Goal: Task Accomplishment & Management: Manage account settings

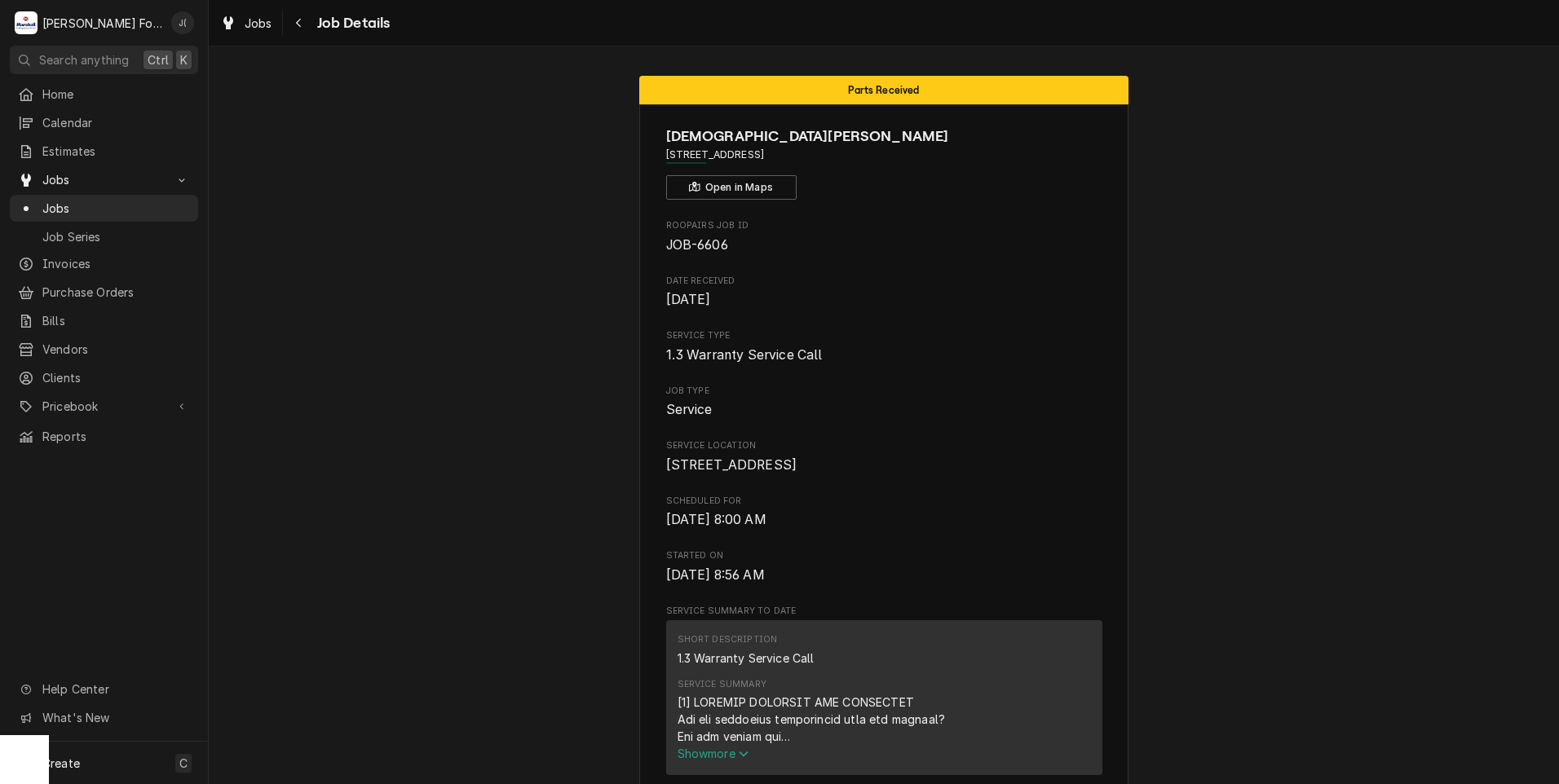
scroll to position [2048, 0]
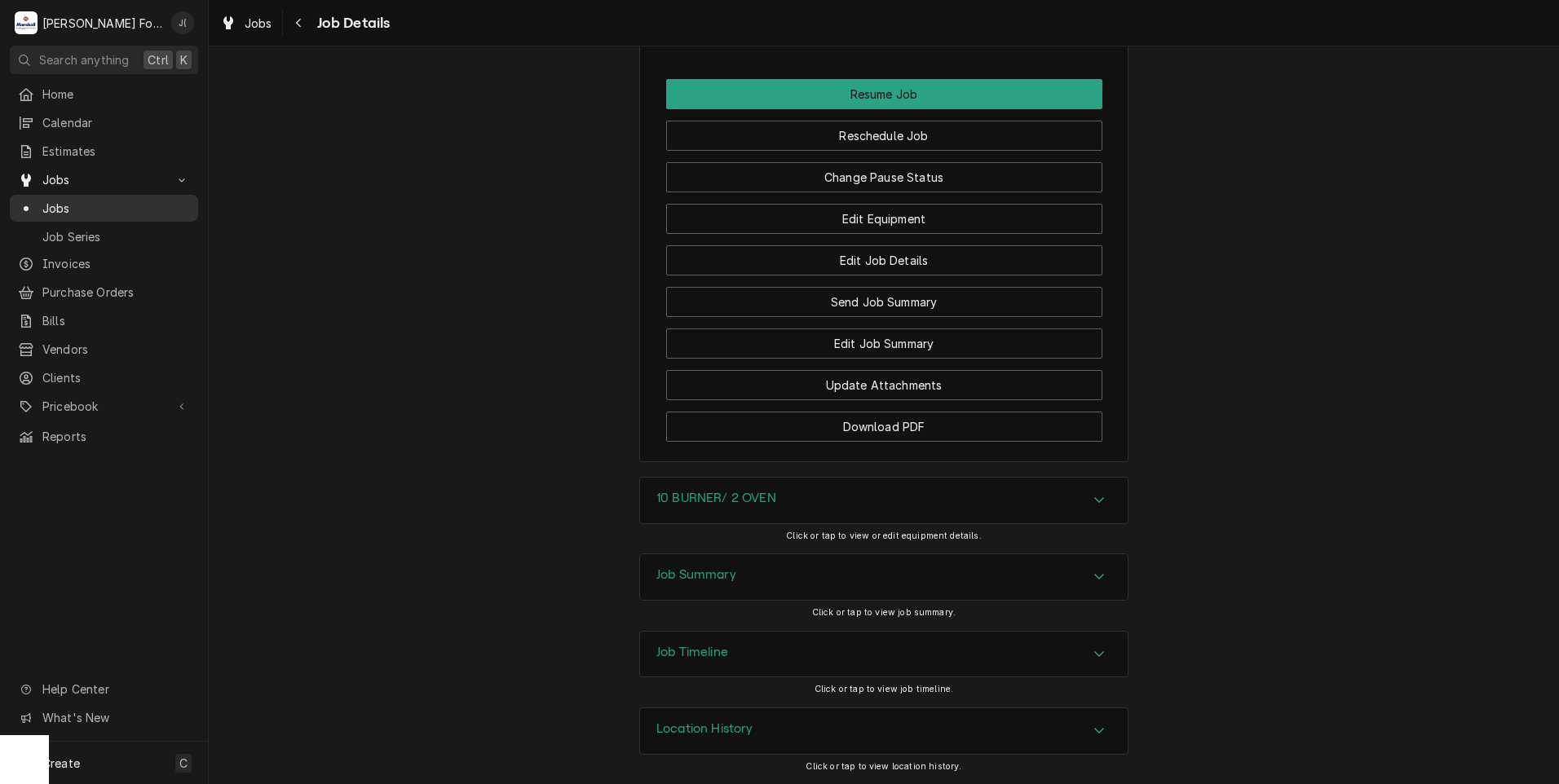
click at [62, 200] on span "Jobs" at bounding box center [115, 208] width 147 height 17
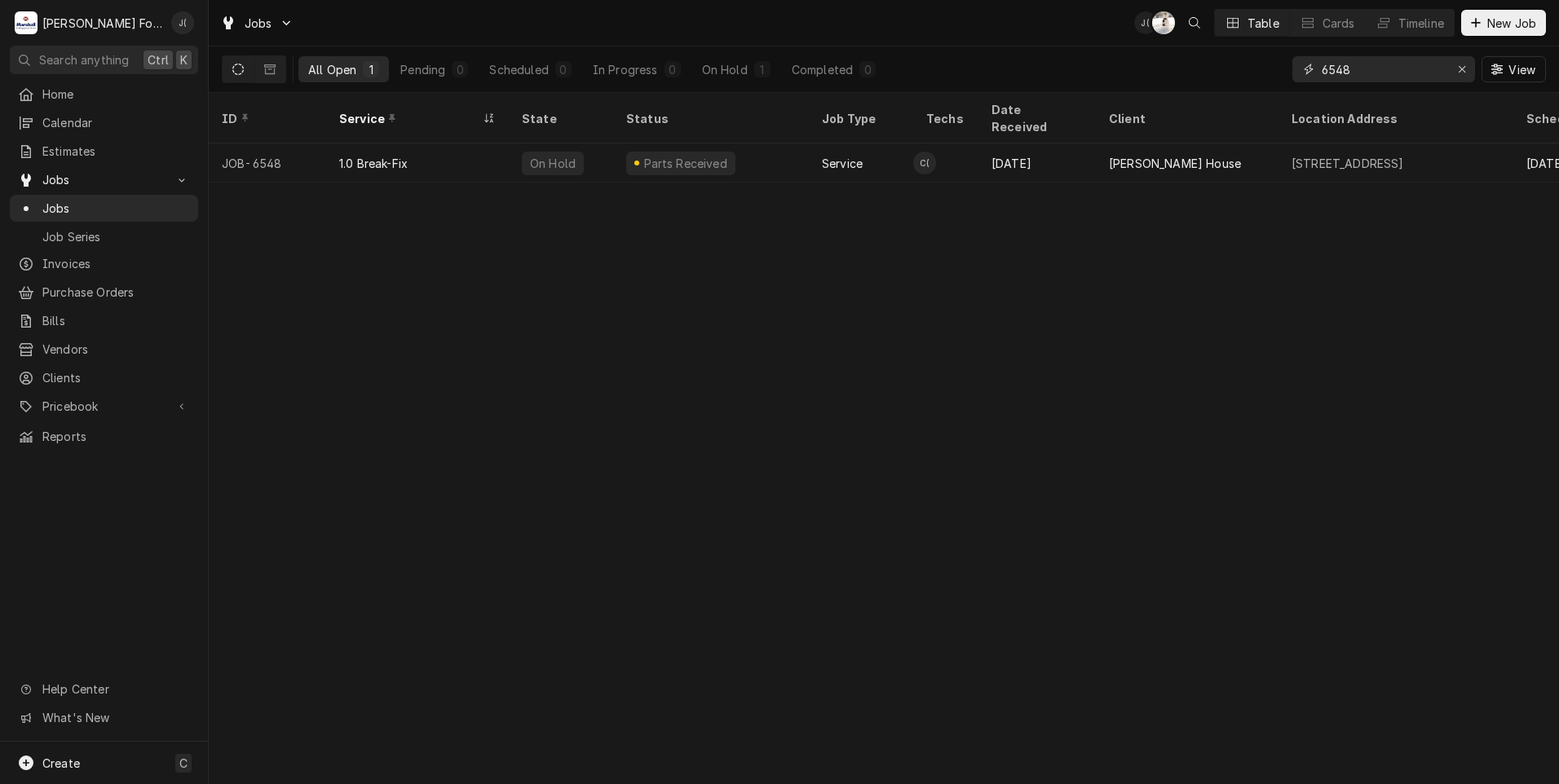
drag, startPoint x: 1462, startPoint y: 72, endPoint x: 1398, endPoint y: 72, distance: 64.0
click at [1459, 71] on icon "Erase input" at bounding box center [1462, 69] width 9 height 12
click at [1382, 58] on input "Dynamic Content Wrapper" at bounding box center [1398, 69] width 153 height 26
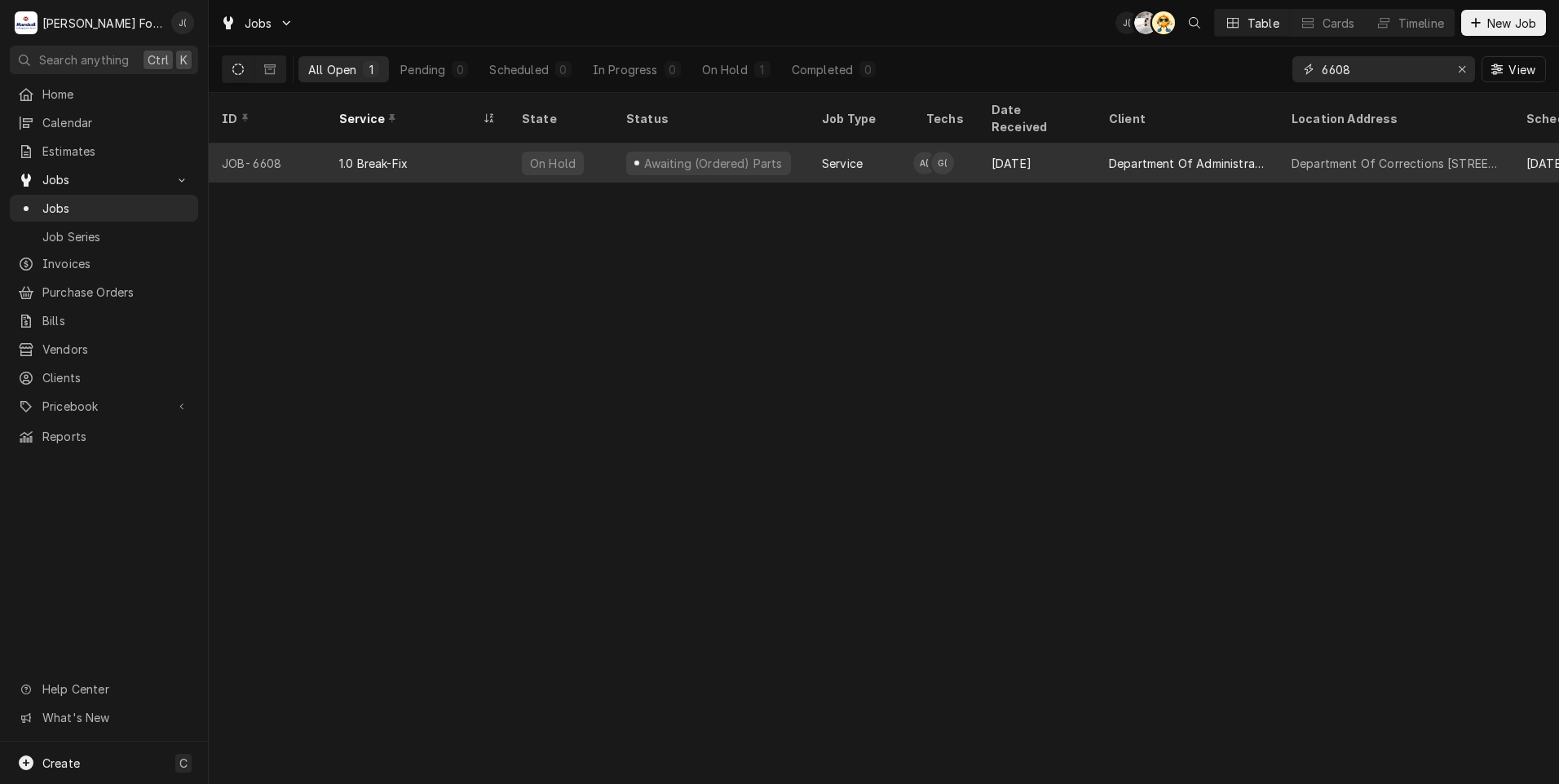
type input "6608"
click at [886, 143] on div "Service" at bounding box center [860, 163] width 105 height 39
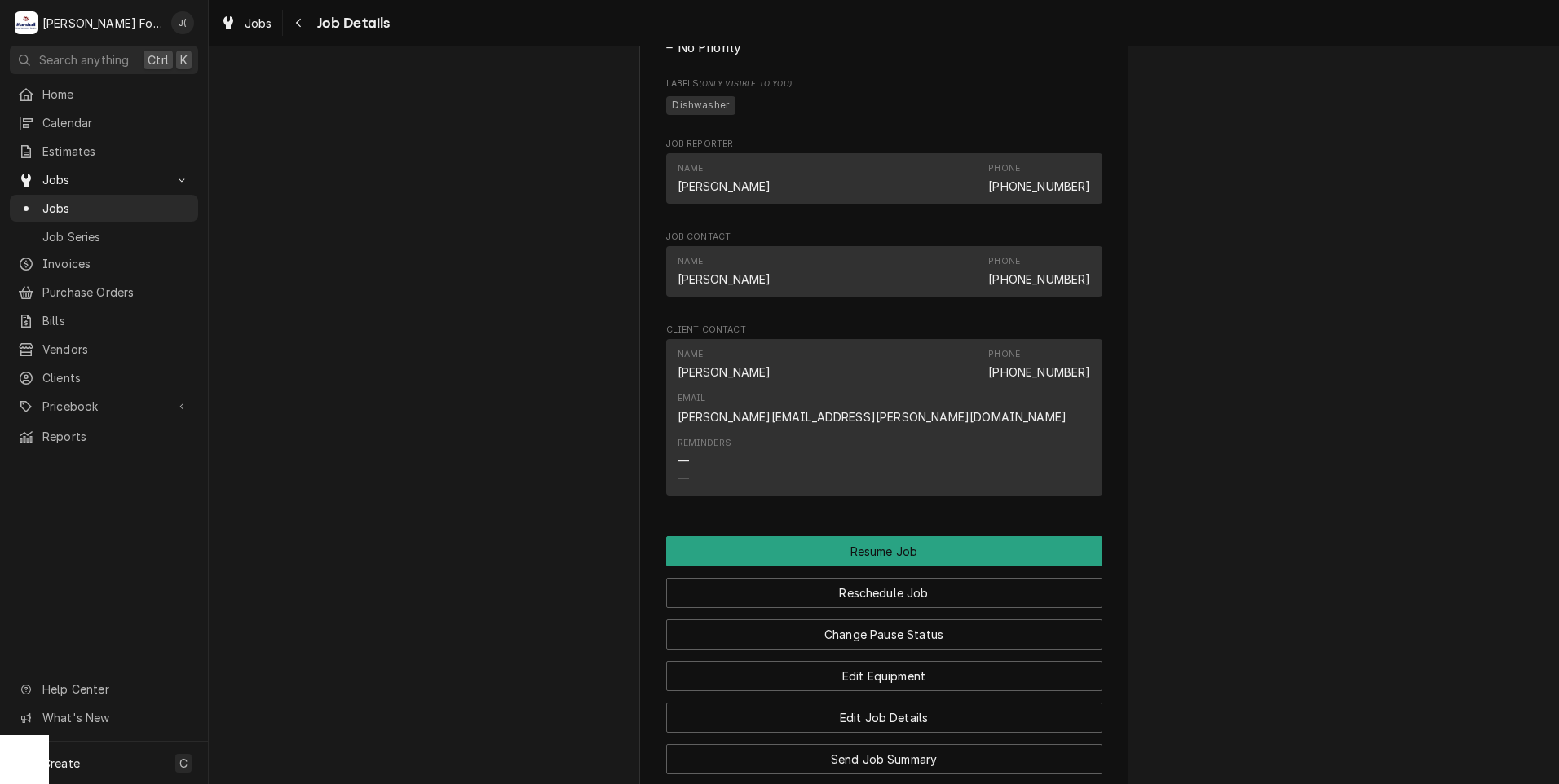
scroll to position [2069, 0]
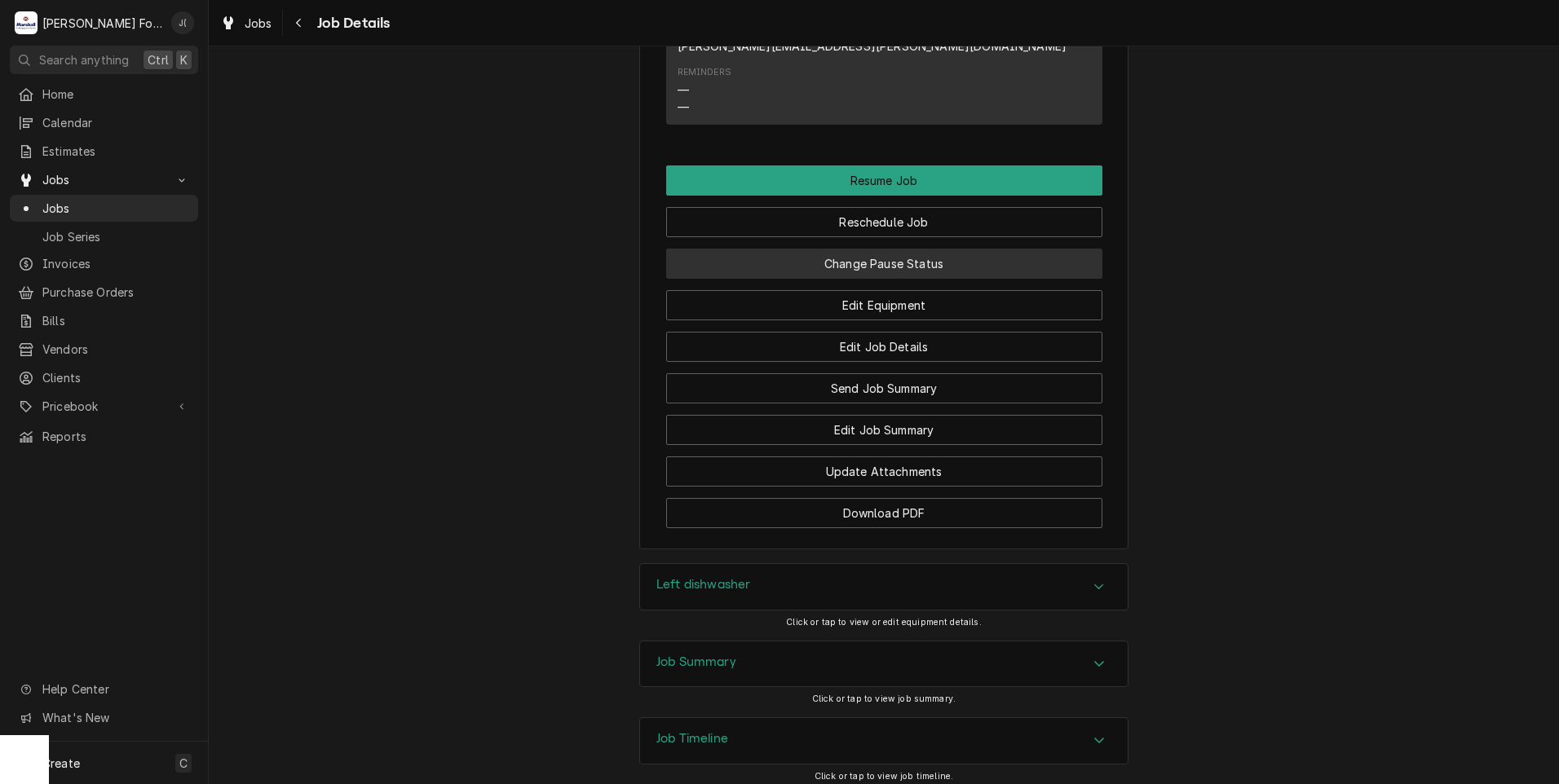
click at [965, 248] on button "Change Pause Status" at bounding box center [884, 263] width 436 height 30
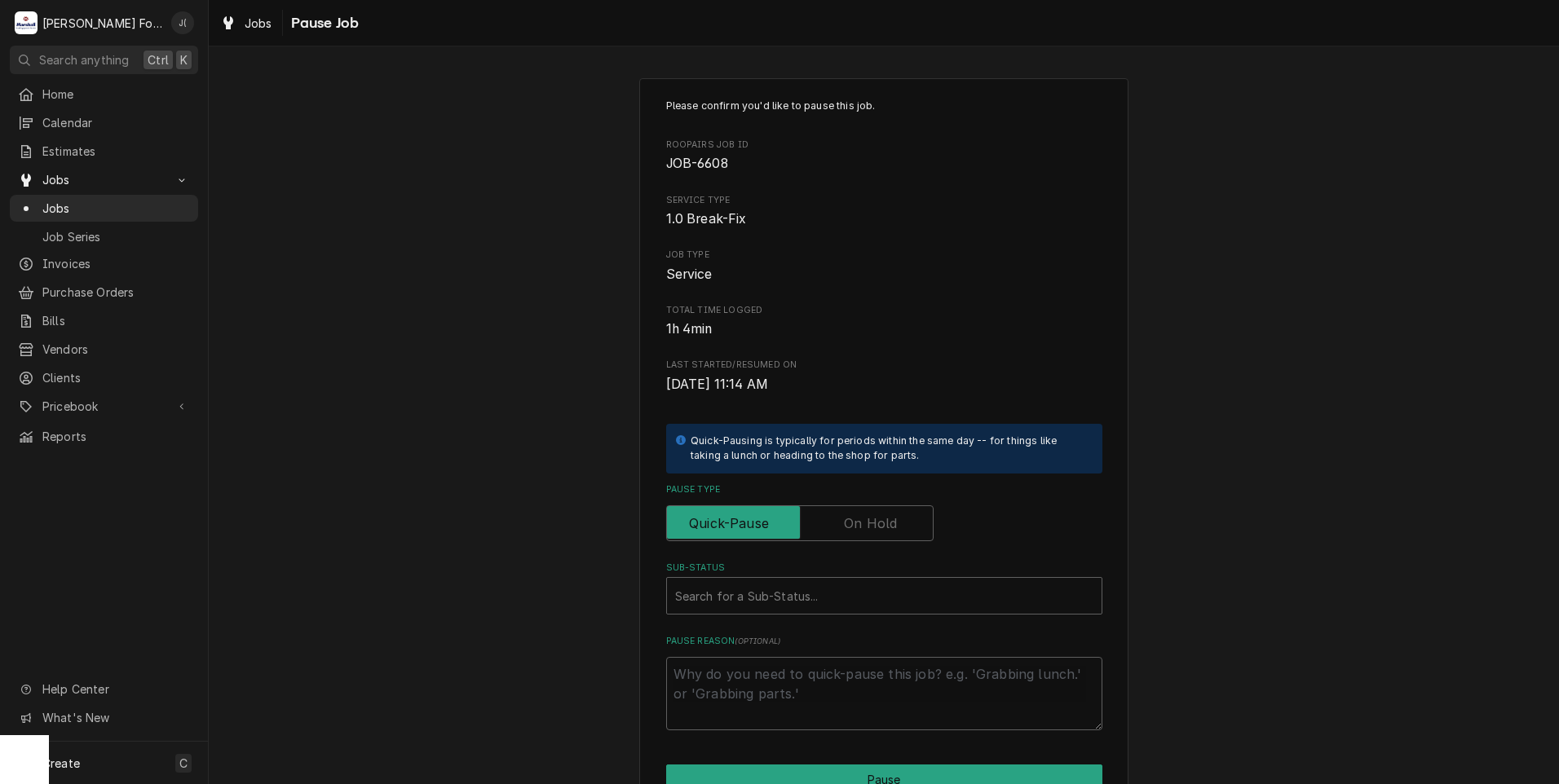
click at [873, 513] on label "Pause Type" at bounding box center [799, 523] width 268 height 36
click at [873, 513] on input "Pause Type" at bounding box center [799, 523] width 253 height 36
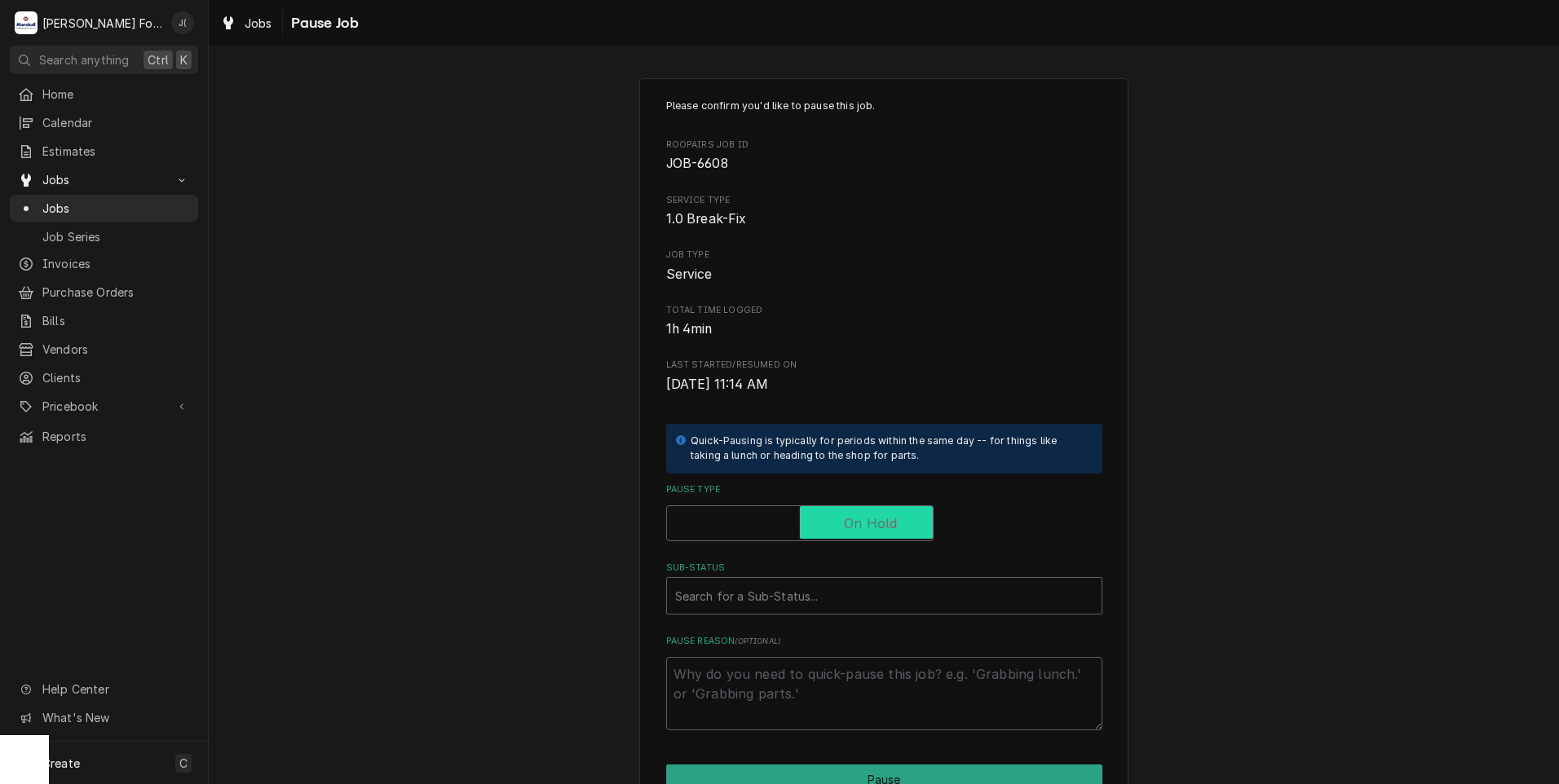
checkbox input "true"
click at [812, 582] on div "Sub-Status" at bounding box center [884, 596] width 418 height 30
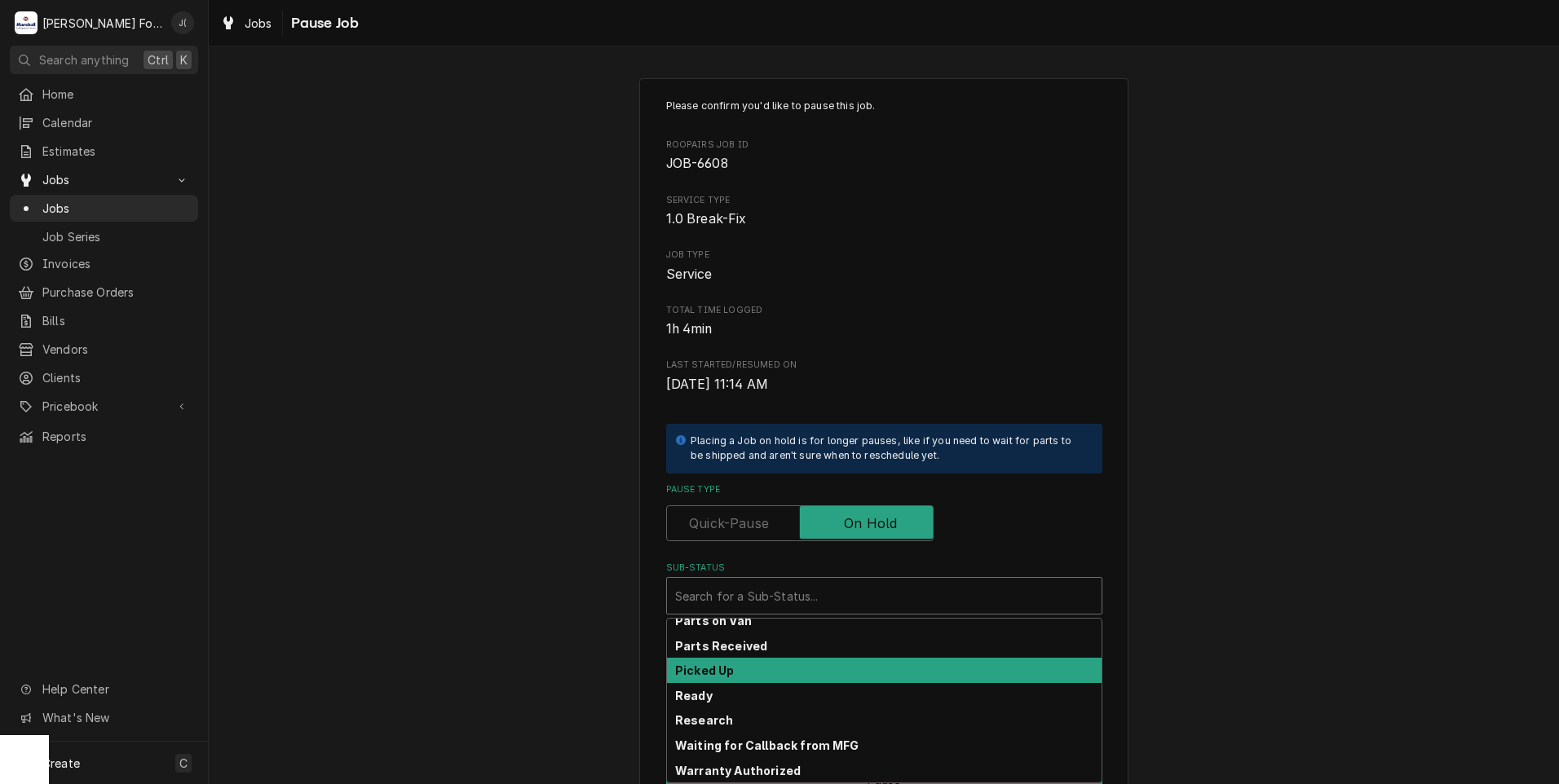
scroll to position [260, 0]
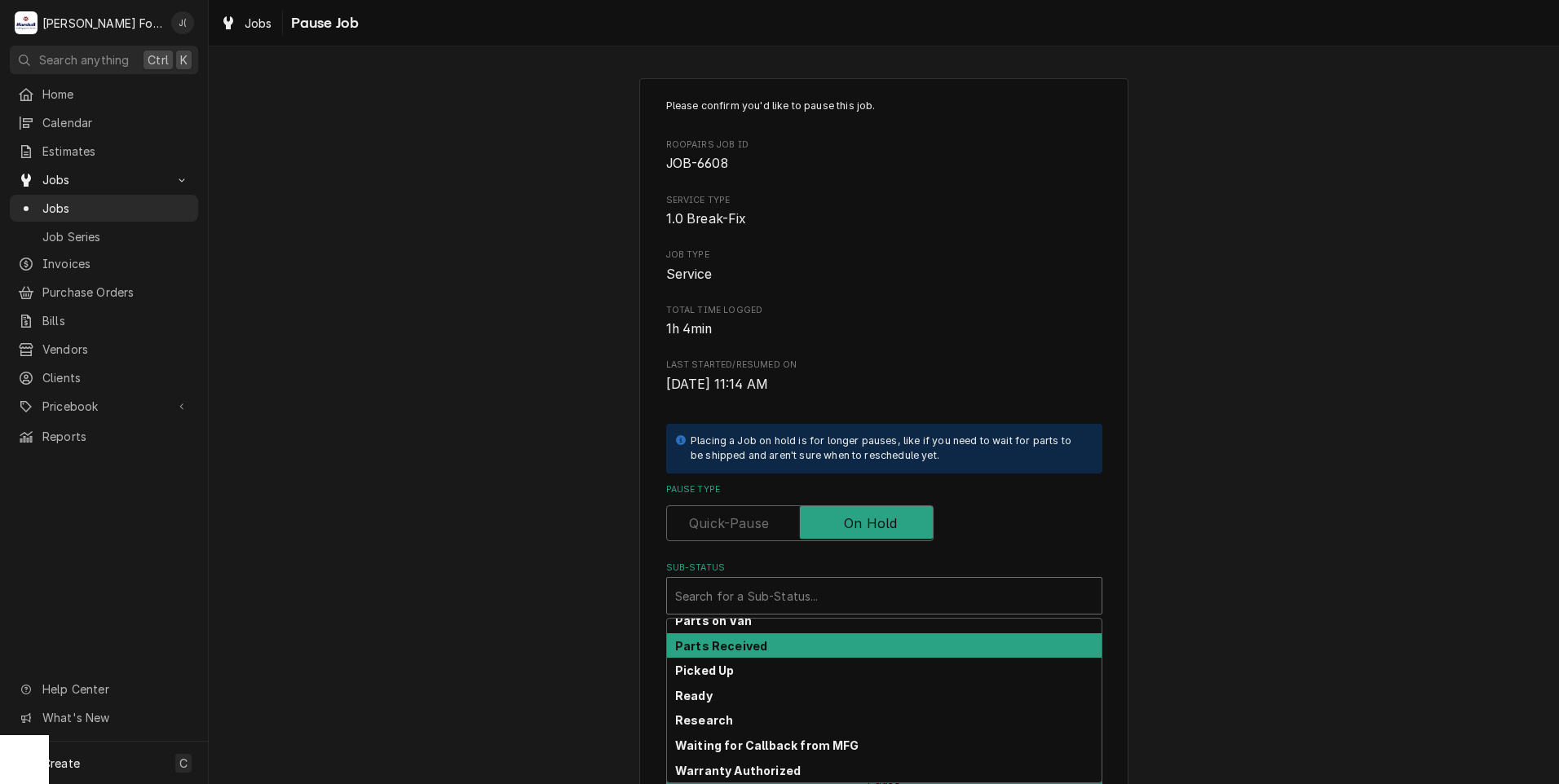
click at [776, 642] on div "Parts Received" at bounding box center [884, 646] width 435 height 26
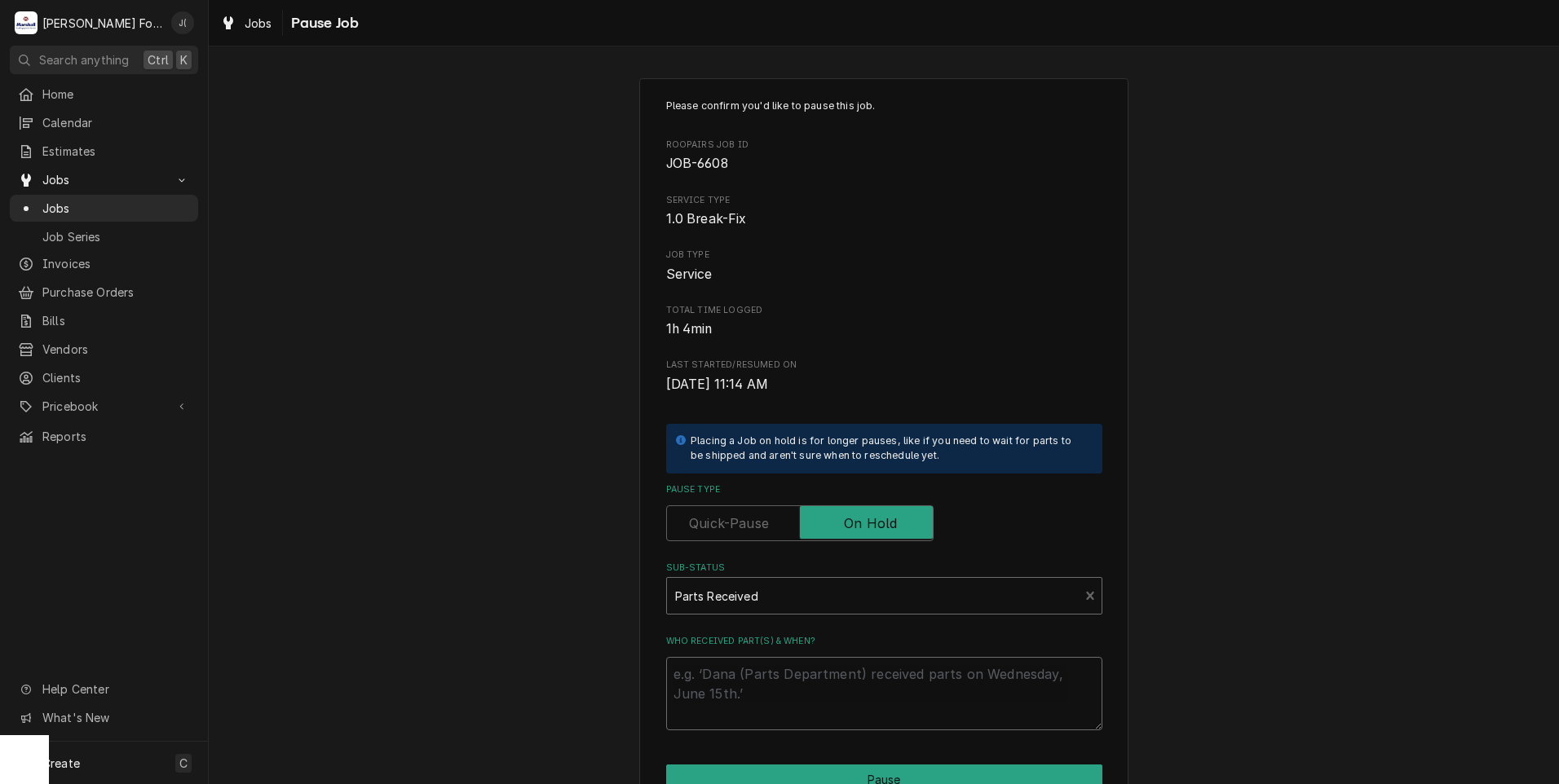
click at [791, 683] on textarea "Who received part(s) & when?" at bounding box center [884, 693] width 436 height 73
type textarea "x"
type textarea "0"
type textarea "x"
type textarea "08"
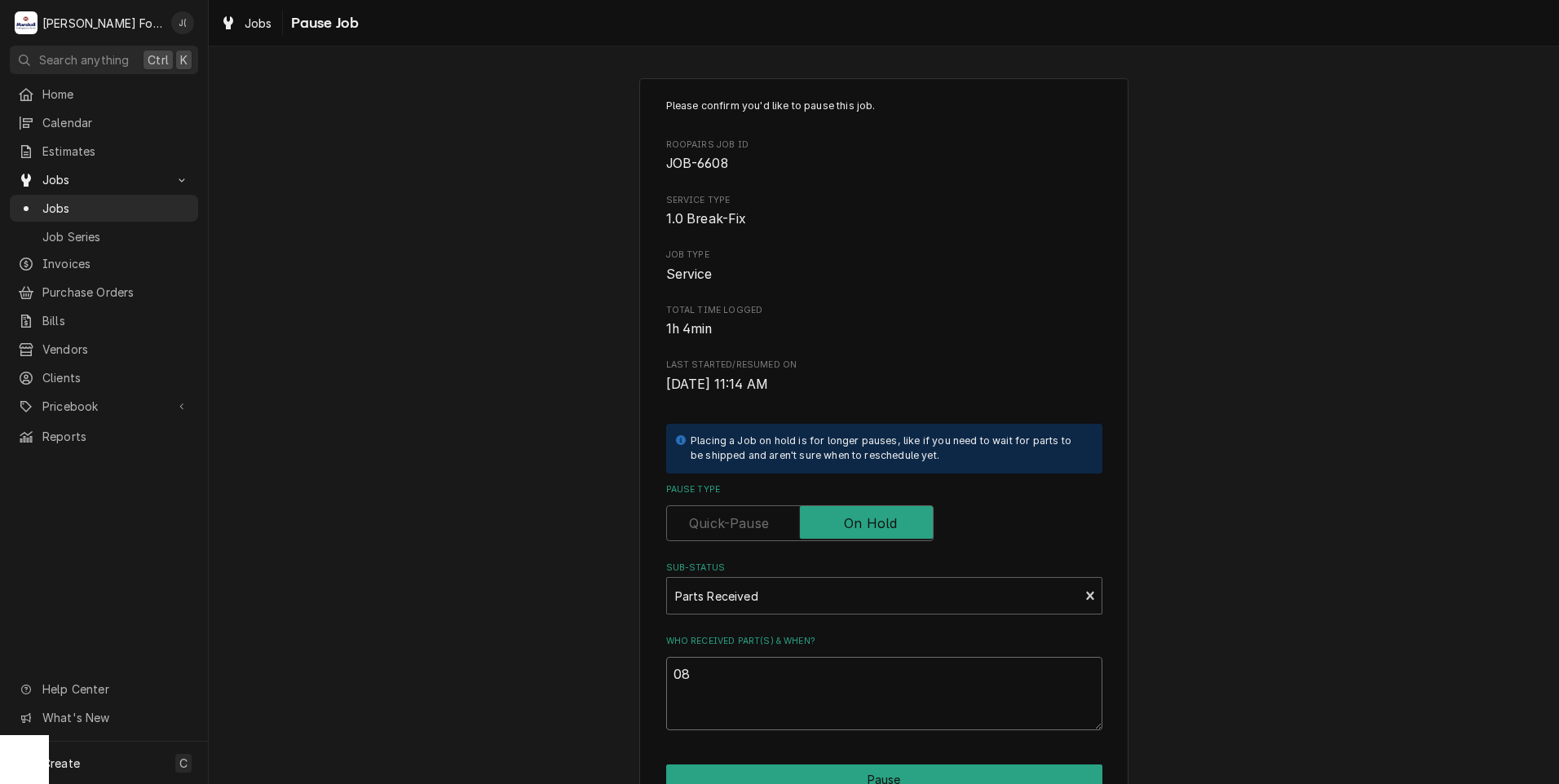
type textarea "x"
type textarea "08/"
type textarea "x"
type textarea "08/2"
type textarea "x"
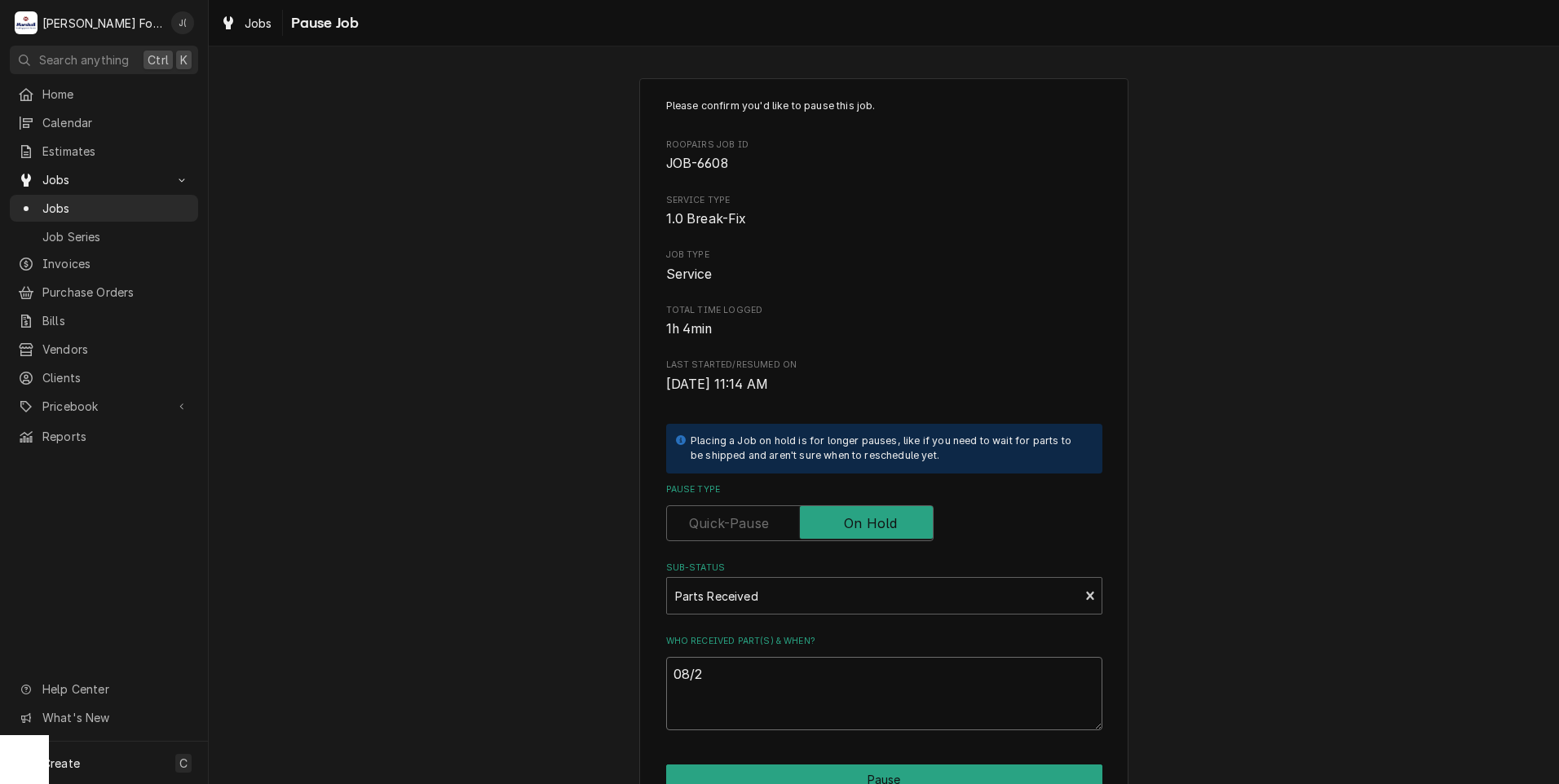
type textarea "08/29"
type textarea "x"
type textarea "08/29/"
type textarea "x"
type textarea "08/29/2"
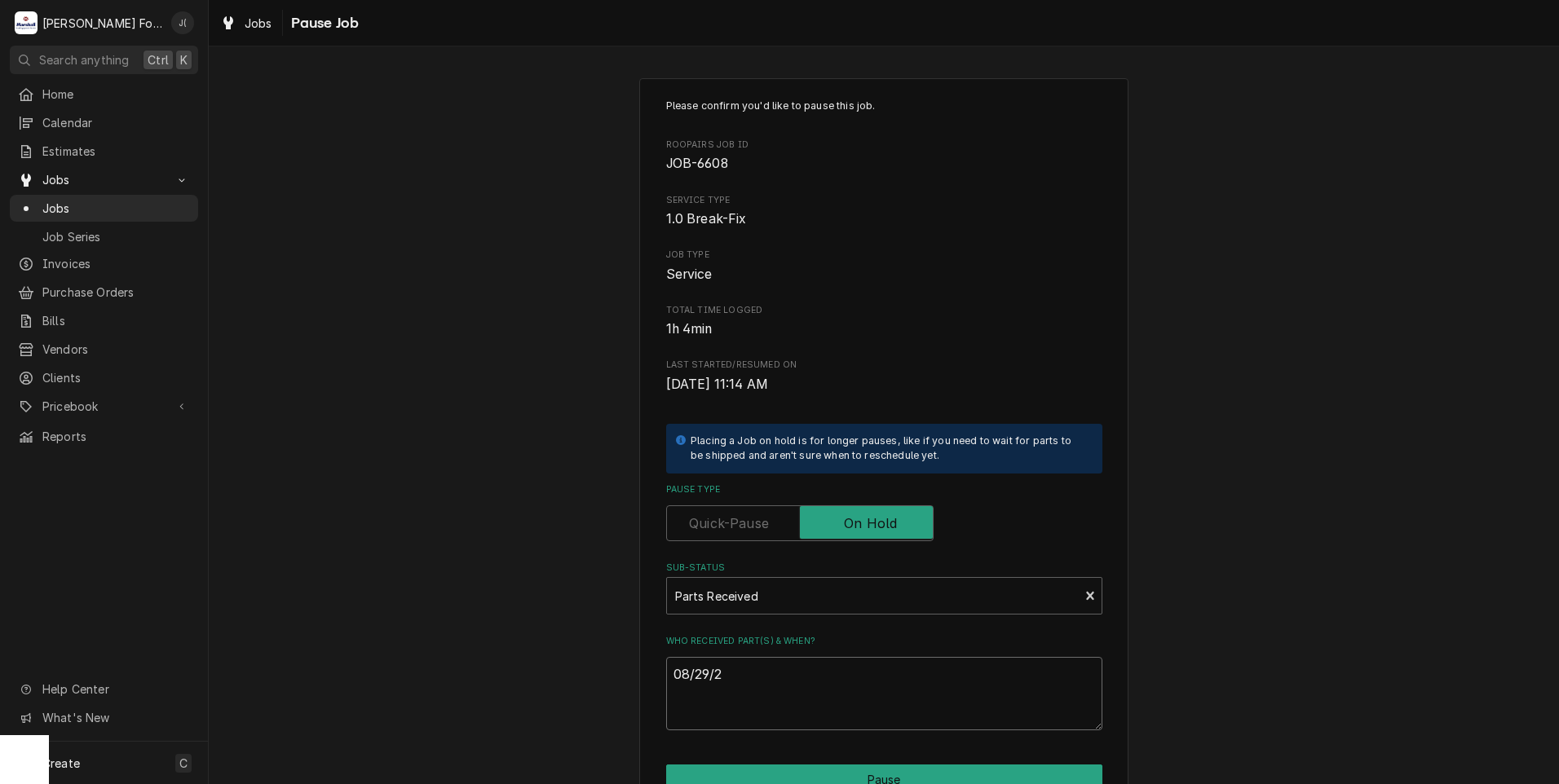
type textarea "x"
type textarea "08/29/20"
type textarea "x"
type textarea "08/29/202"
type textarea "x"
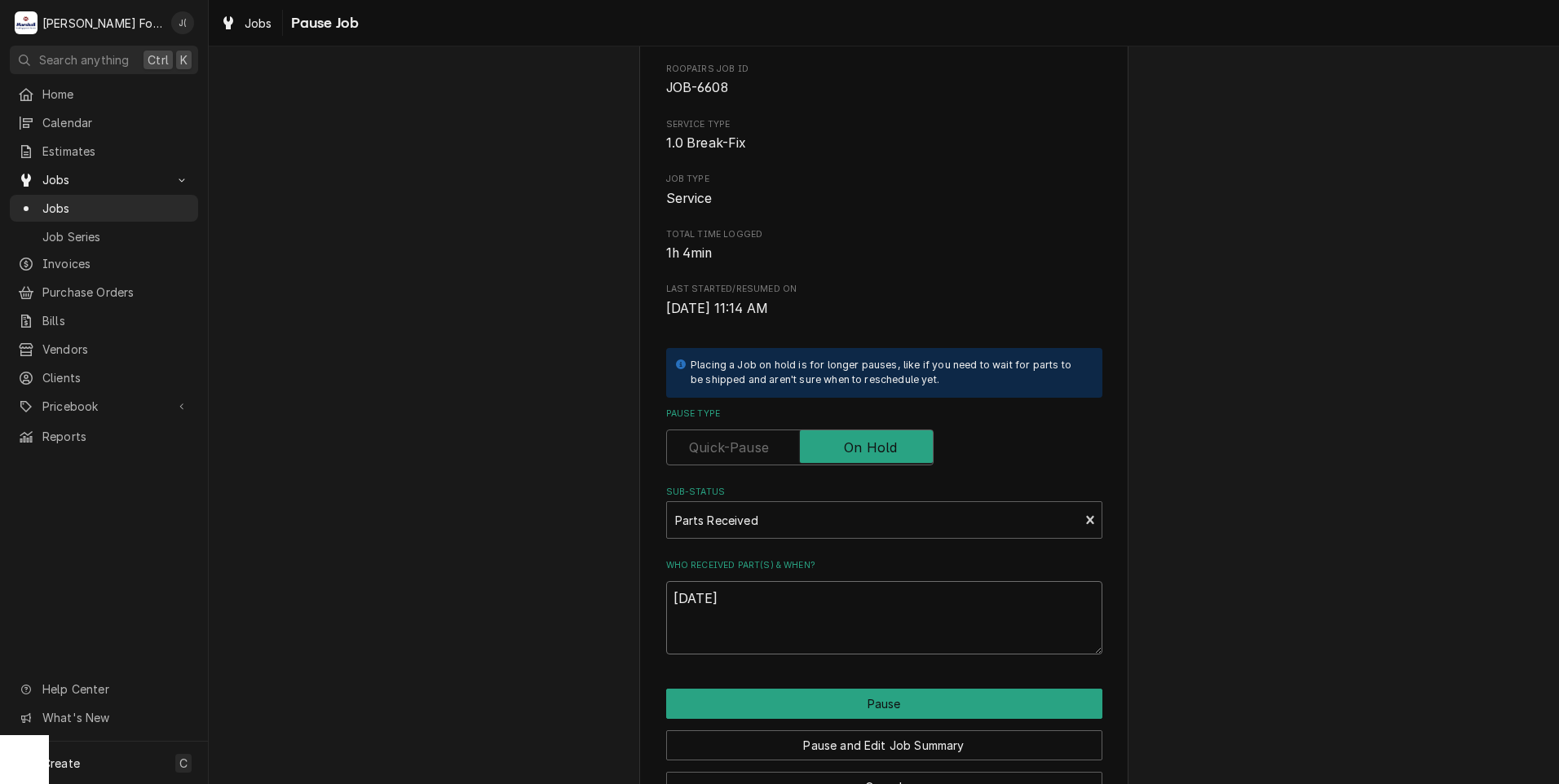
scroll to position [128, 0]
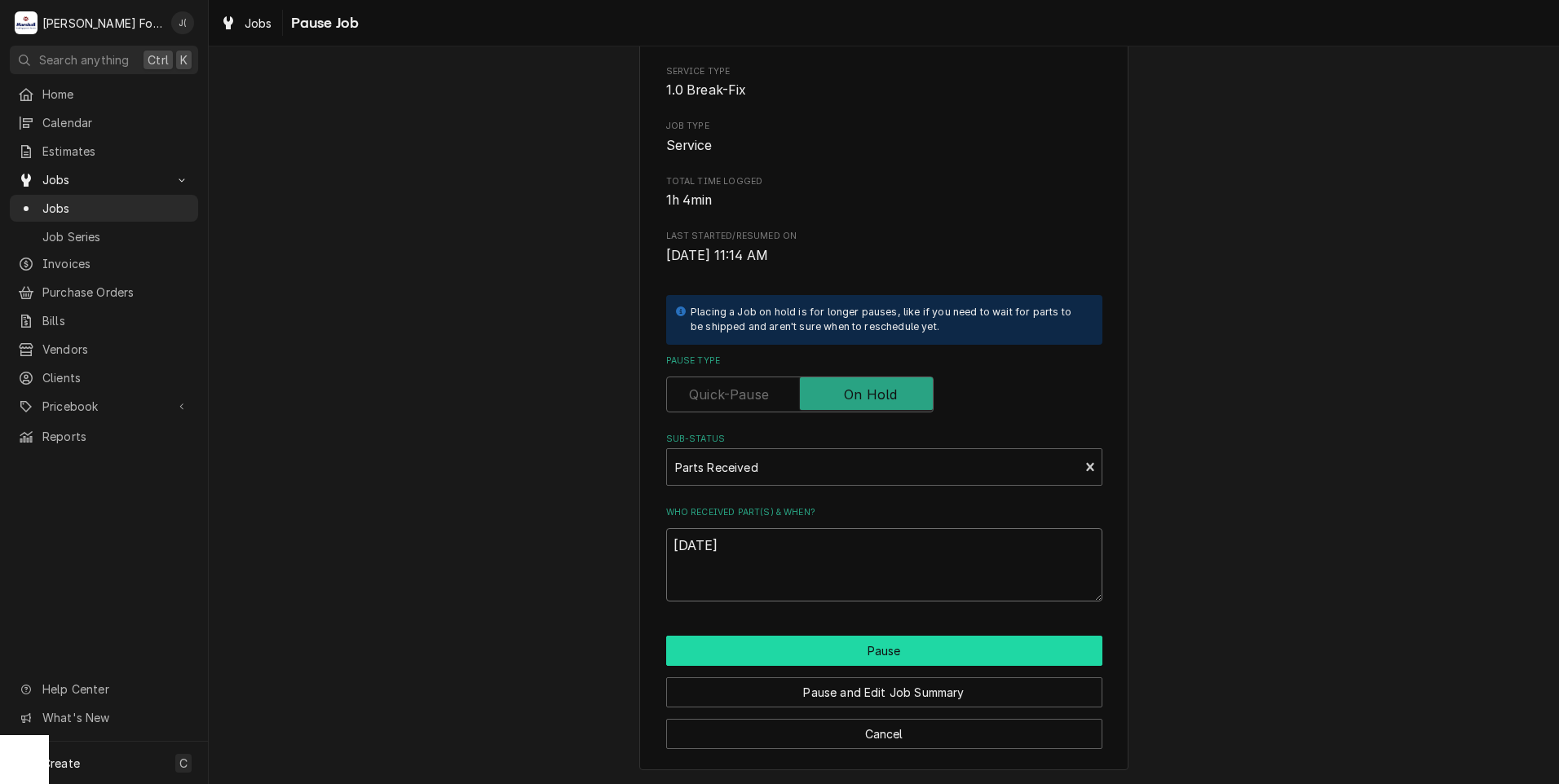
type textarea "[DATE]"
click at [897, 656] on button "Pause" at bounding box center [884, 650] width 436 height 30
type textarea "x"
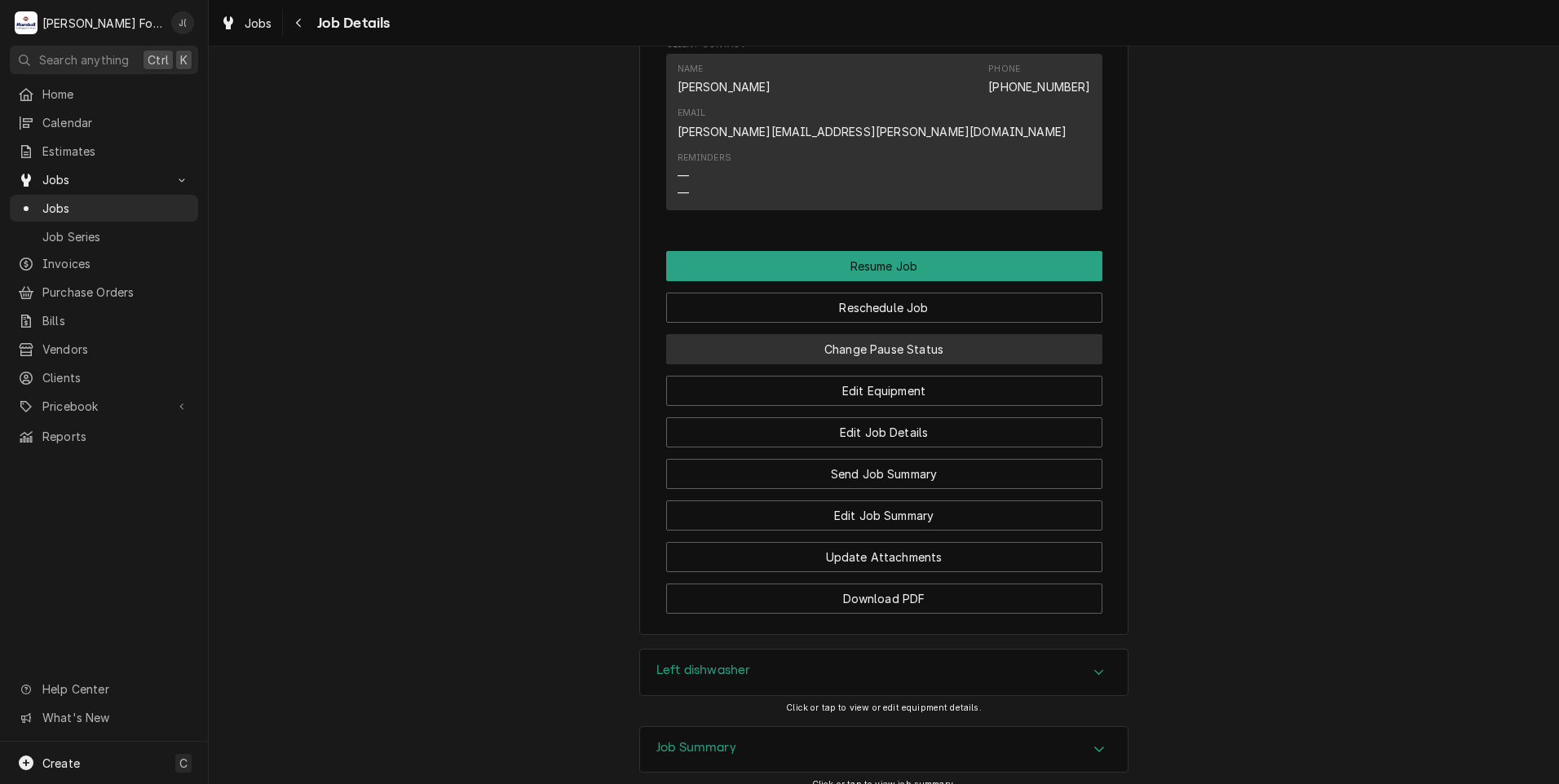
scroll to position [2069, 0]
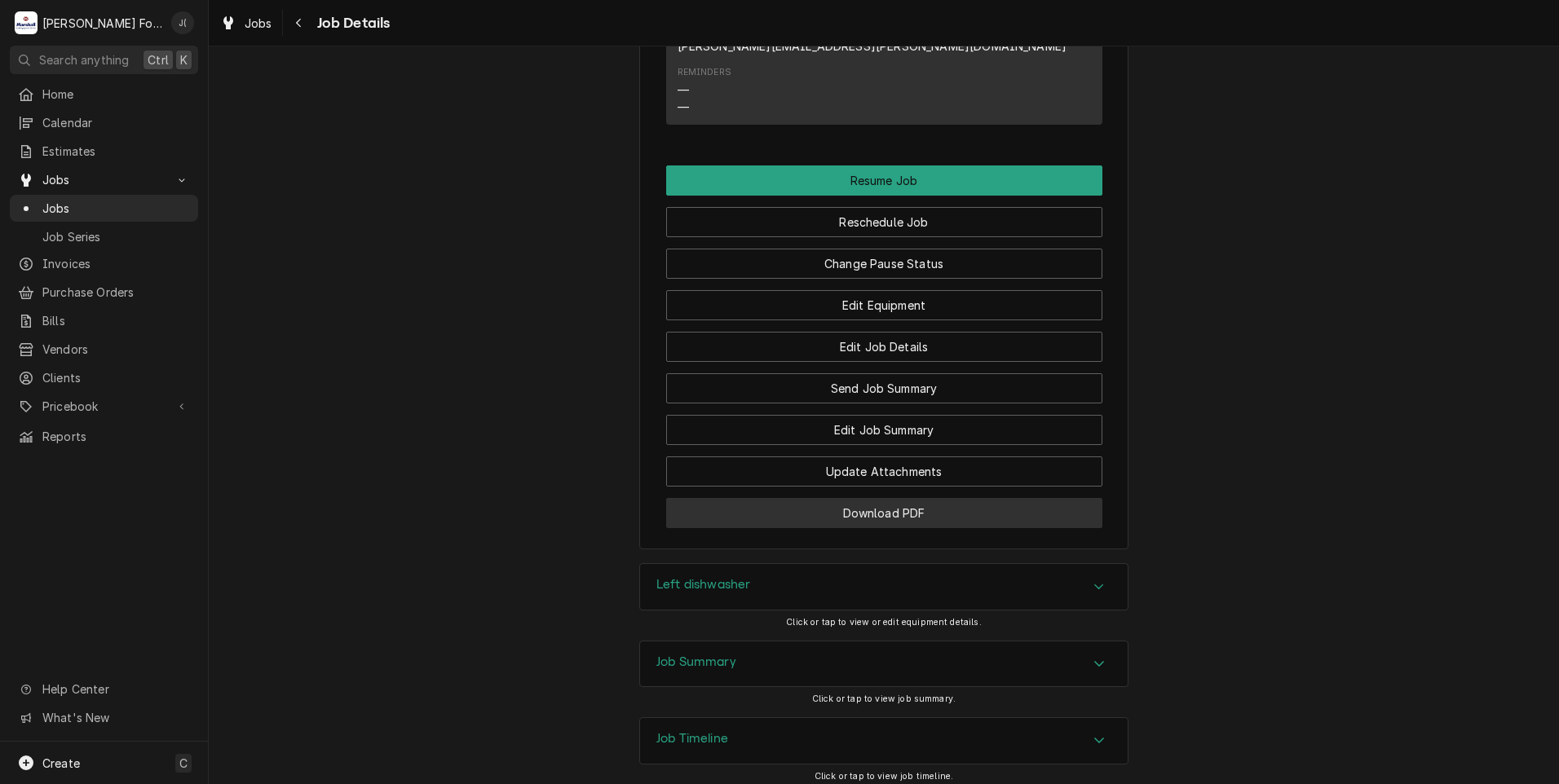
click at [811, 498] on button "Download PDF" at bounding box center [884, 513] width 436 height 30
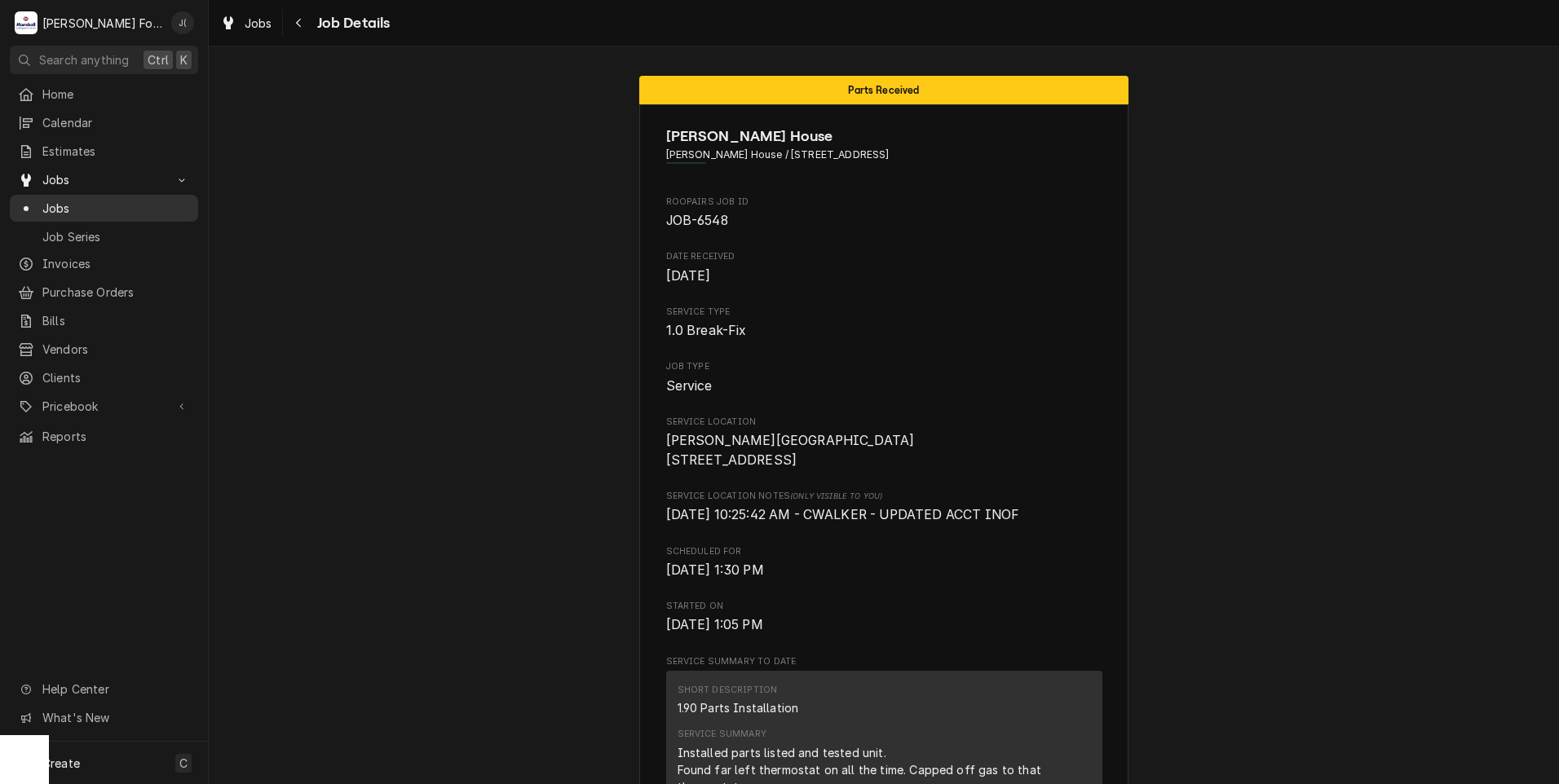
scroll to position [2187, 0]
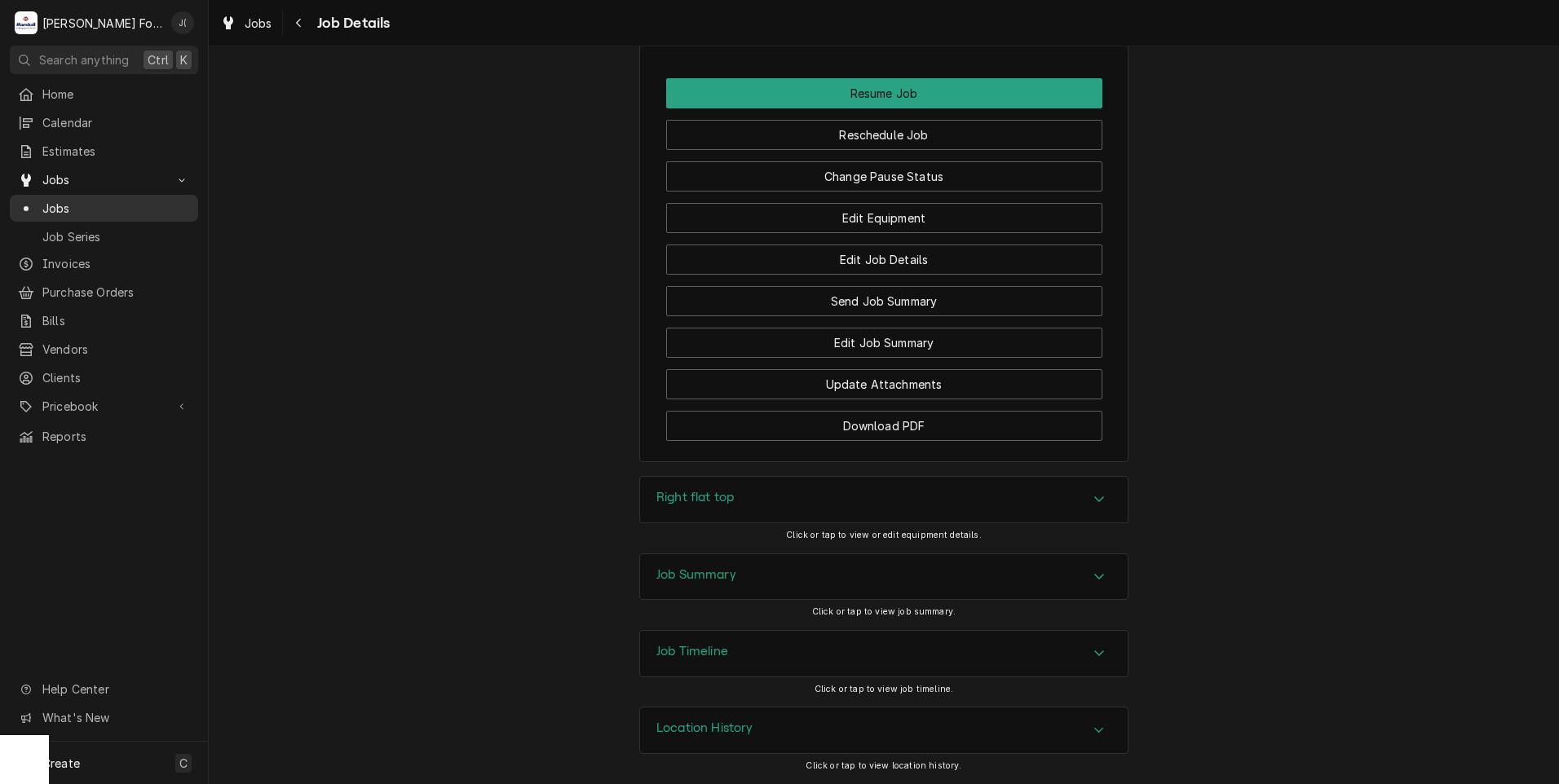
click at [116, 202] on span "Jobs" at bounding box center [115, 208] width 147 height 17
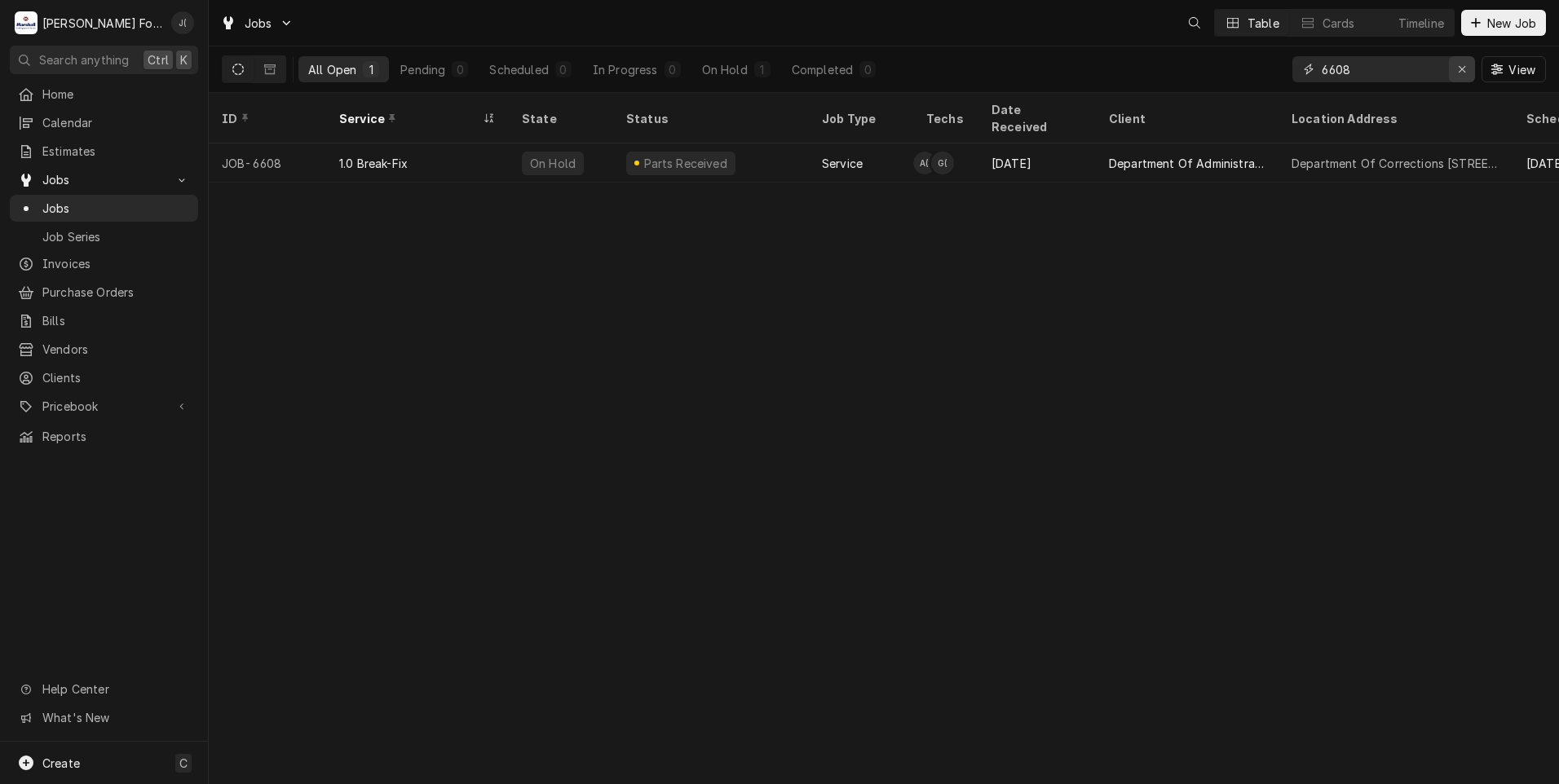
click at [1467, 72] on icon "Erase input" at bounding box center [1462, 69] width 9 height 12
click at [1402, 70] on input "Dynamic Content Wrapper" at bounding box center [1398, 69] width 153 height 26
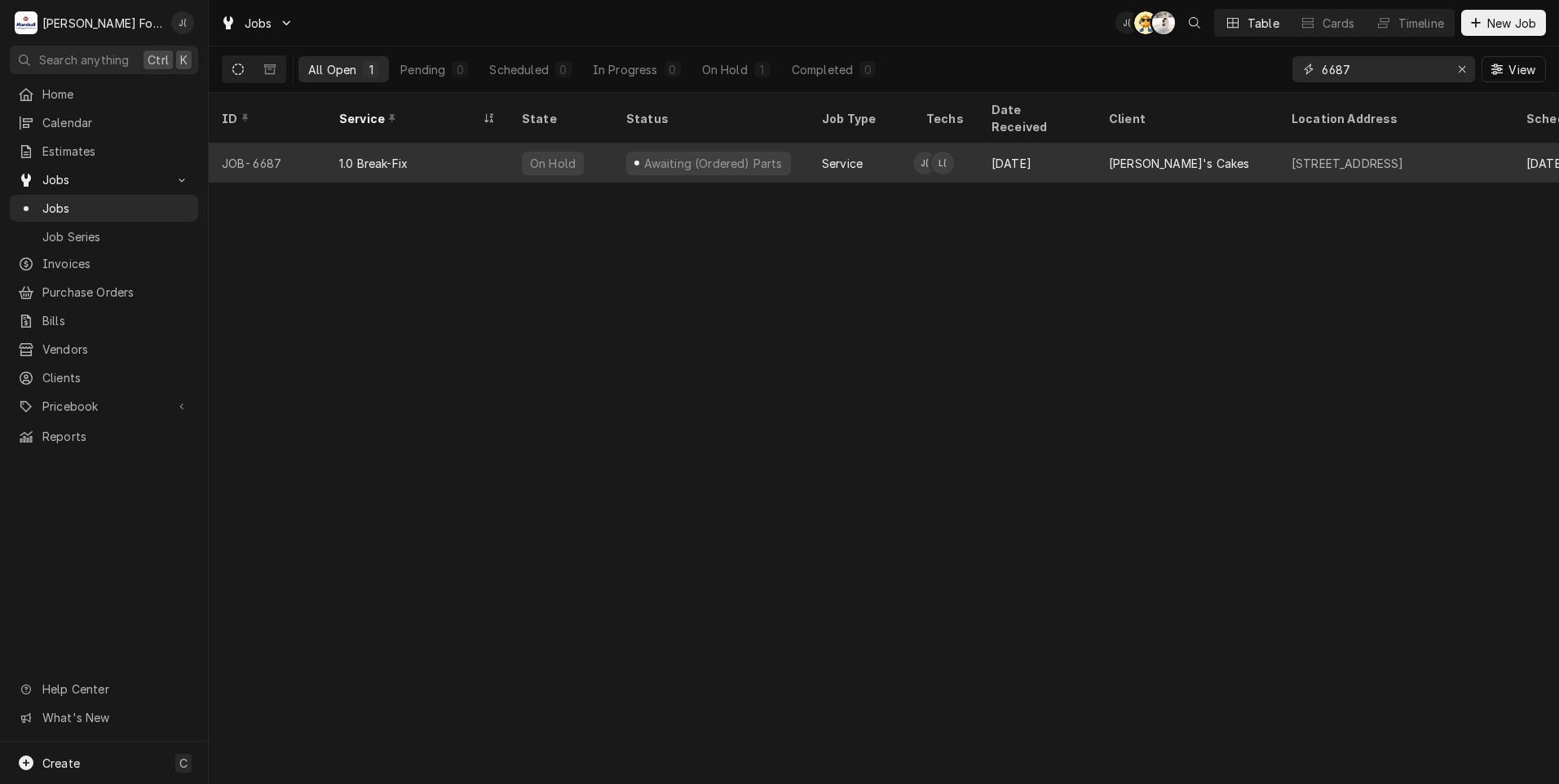
type input "6687"
click at [597, 146] on div "On Hold" at bounding box center [561, 163] width 105 height 39
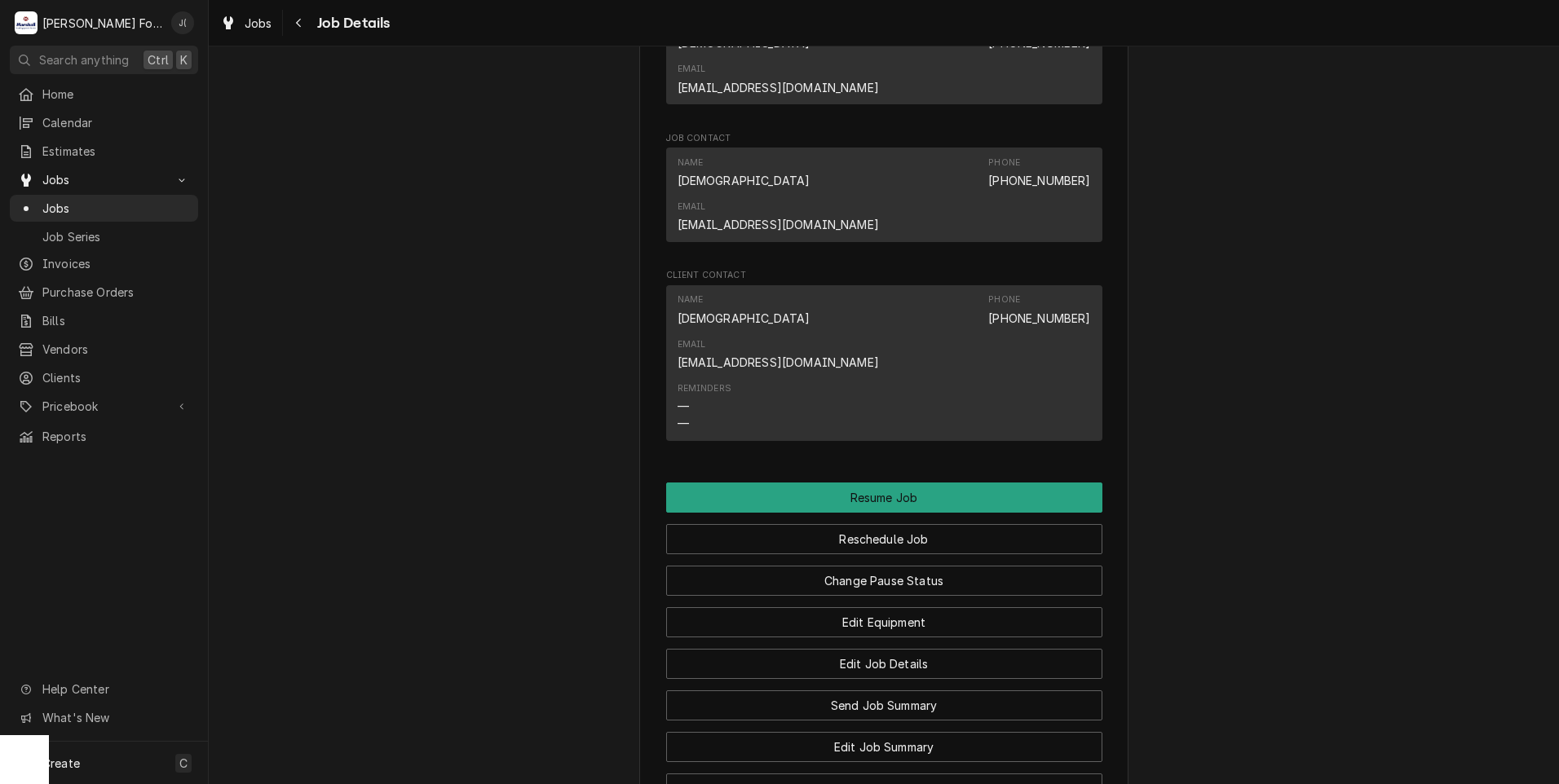
scroll to position [1874, 0]
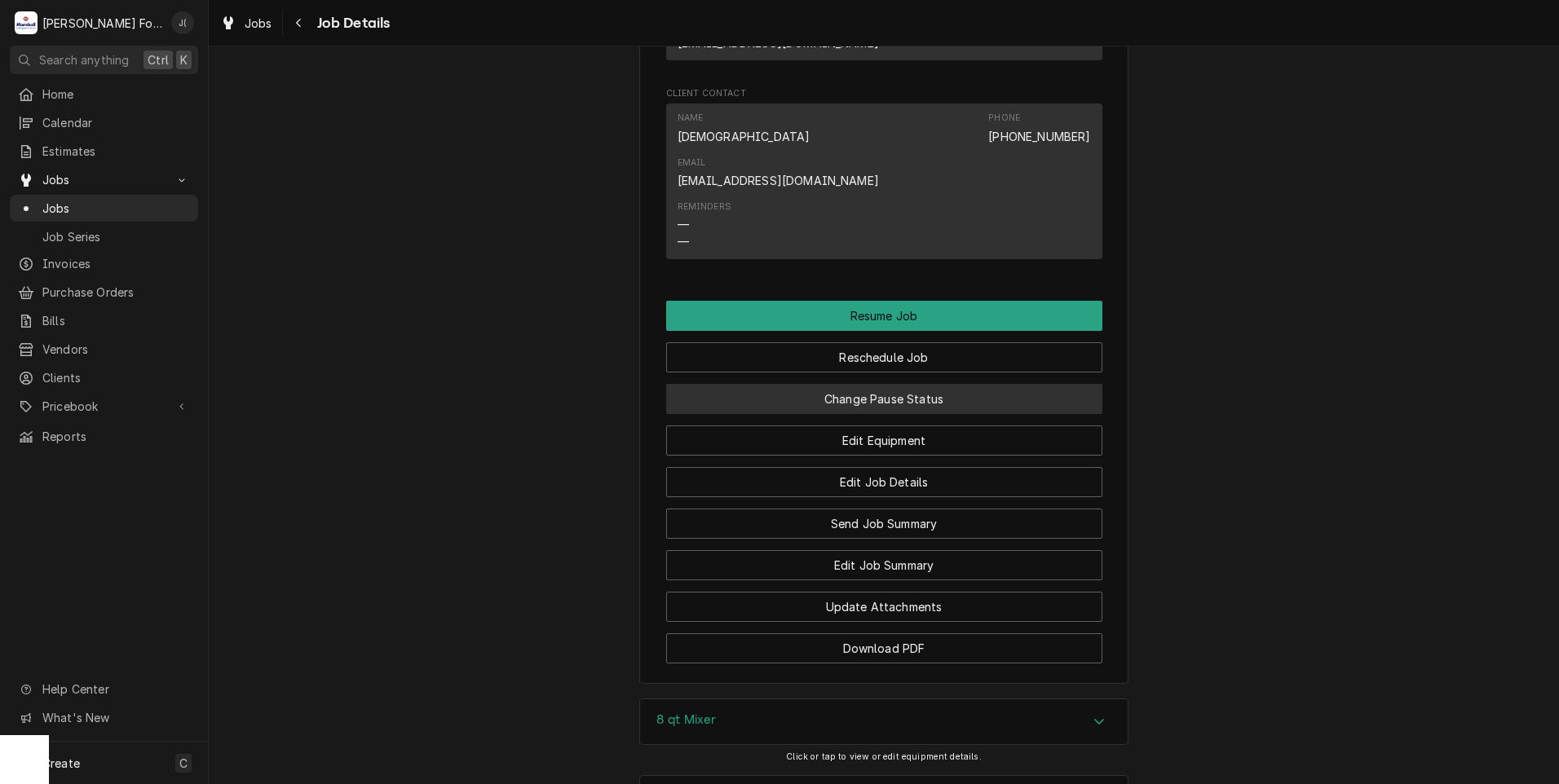
click at [942, 383] on button "Change Pause Status" at bounding box center [884, 398] width 436 height 30
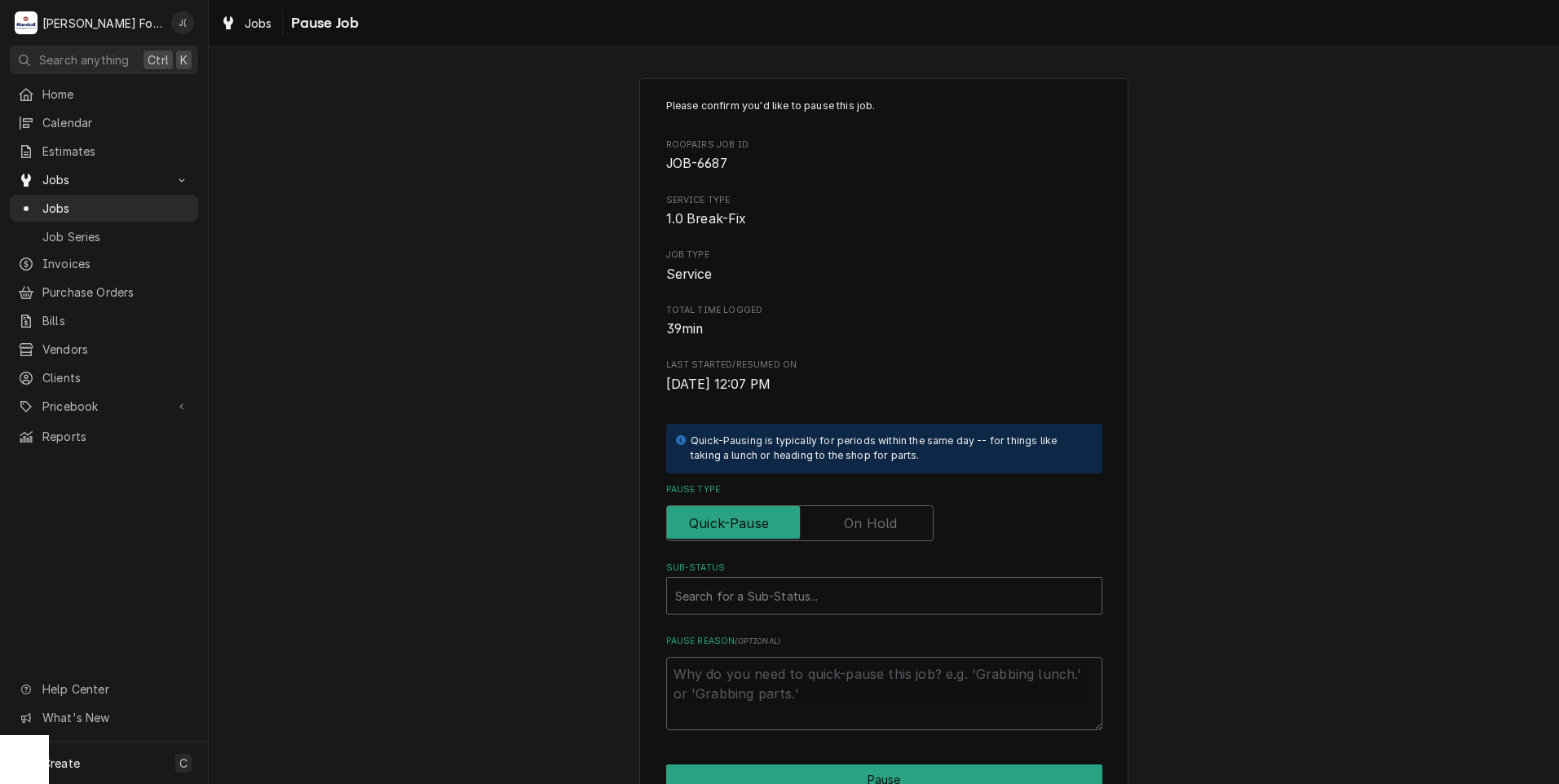
click at [854, 531] on label "Pause Type" at bounding box center [799, 523] width 268 height 36
click at [854, 531] on input "Pause Type" at bounding box center [799, 523] width 253 height 36
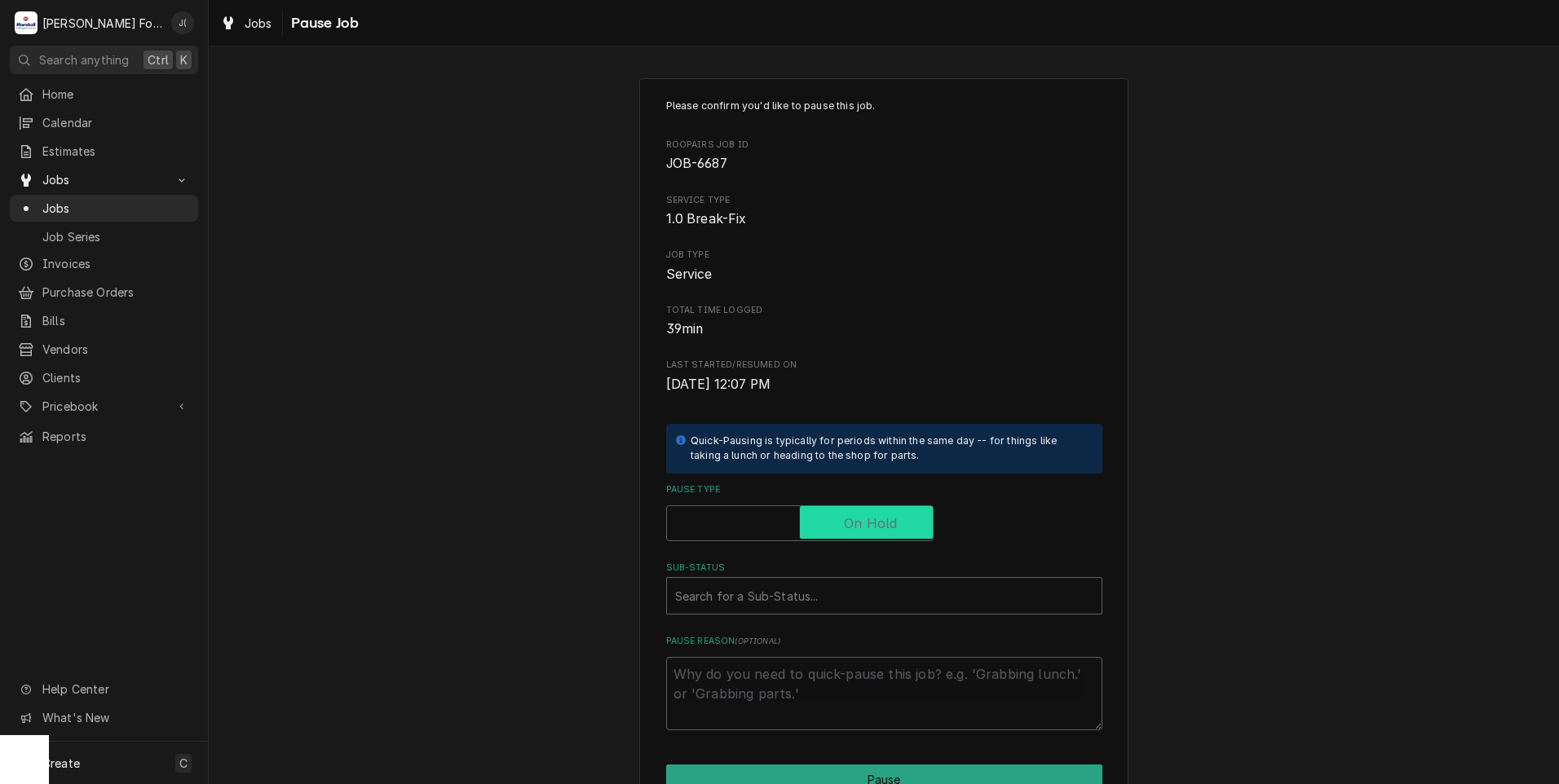
checkbox input "true"
drag, startPoint x: 831, startPoint y: 599, endPoint x: 826, endPoint y: 610, distance: 12.1
click at [832, 599] on div "Sub-Status" at bounding box center [884, 596] width 418 height 30
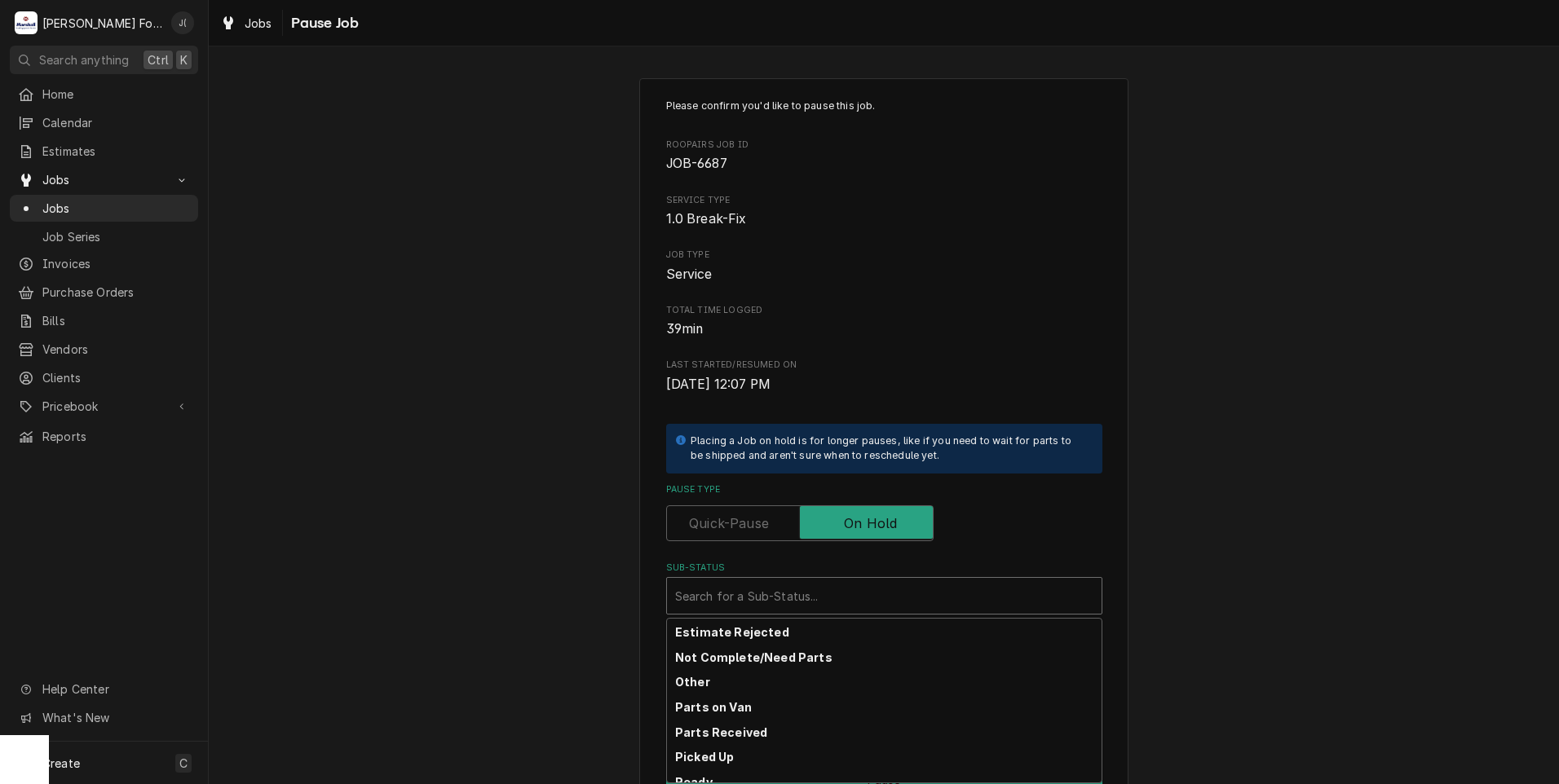
scroll to position [260, 0]
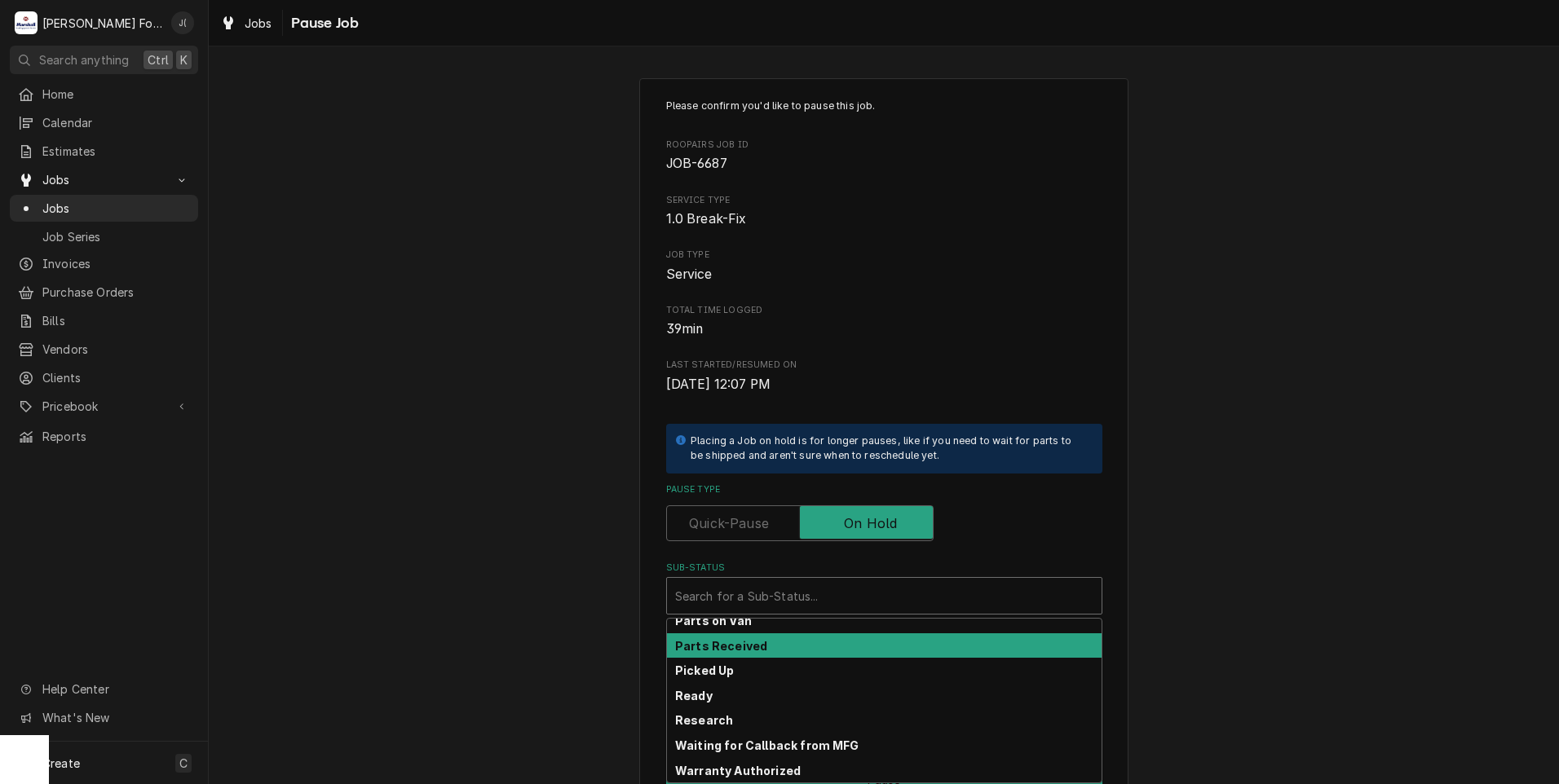
click at [822, 648] on div "Parts Received" at bounding box center [884, 646] width 435 height 26
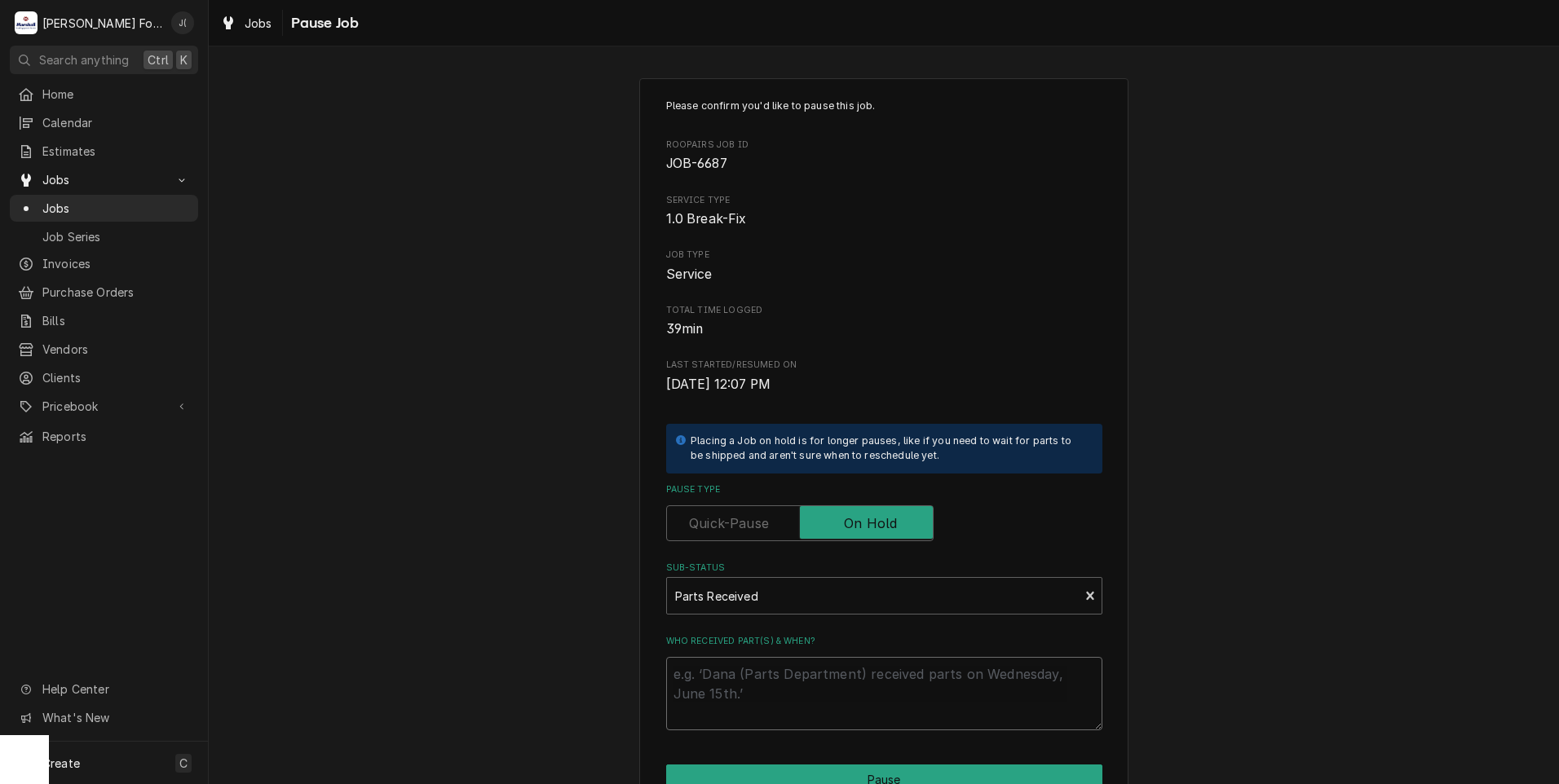
click at [822, 667] on textarea "Who received part(s) & when?" at bounding box center [884, 693] width 436 height 73
type textarea "x"
type textarea "0"
type textarea "x"
type textarea "08"
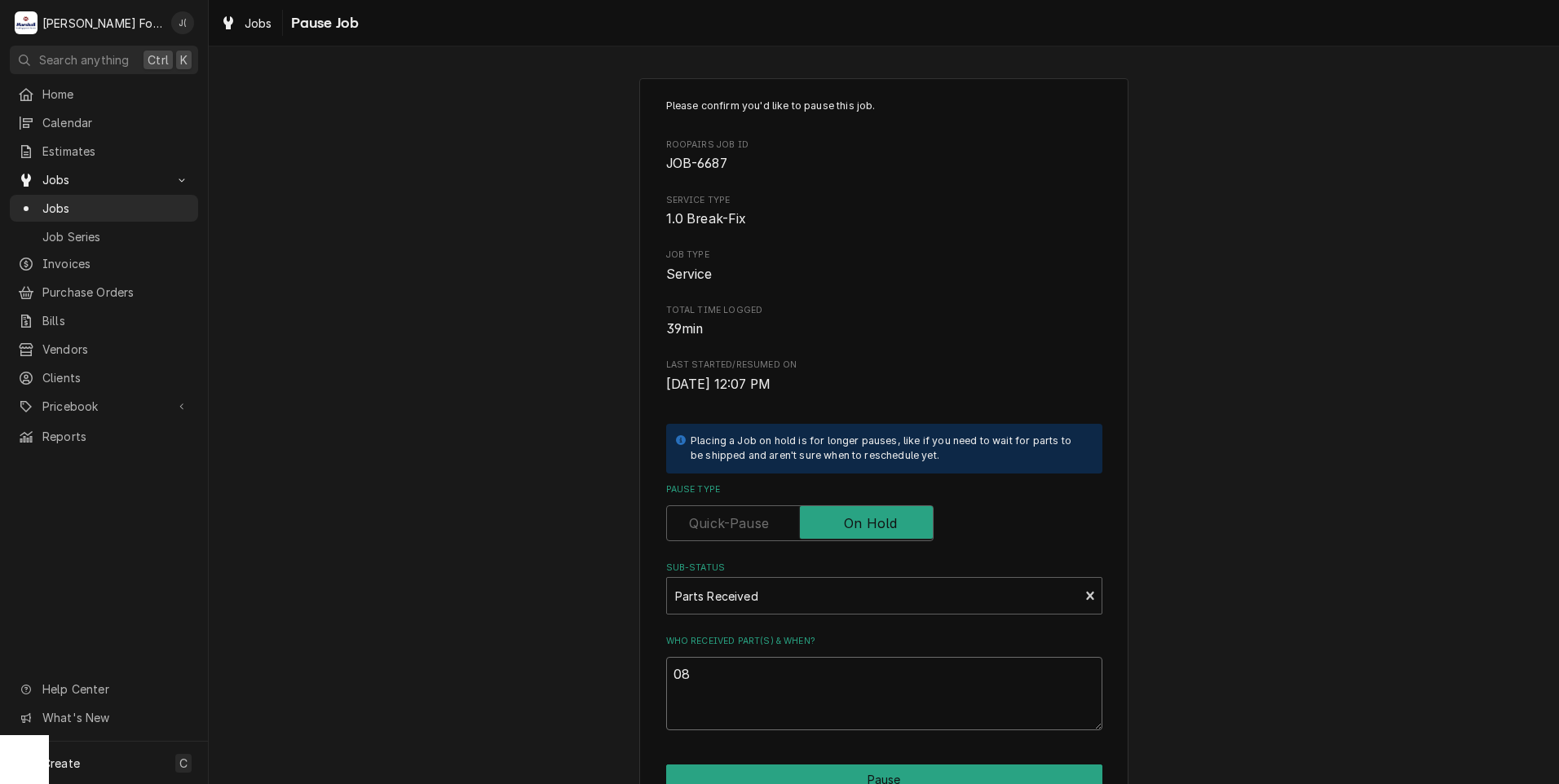
type textarea "x"
type textarea "08/"
type textarea "x"
type textarea "08/2"
type textarea "x"
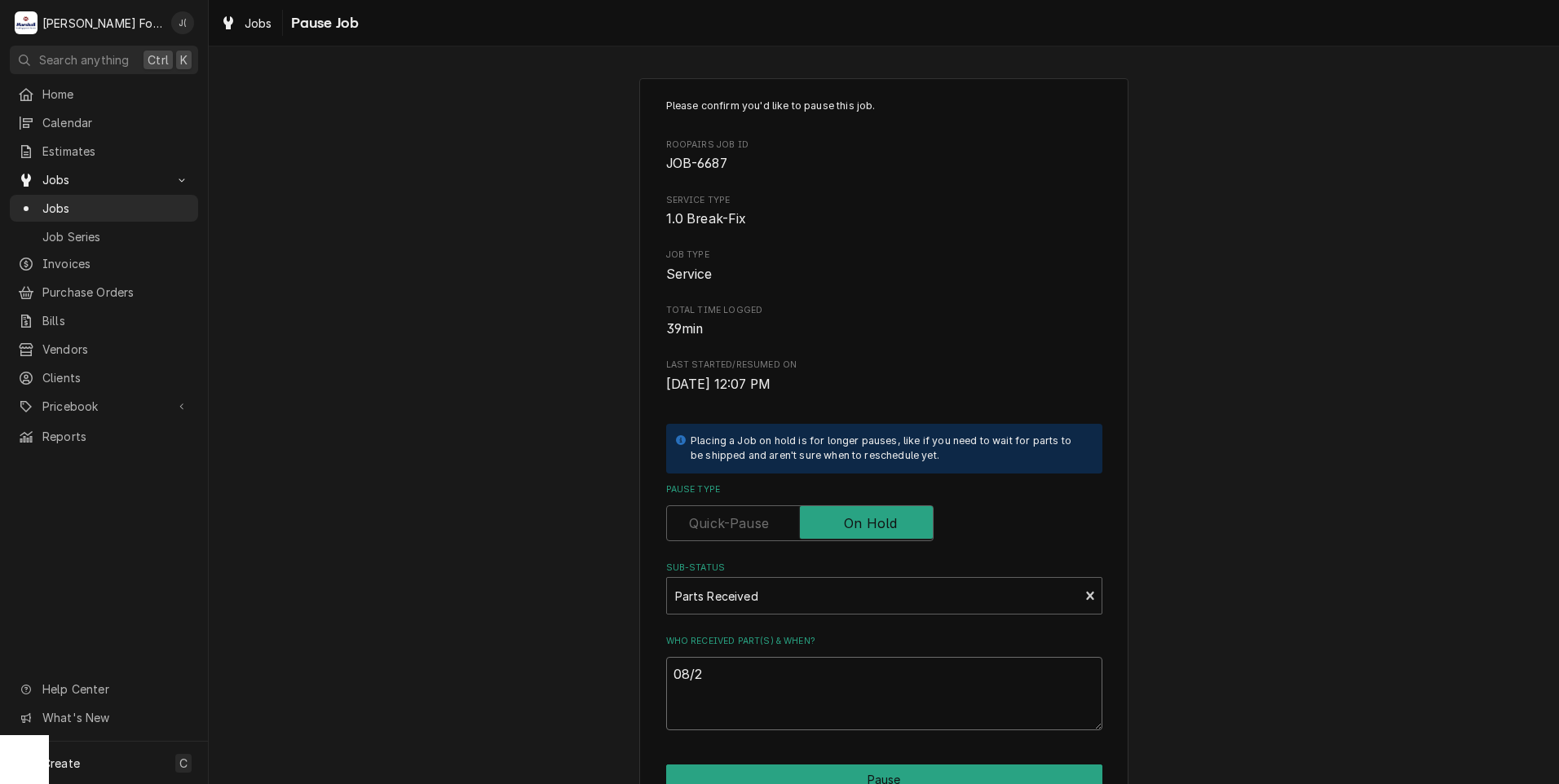
type textarea "08/29"
type textarea "x"
type textarea "08/29/"
type textarea "x"
type textarea "08/29/2"
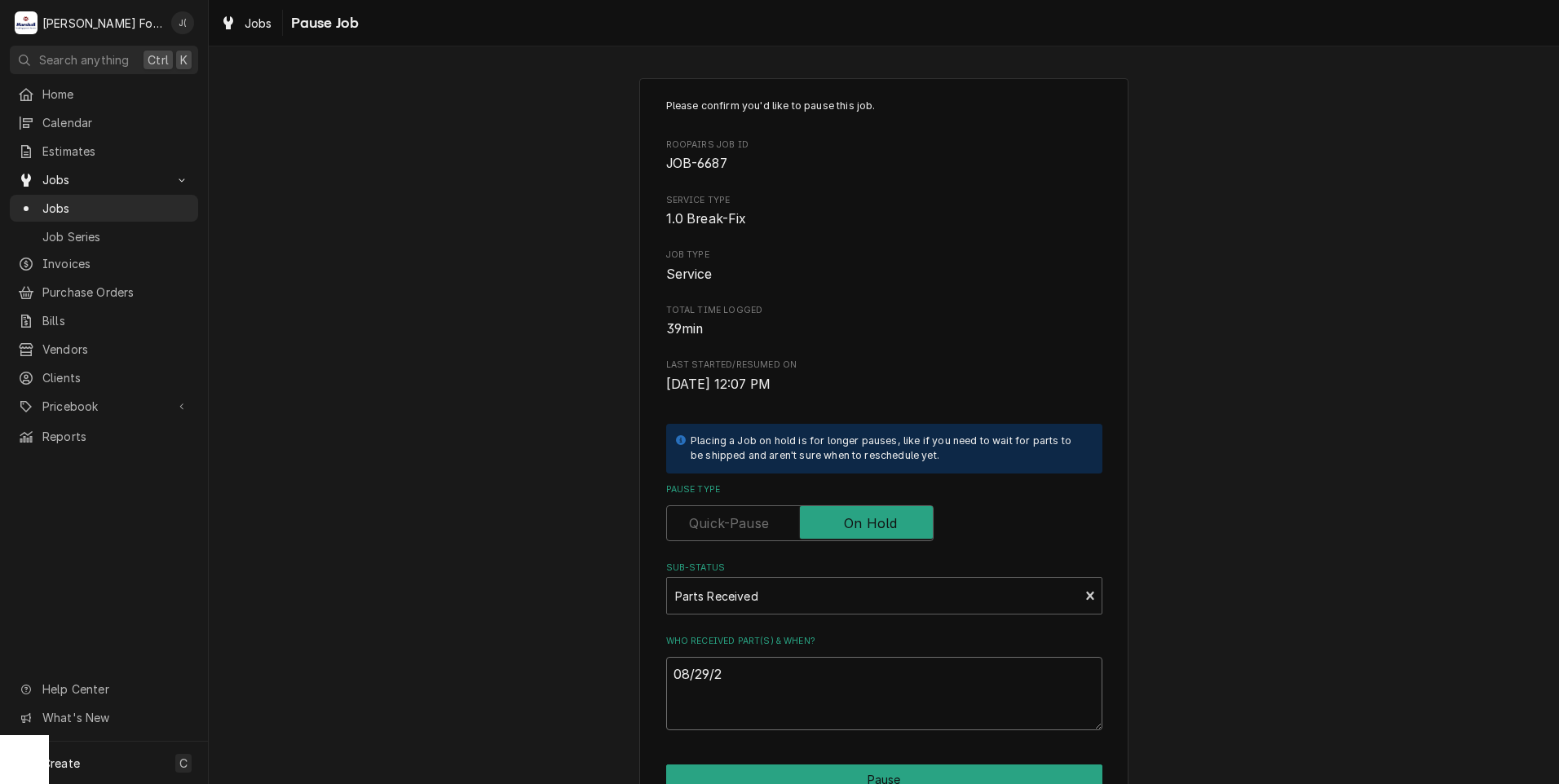
type textarea "x"
type textarea "08/29/20"
type textarea "x"
type textarea "08/29/202"
type textarea "x"
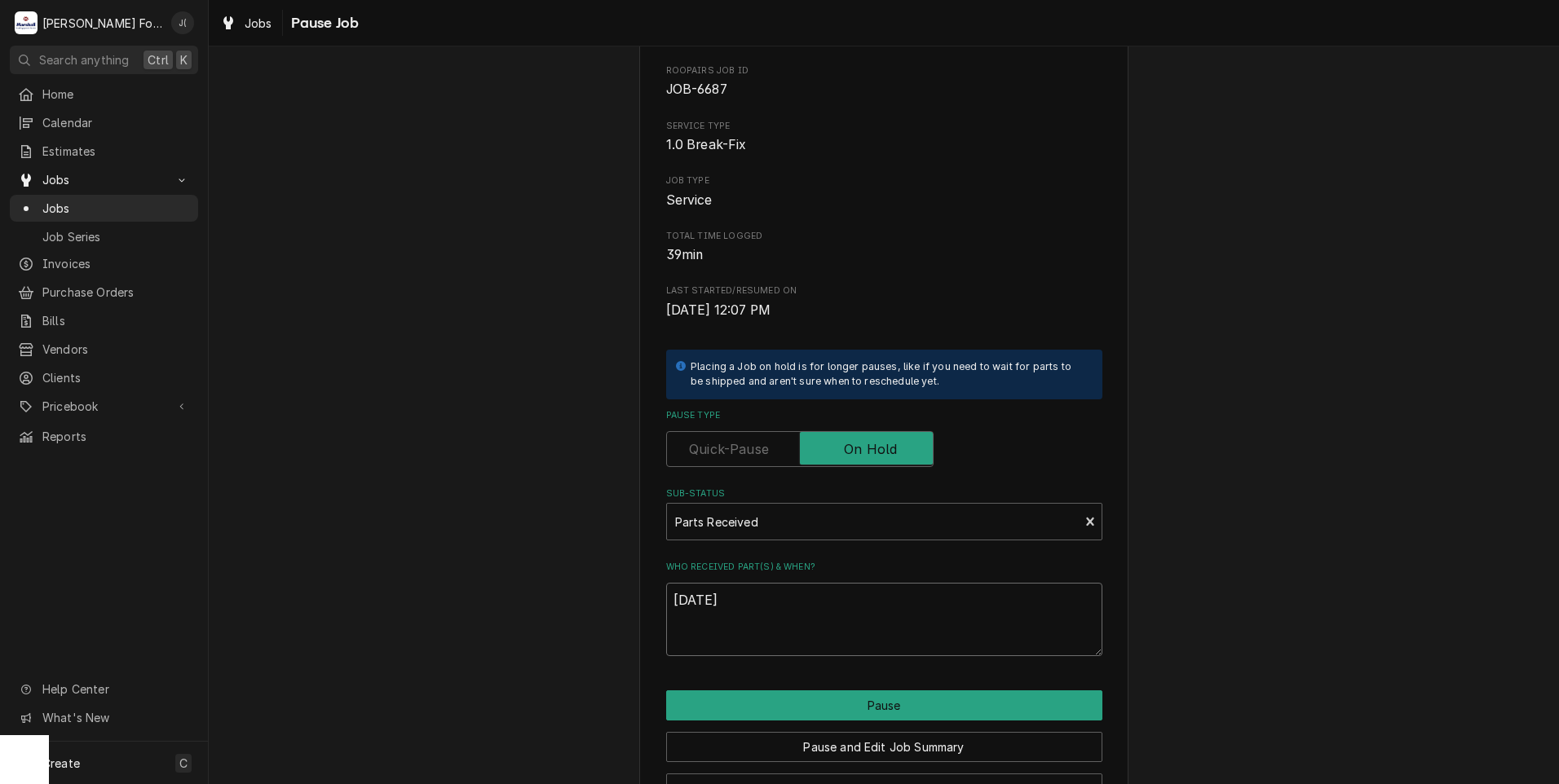
scroll to position [128, 0]
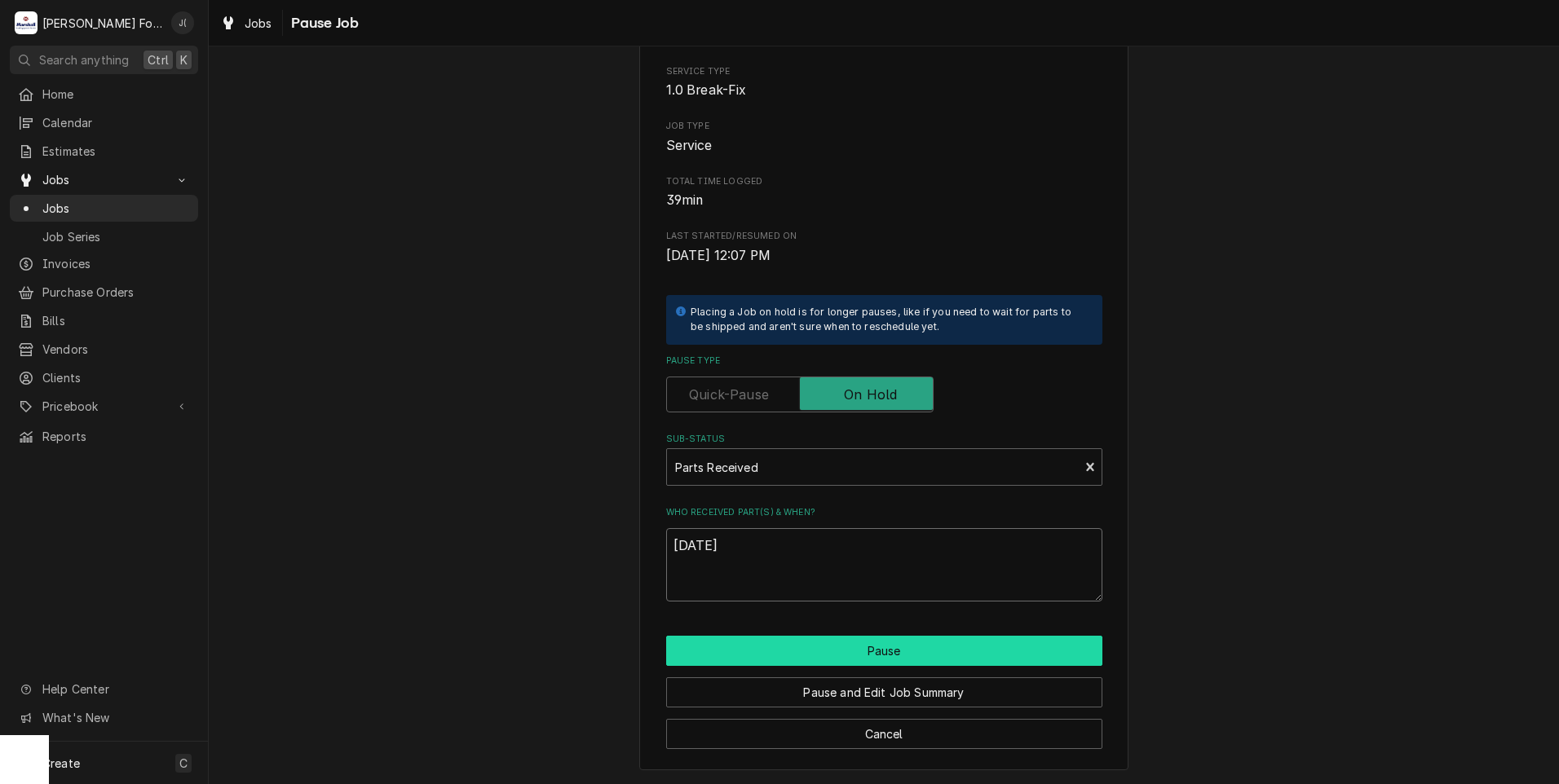
type textarea "08/29/2025"
click at [832, 636] on button "Pause" at bounding box center [884, 650] width 436 height 30
type textarea "x"
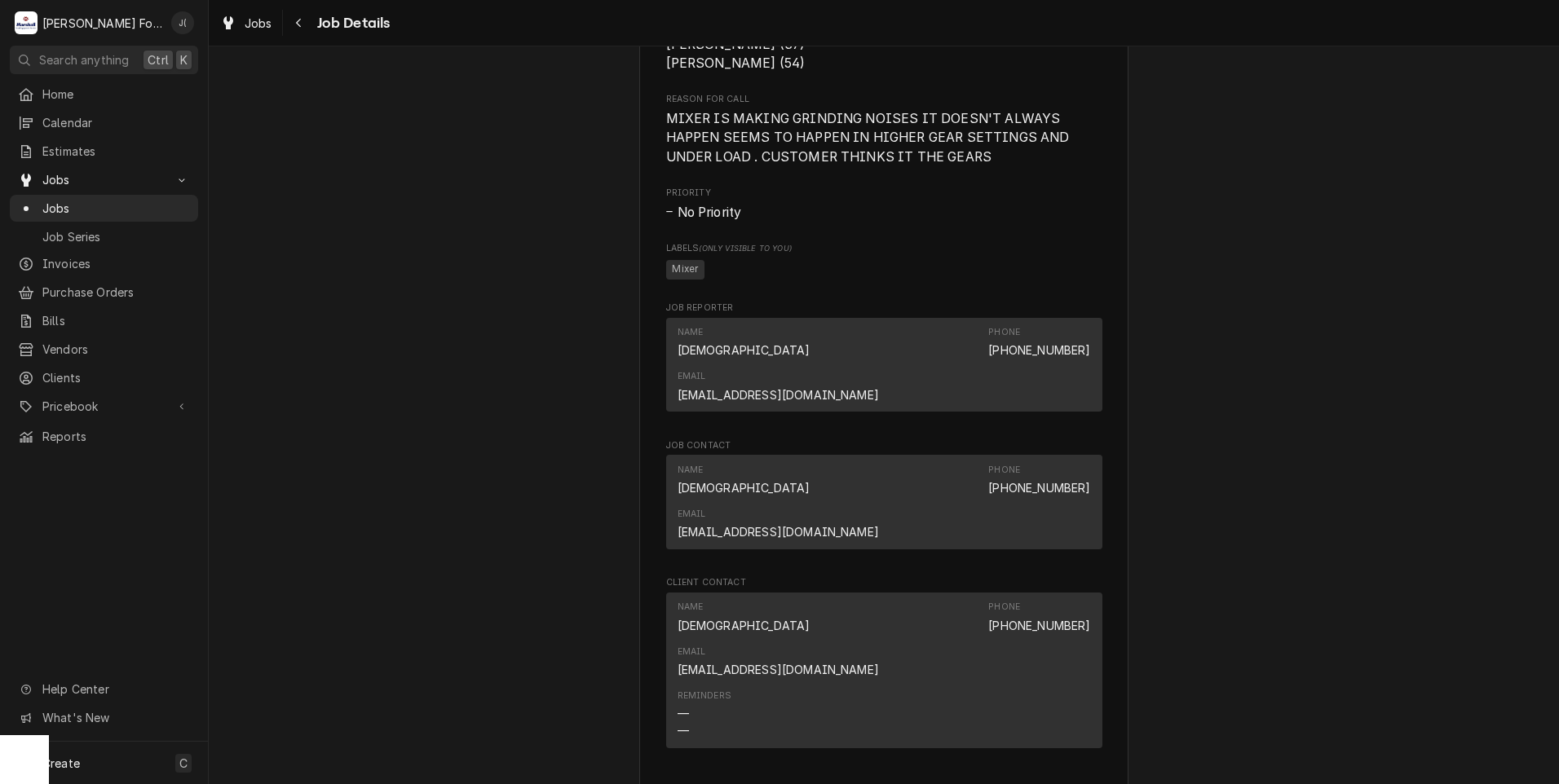
scroll to position [1983, 0]
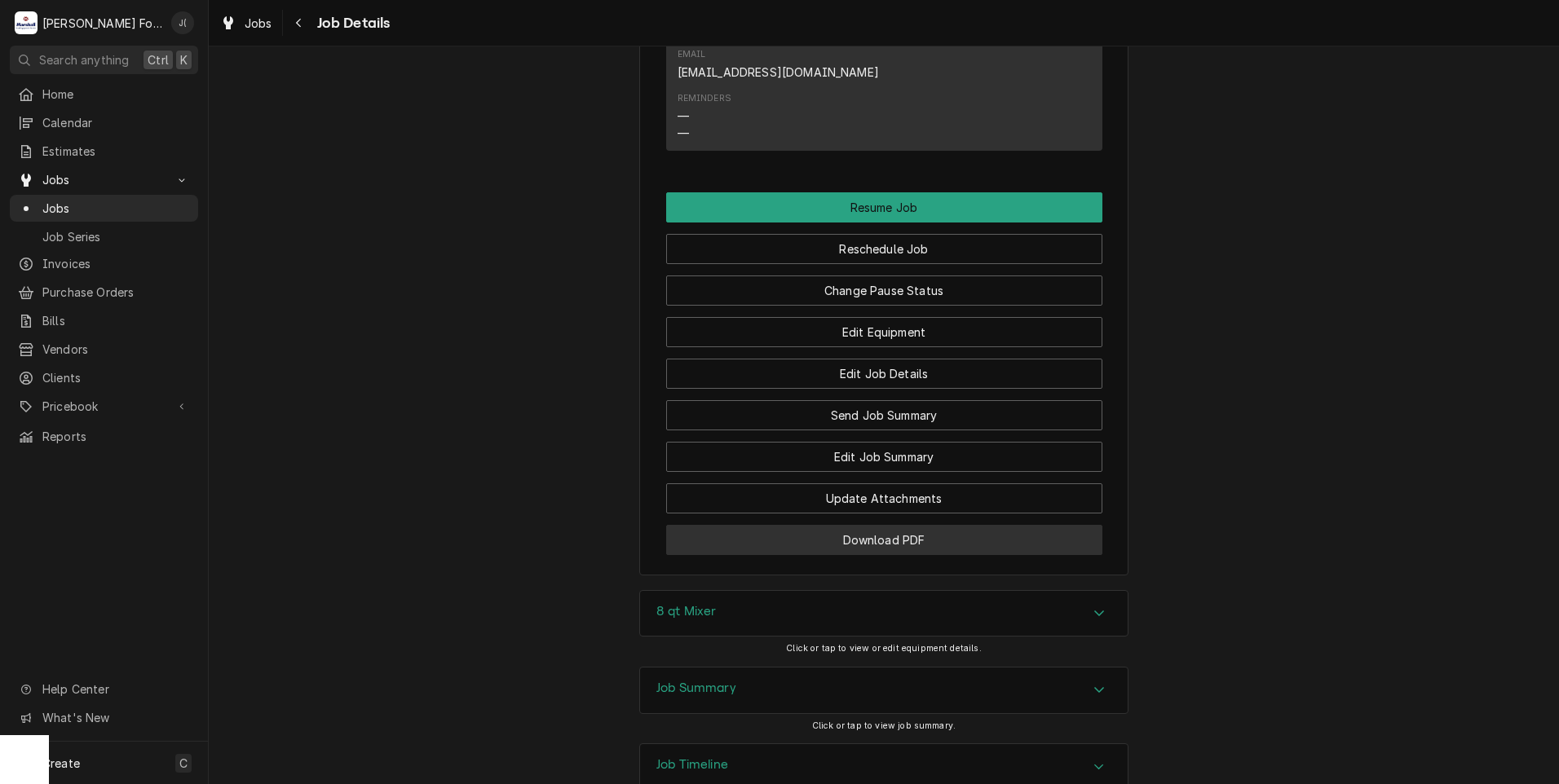
click at [889, 525] on button "Download PDF" at bounding box center [884, 540] width 436 height 30
click at [87, 209] on span "Jobs" at bounding box center [115, 208] width 147 height 17
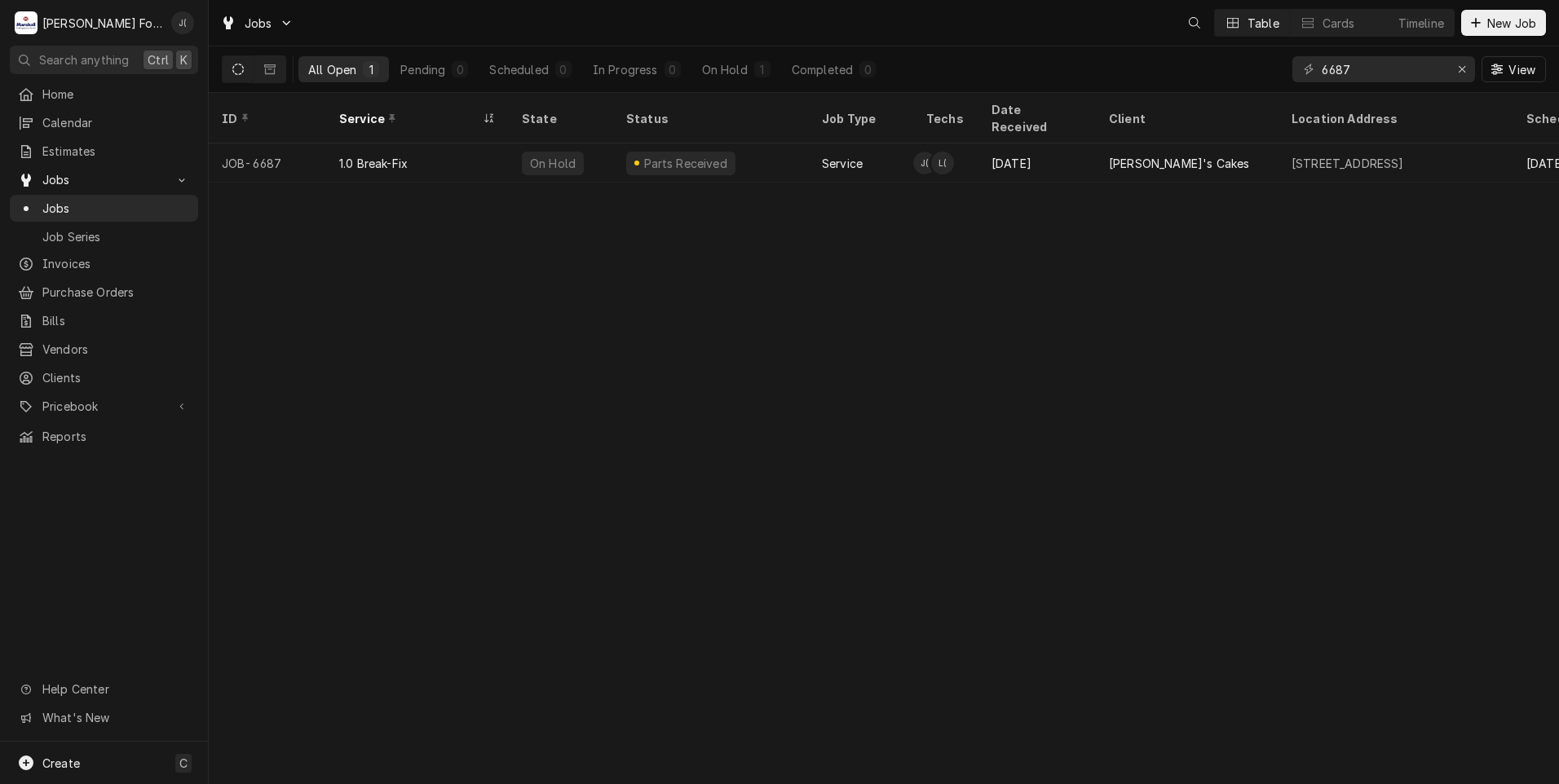
click at [1464, 70] on body "M Marshall Food Equipment Service J( Search anything Ctrl K Home Calendar Estim…" at bounding box center [780, 392] width 1559 height 784
click at [1466, 75] on div "Erase input" at bounding box center [1462, 69] width 16 height 16
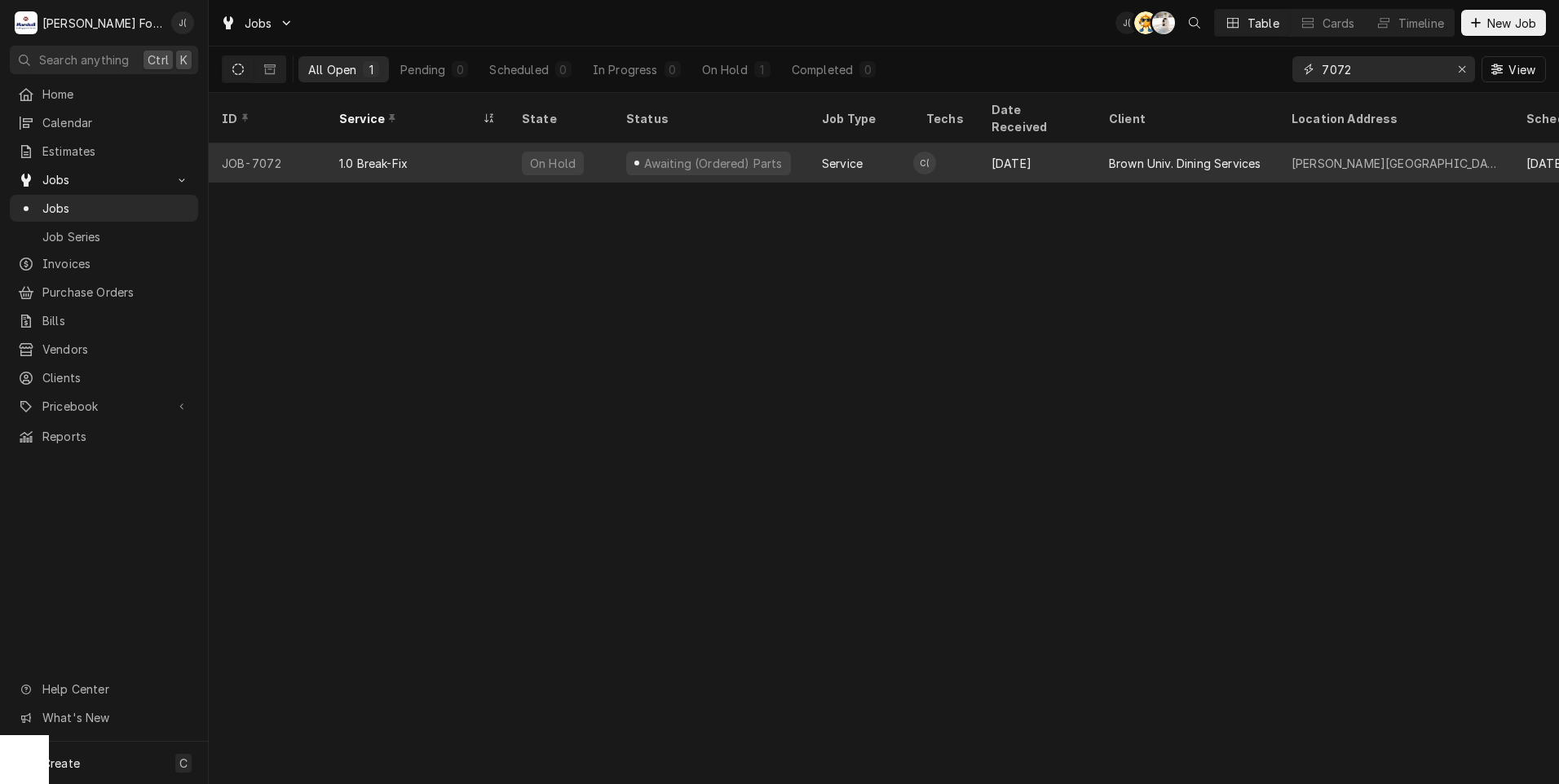
type input "7072"
click at [1003, 147] on div "Aug 25" at bounding box center [1036, 163] width 118 height 39
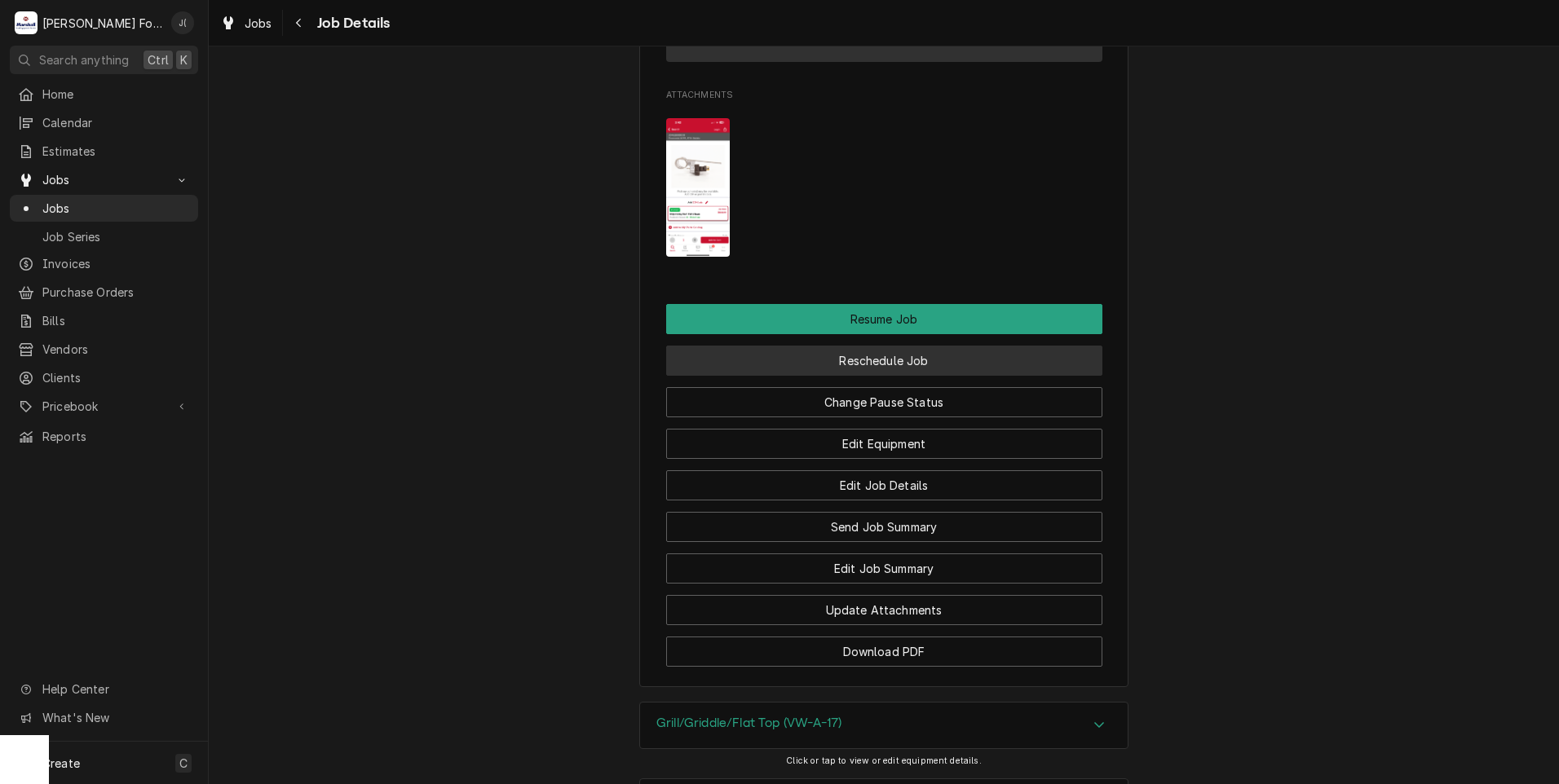
scroll to position [2363, 0]
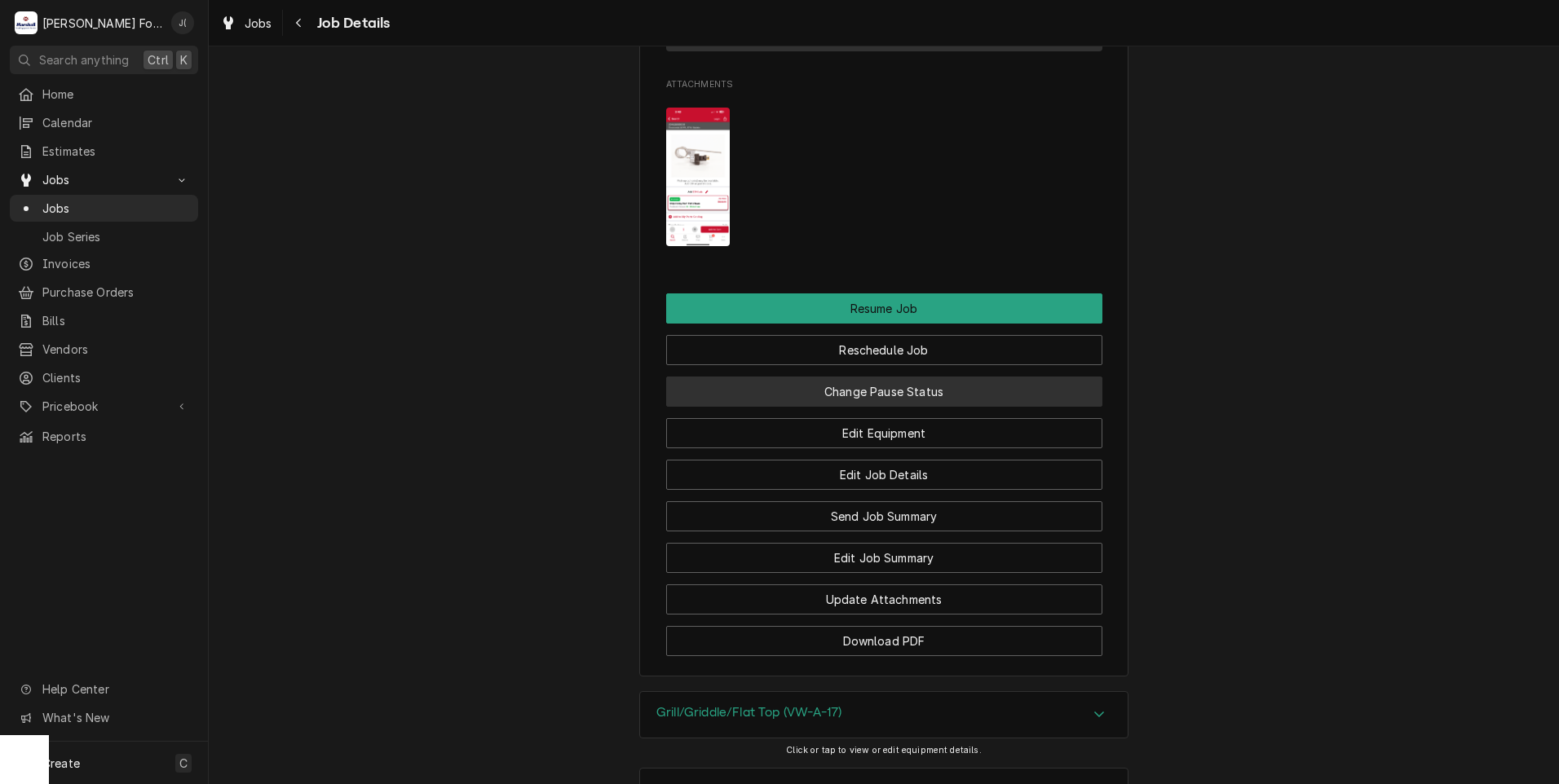
click at [853, 406] on button "Change Pause Status" at bounding box center [884, 392] width 436 height 30
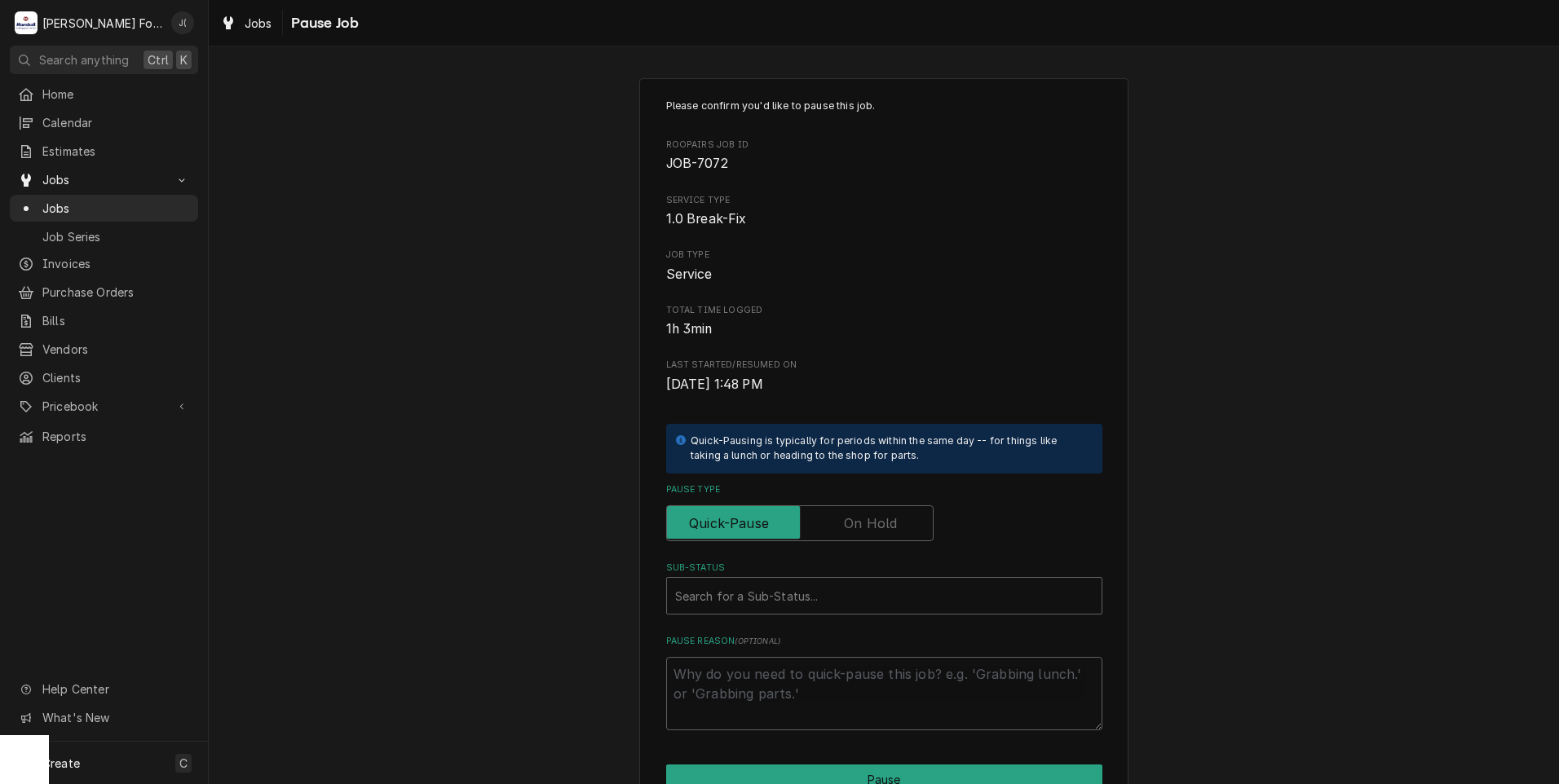
click at [882, 519] on label "Pause Type" at bounding box center [799, 523] width 268 height 36
click at [882, 519] on input "Pause Type" at bounding box center [799, 523] width 253 height 36
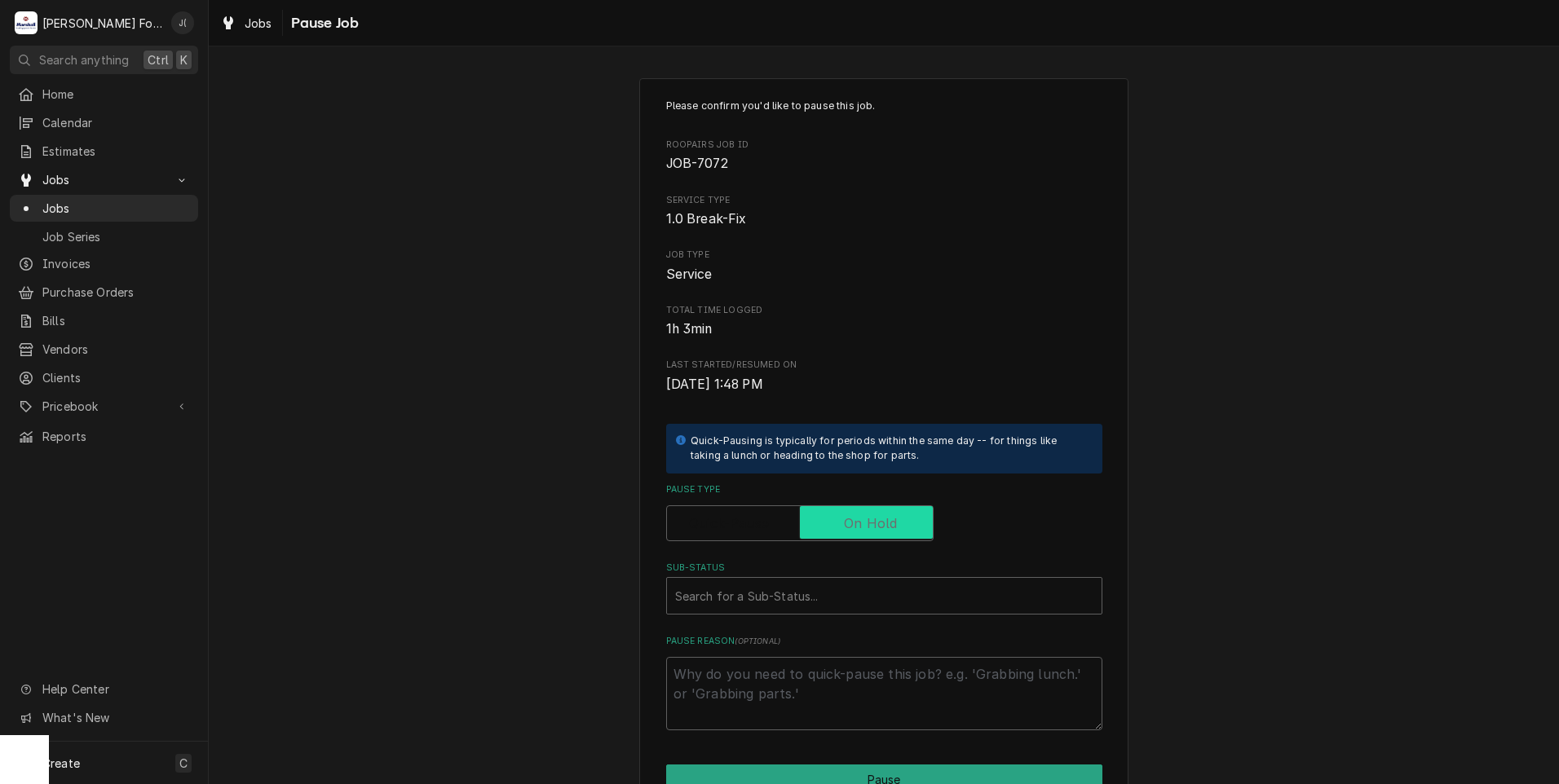
checkbox input "true"
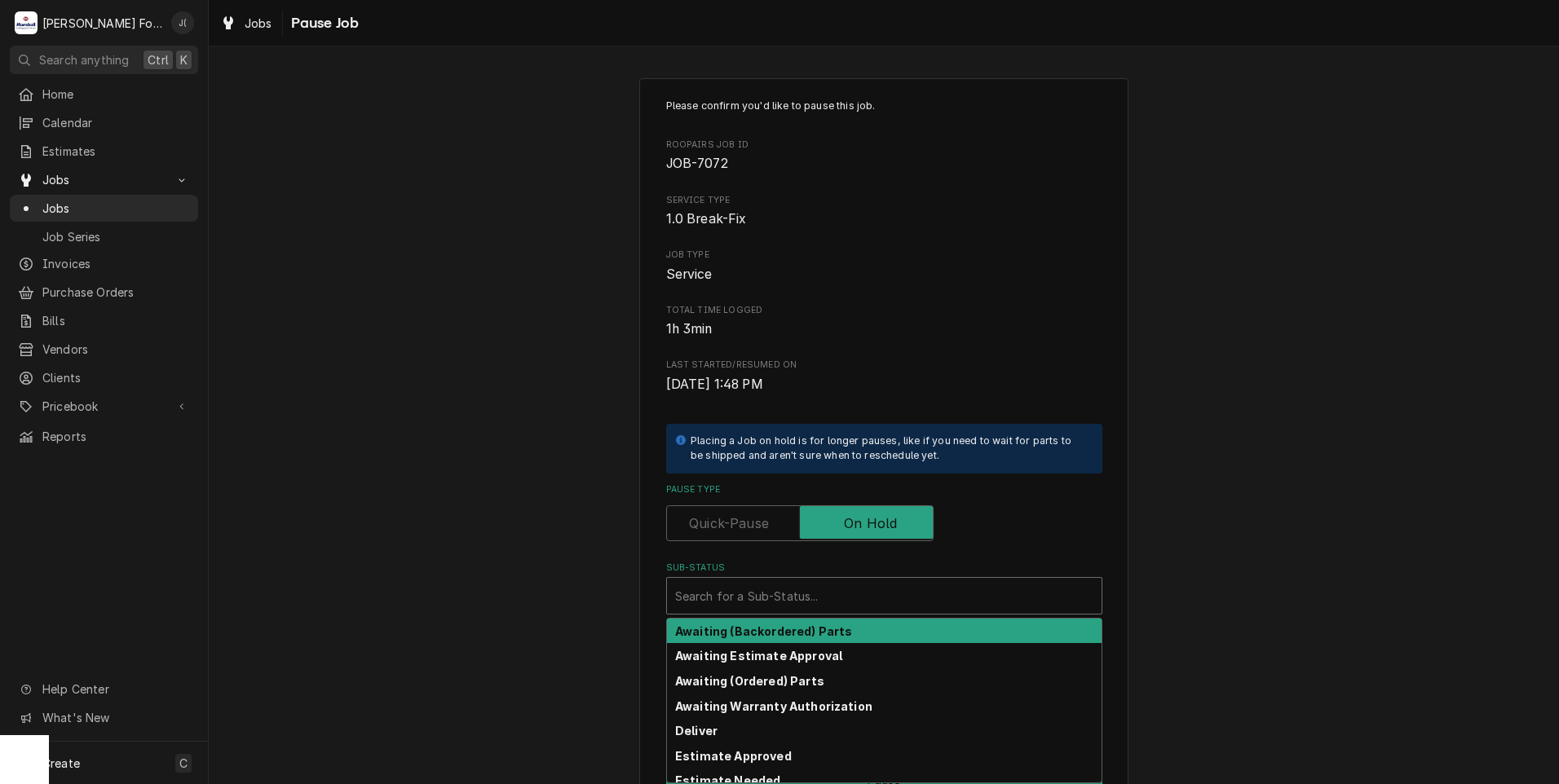
click at [849, 593] on div "Sub-Status" at bounding box center [884, 596] width 418 height 30
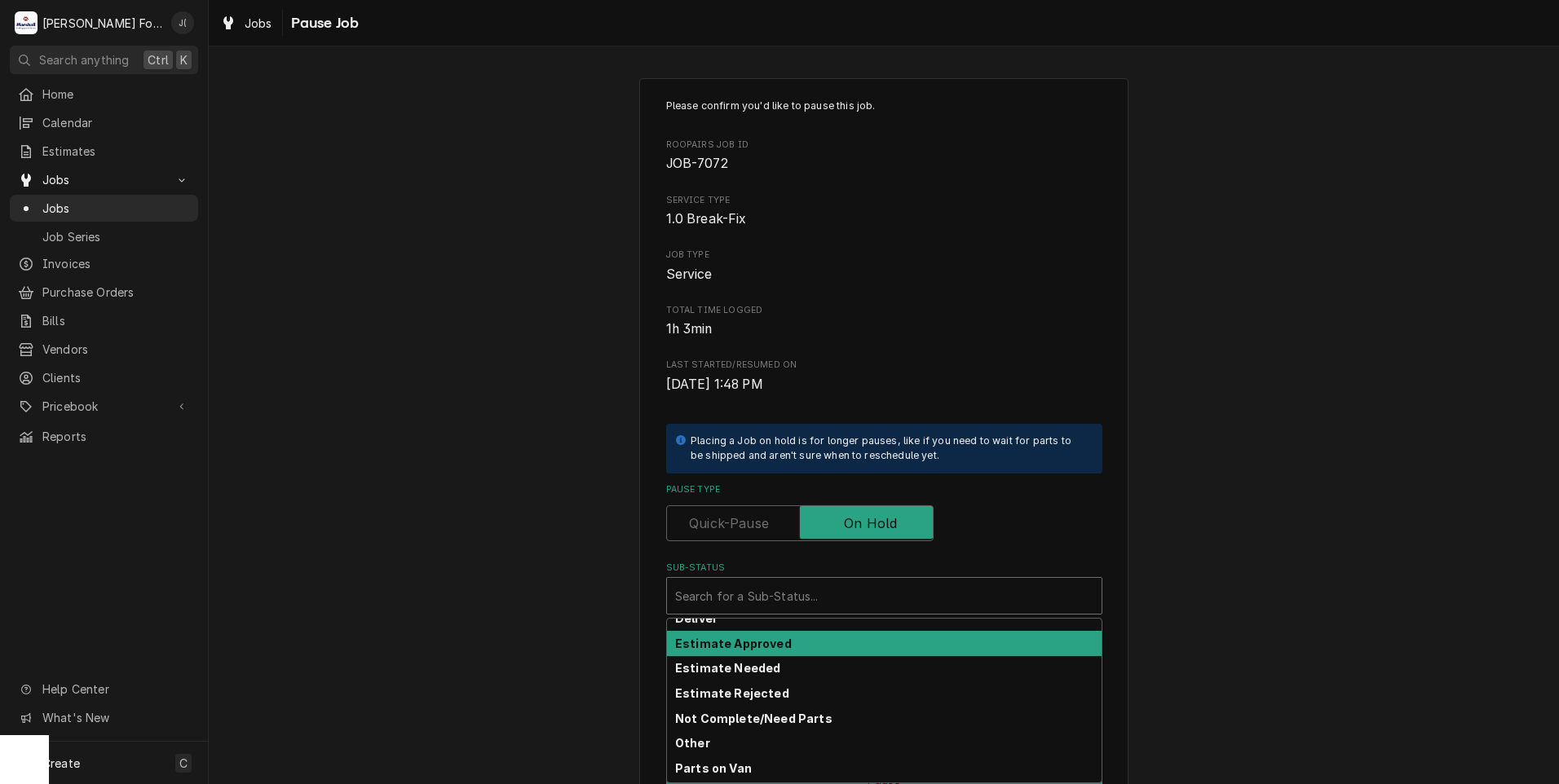
scroll to position [261, 0]
click at [851, 647] on div "Parts Received" at bounding box center [884, 645] width 435 height 26
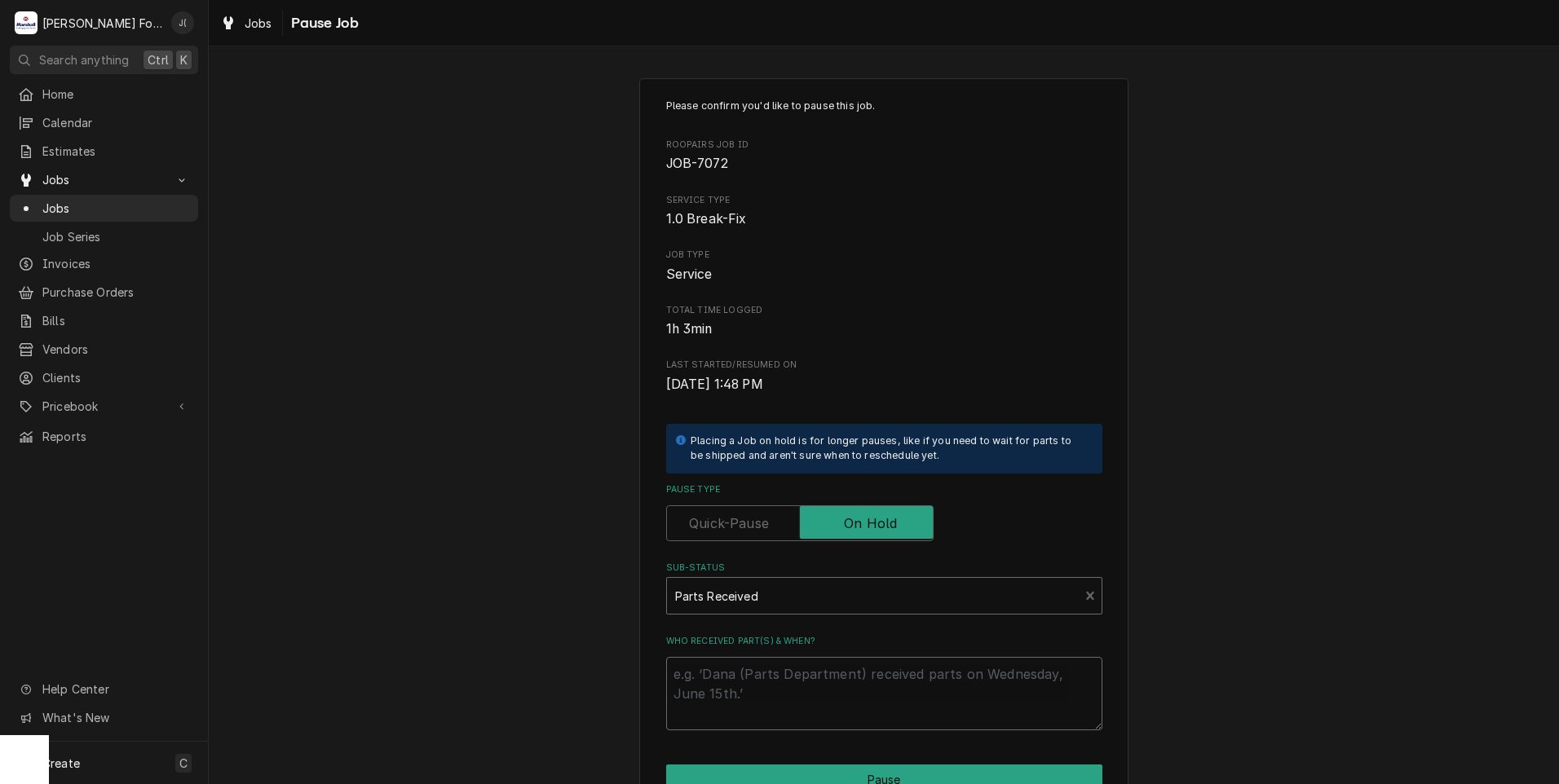
click at [846, 678] on textarea "Who received part(s) & when?" at bounding box center [884, 693] width 436 height 73
type textarea "x"
type textarea "0"
type textarea "x"
type textarea "08"
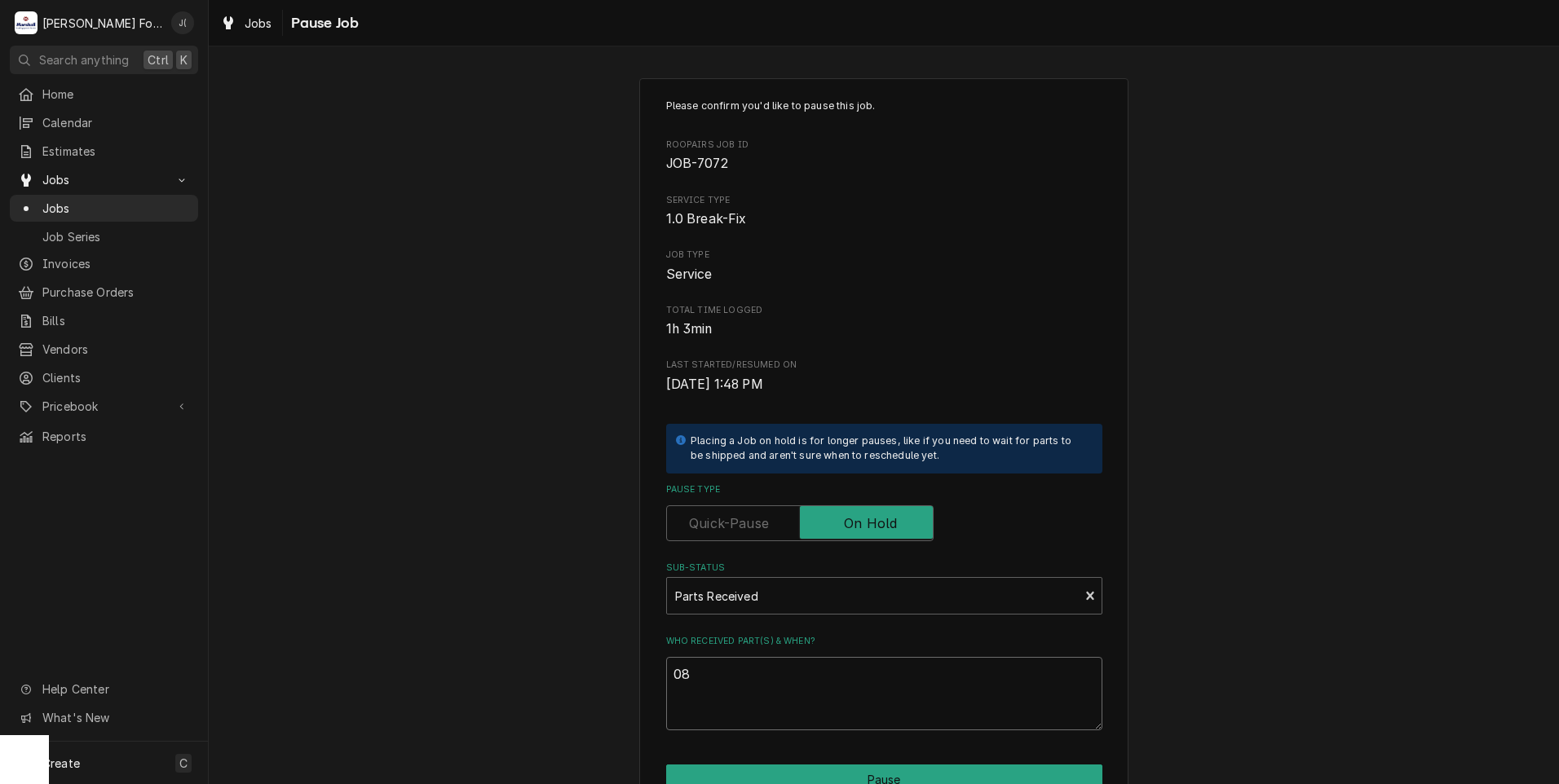
type textarea "x"
type textarea "08/"
type textarea "x"
type textarea "08/2"
type textarea "x"
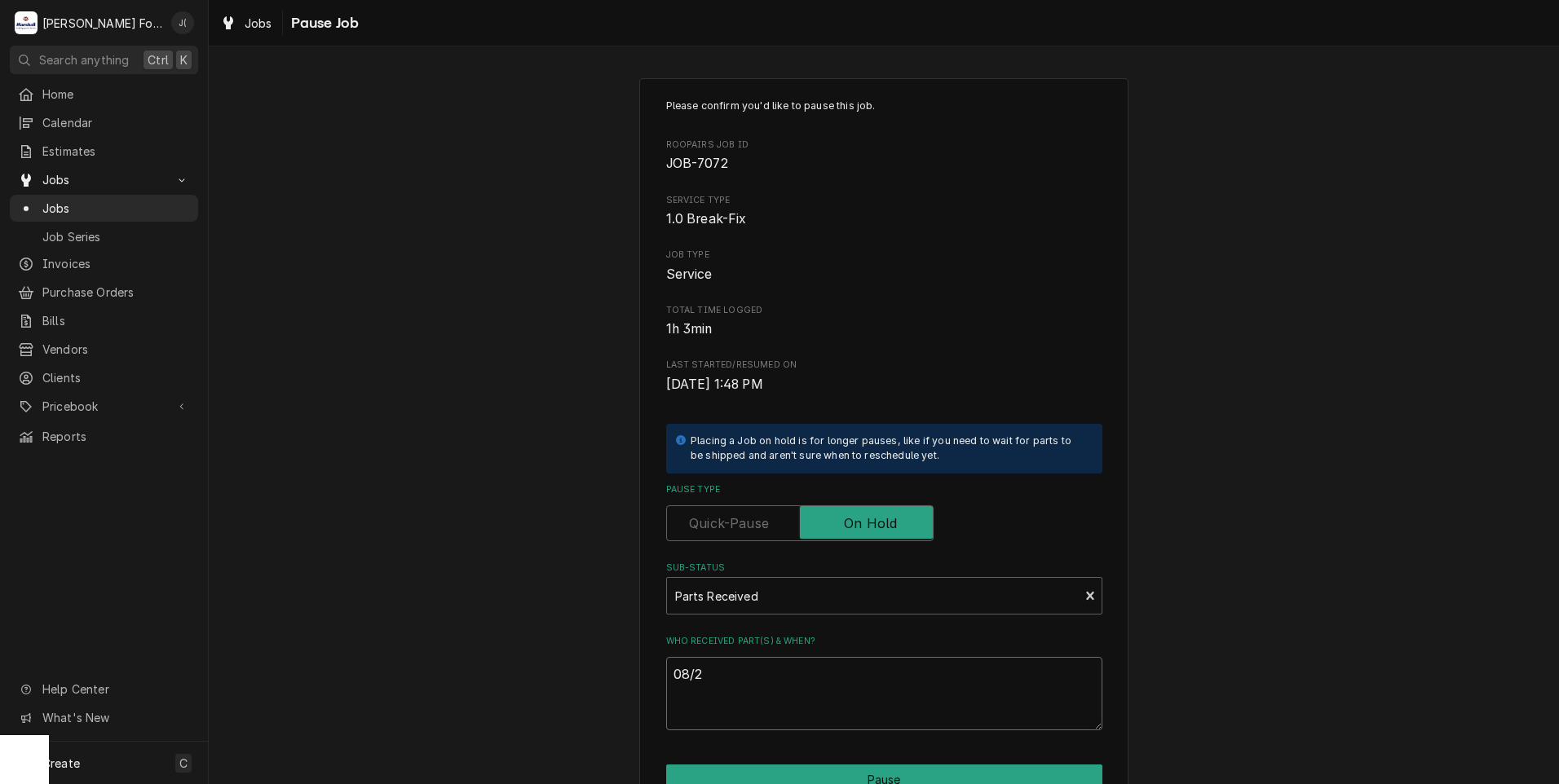
type textarea "08/29"
type textarea "x"
type textarea "08/29/"
type textarea "x"
type textarea "08/29/2"
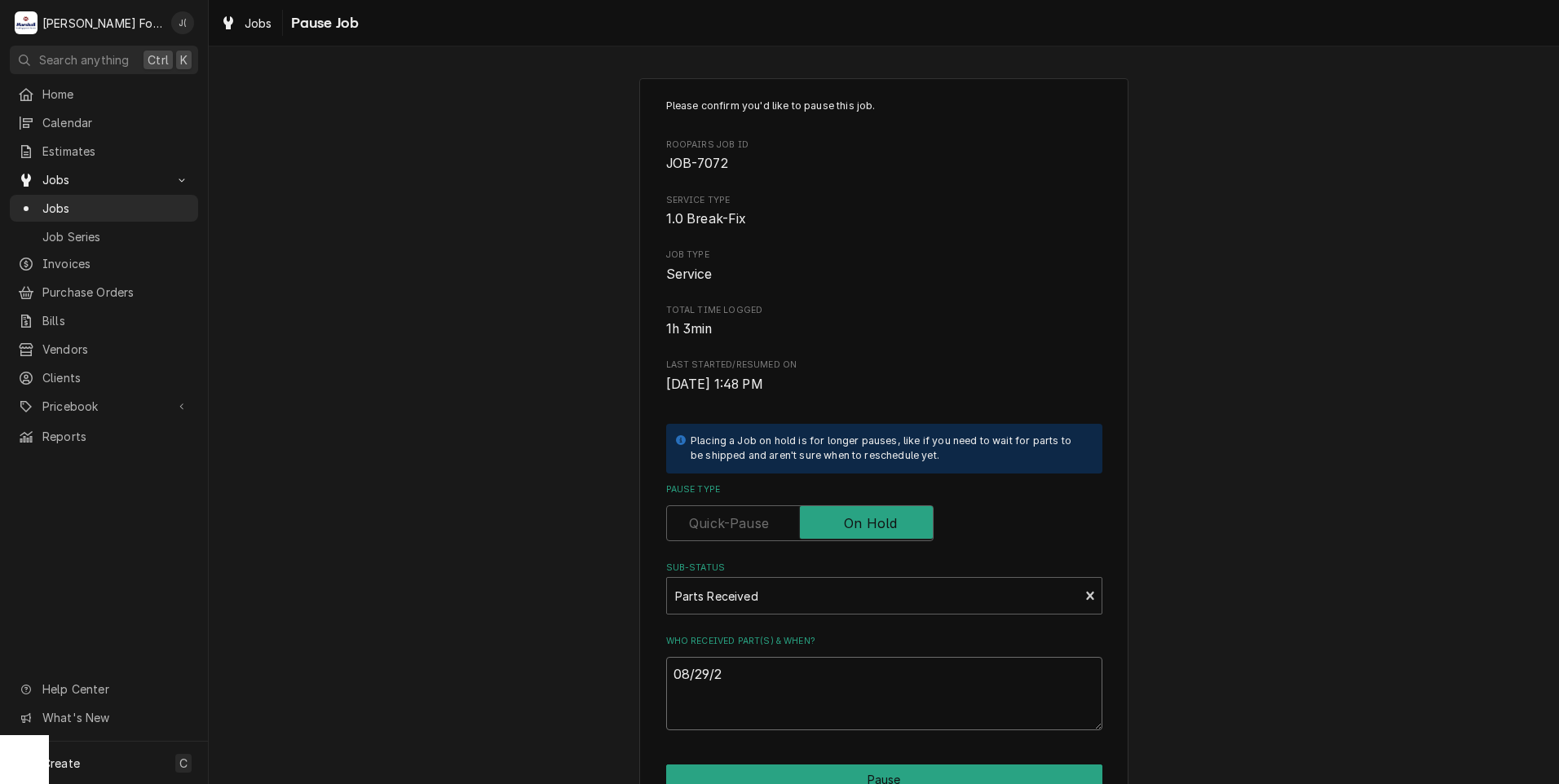
type textarea "x"
type textarea "08/29/20"
type textarea "x"
type textarea "08/29/202"
type textarea "x"
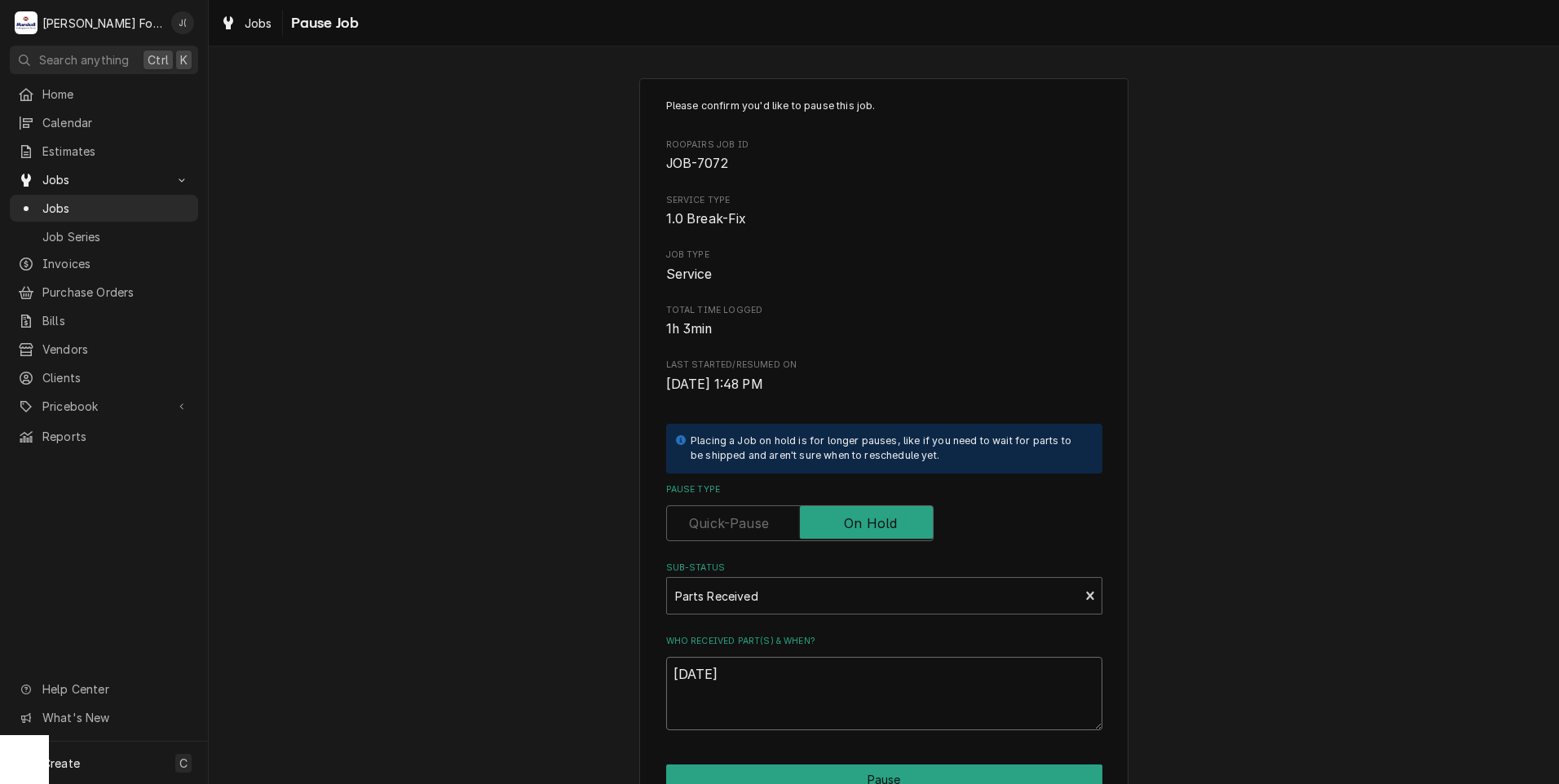
scroll to position [128, 0]
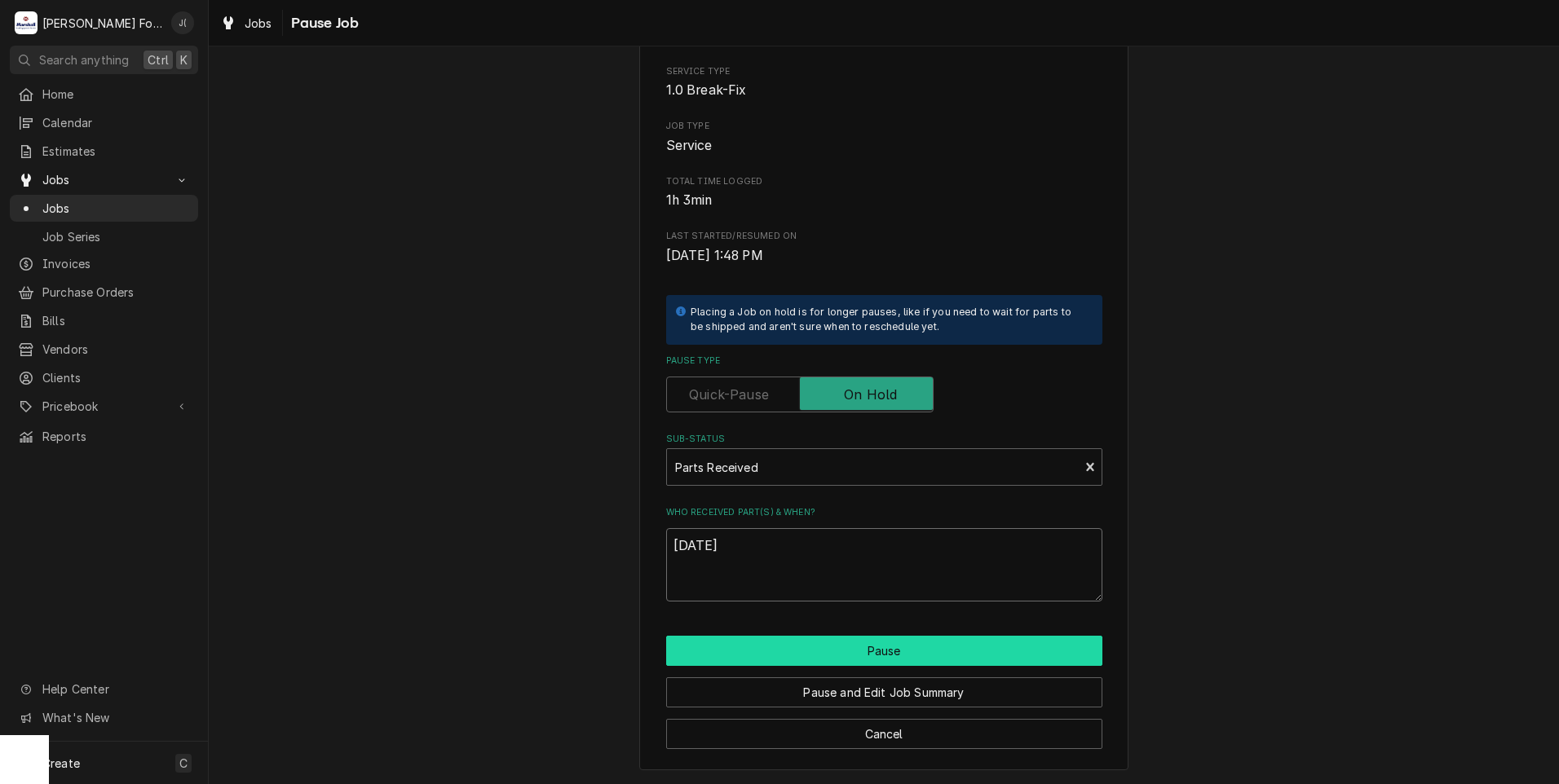
type textarea "[DATE]"
click at [851, 649] on button "Pause" at bounding box center [884, 650] width 436 height 30
type textarea "x"
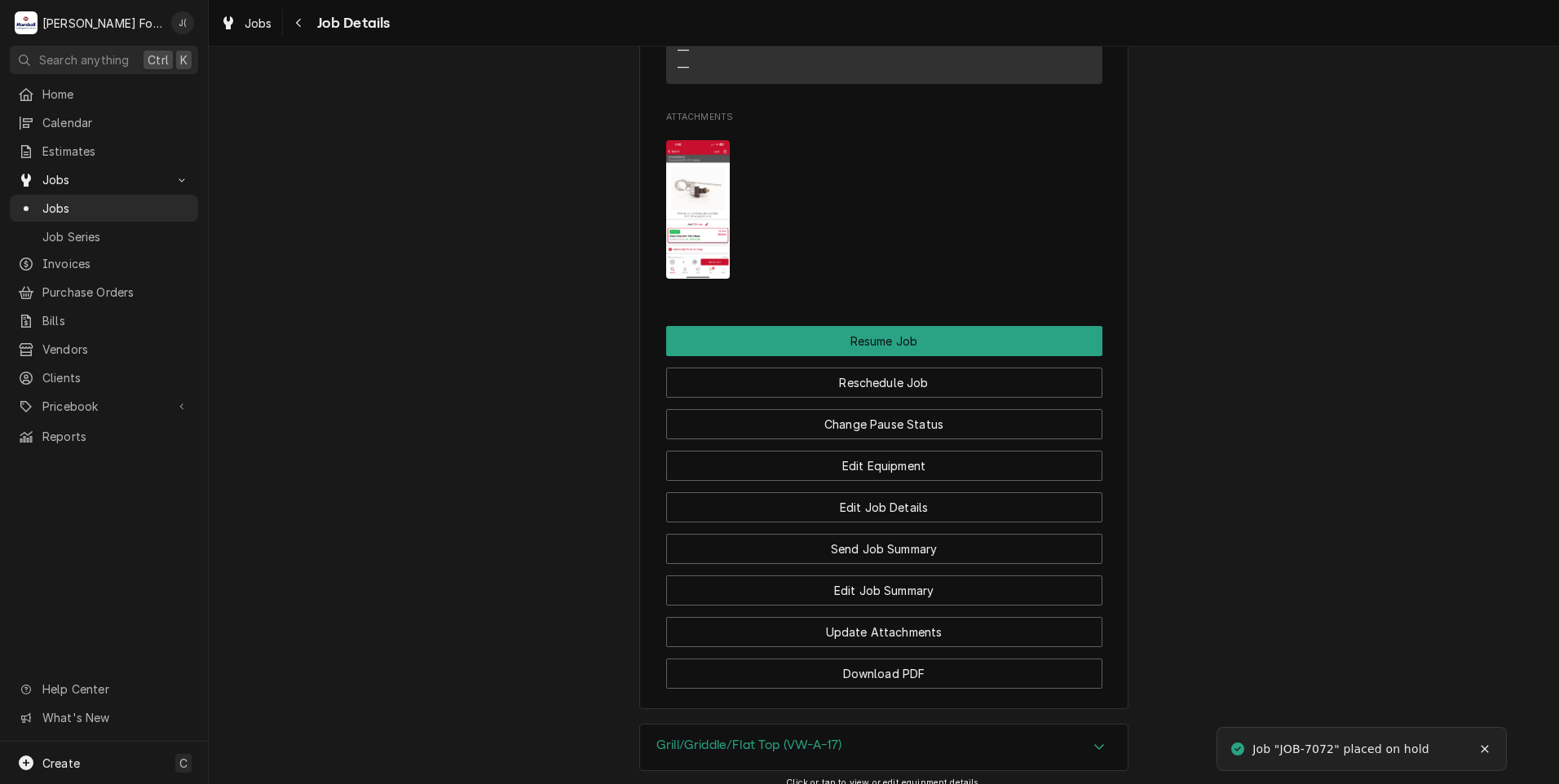
scroll to position [2596, 0]
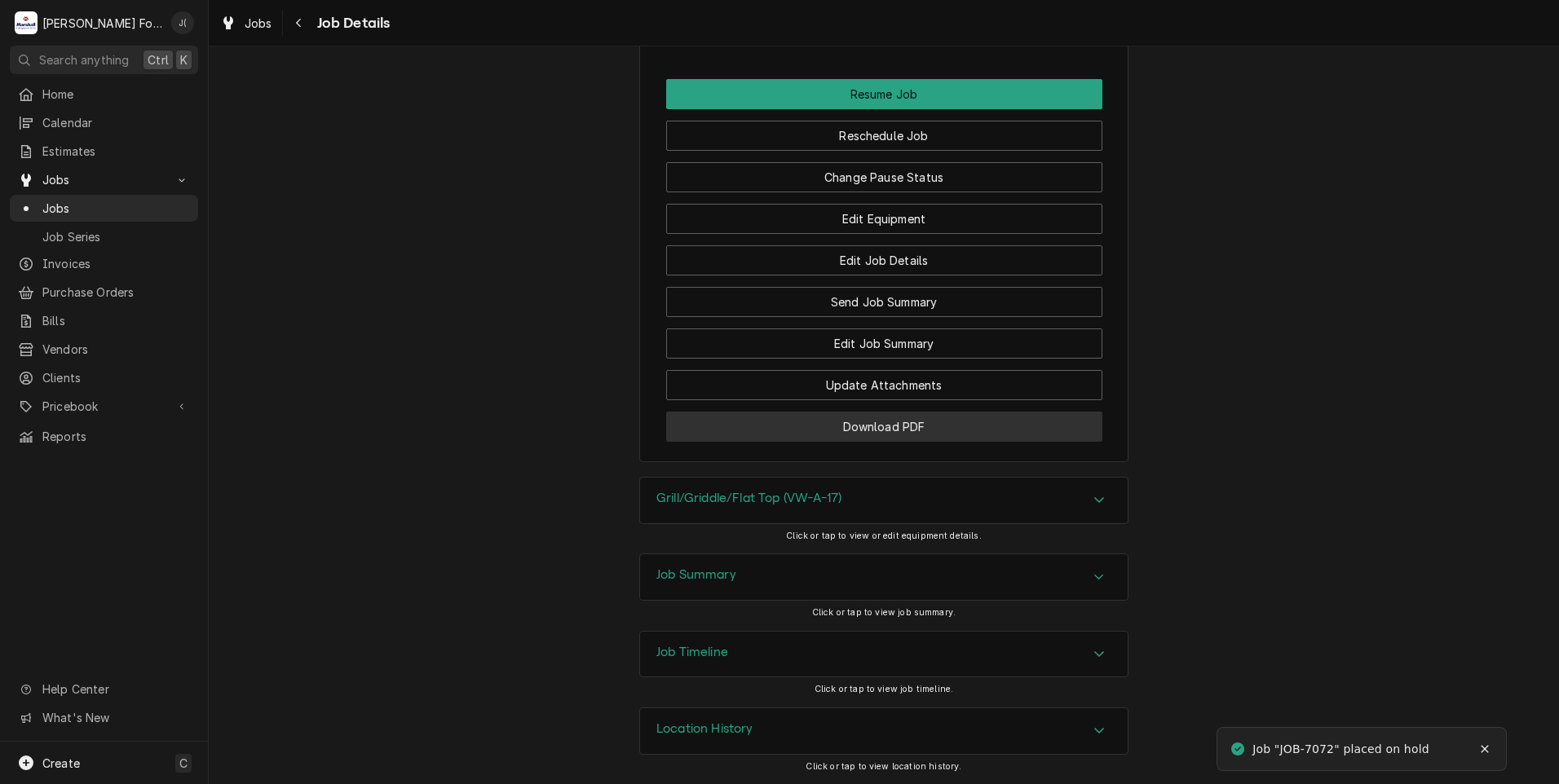
click at [868, 421] on button "Download PDF" at bounding box center [884, 426] width 436 height 30
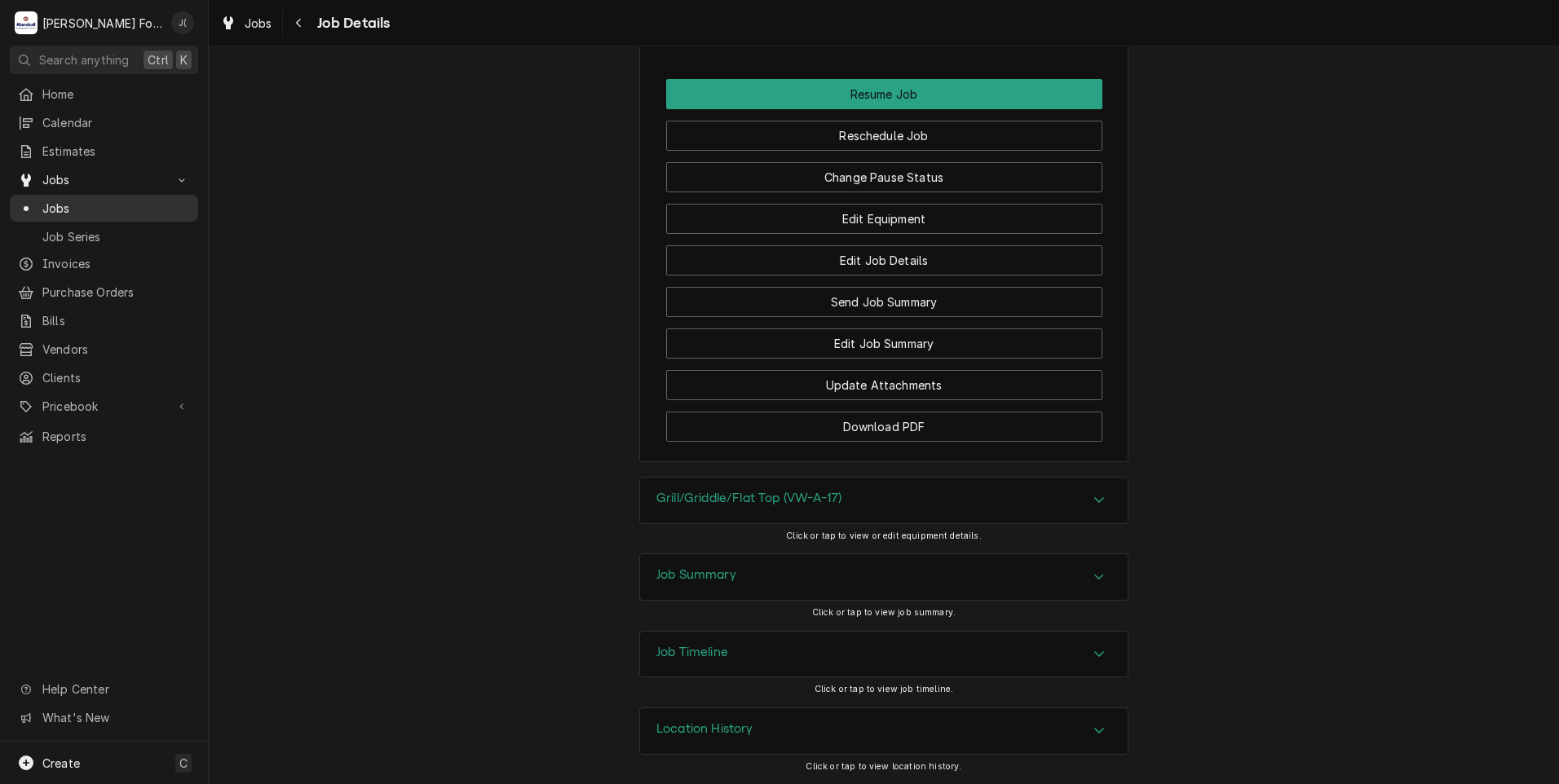
click at [91, 207] on span "Jobs" at bounding box center [115, 208] width 147 height 17
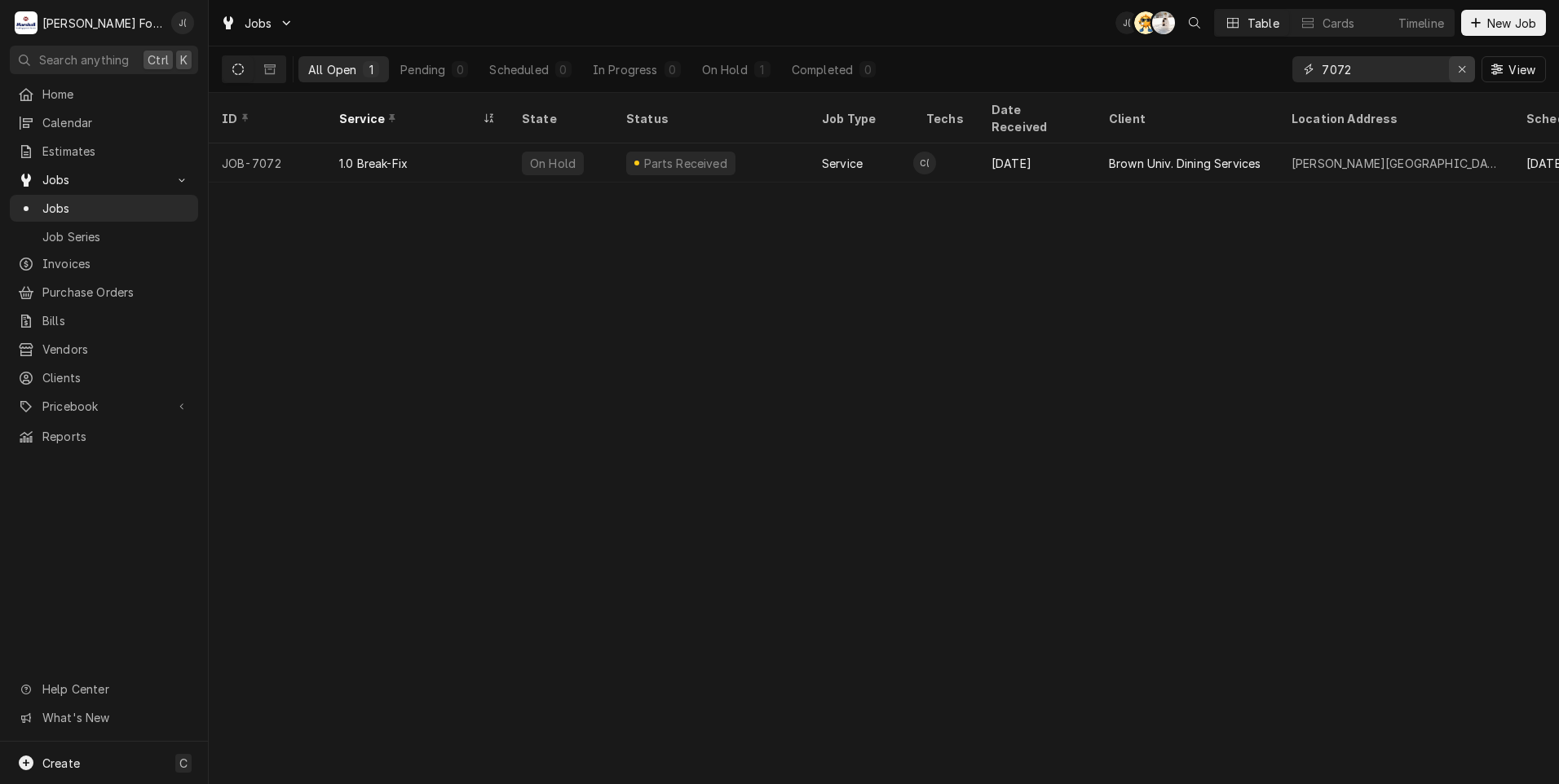
click at [1463, 67] on icon "Erase input" at bounding box center [1462, 69] width 9 height 12
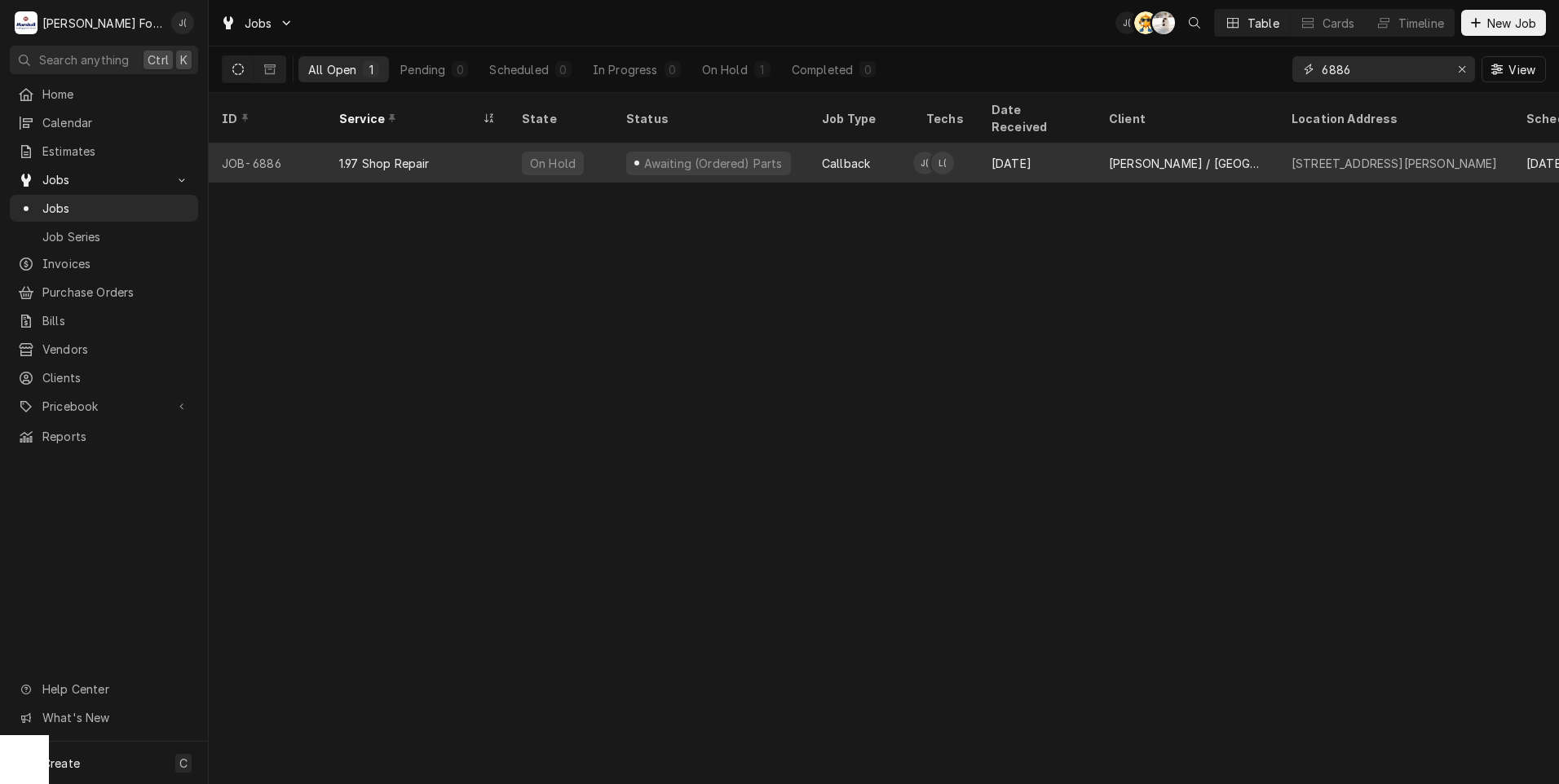
type input "6886"
click at [530, 155] on div "On Hold" at bounding box center [552, 163] width 49 height 17
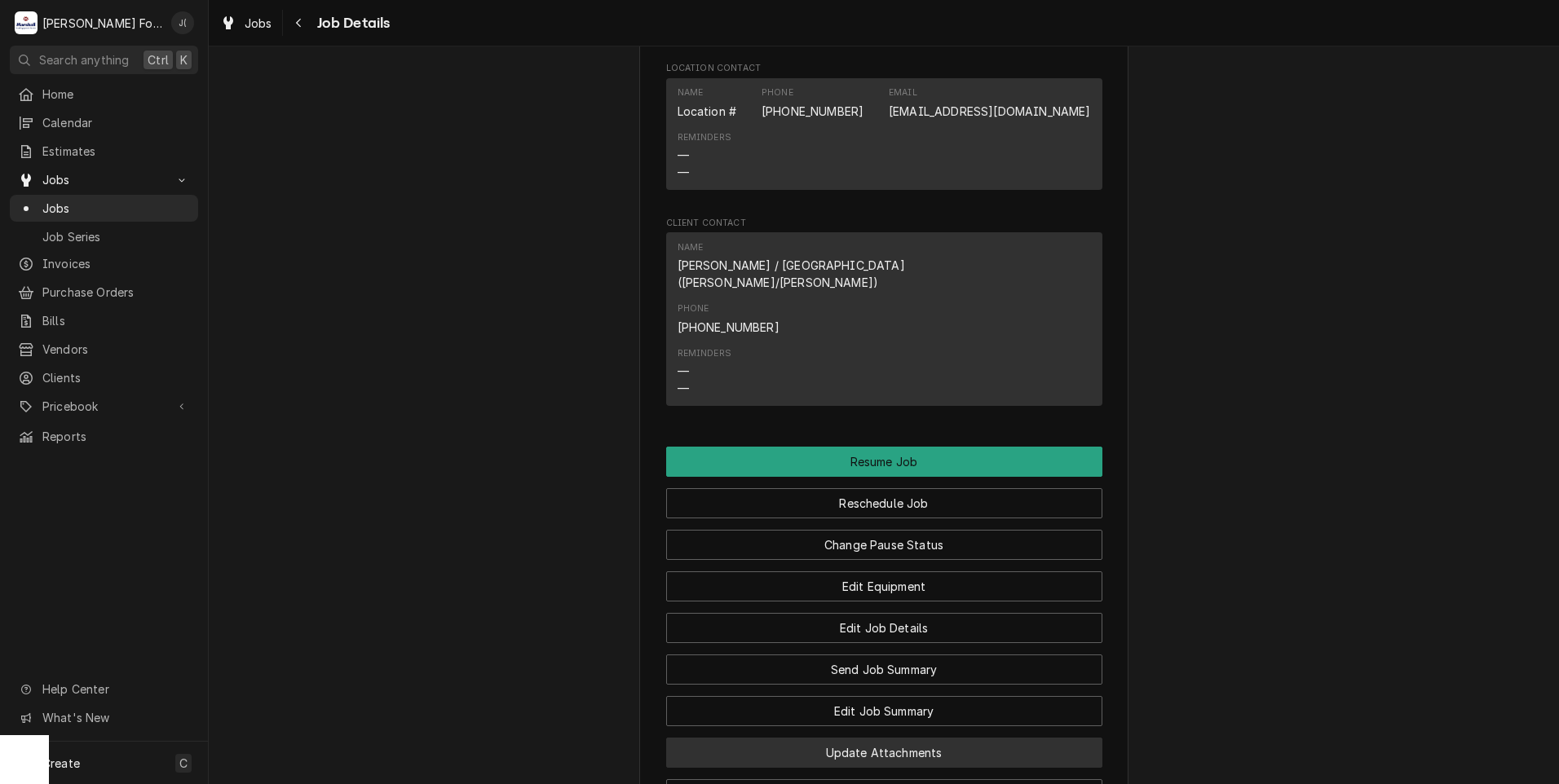
scroll to position [1955, 0]
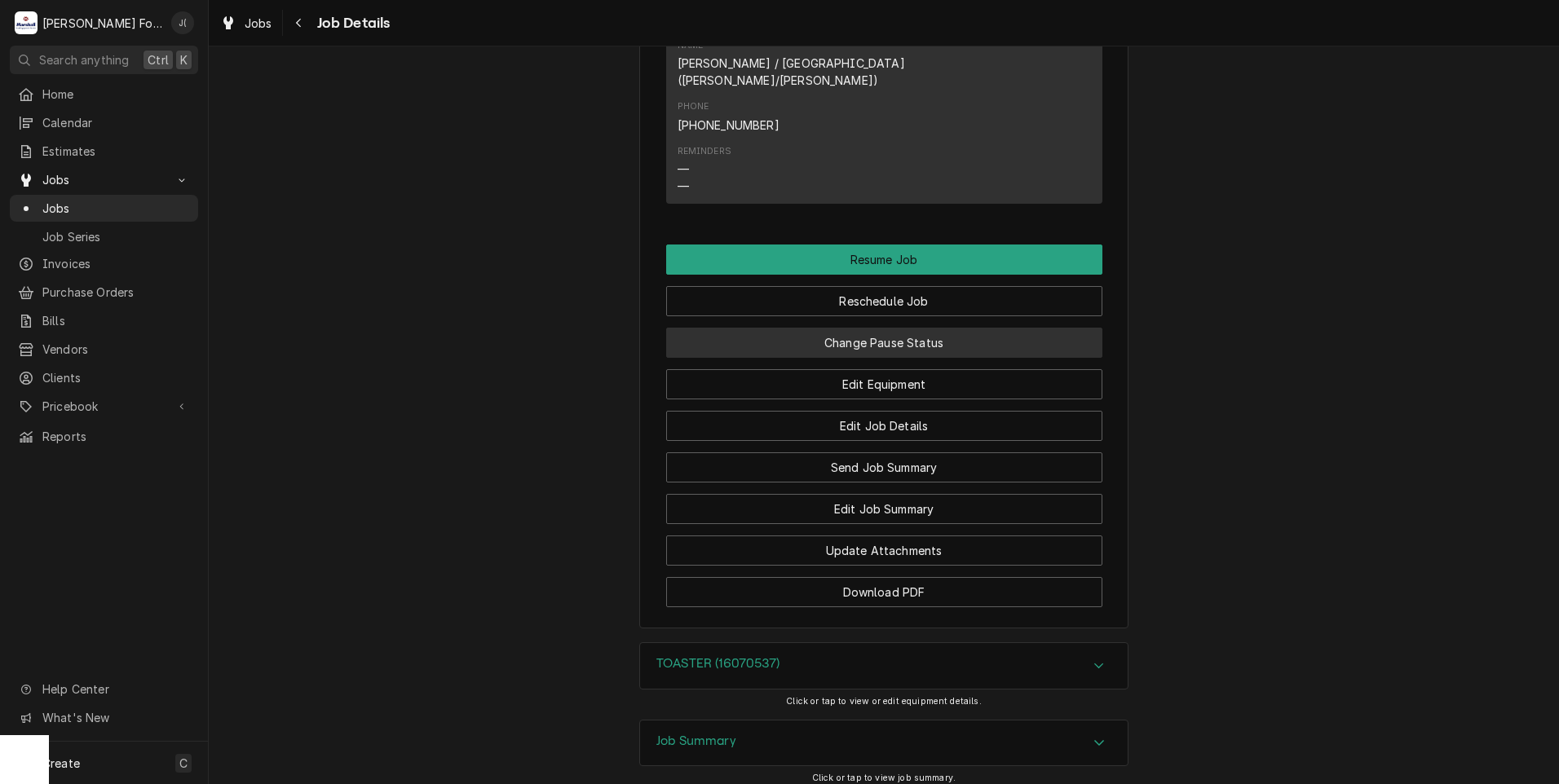
click at [927, 327] on button "Change Pause Status" at bounding box center [884, 342] width 436 height 30
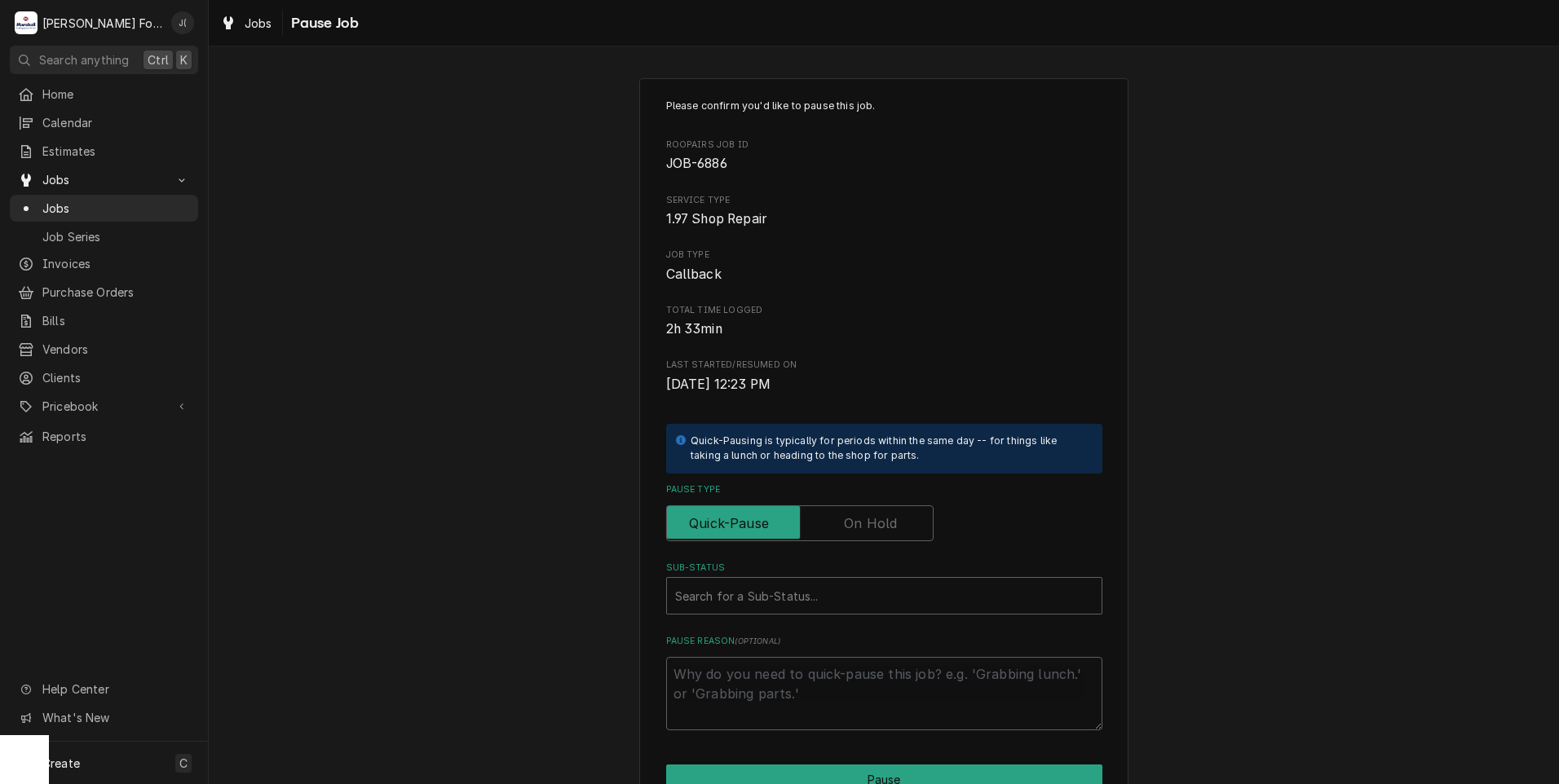
click at [882, 514] on label "Pause Type" at bounding box center [799, 523] width 268 height 36
click at [882, 514] on input "Pause Type" at bounding box center [799, 523] width 253 height 36
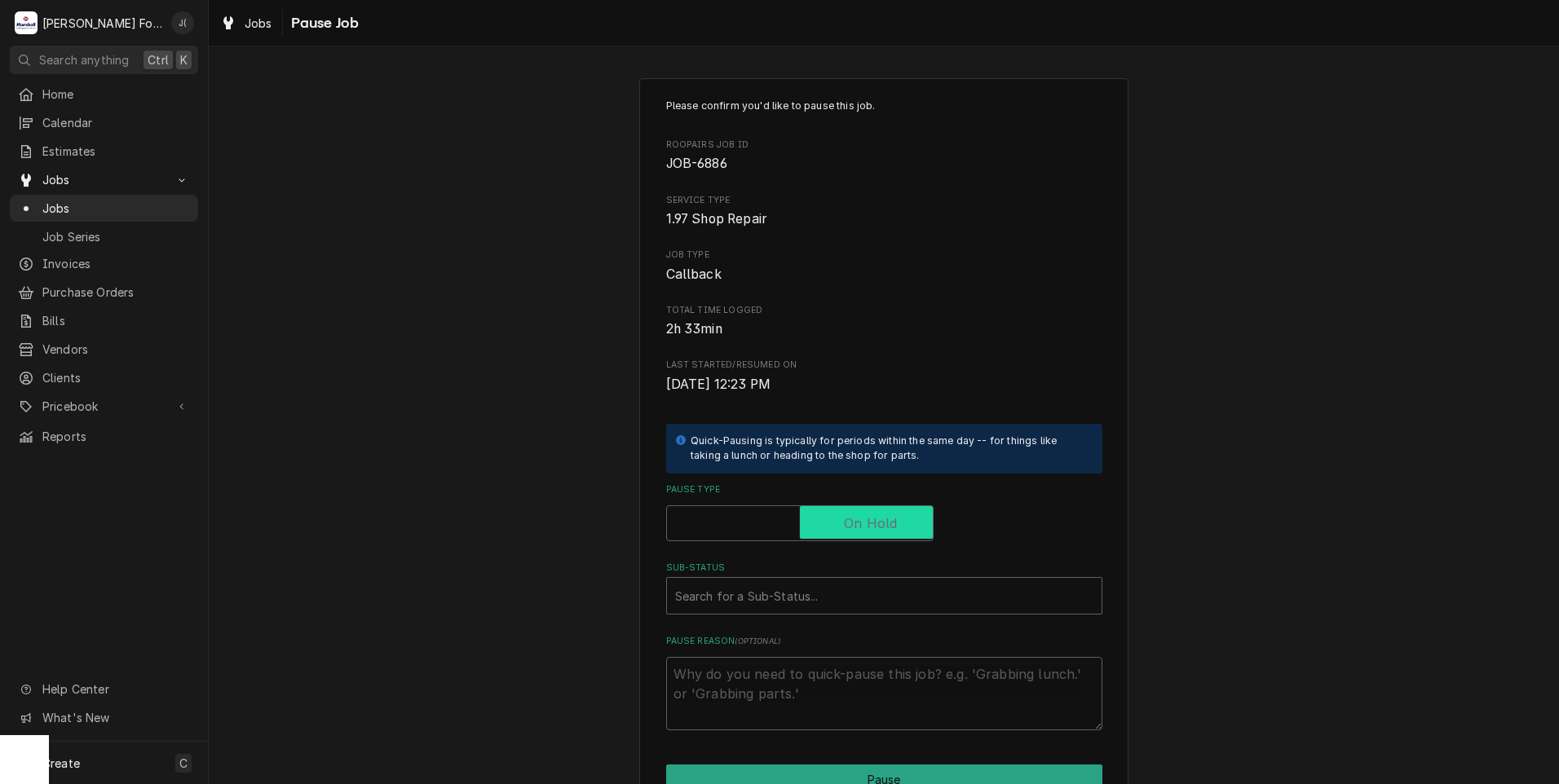
checkbox input "true"
click at [868, 615] on div "Search for a Sub-Status..." at bounding box center [884, 596] width 436 height 38
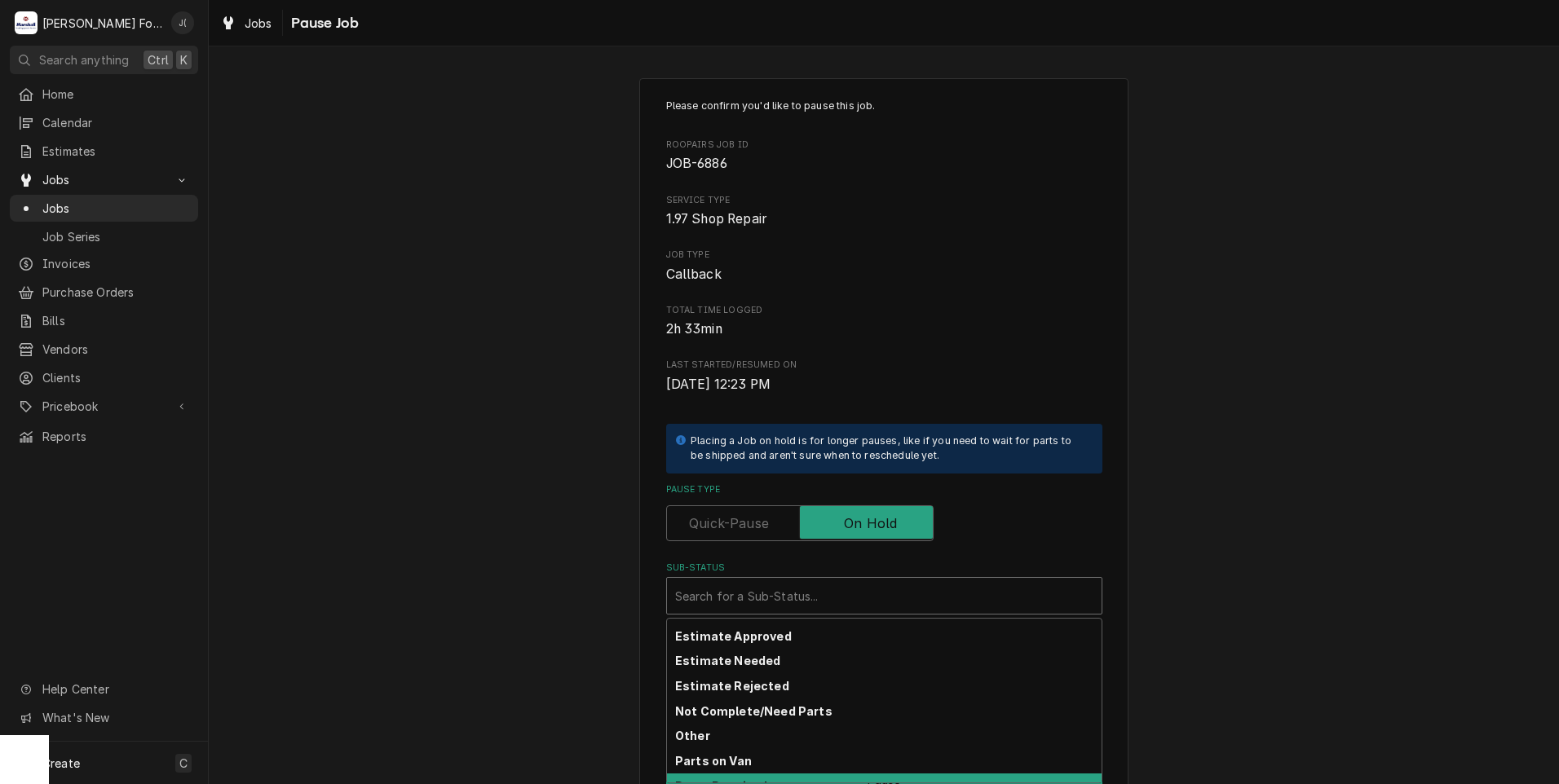
scroll to position [260, 0]
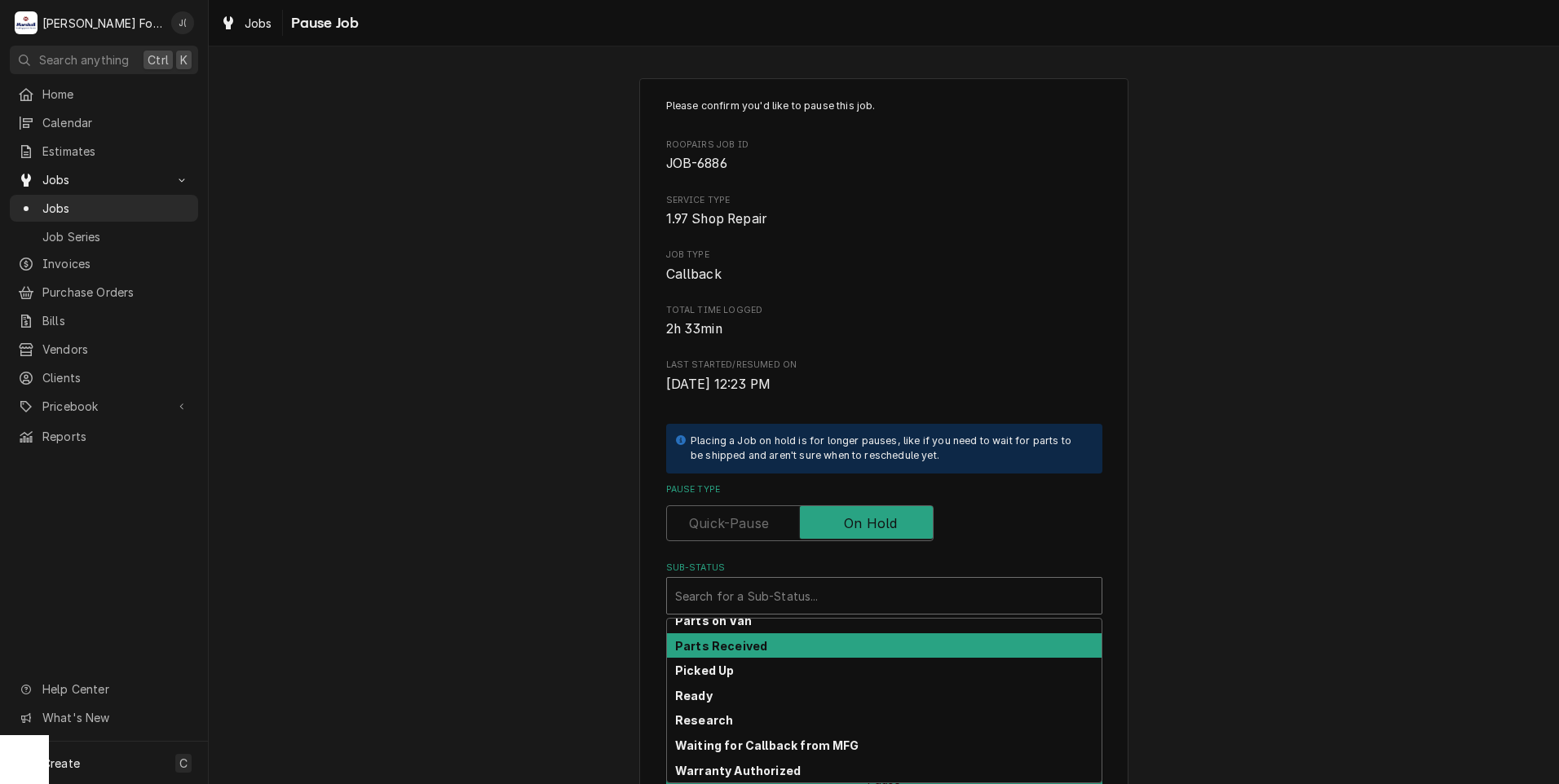
click at [808, 647] on div "Parts Received" at bounding box center [884, 646] width 435 height 26
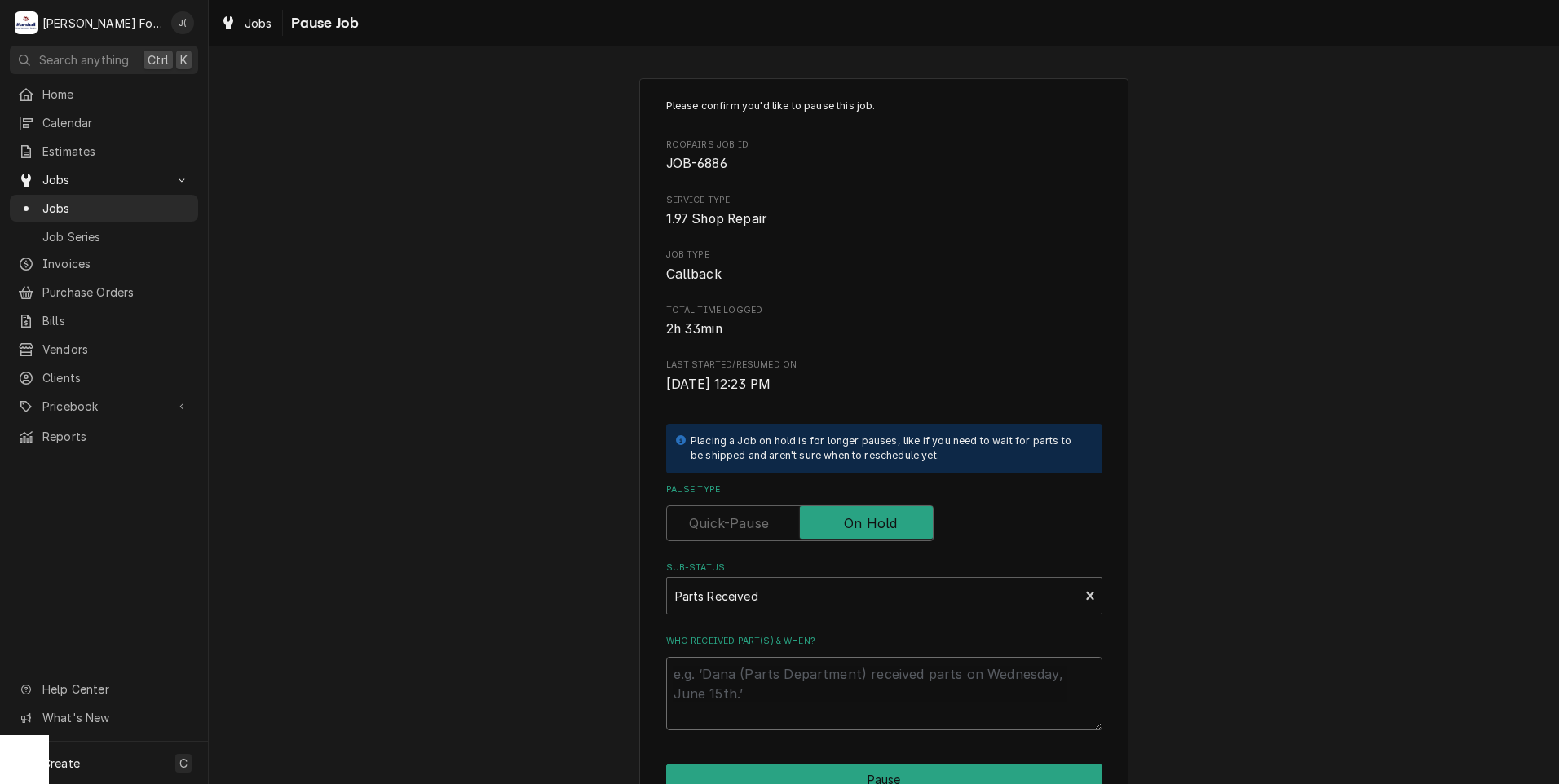
click at [808, 666] on textarea "Who received part(s) & when?" at bounding box center [884, 693] width 436 height 73
type textarea "x"
type textarea "0"
type textarea "x"
type textarea "08"
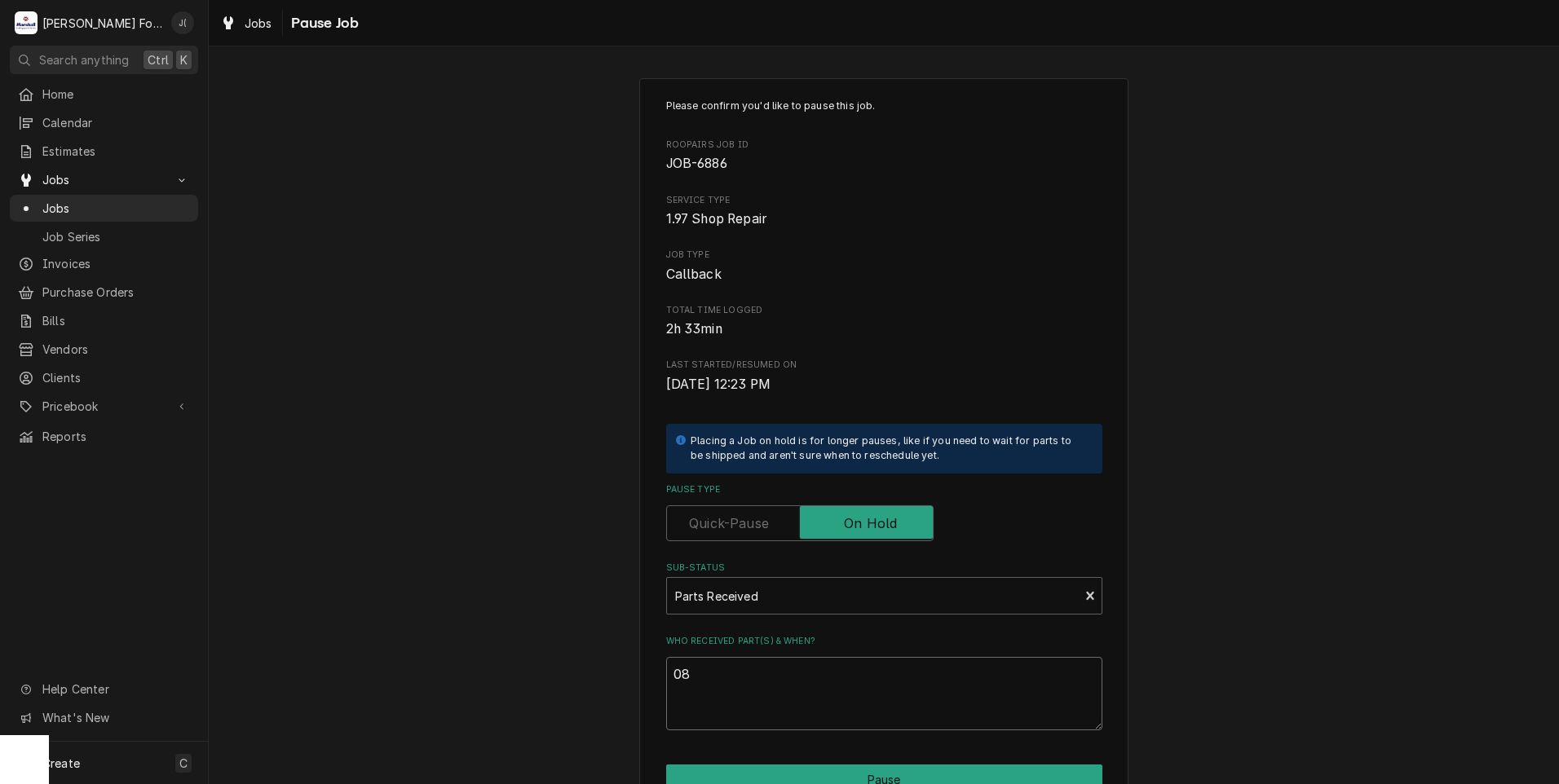
type textarea "x"
type textarea "08/"
type textarea "x"
type textarea "08/2"
type textarea "x"
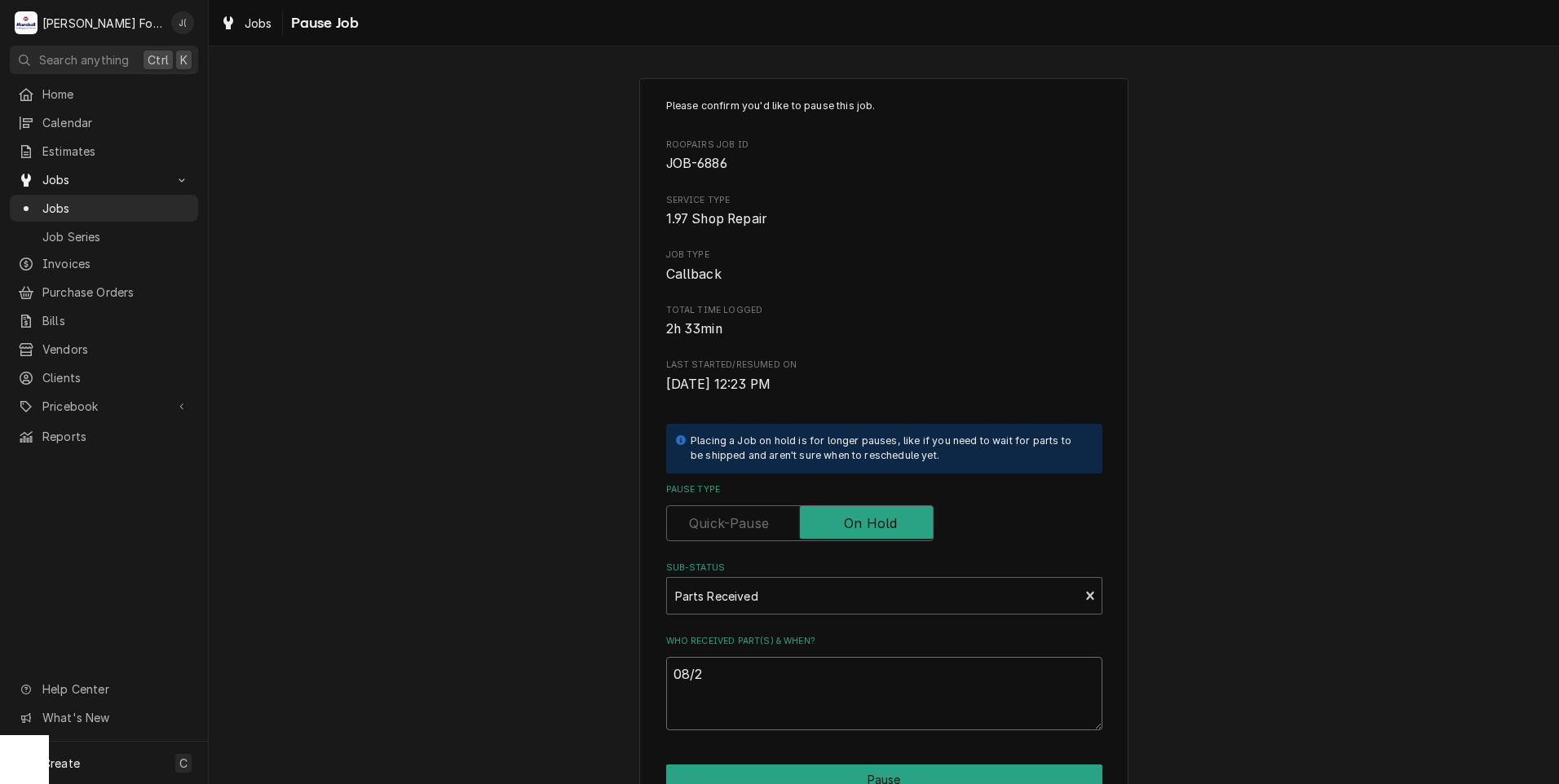
type textarea "08/29"
type textarea "x"
type textarea "08/29/"
type textarea "x"
type textarea "08/29/2"
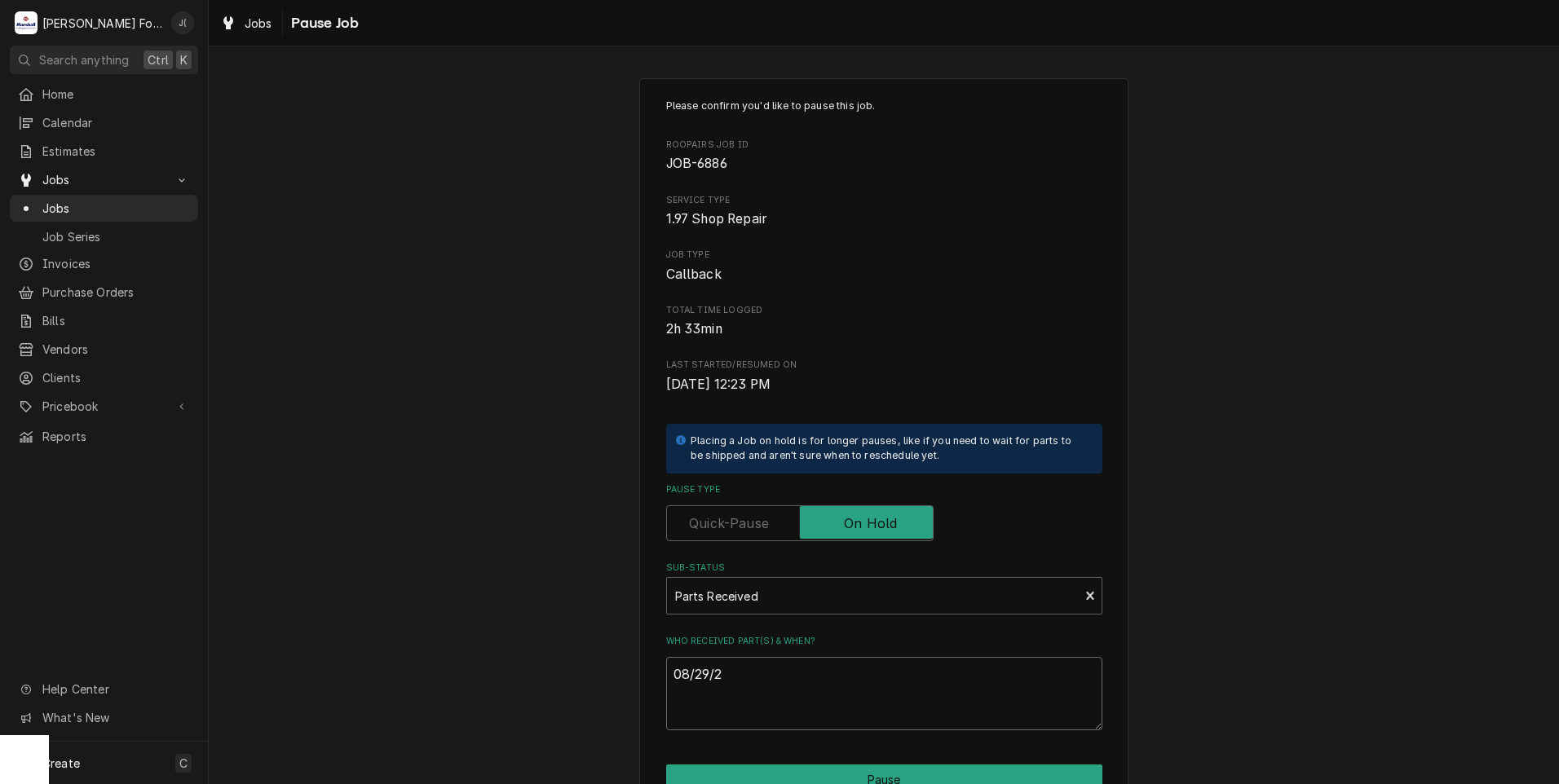
type textarea "x"
type textarea "08/29/20"
type textarea "x"
type textarea "08/29/202"
type textarea "x"
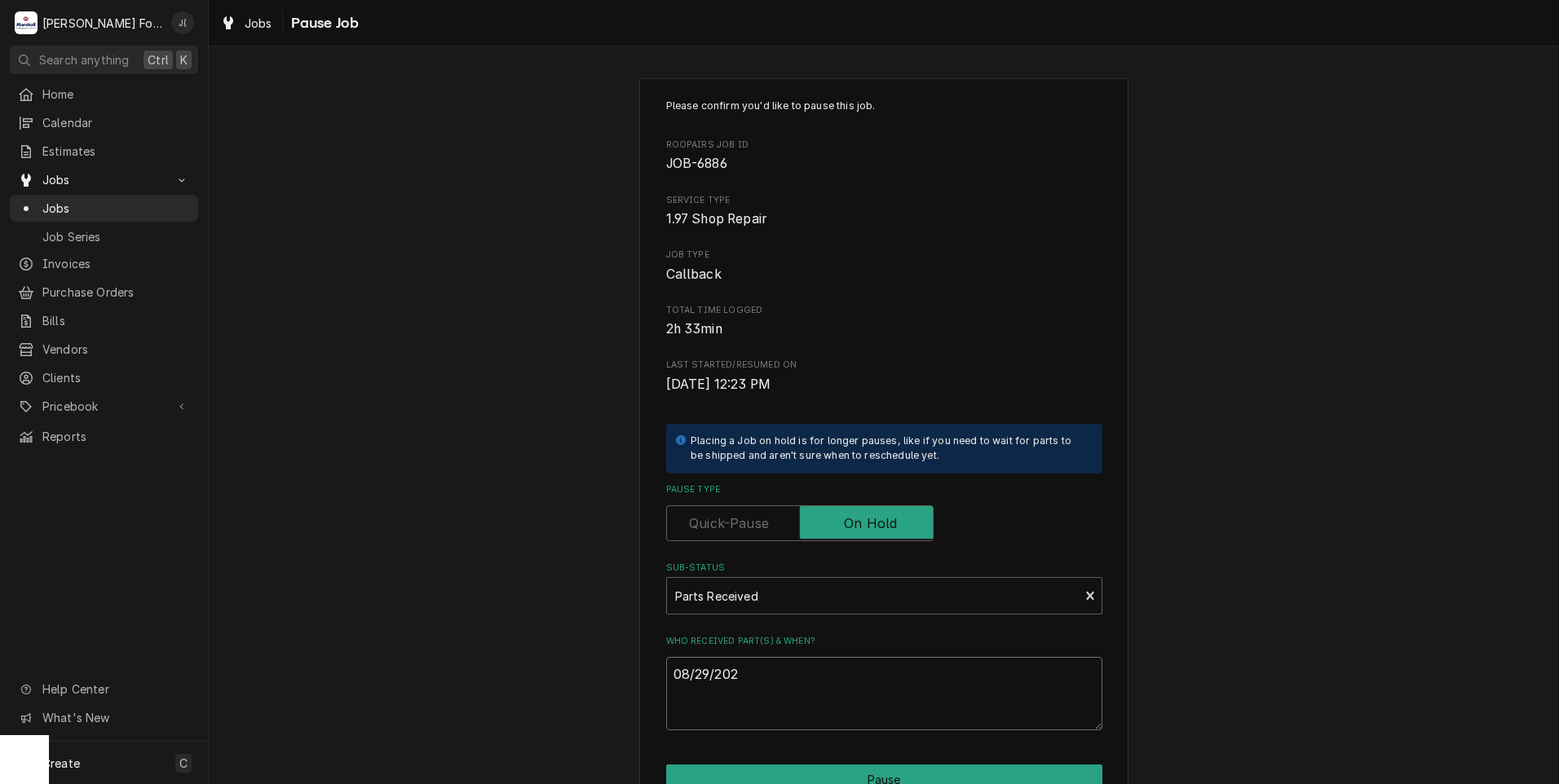
type textarea "08/29/2022"
type textarea "x"
type textarea "08/29/202"
type textarea "x"
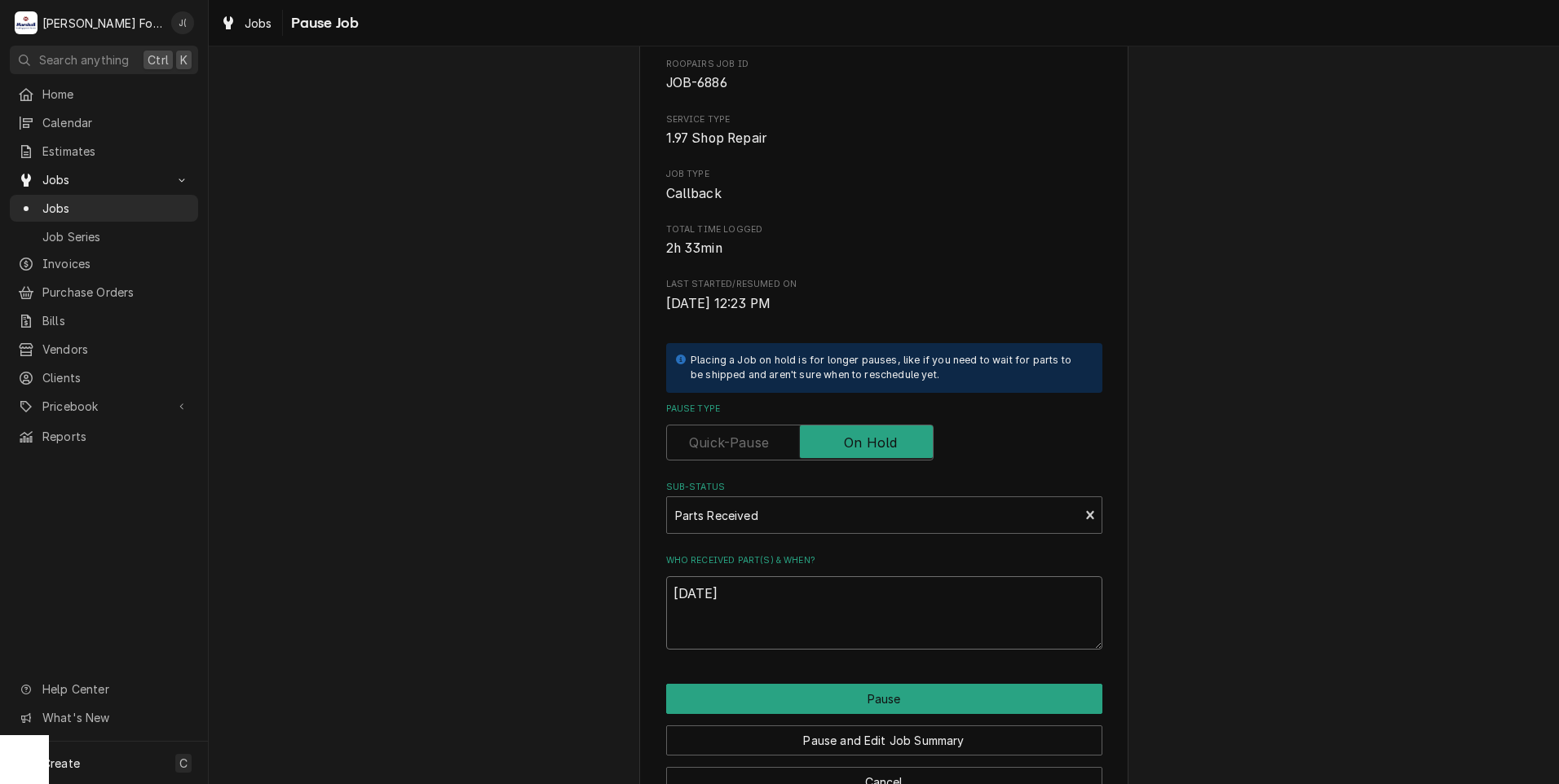
scroll to position [128, 0]
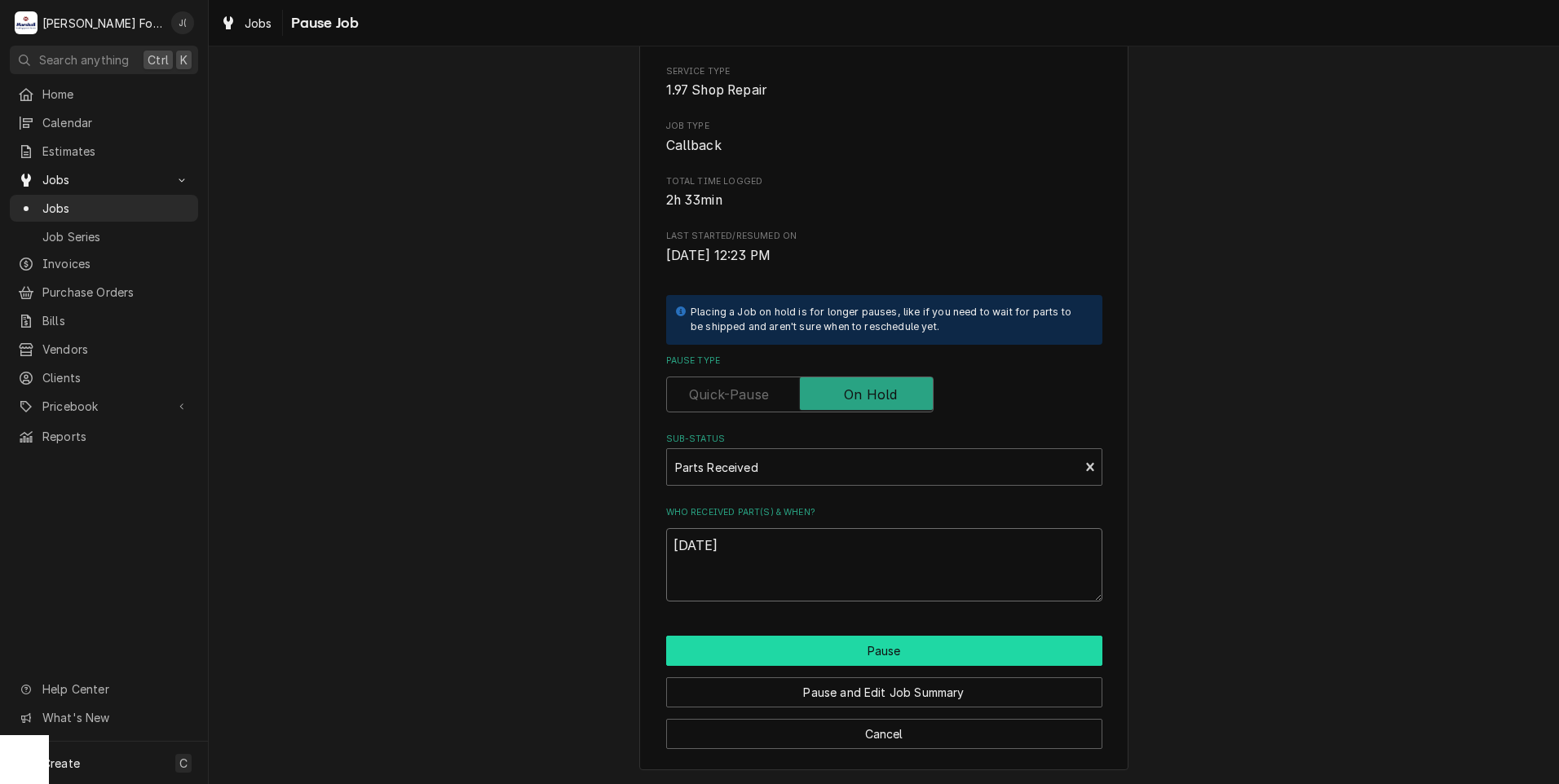
type textarea "[DATE]"
click at [901, 641] on button "Pause" at bounding box center [884, 650] width 436 height 30
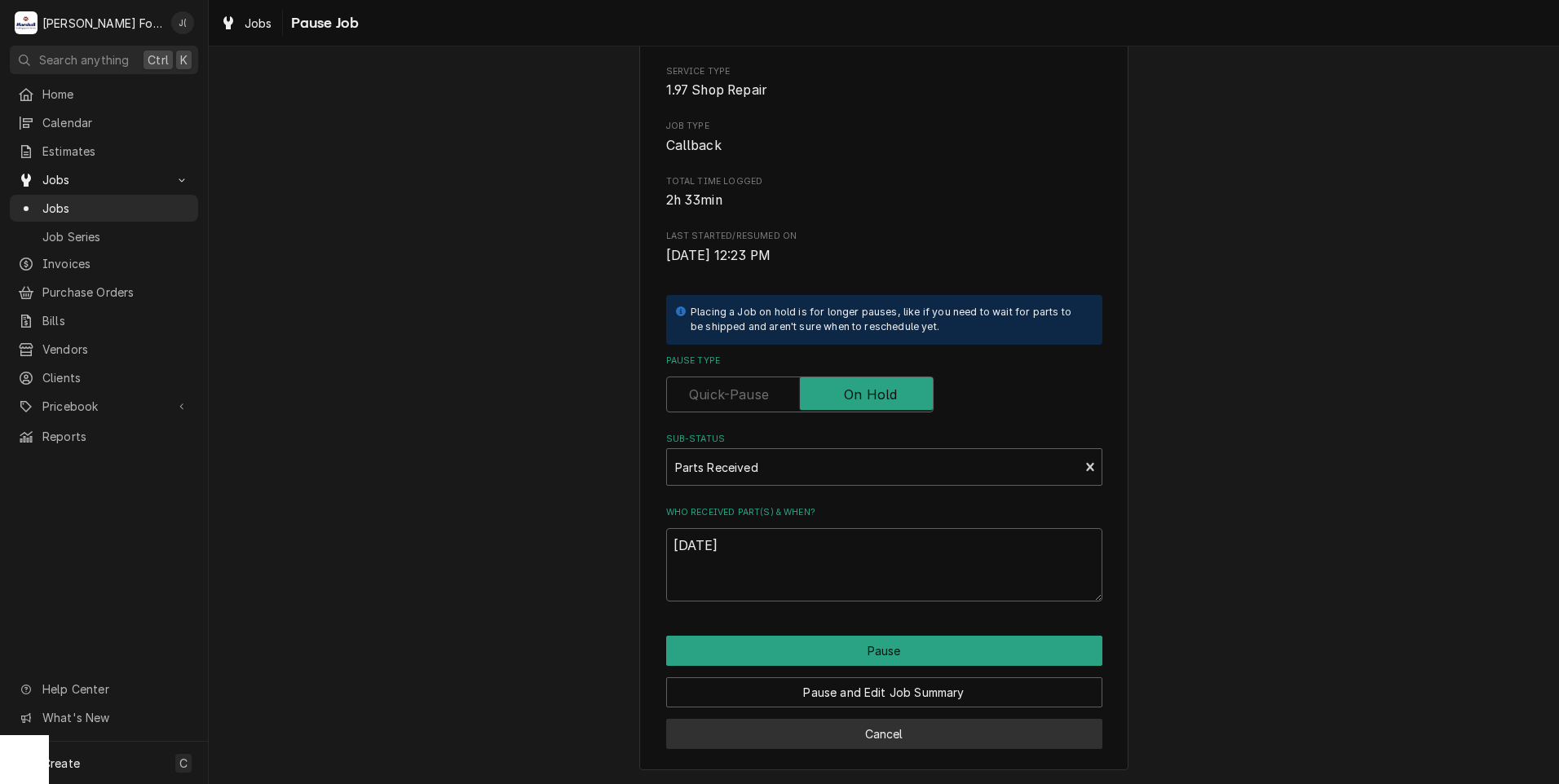
type textarea "x"
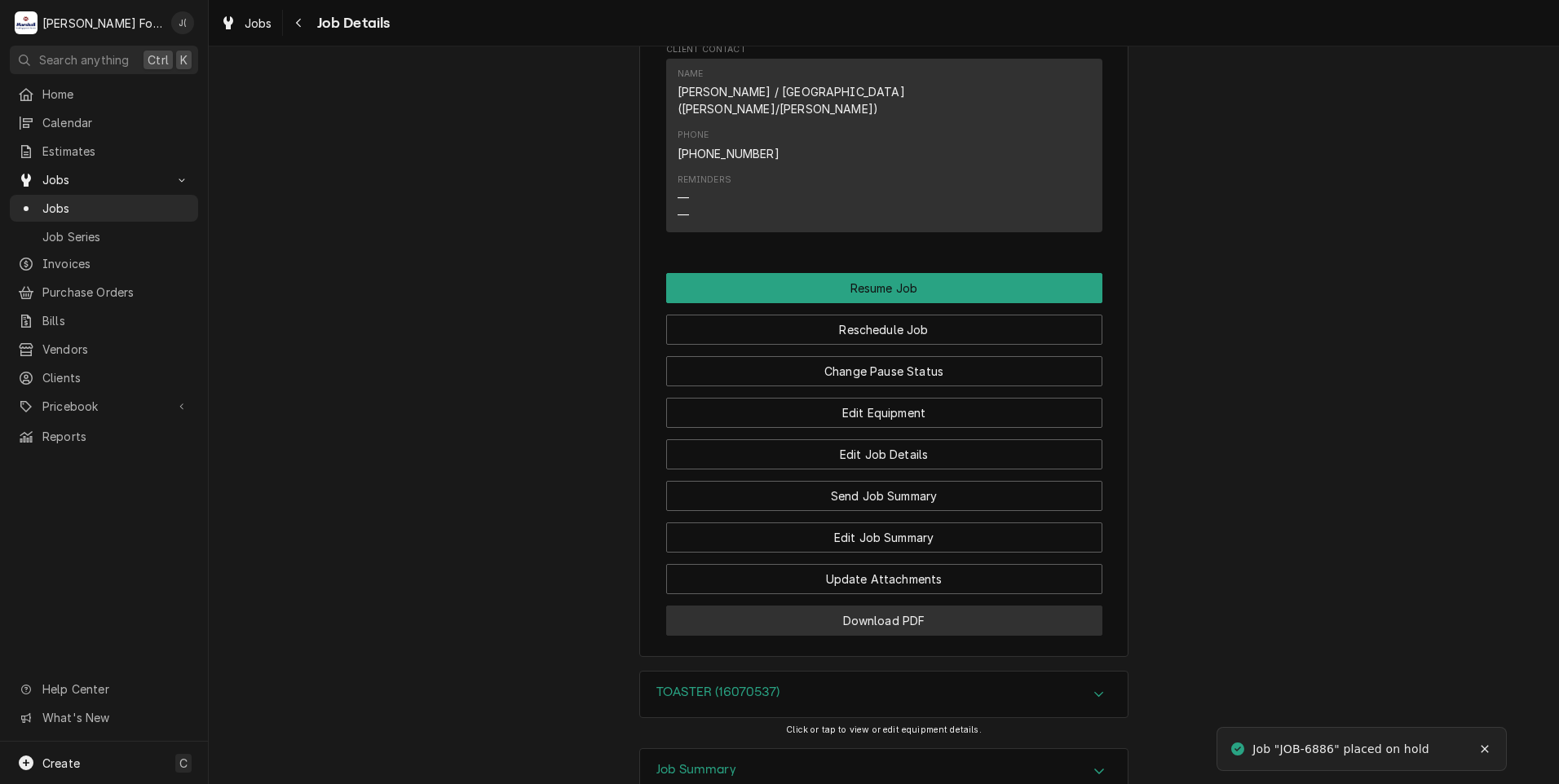
scroll to position [1972, 0]
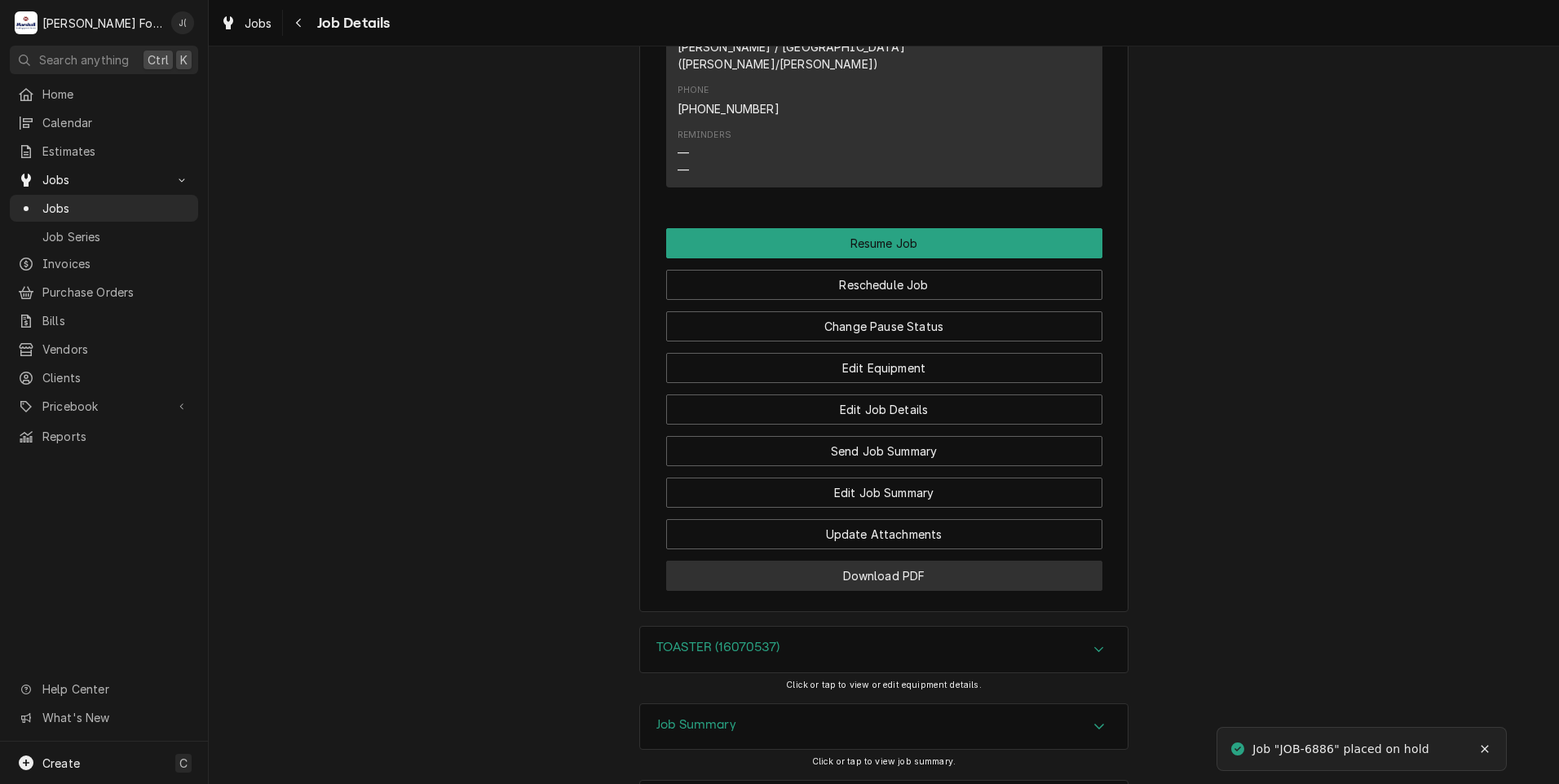
click at [809, 560] on button "Download PDF" at bounding box center [884, 575] width 436 height 30
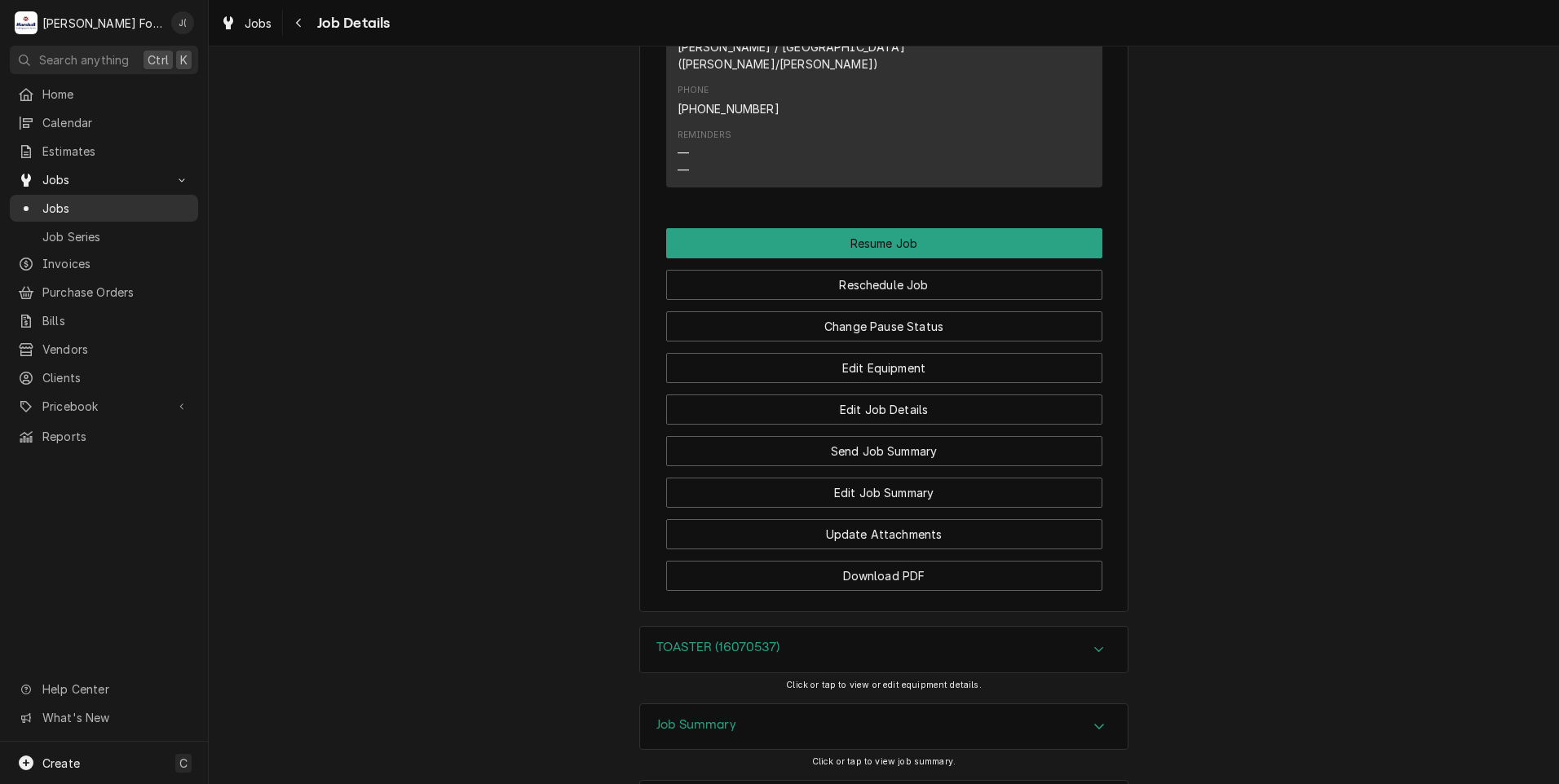
click at [70, 200] on span "Jobs" at bounding box center [115, 208] width 147 height 17
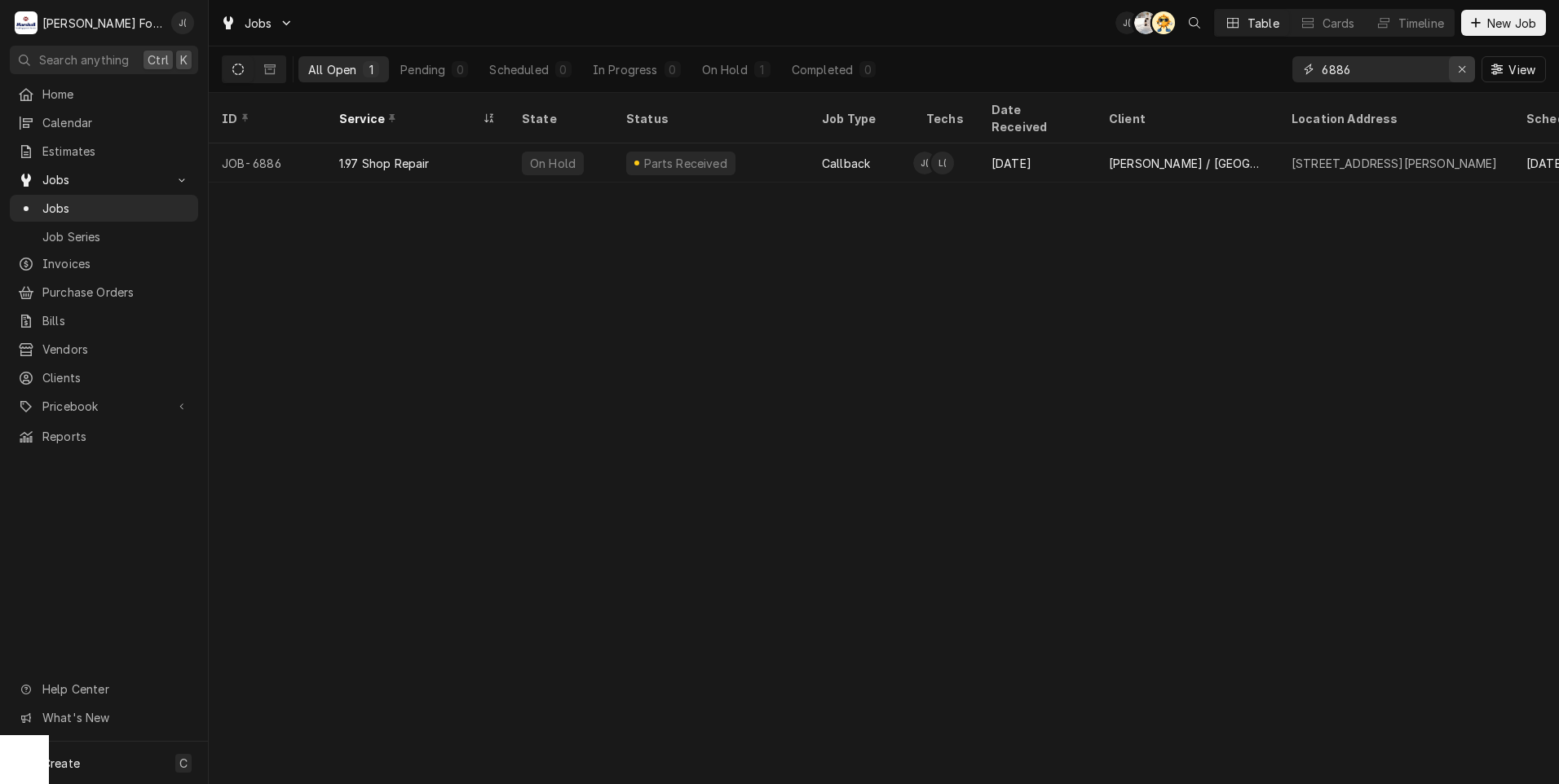
click at [1462, 73] on icon "Erase input" at bounding box center [1462, 69] width 9 height 12
click at [1405, 72] on input "Dynamic Content Wrapper" at bounding box center [1398, 69] width 153 height 26
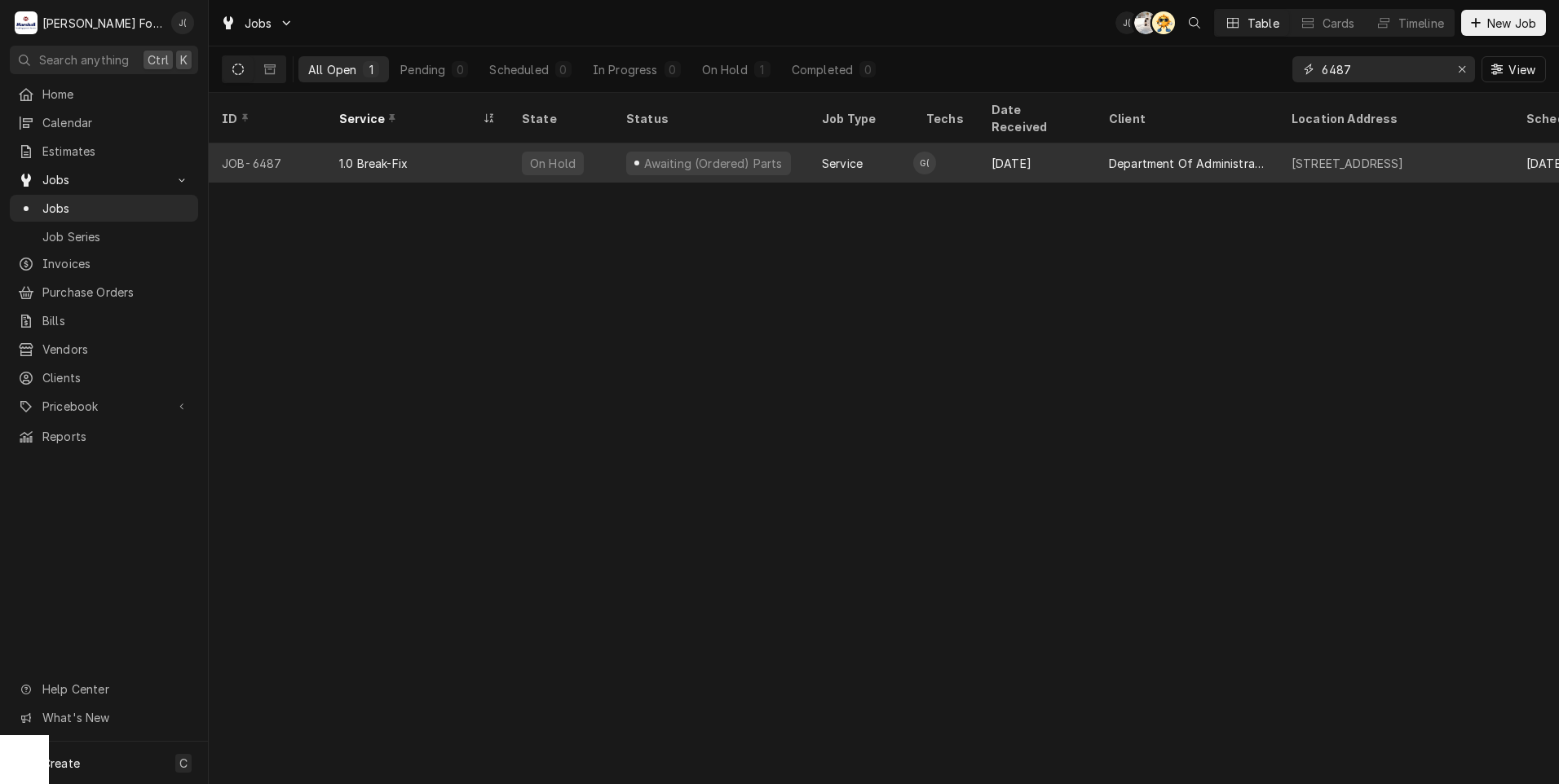
type input "6487"
click at [476, 147] on div "1.0 Break-Fix" at bounding box center [417, 163] width 183 height 39
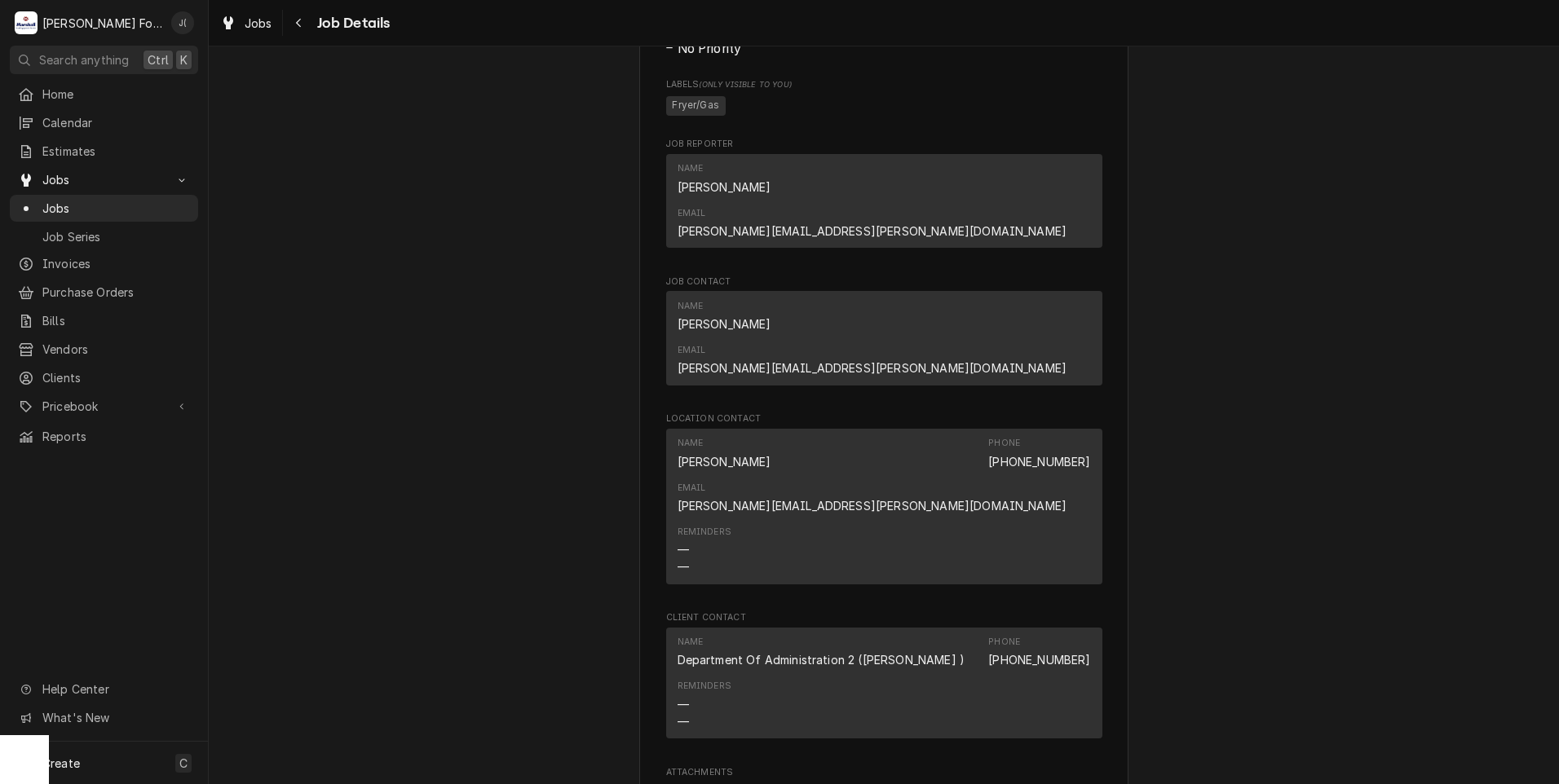
scroll to position [1874, 0]
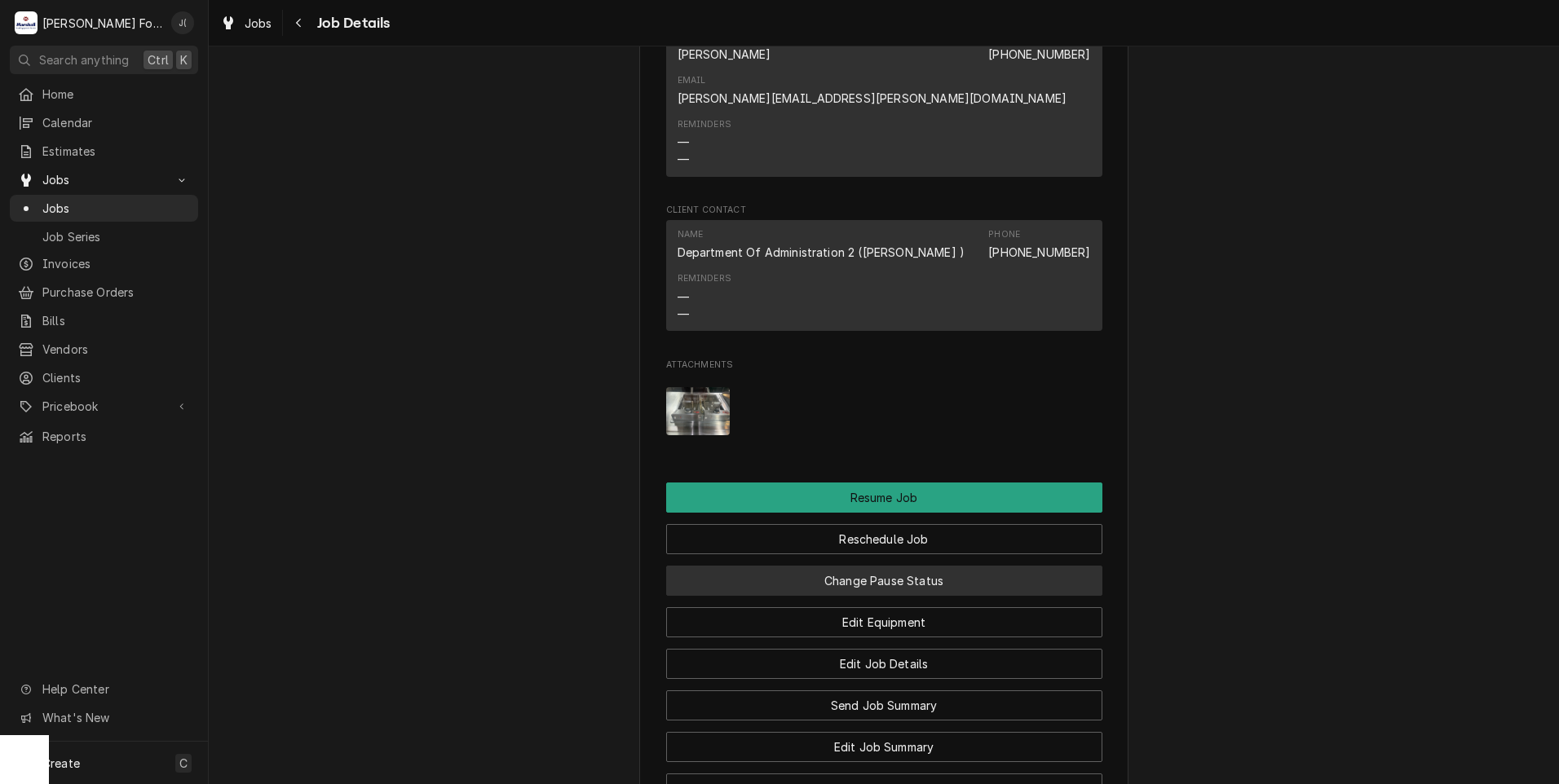
click at [882, 565] on button "Change Pause Status" at bounding box center [884, 580] width 436 height 30
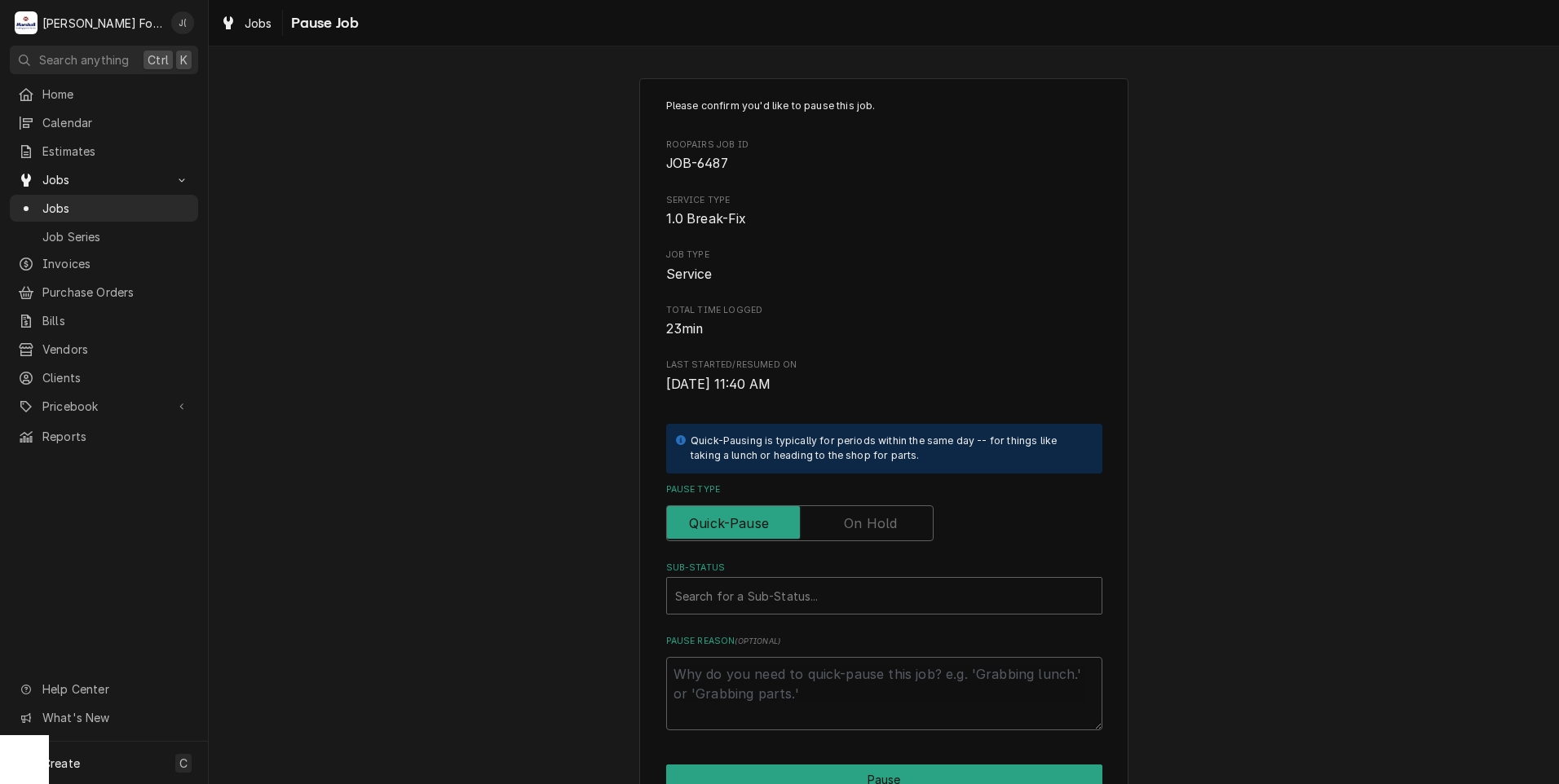
click at [847, 524] on label "Pause Type" at bounding box center [799, 523] width 268 height 36
click at [847, 524] on input "Pause Type" at bounding box center [799, 523] width 253 height 36
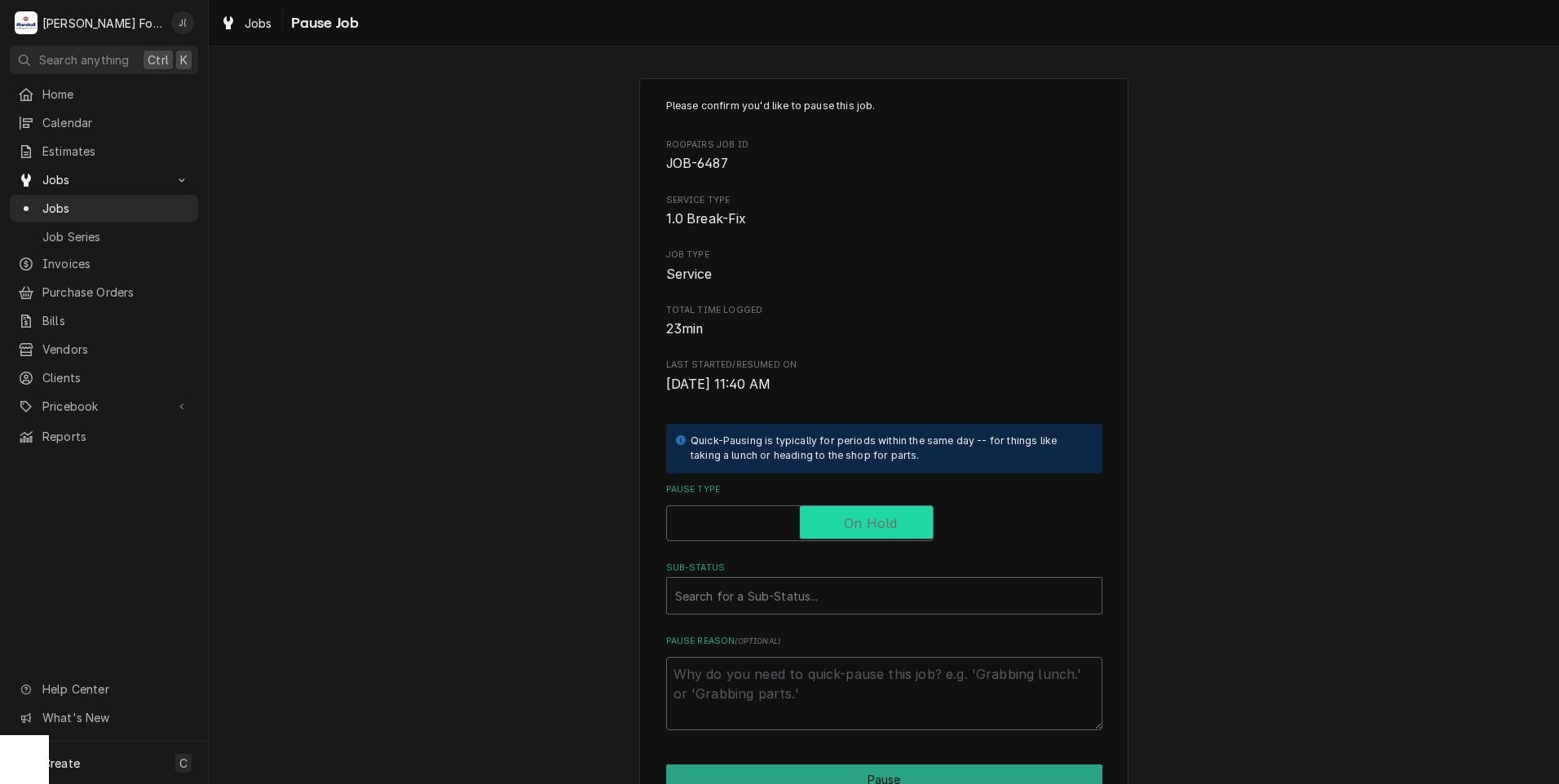
checkbox input "true"
click at [745, 605] on div "Sub-Status" at bounding box center [884, 596] width 418 height 30
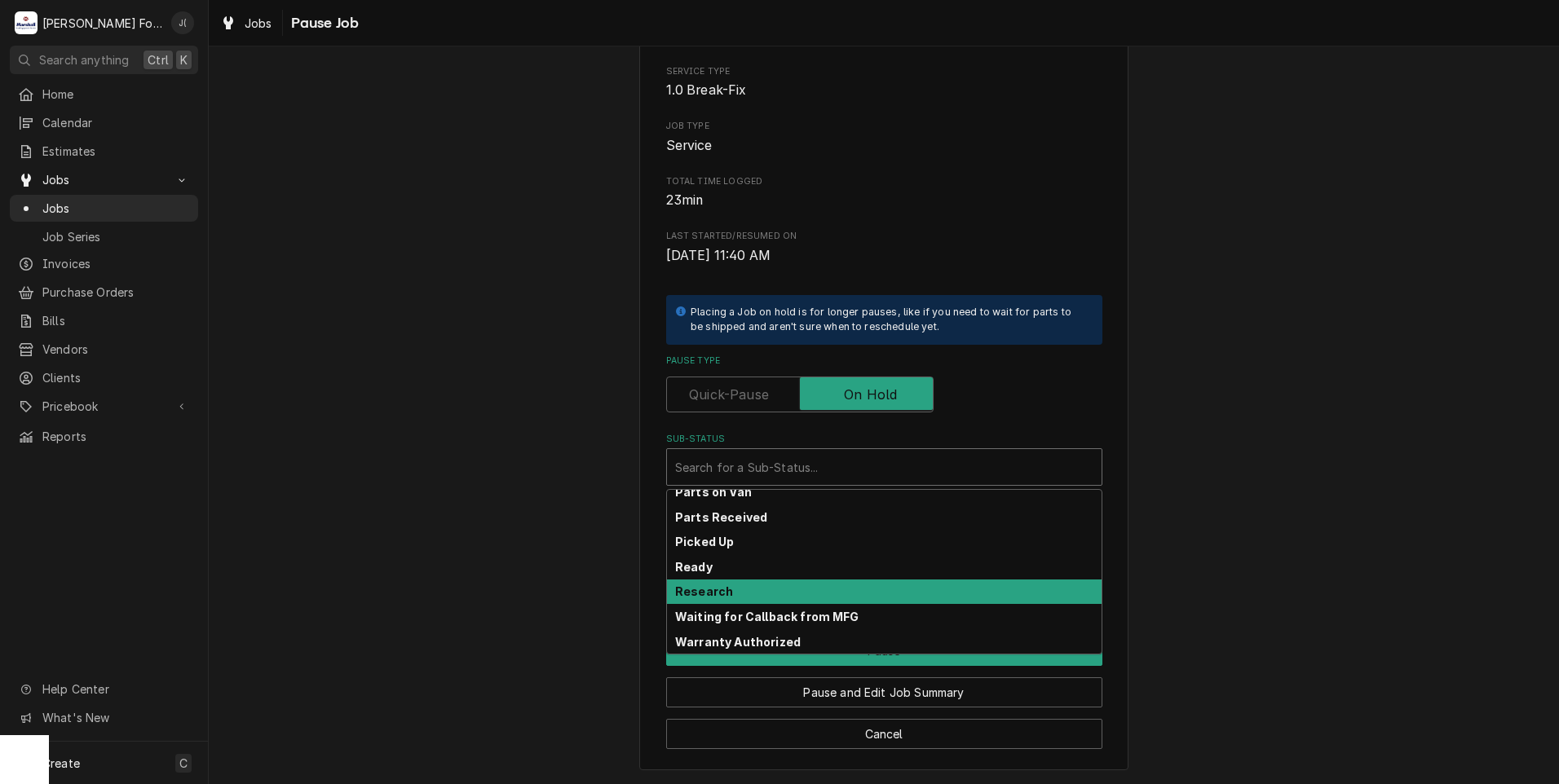
scroll to position [261, 0]
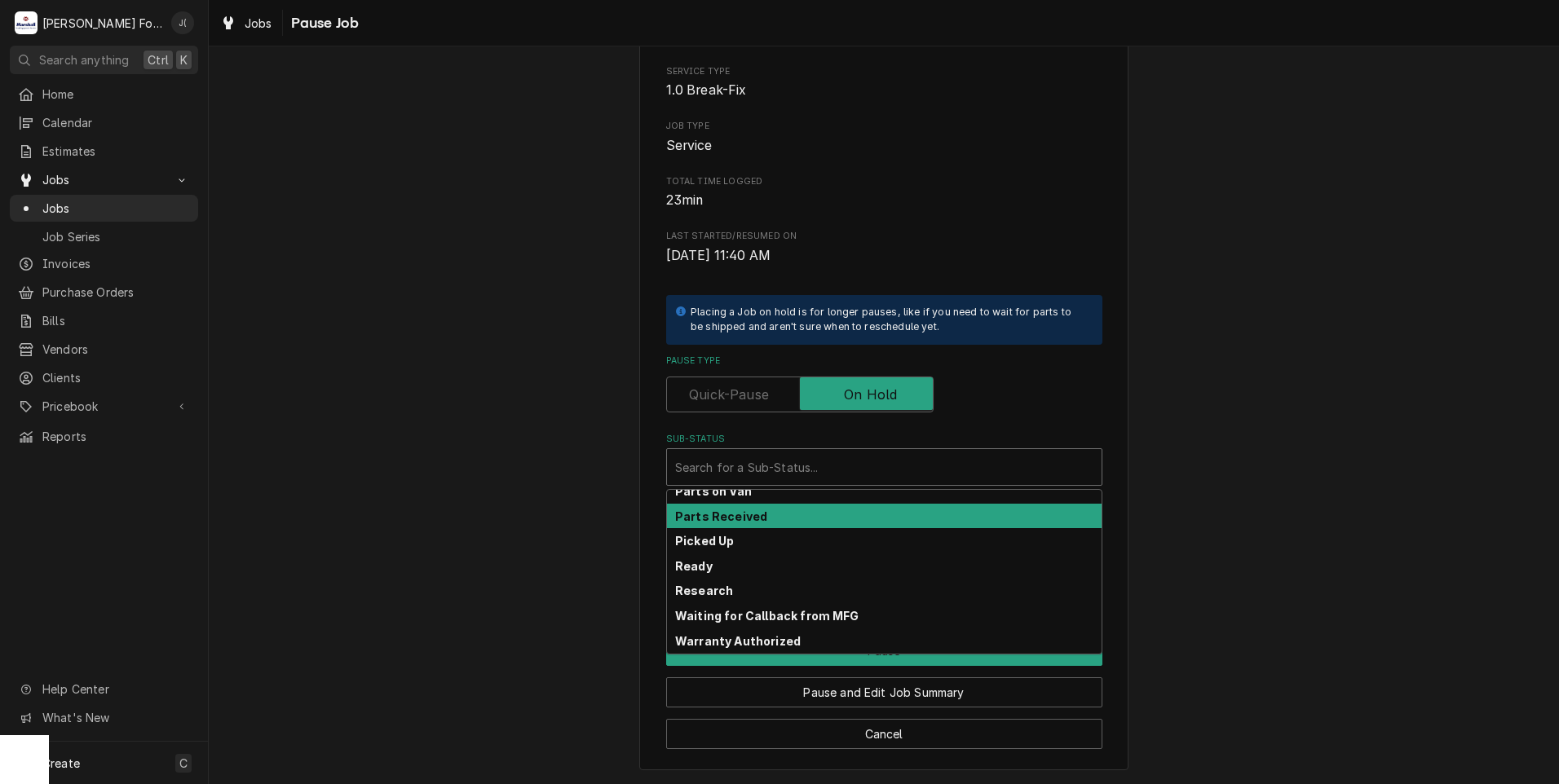
click at [760, 519] on div "Parts Received" at bounding box center [884, 516] width 435 height 26
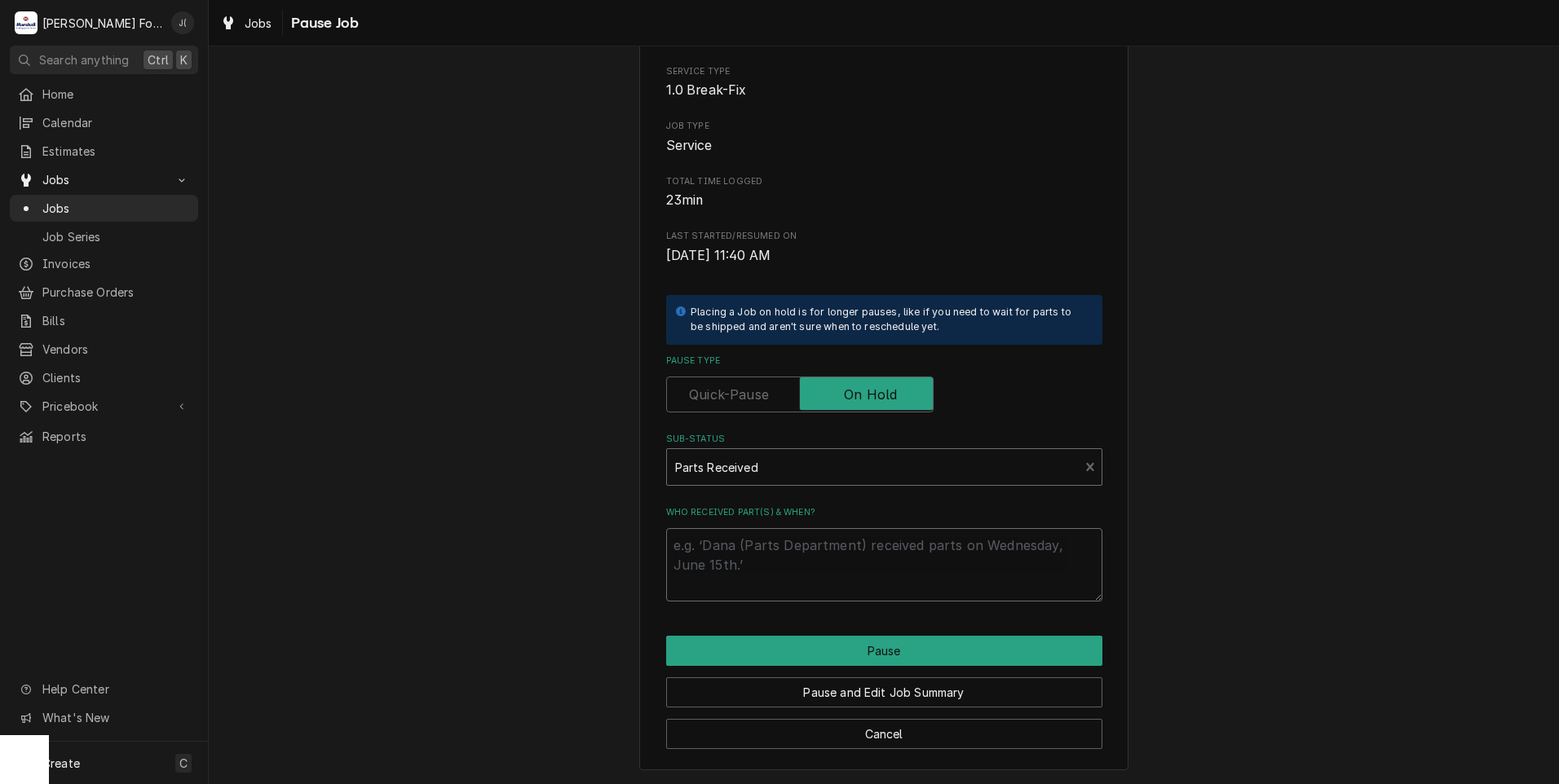
click at [748, 553] on textarea "Who received part(s) & when?" at bounding box center [884, 564] width 436 height 73
type textarea "x"
type textarea "0"
type textarea "x"
type textarea "08"
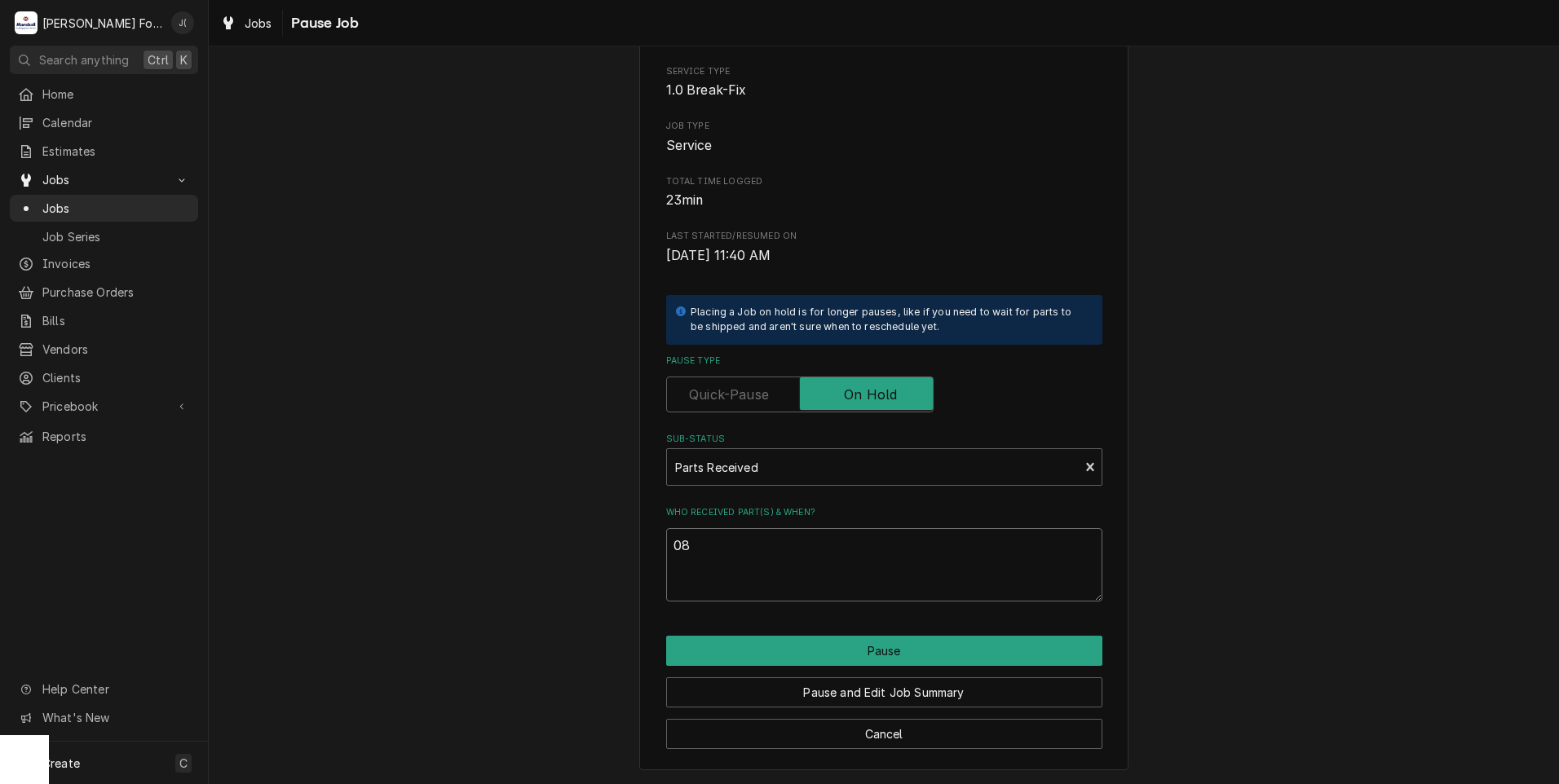
type textarea "x"
type textarea "08/"
type textarea "x"
type textarea "08/2"
type textarea "x"
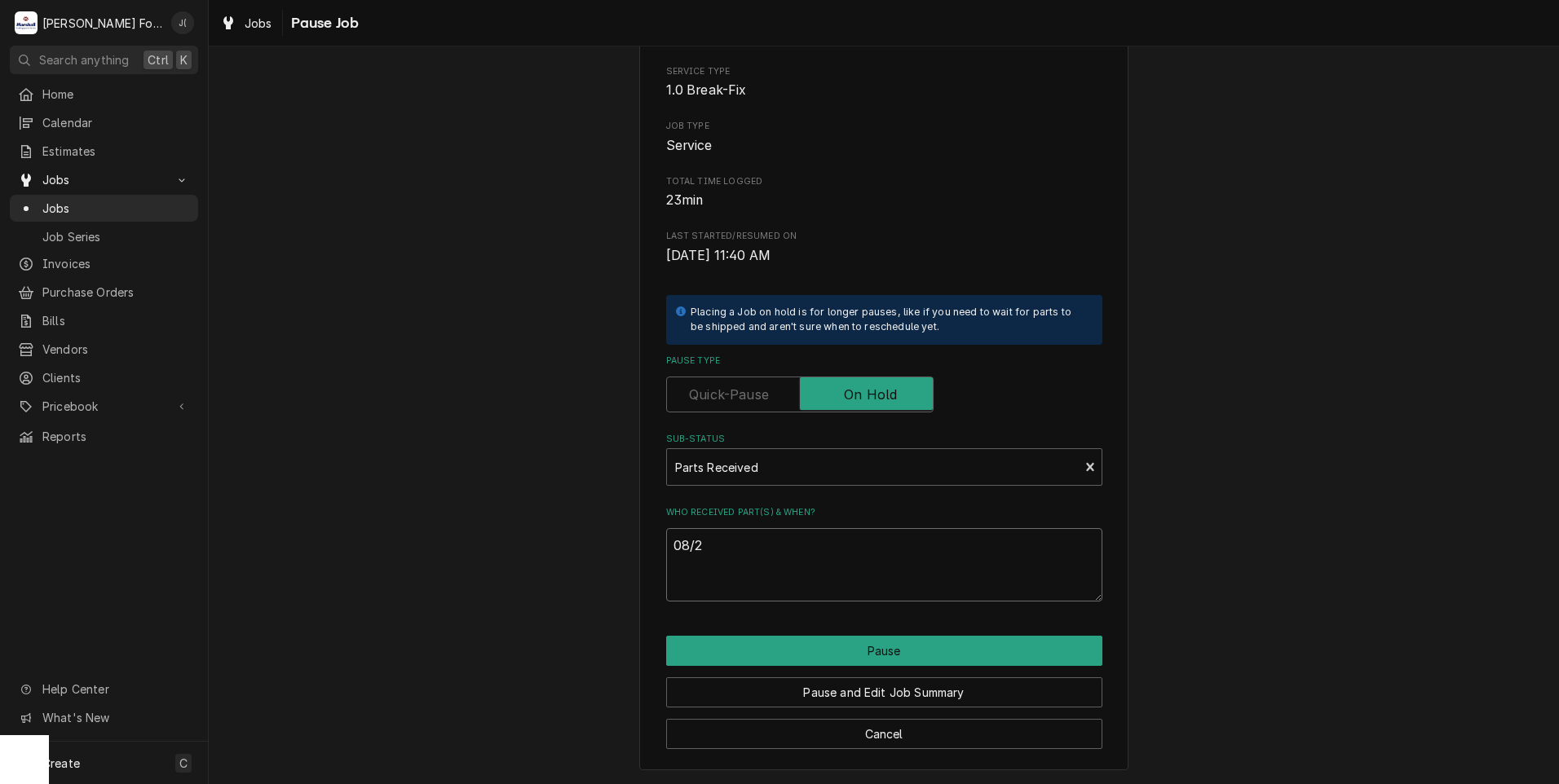
type textarea "08/29"
type textarea "x"
type textarea "08/29/"
type textarea "x"
type textarea "08/29/2"
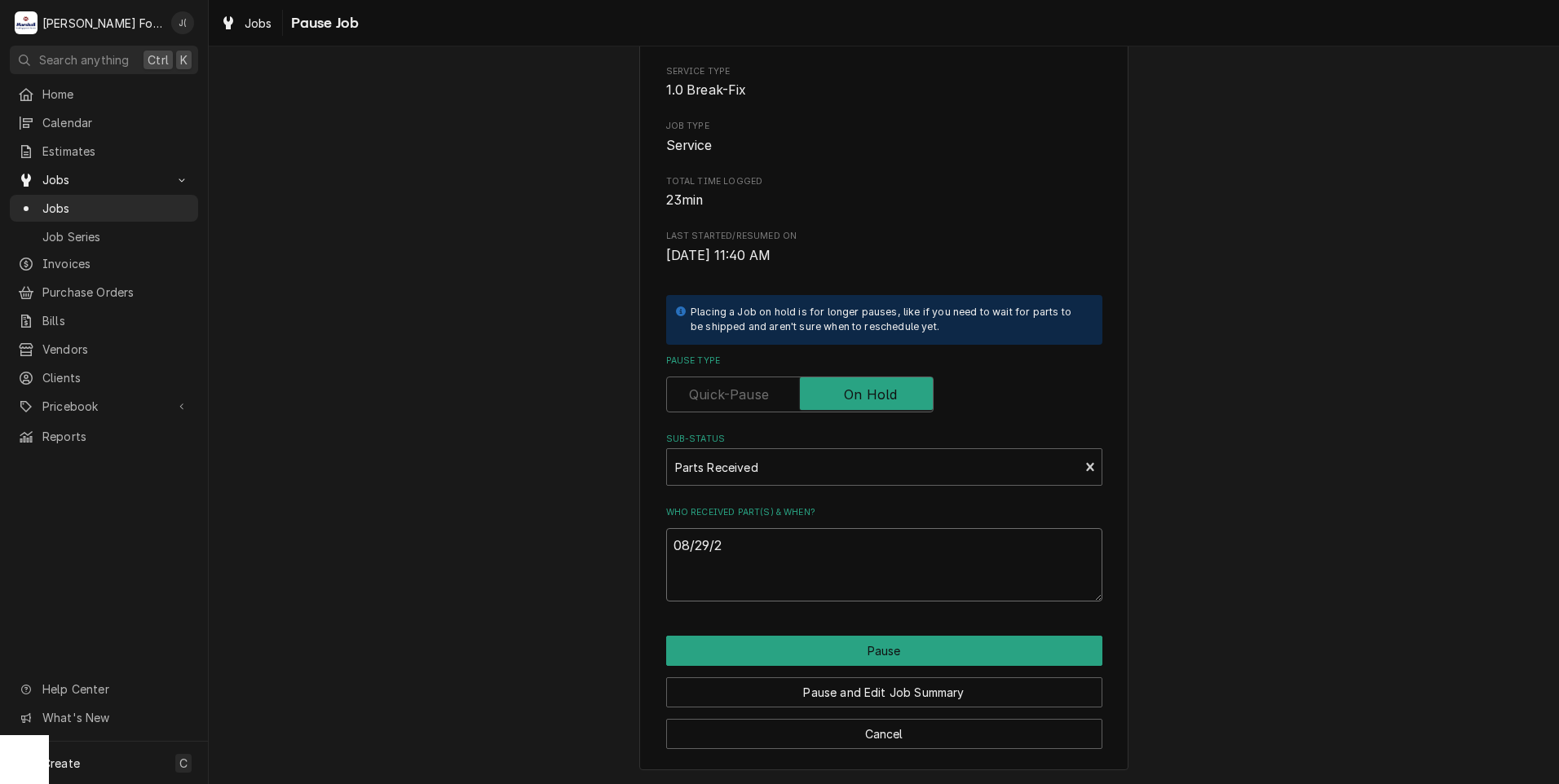
type textarea "x"
type textarea "08/29/20"
type textarea "x"
type textarea "08/29/202"
type textarea "x"
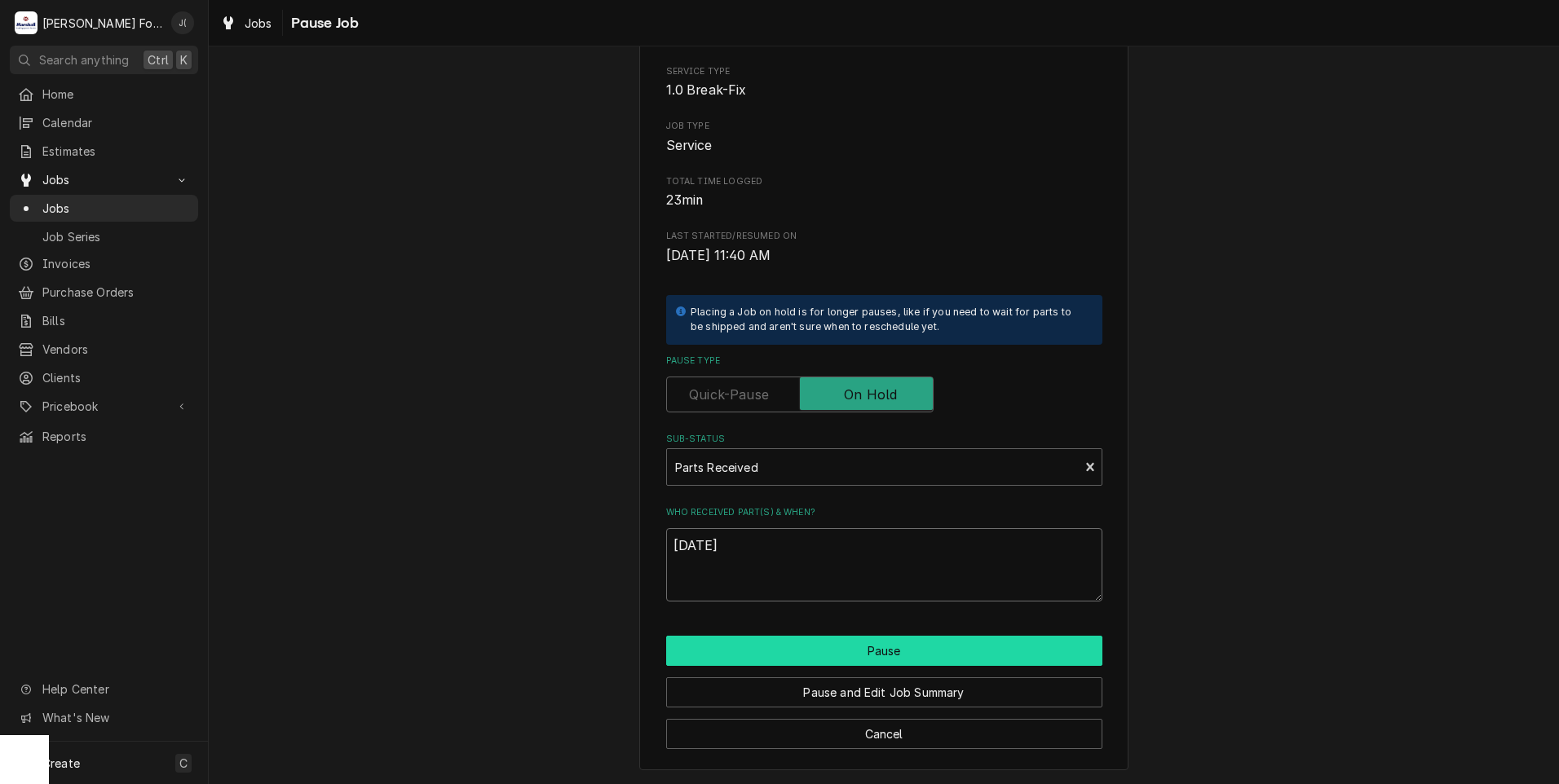
type textarea "08/29/2025"
drag, startPoint x: 905, startPoint y: 651, endPoint x: 892, endPoint y: 640, distance: 17.0
click at [905, 651] on button "Pause" at bounding box center [884, 650] width 436 height 30
type textarea "x"
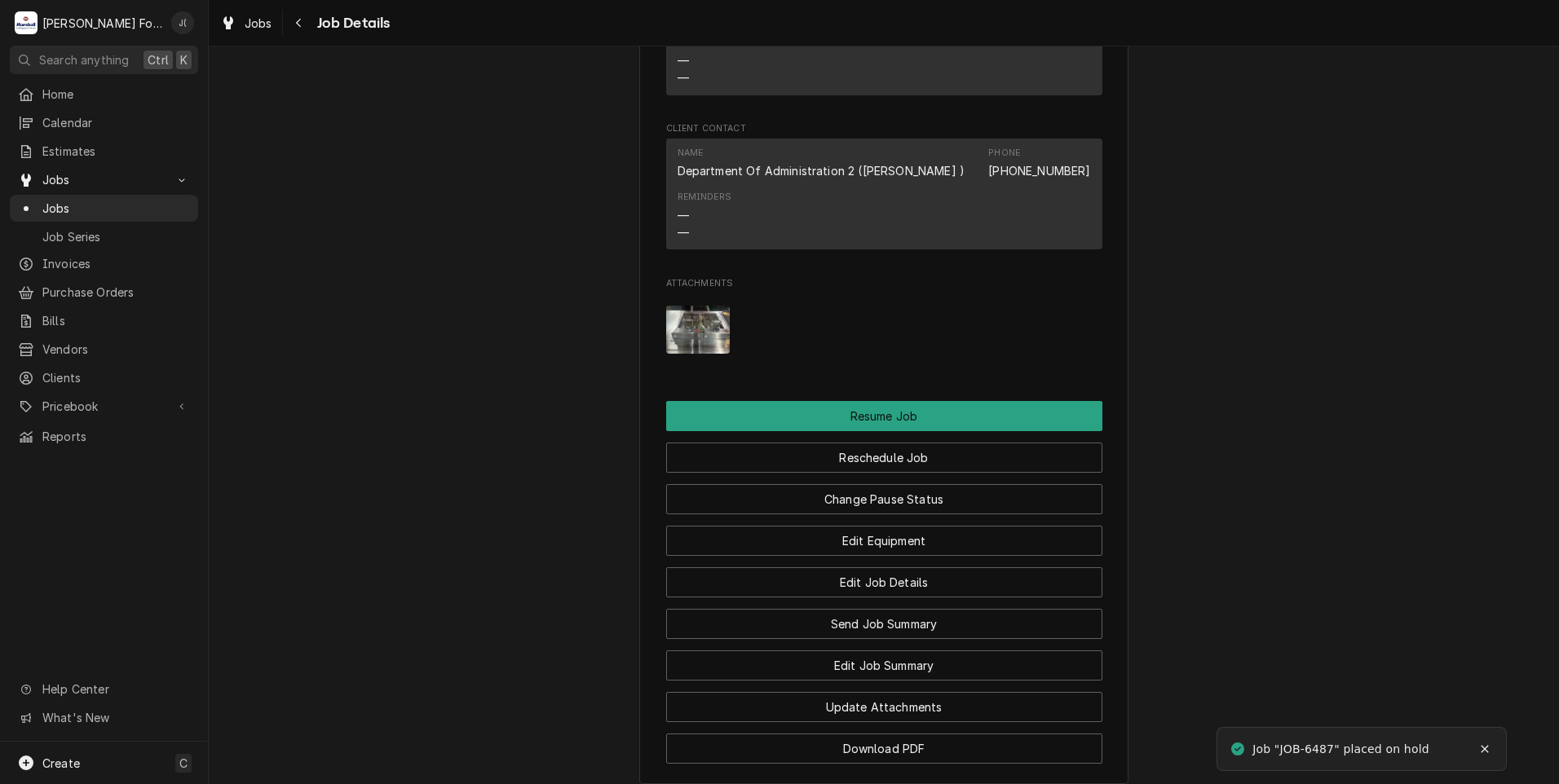
scroll to position [2164, 0]
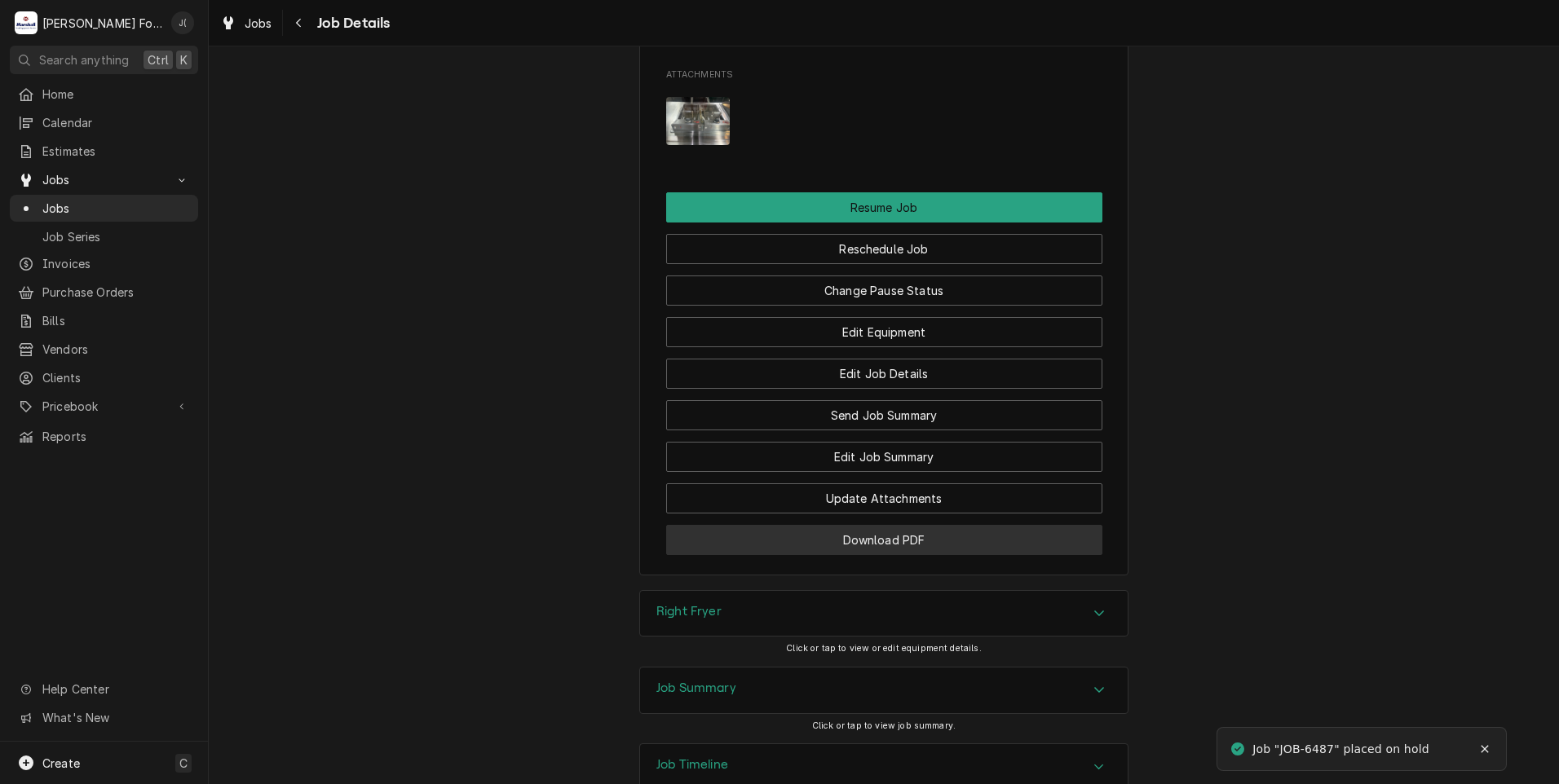
click at [700, 525] on button "Download PDF" at bounding box center [884, 540] width 436 height 30
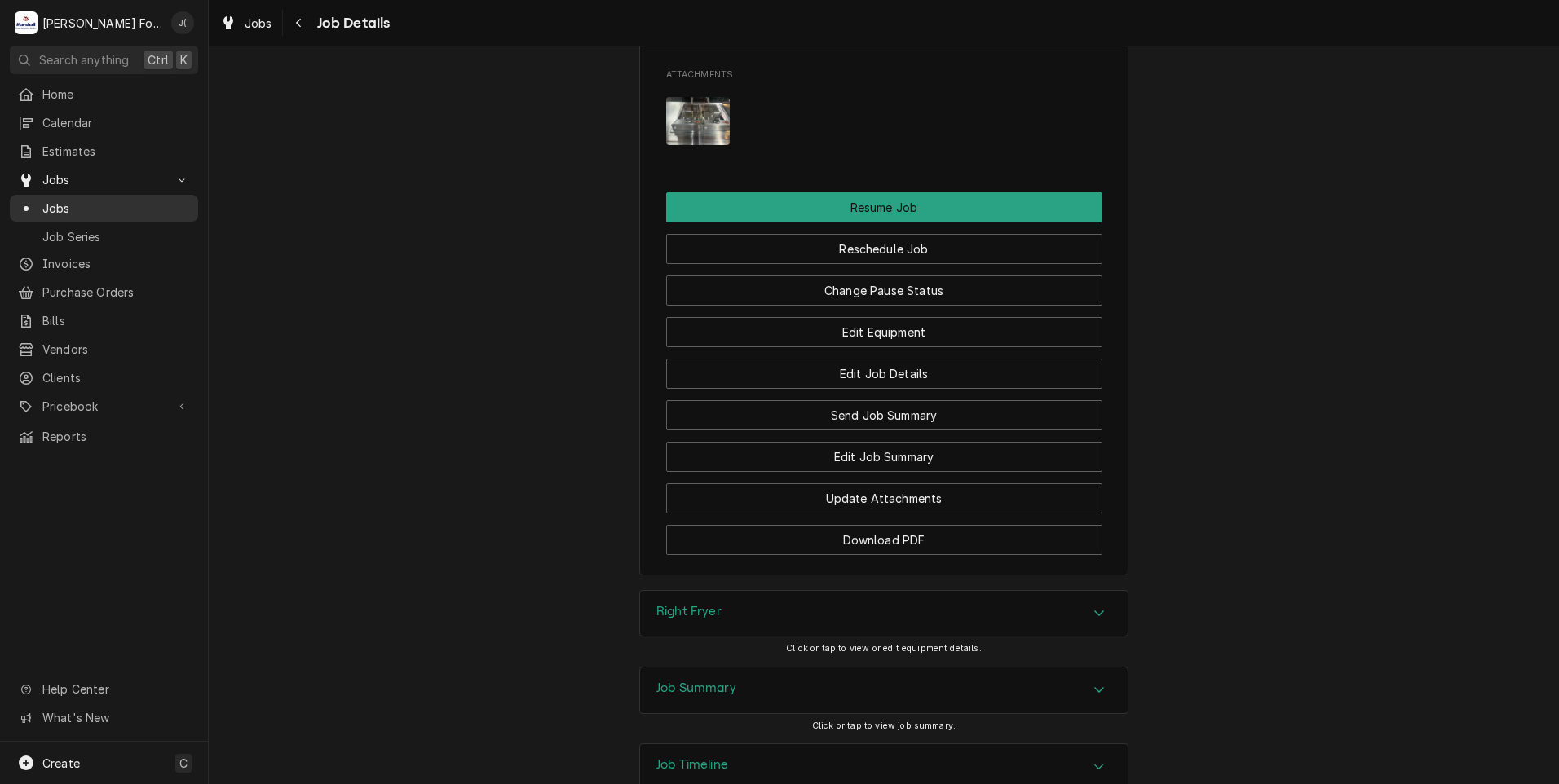
click at [77, 206] on span "Jobs" at bounding box center [115, 208] width 147 height 17
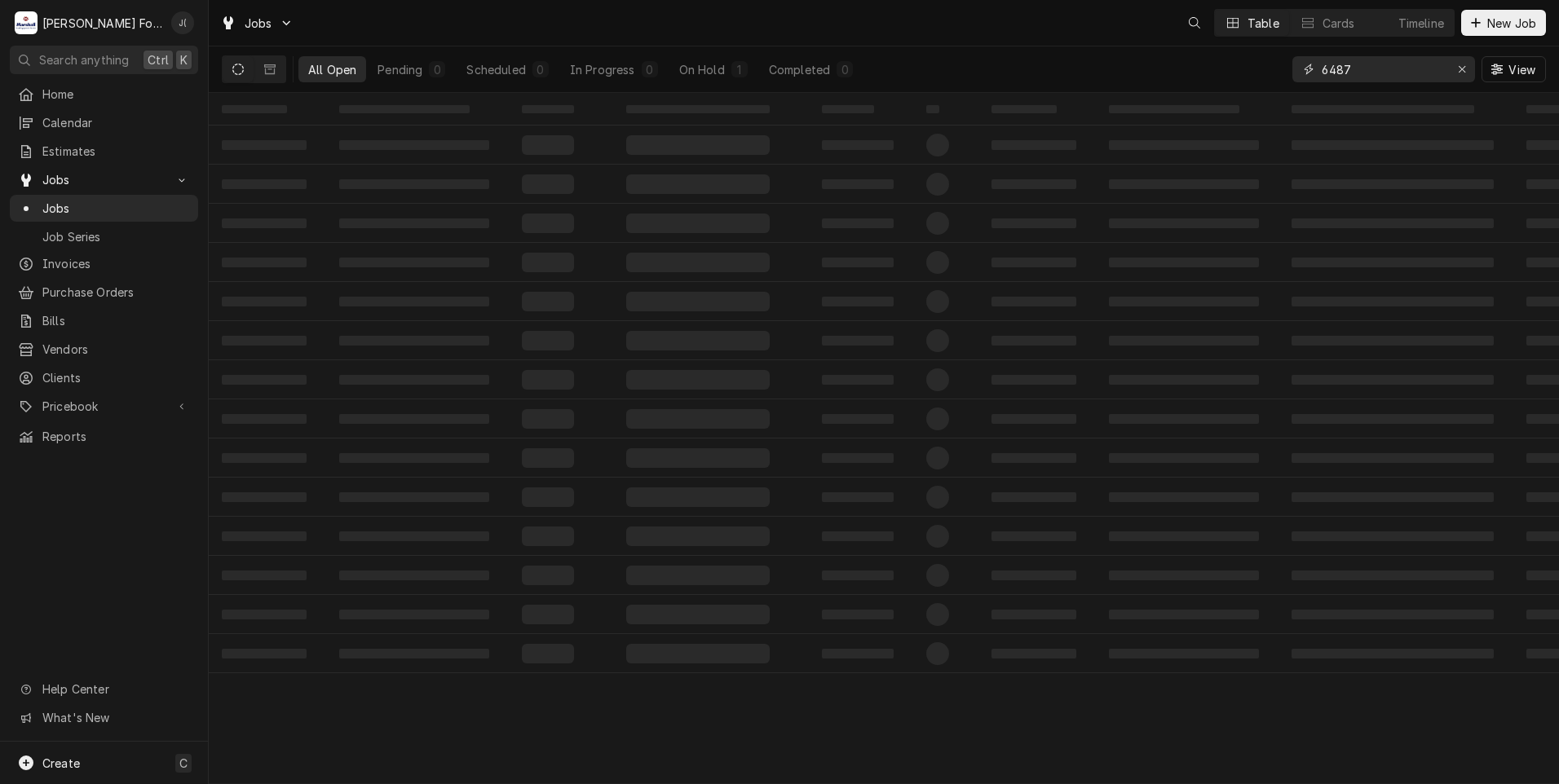
click at [1457, 68] on div "Erase input" at bounding box center [1462, 69] width 16 height 16
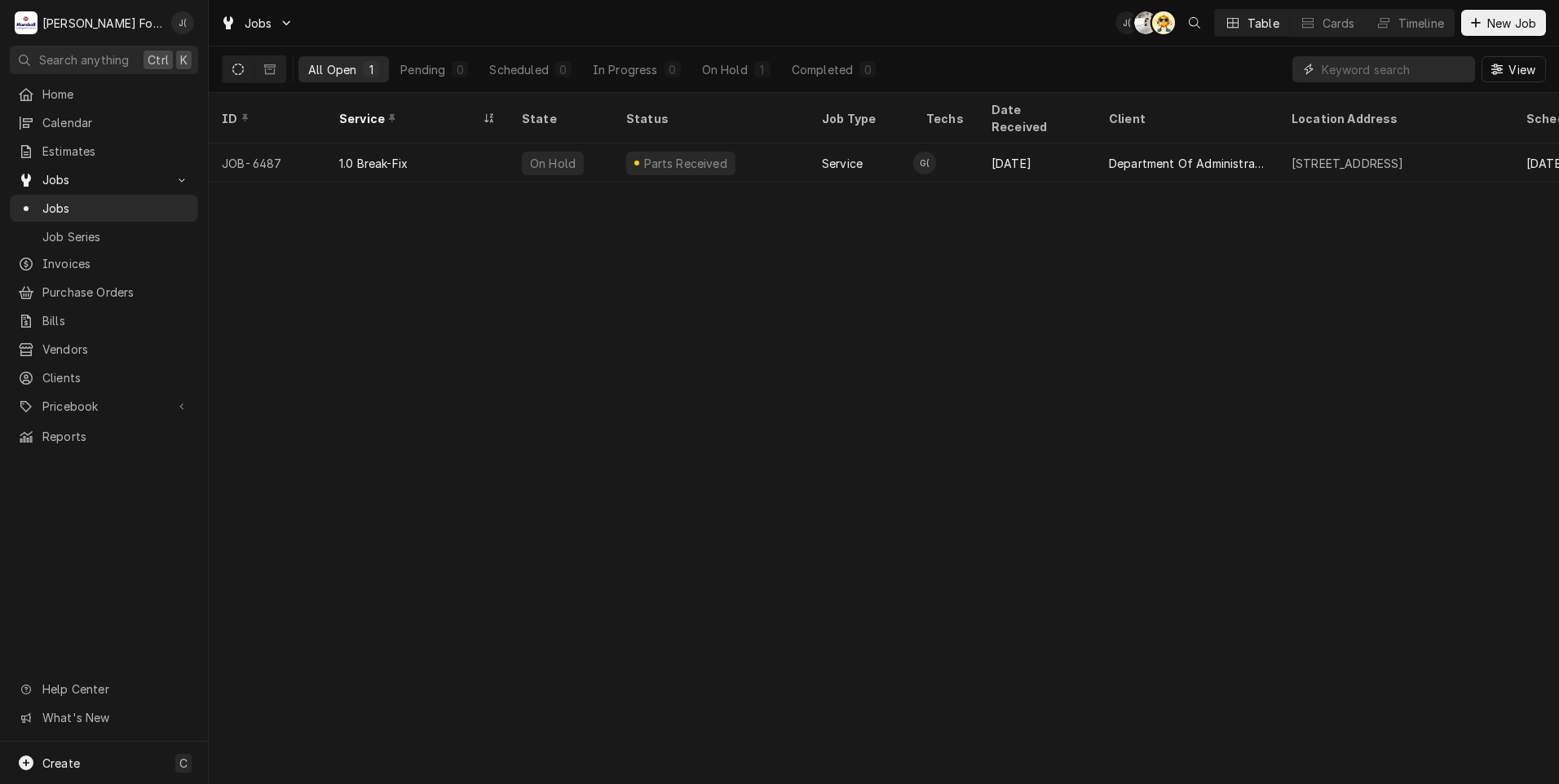
click at [1436, 67] on input "Dynamic Content Wrapper" at bounding box center [1398, 69] width 153 height 26
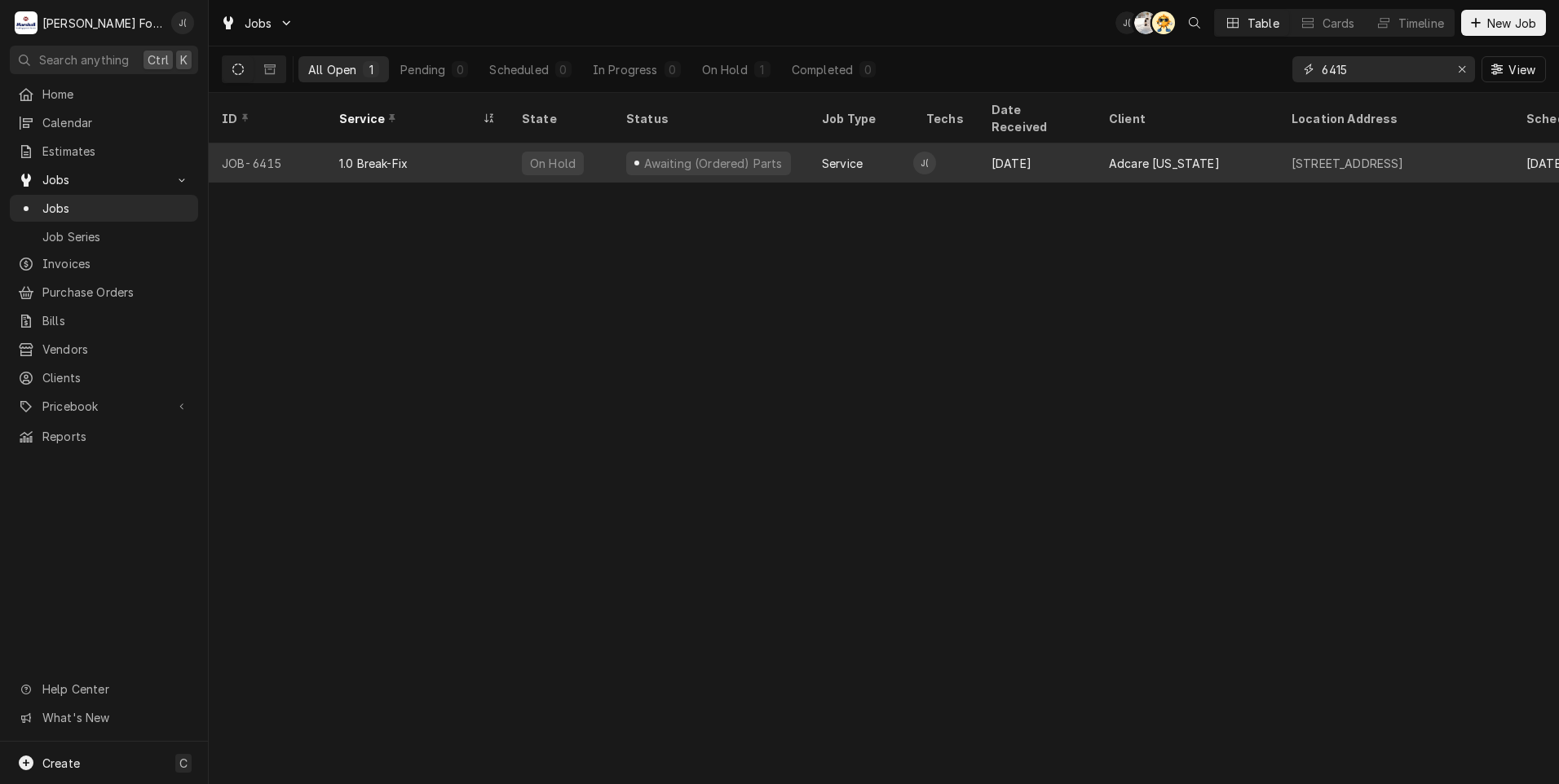
type input "6415"
click at [602, 148] on div "On Hold" at bounding box center [561, 163] width 105 height 39
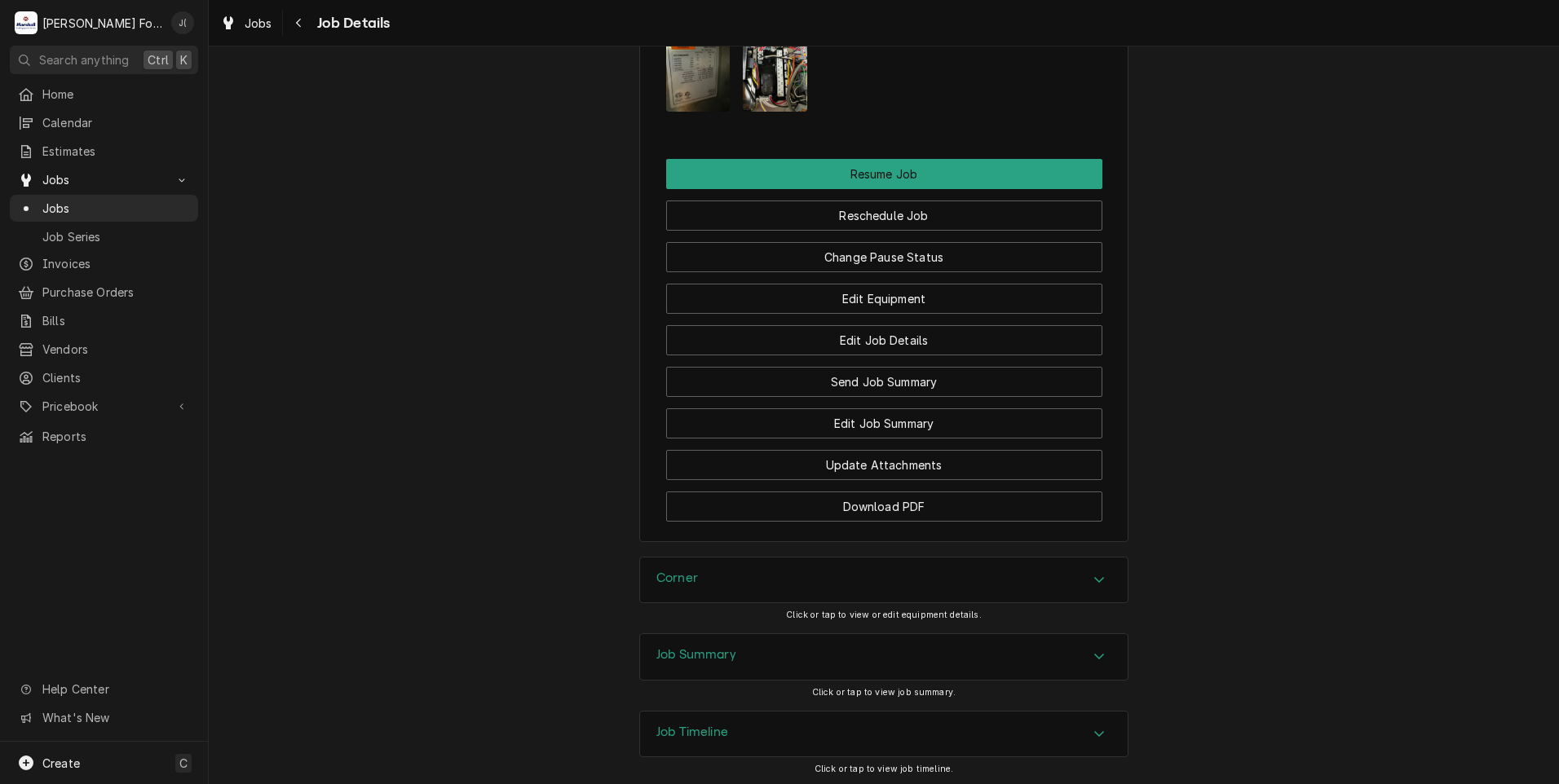
scroll to position [2315, 0]
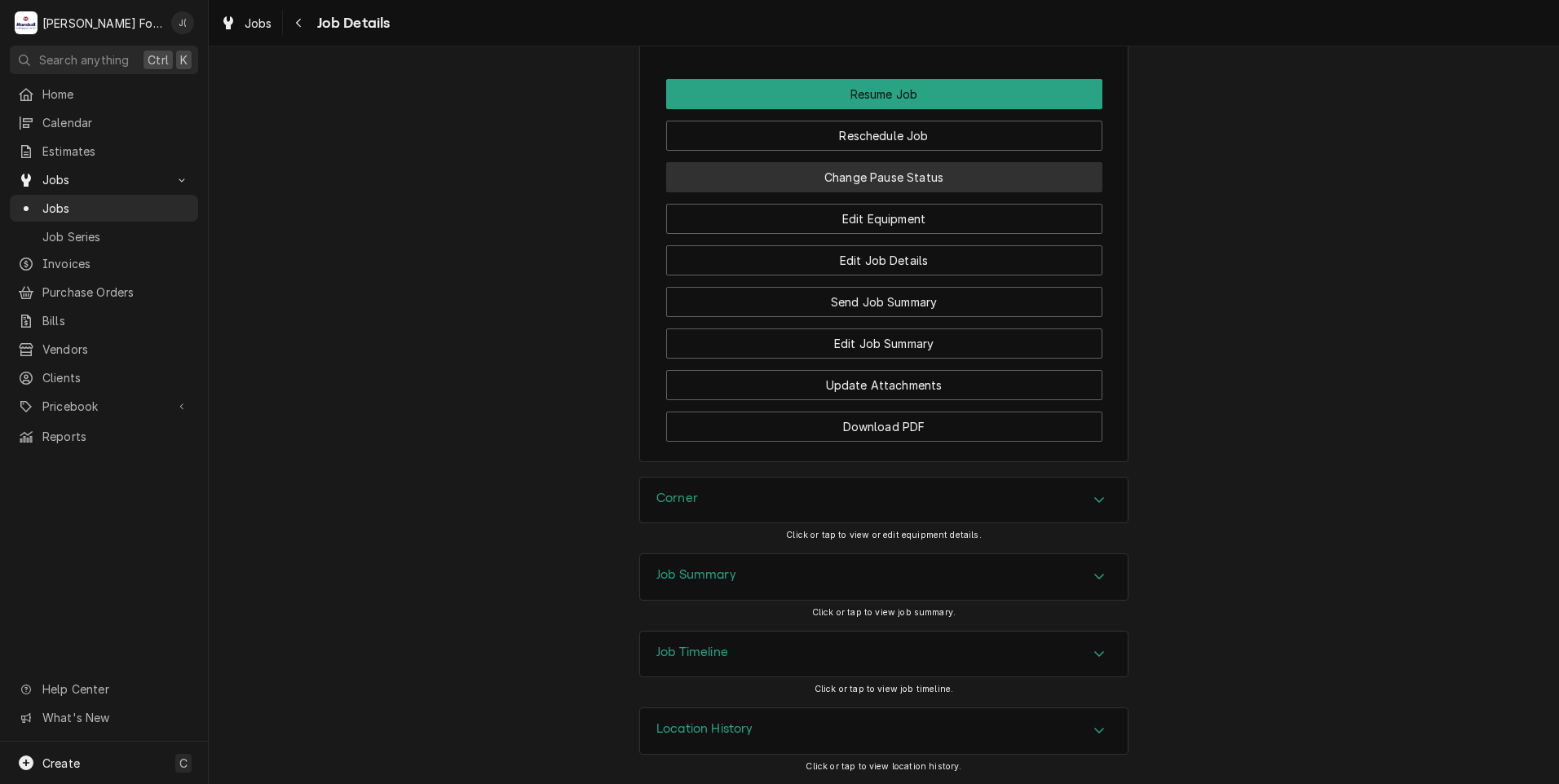
click at [914, 172] on button "Change Pause Status" at bounding box center [884, 177] width 436 height 30
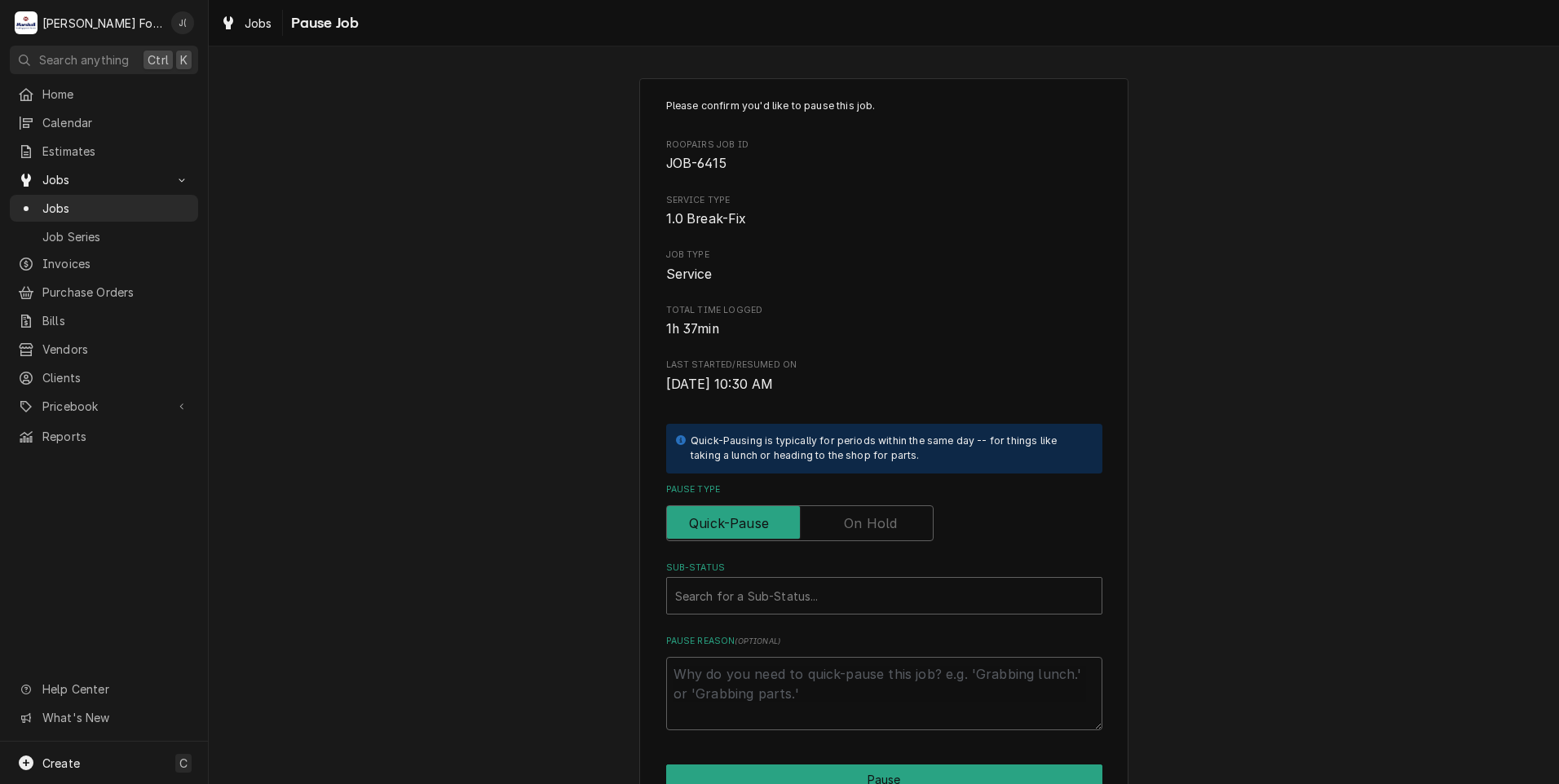
drag, startPoint x: 887, startPoint y: 525, endPoint x: 821, endPoint y: 573, distance: 81.6
click at [886, 526] on label "Pause Type" at bounding box center [799, 523] width 268 height 36
click at [886, 526] on input "Pause Type" at bounding box center [799, 523] width 253 height 36
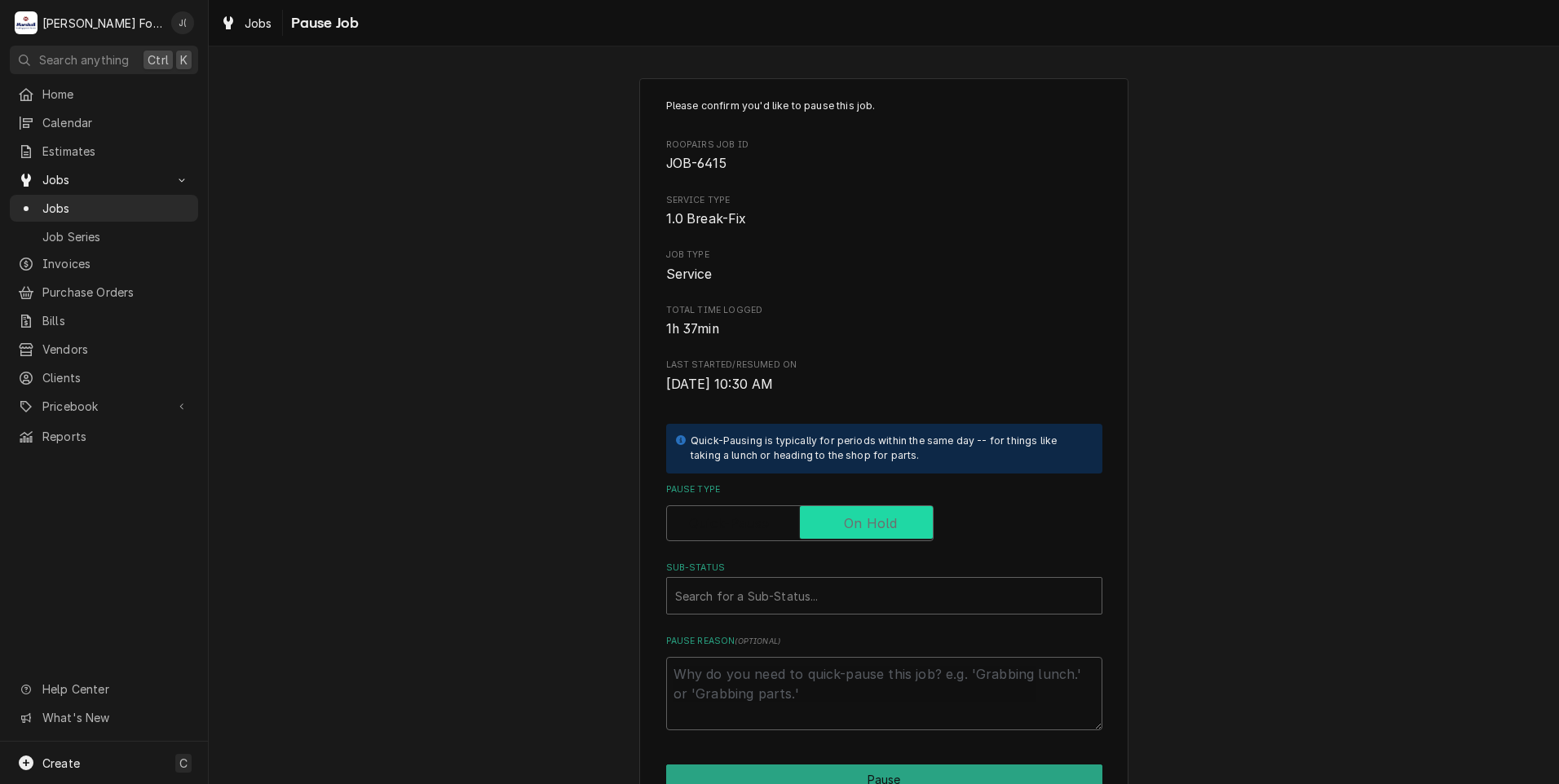
checkbox input "true"
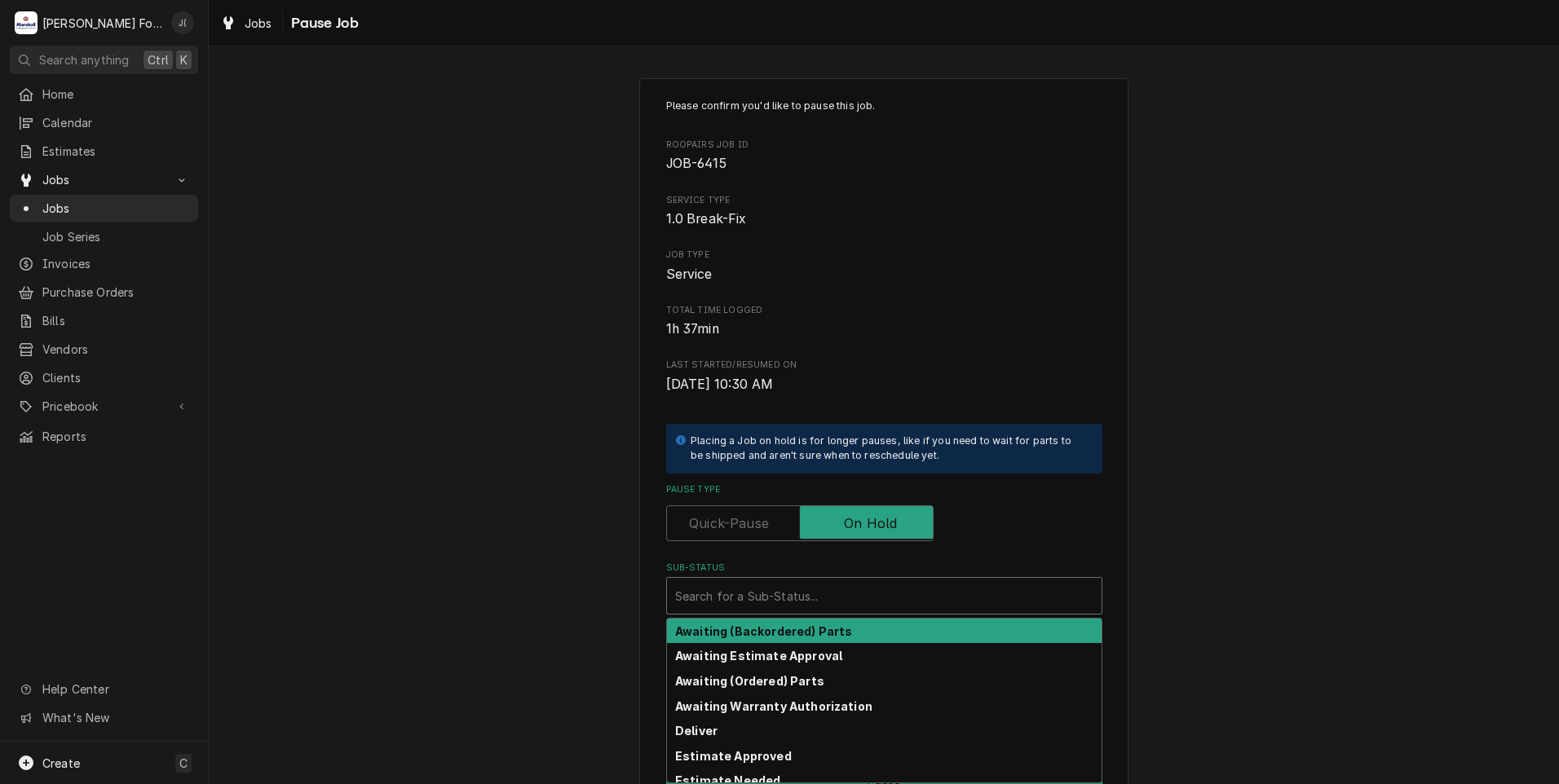
click at [812, 589] on div "Sub-Status" at bounding box center [884, 596] width 418 height 30
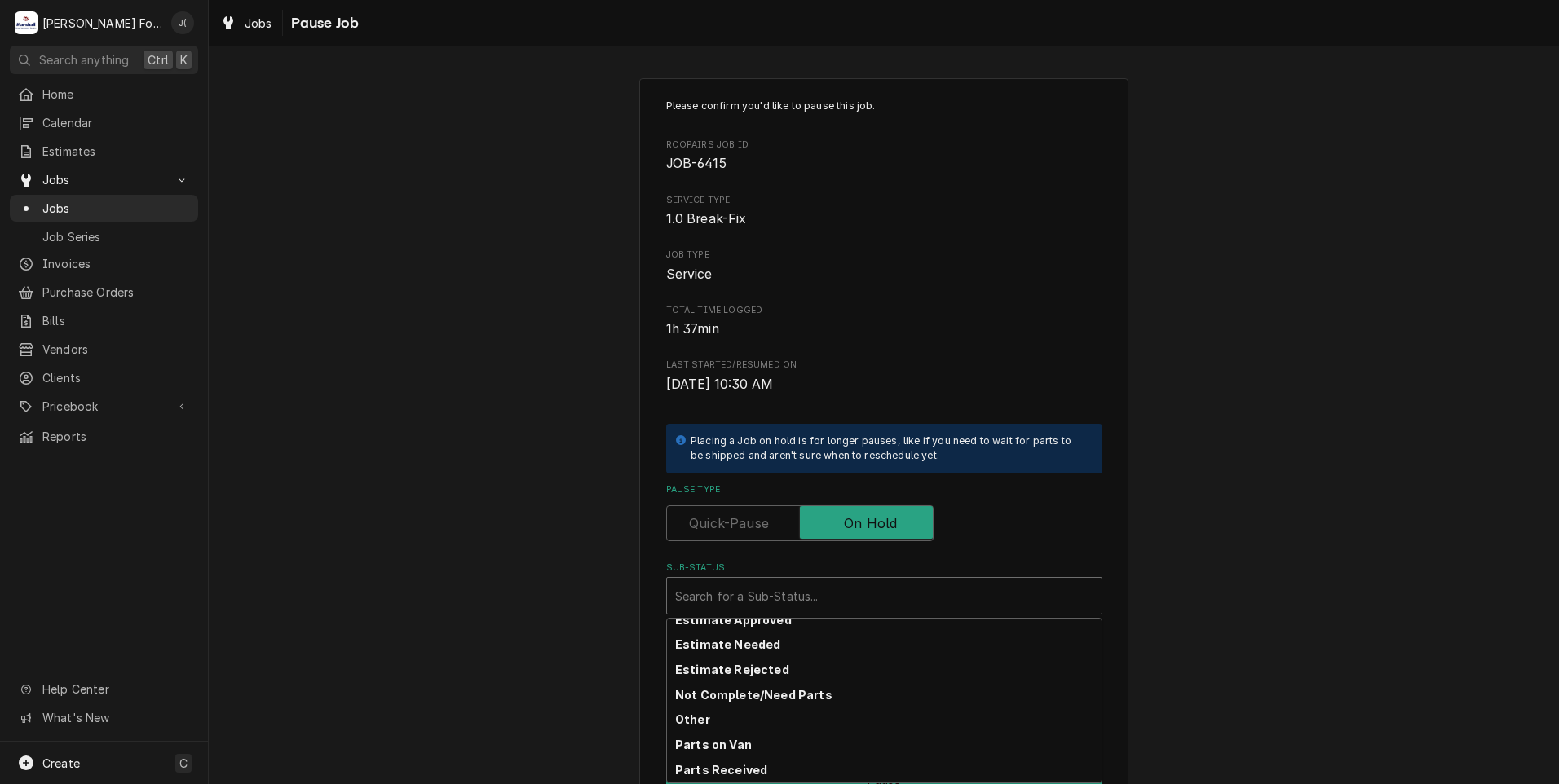
scroll to position [260, 0]
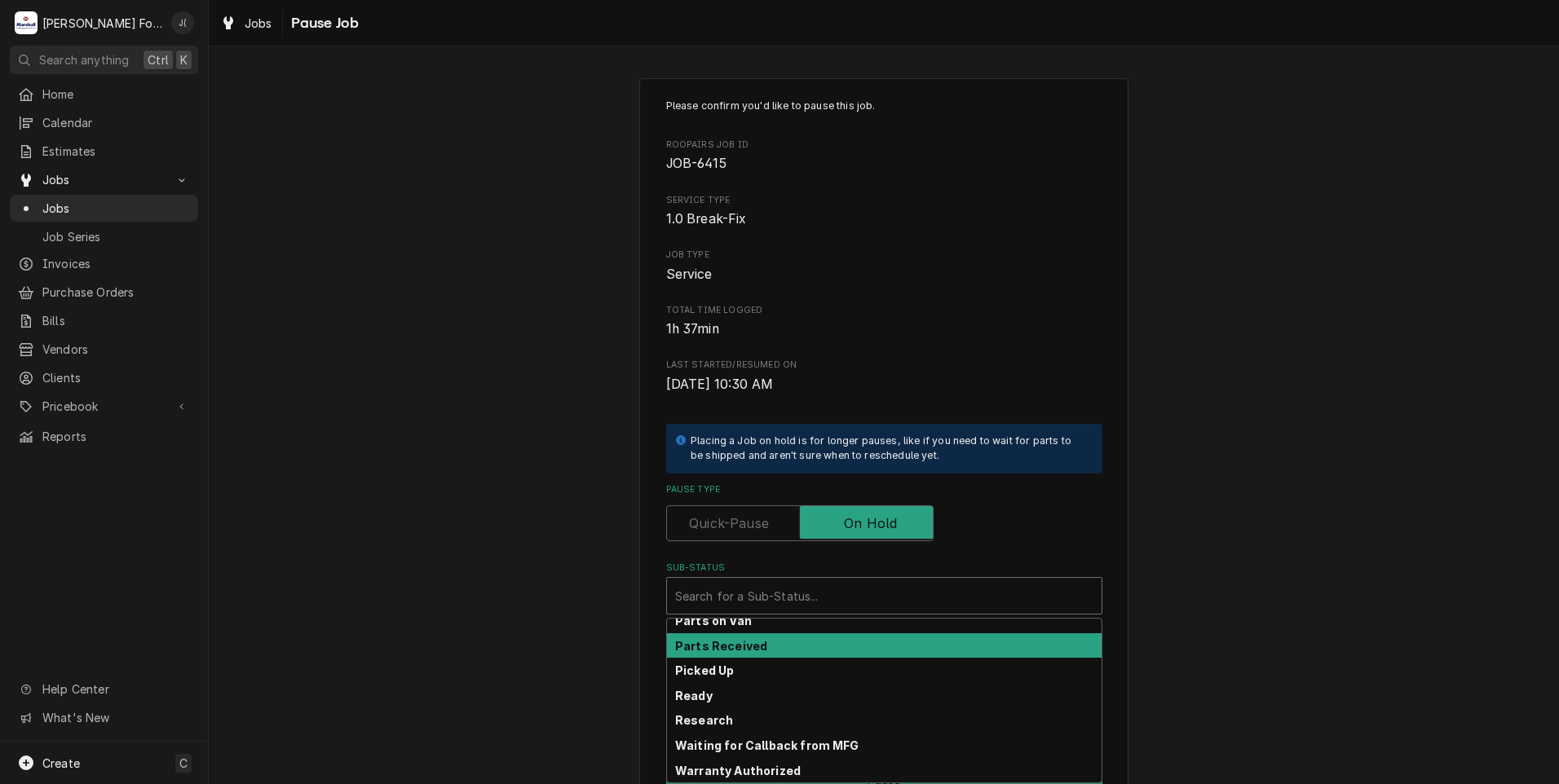
click at [806, 641] on div "Parts Received" at bounding box center [884, 646] width 435 height 26
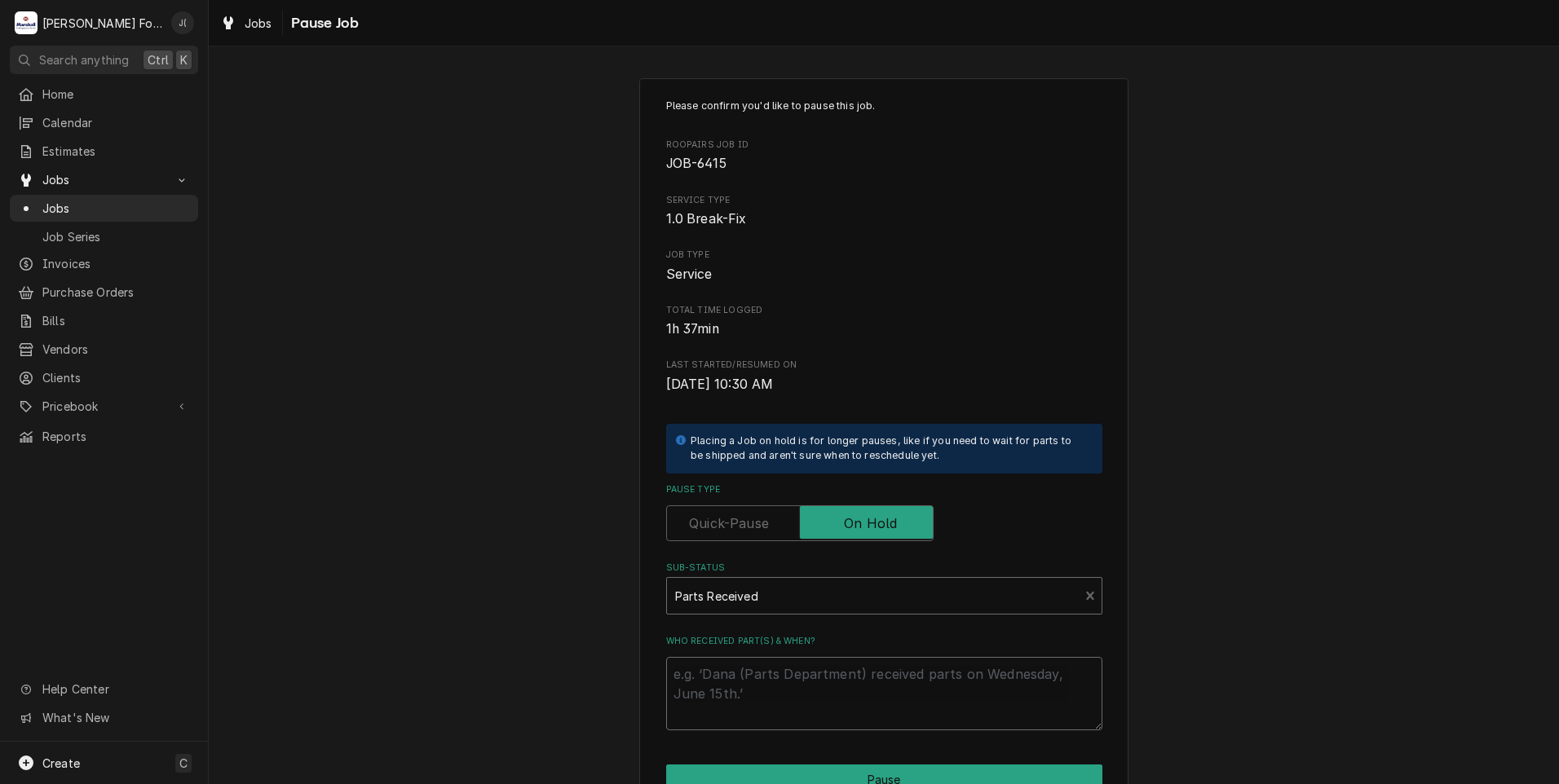
click at [806, 670] on textarea "Who received part(s) & when?" at bounding box center [884, 693] width 436 height 73
type textarea "x"
type textarea "0"
type textarea "x"
type textarea "08"
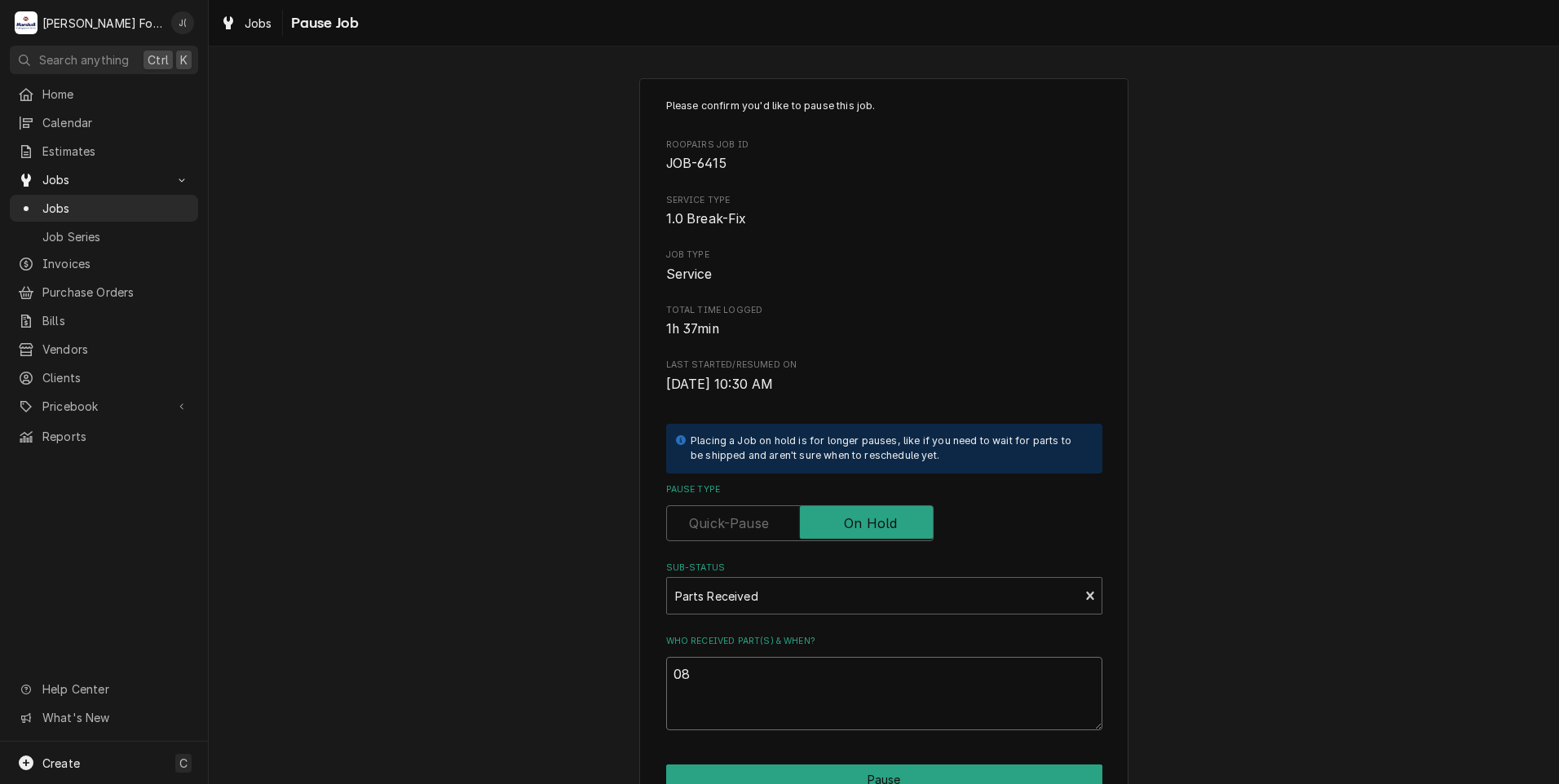
type textarea "x"
type textarea "08/"
type textarea "x"
type textarea "08/2"
type textarea "x"
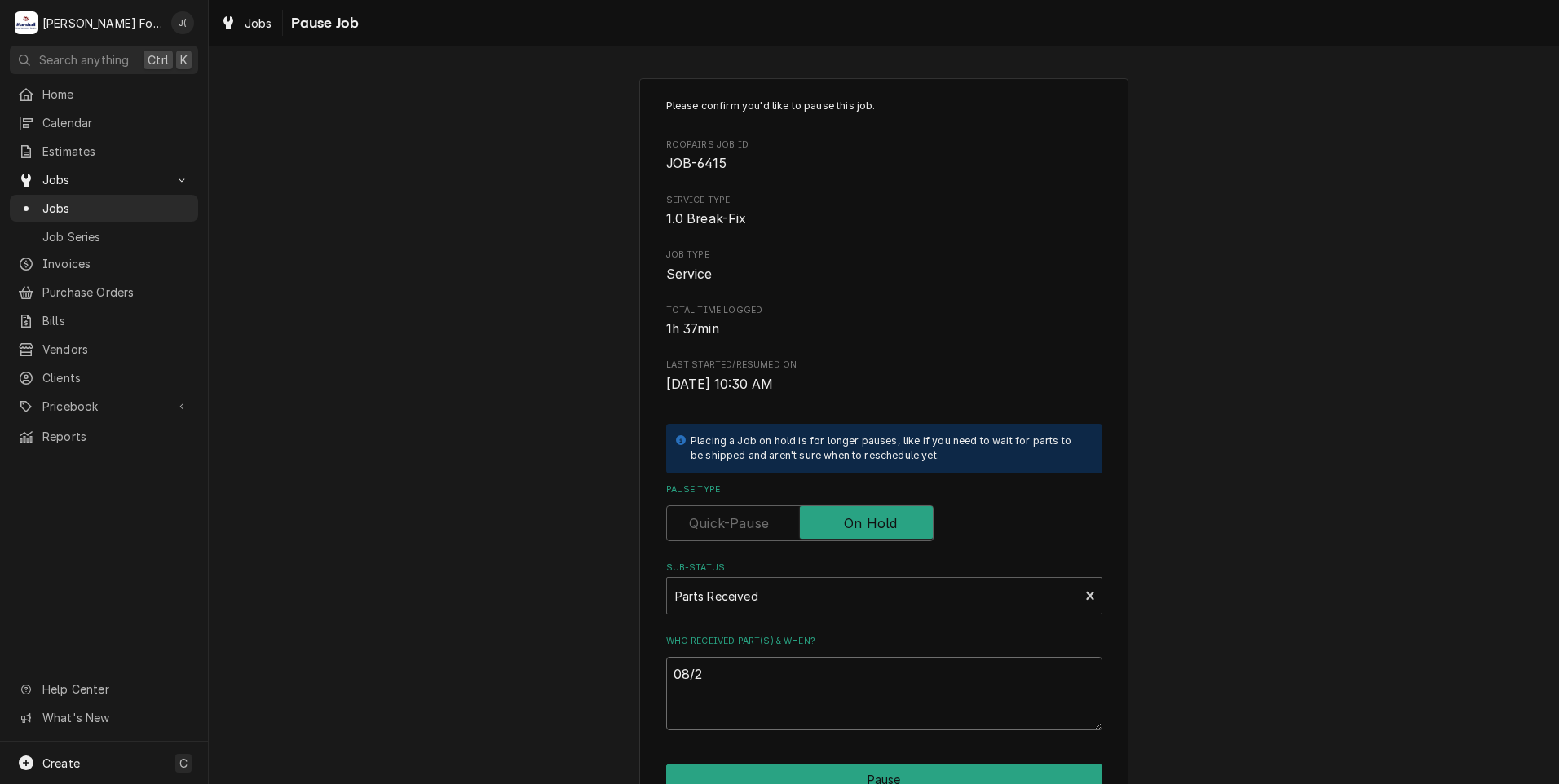
type textarea "08/29"
type textarea "x"
type textarea "08/29/"
type textarea "x"
type textarea "08/29/2"
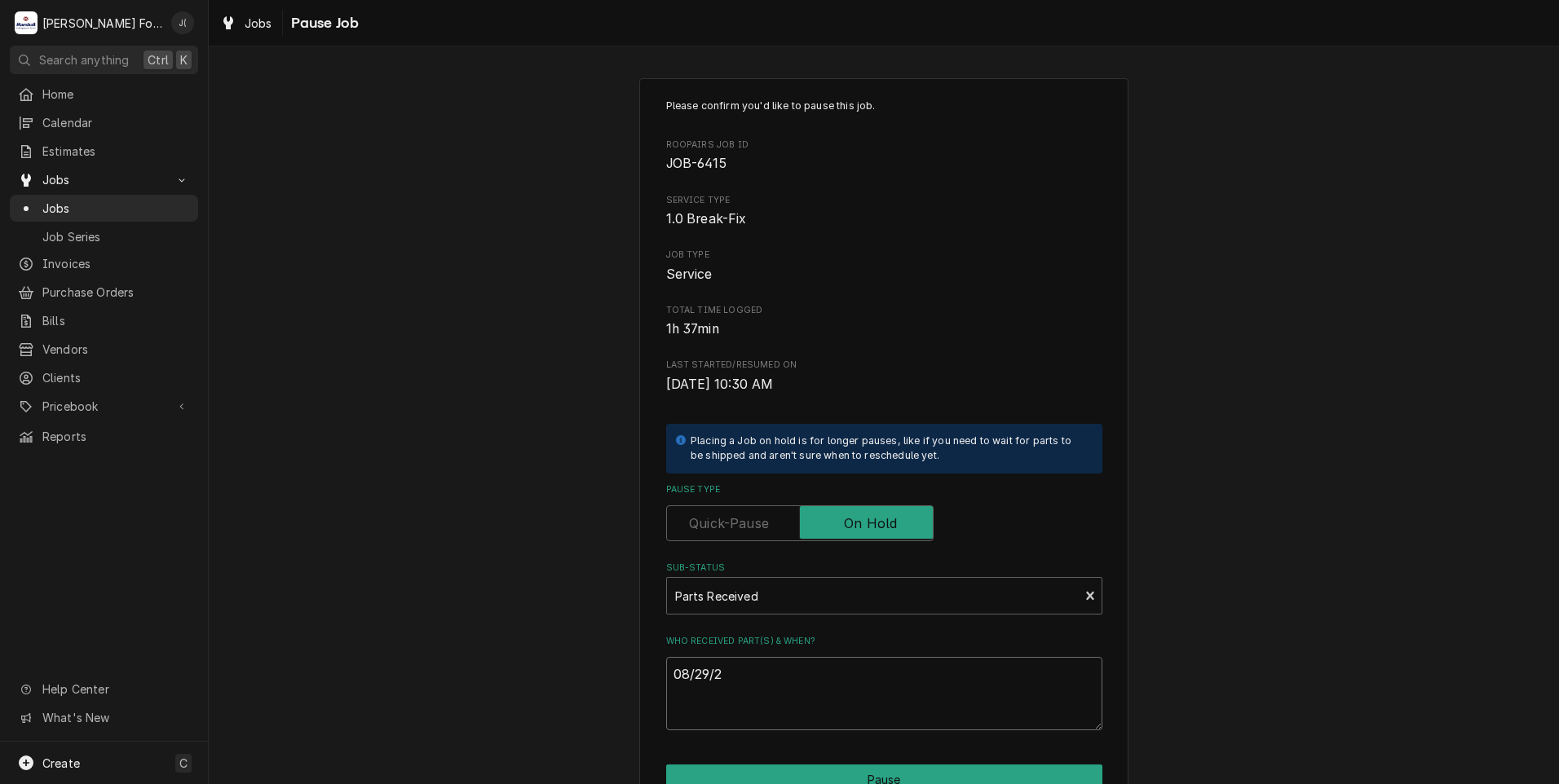
type textarea "x"
type textarea "08/29/20"
type textarea "x"
type textarea "08/29/202"
type textarea "x"
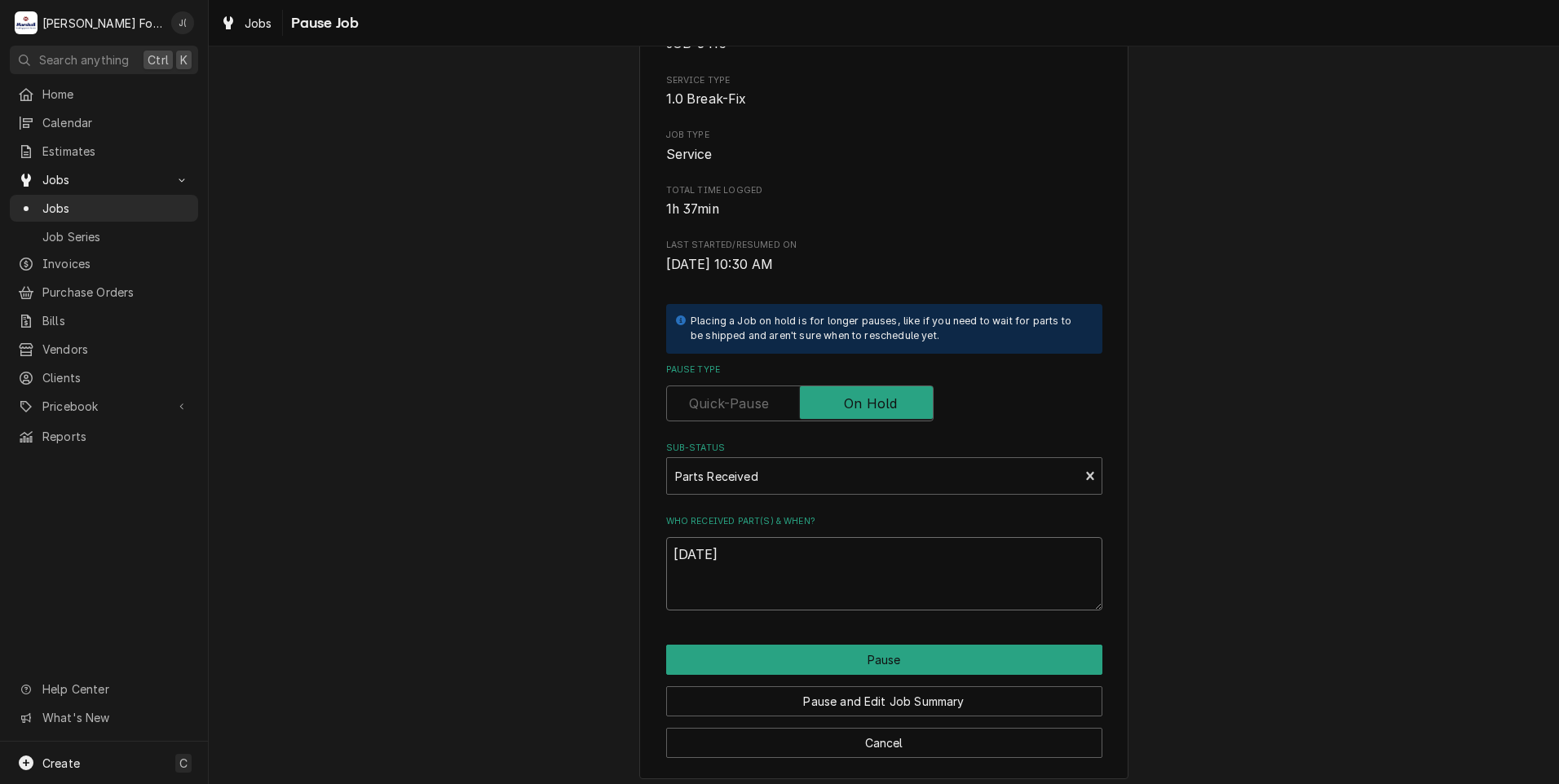
scroll to position [128, 0]
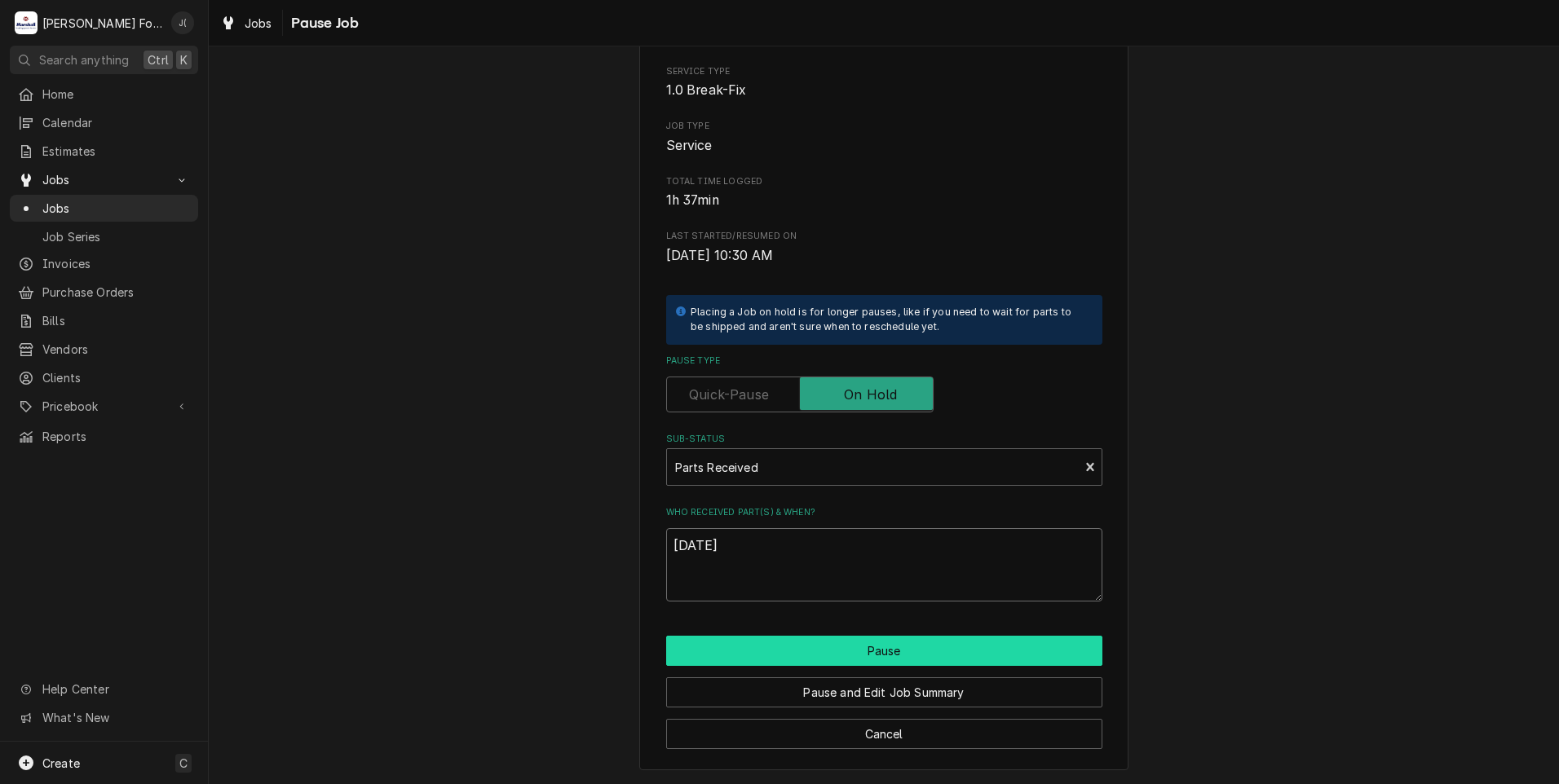
type textarea "08/29/2025"
click at [807, 656] on button "Pause" at bounding box center [884, 650] width 436 height 30
type textarea "x"
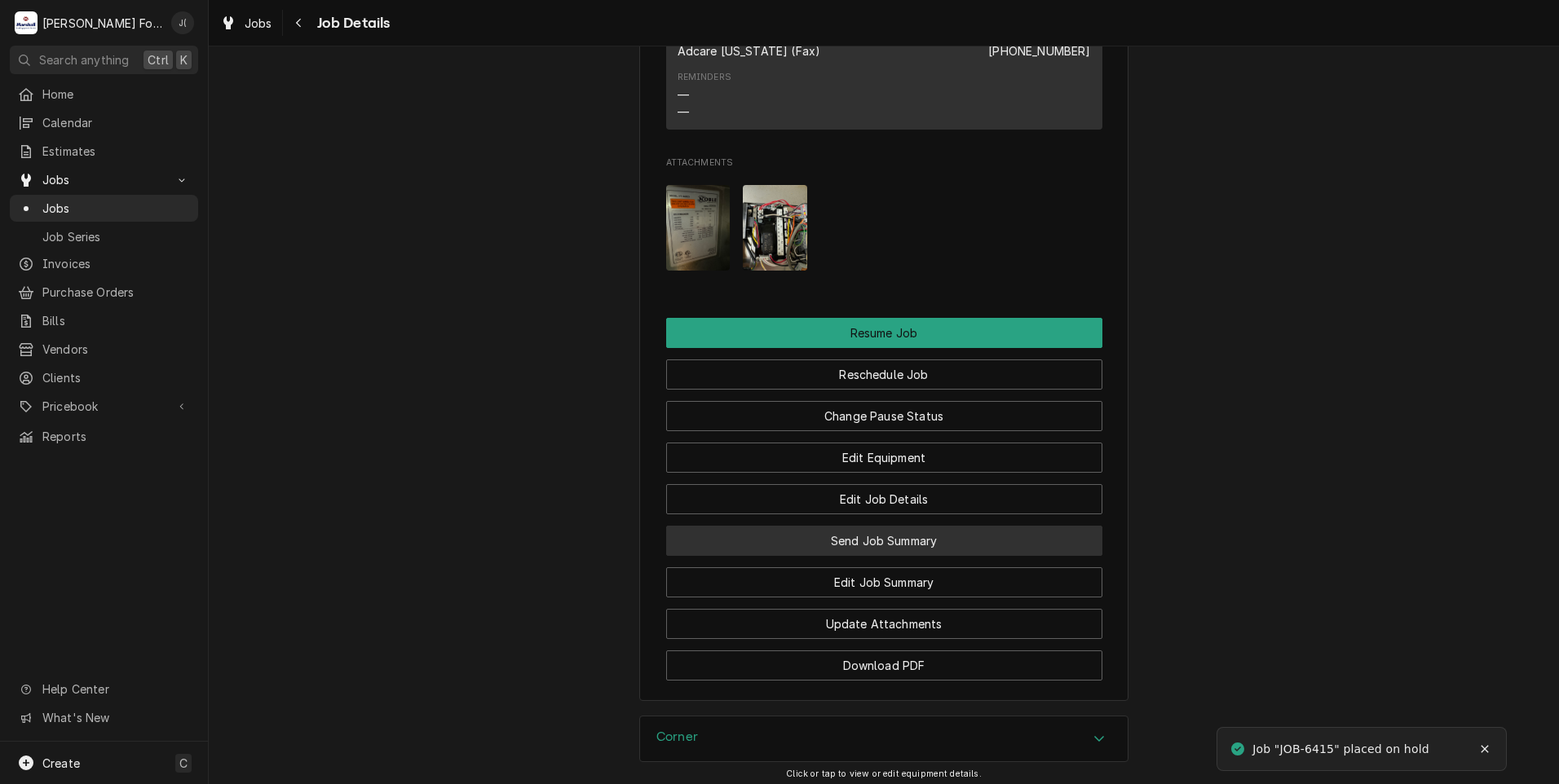
scroll to position [2315, 0]
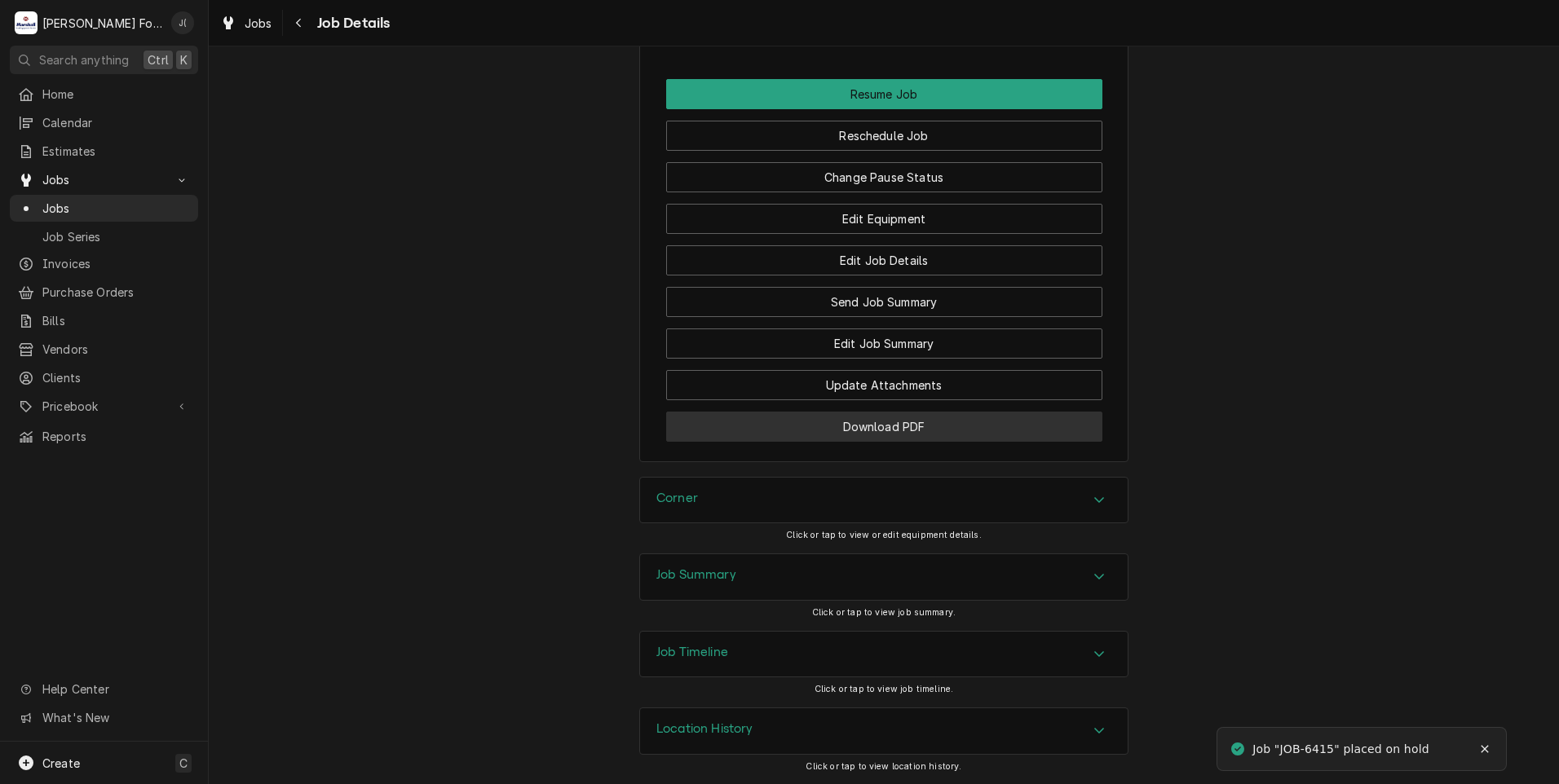
click at [938, 426] on button "Download PDF" at bounding box center [884, 426] width 436 height 30
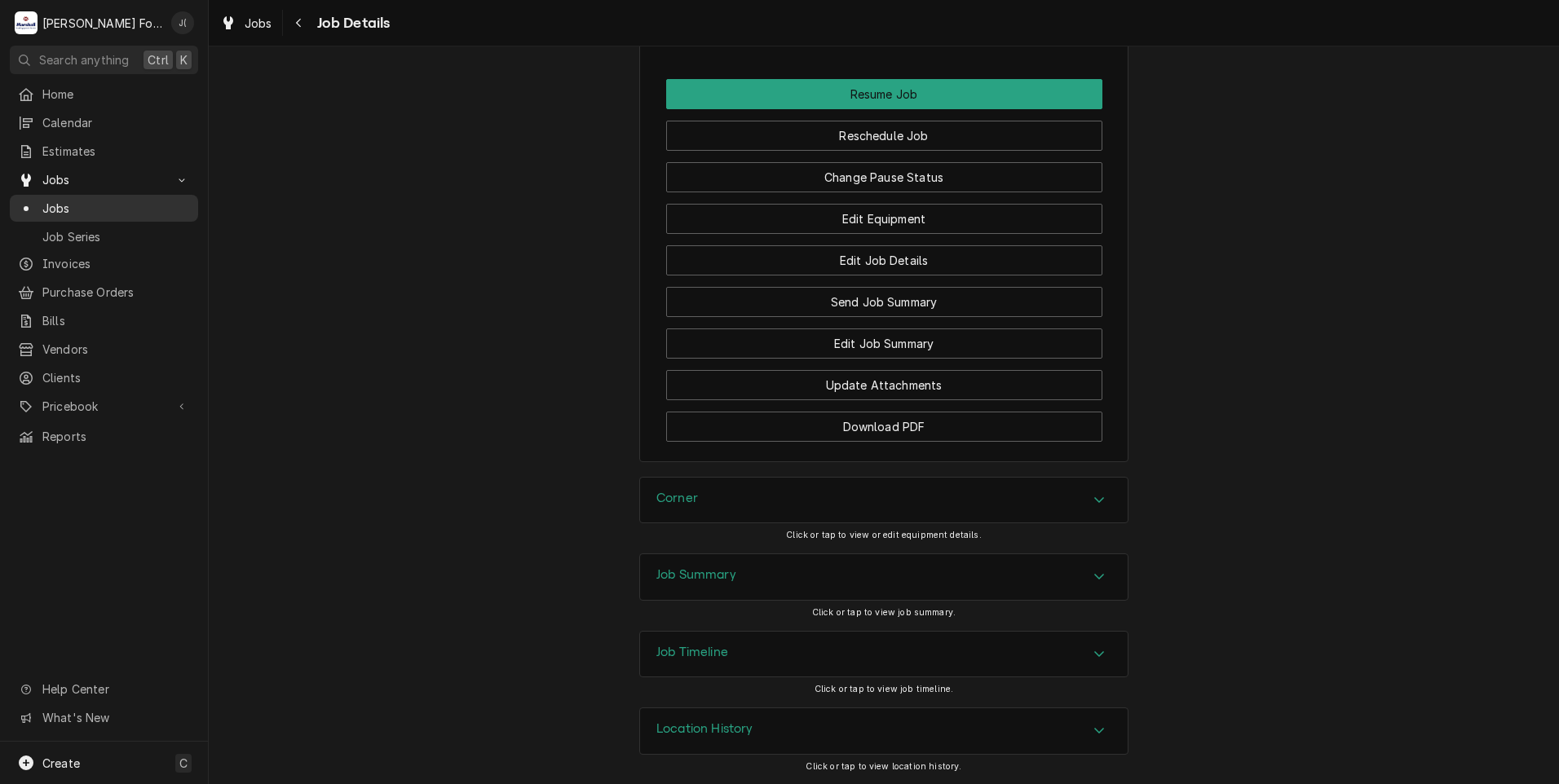
click at [114, 200] on span "Jobs" at bounding box center [115, 208] width 147 height 17
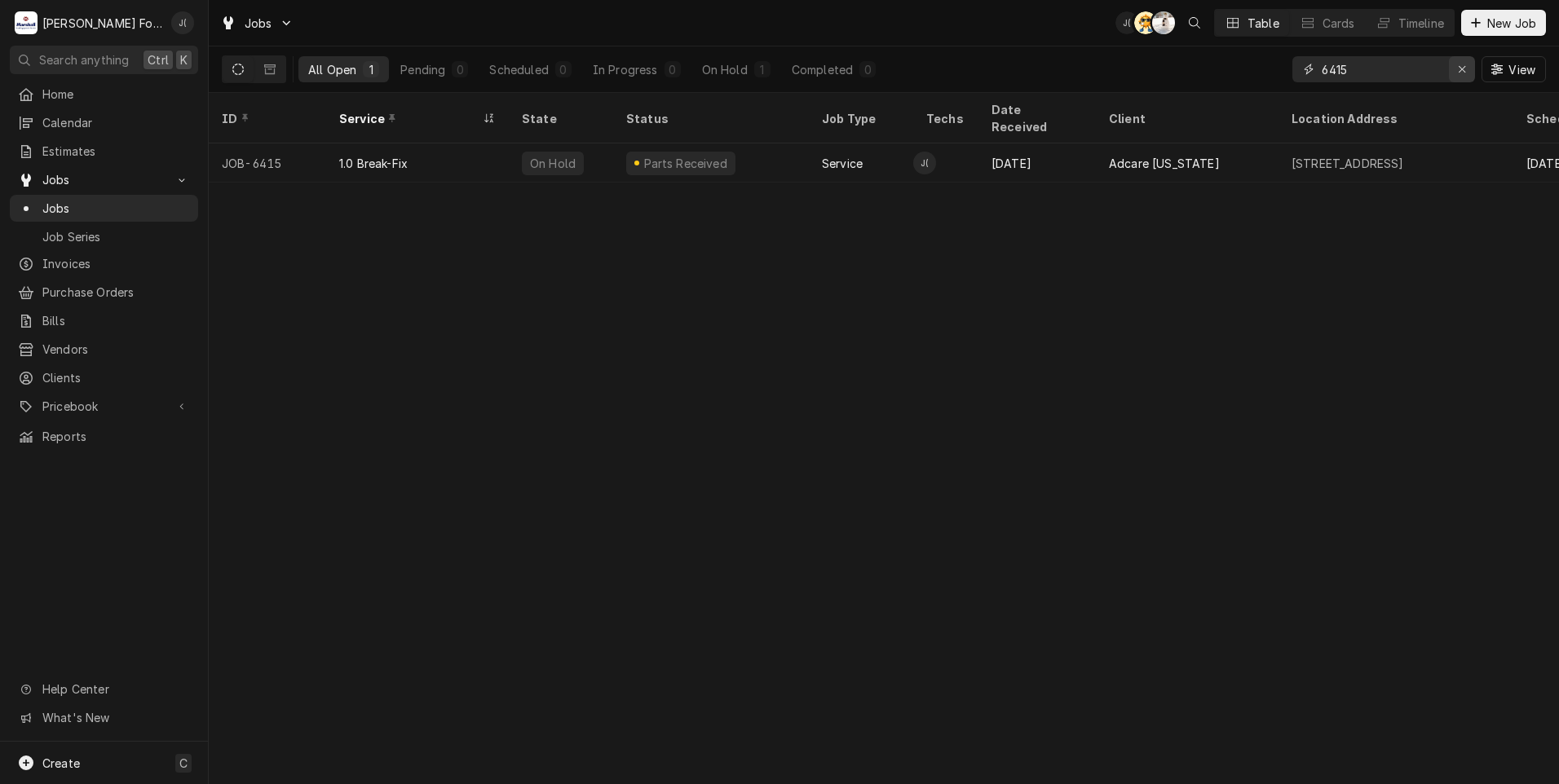
click at [1463, 68] on icon "Erase input" at bounding box center [1462, 69] width 7 height 7
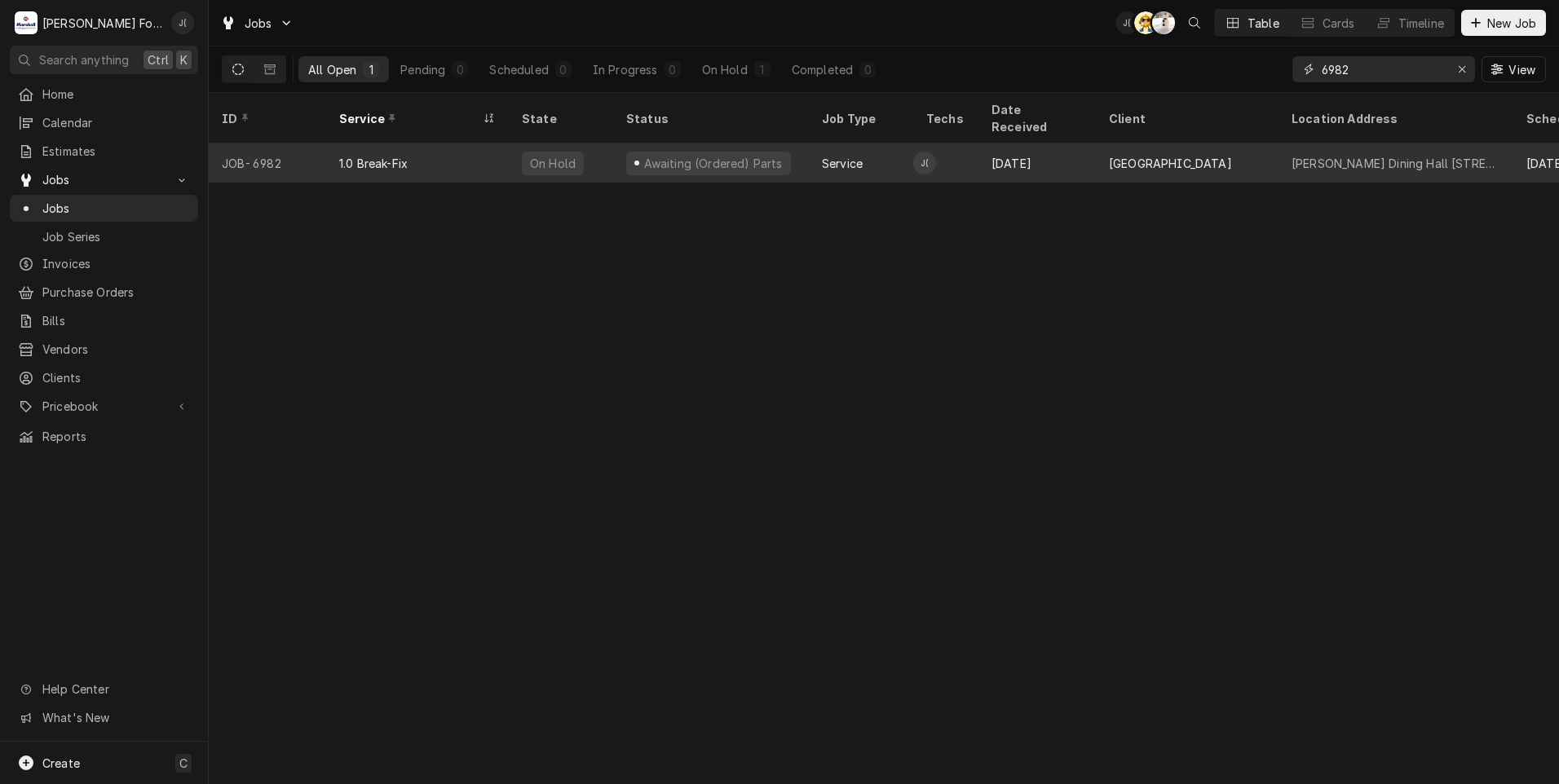
type input "6982"
click at [715, 155] on div "Awaiting (Ordered) Parts" at bounding box center [712, 163] width 142 height 17
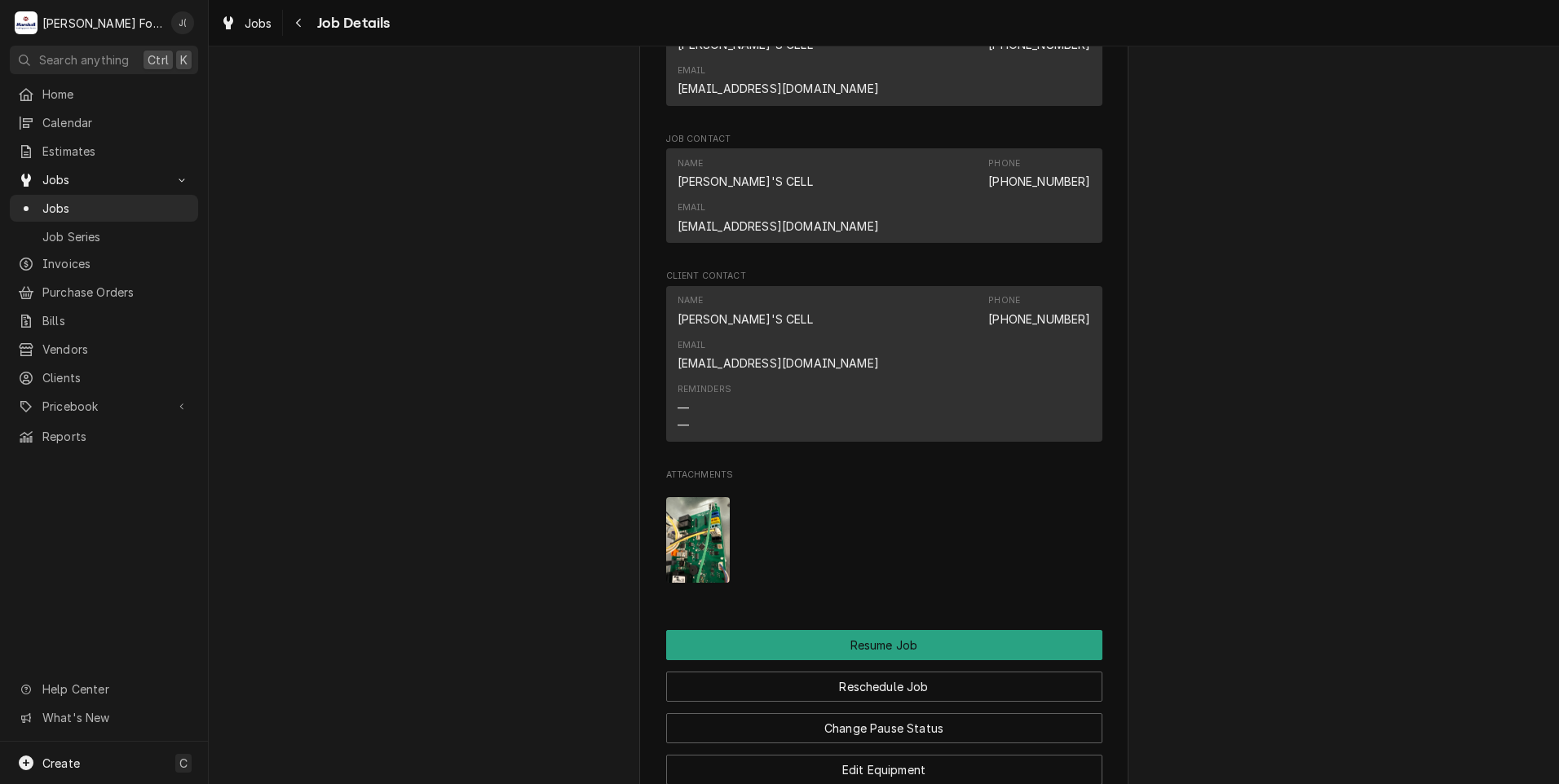
scroll to position [1955, 0]
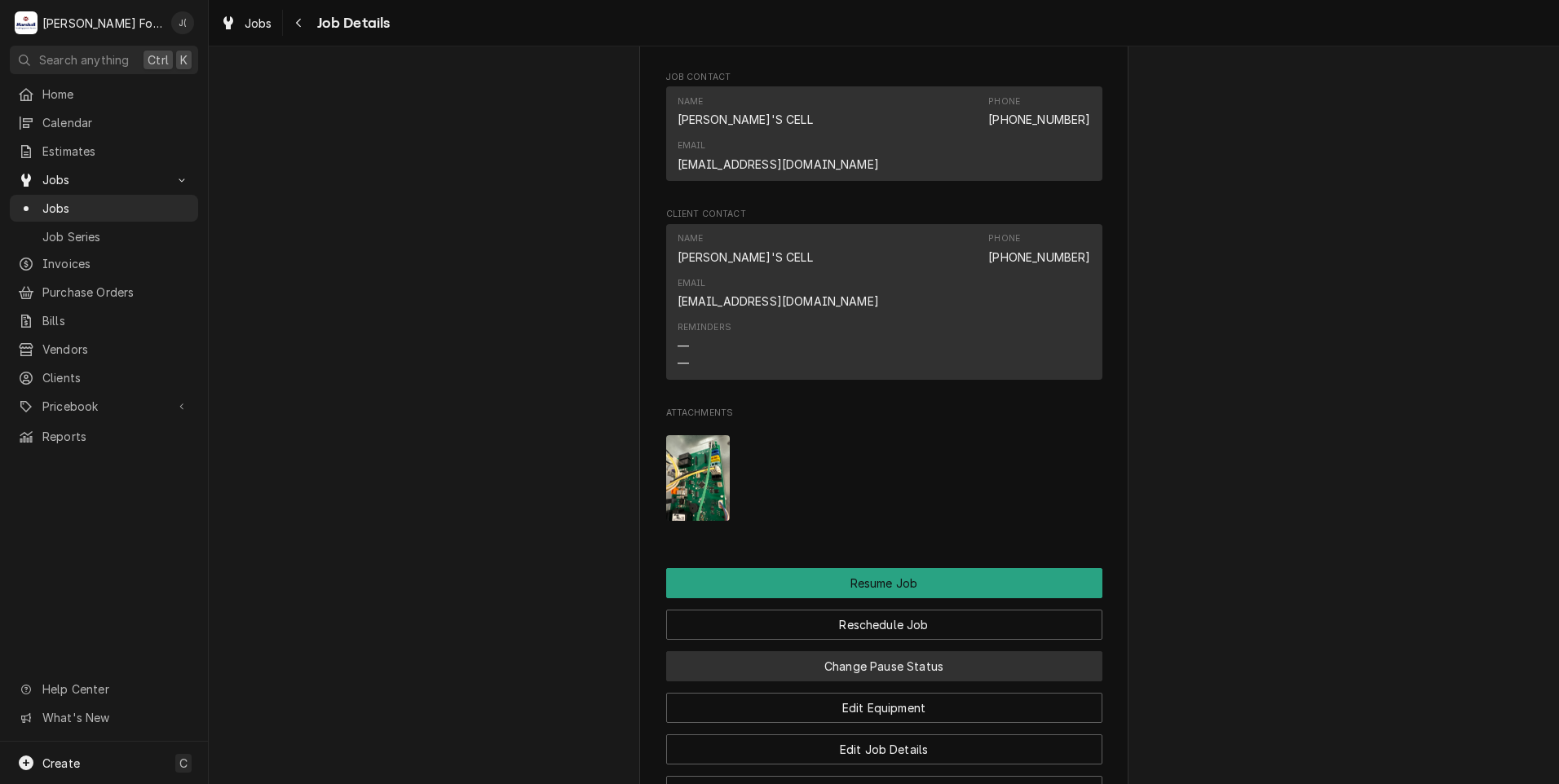
click at [894, 651] on button "Change Pause Status" at bounding box center [884, 666] width 436 height 30
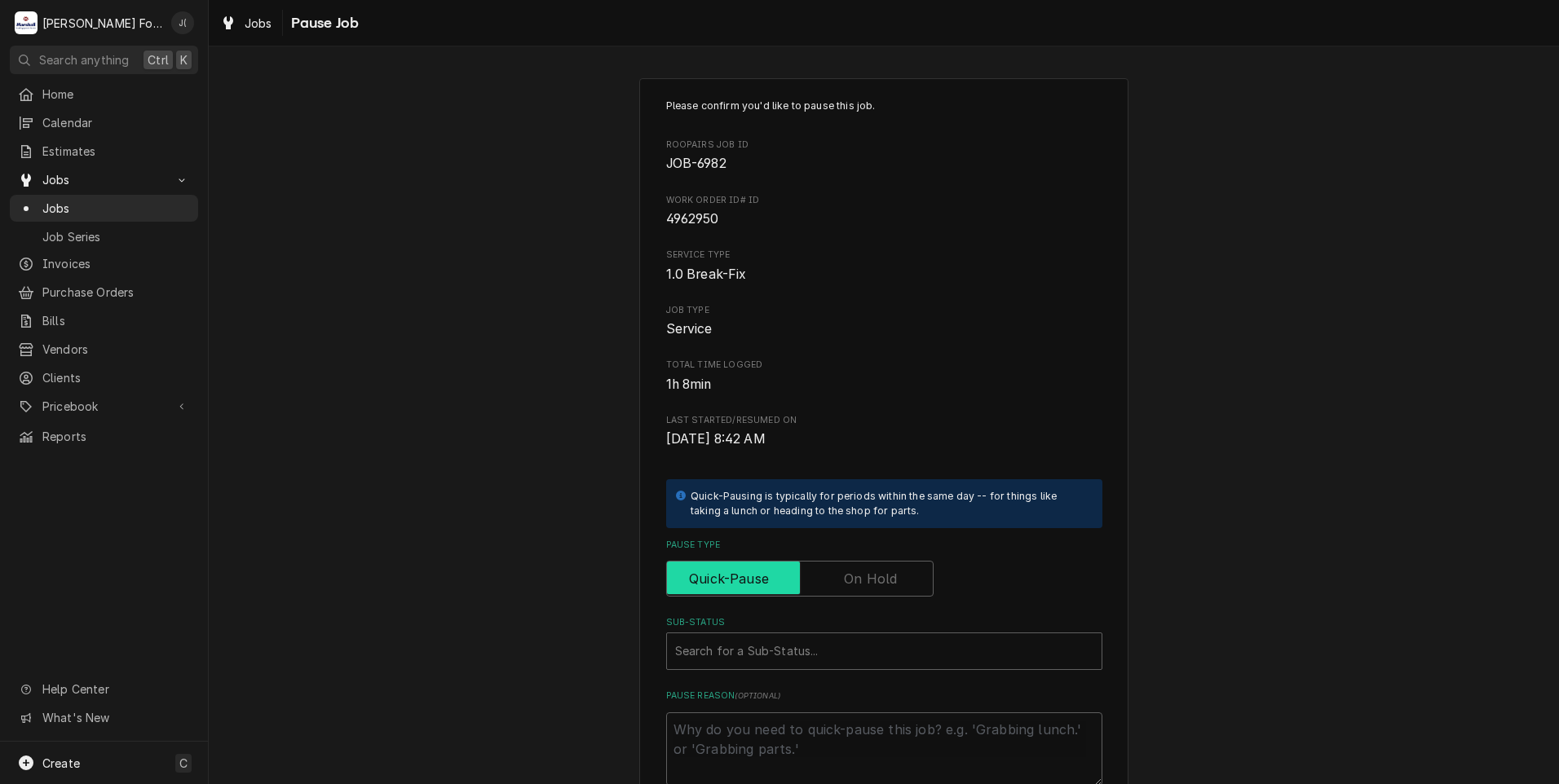
drag, startPoint x: 903, startPoint y: 592, endPoint x: 890, endPoint y: 604, distance: 17.7
click at [901, 591] on input "Pause Type" at bounding box center [799, 578] width 253 height 36
checkbox input "true"
click at [870, 638] on div "Sub-Status" at bounding box center [884, 651] width 418 height 30
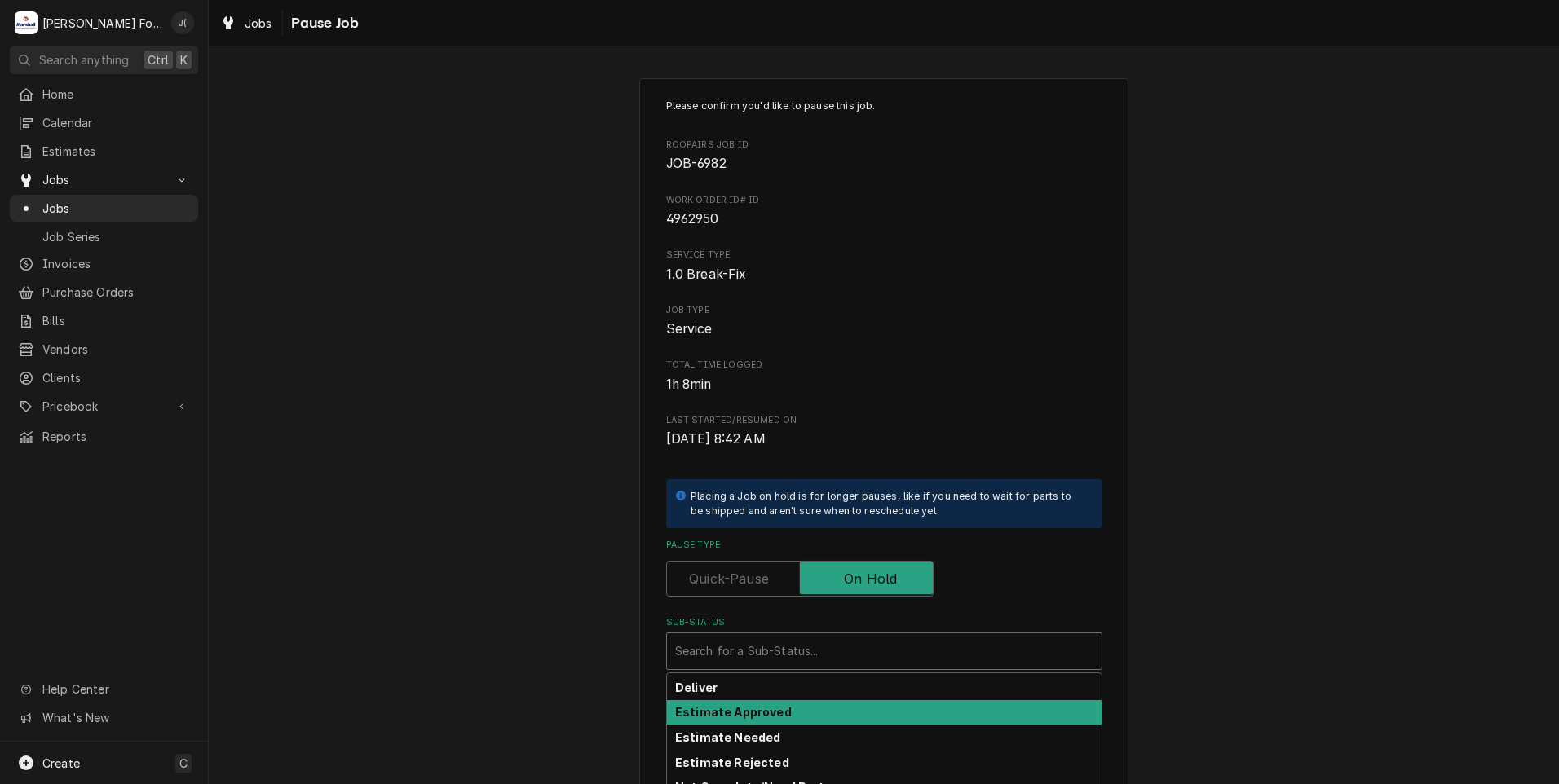
scroll to position [180, 0]
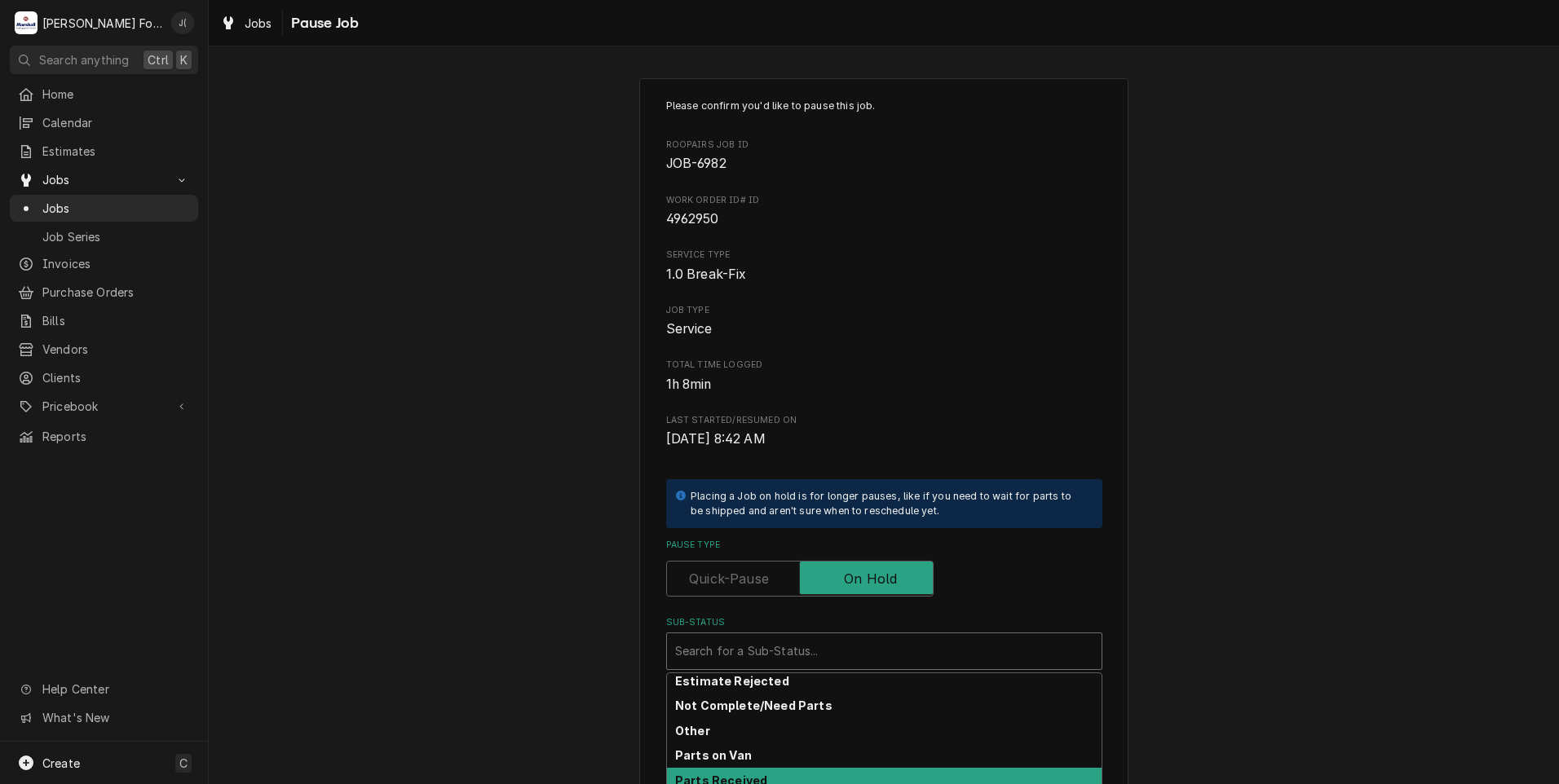
click at [777, 776] on div "Parts Received" at bounding box center [884, 780] width 435 height 26
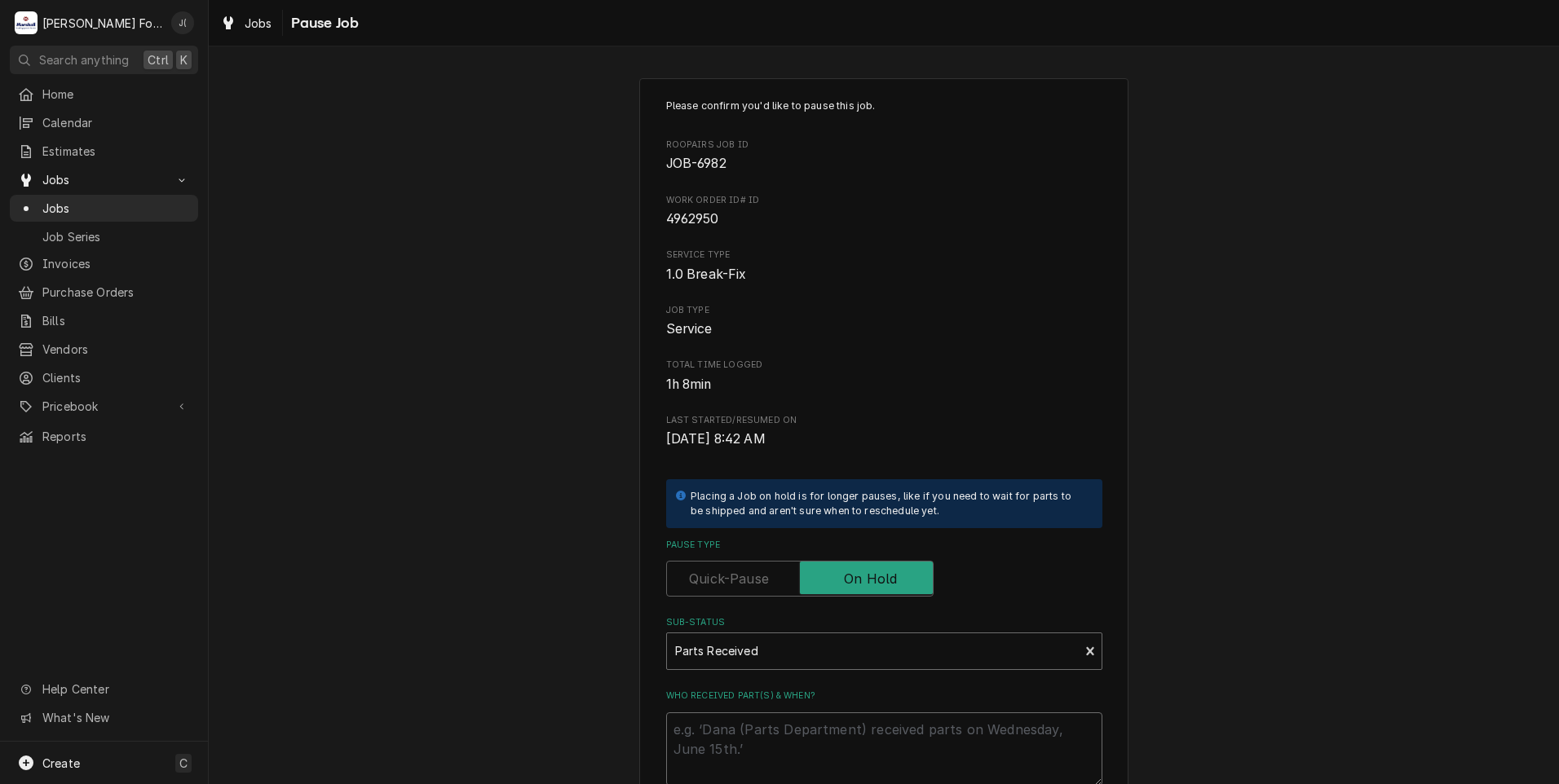
drag, startPoint x: 785, startPoint y: 745, endPoint x: 799, endPoint y: 643, distance: 103.0
click at [789, 737] on textarea "Who received part(s) & when?" at bounding box center [884, 749] width 436 height 73
type textarea "x"
type textarea "0"
type textarea "x"
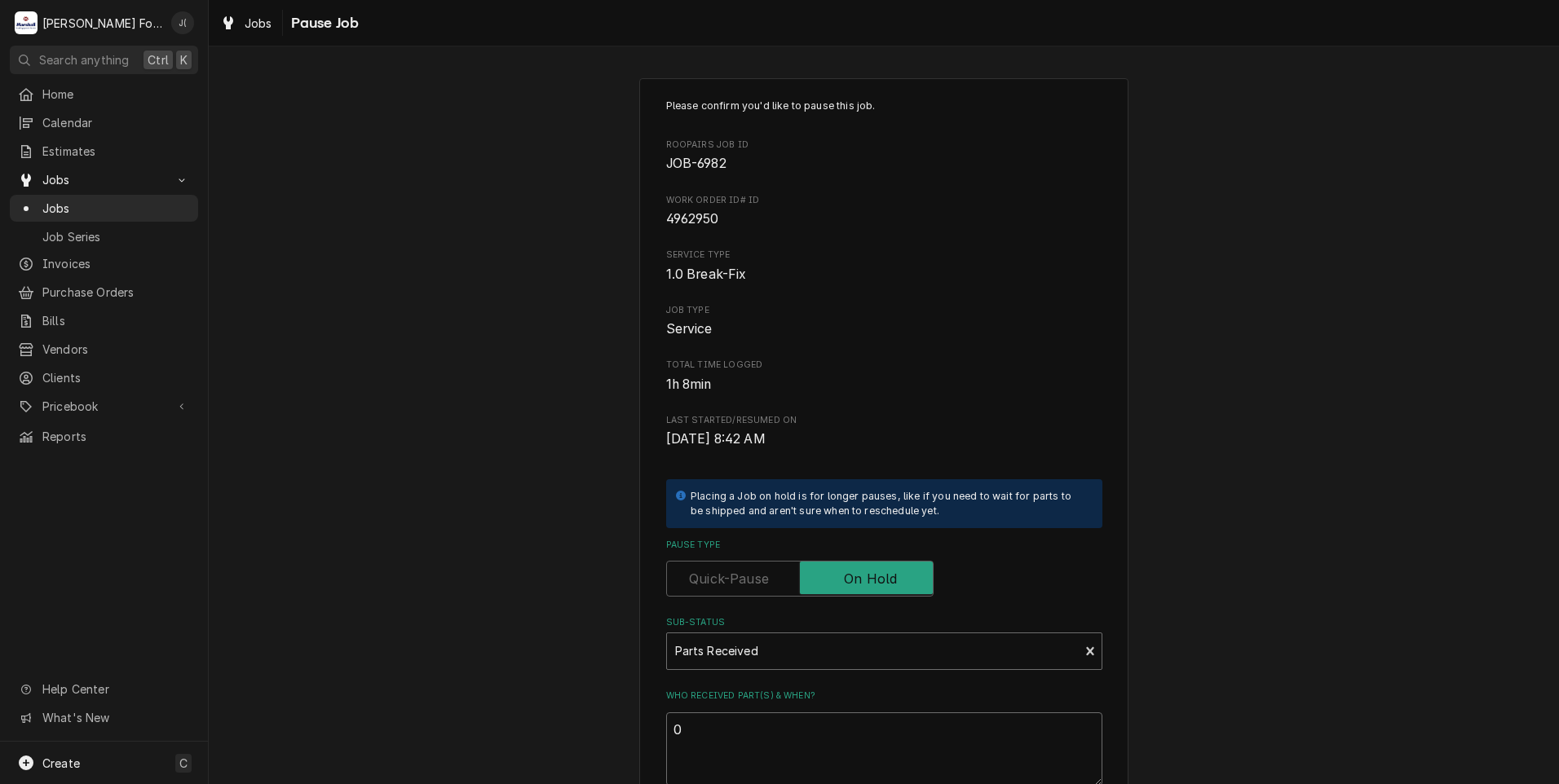
type textarea "08"
type textarea "x"
type textarea "08/"
type textarea "x"
type textarea "08/2"
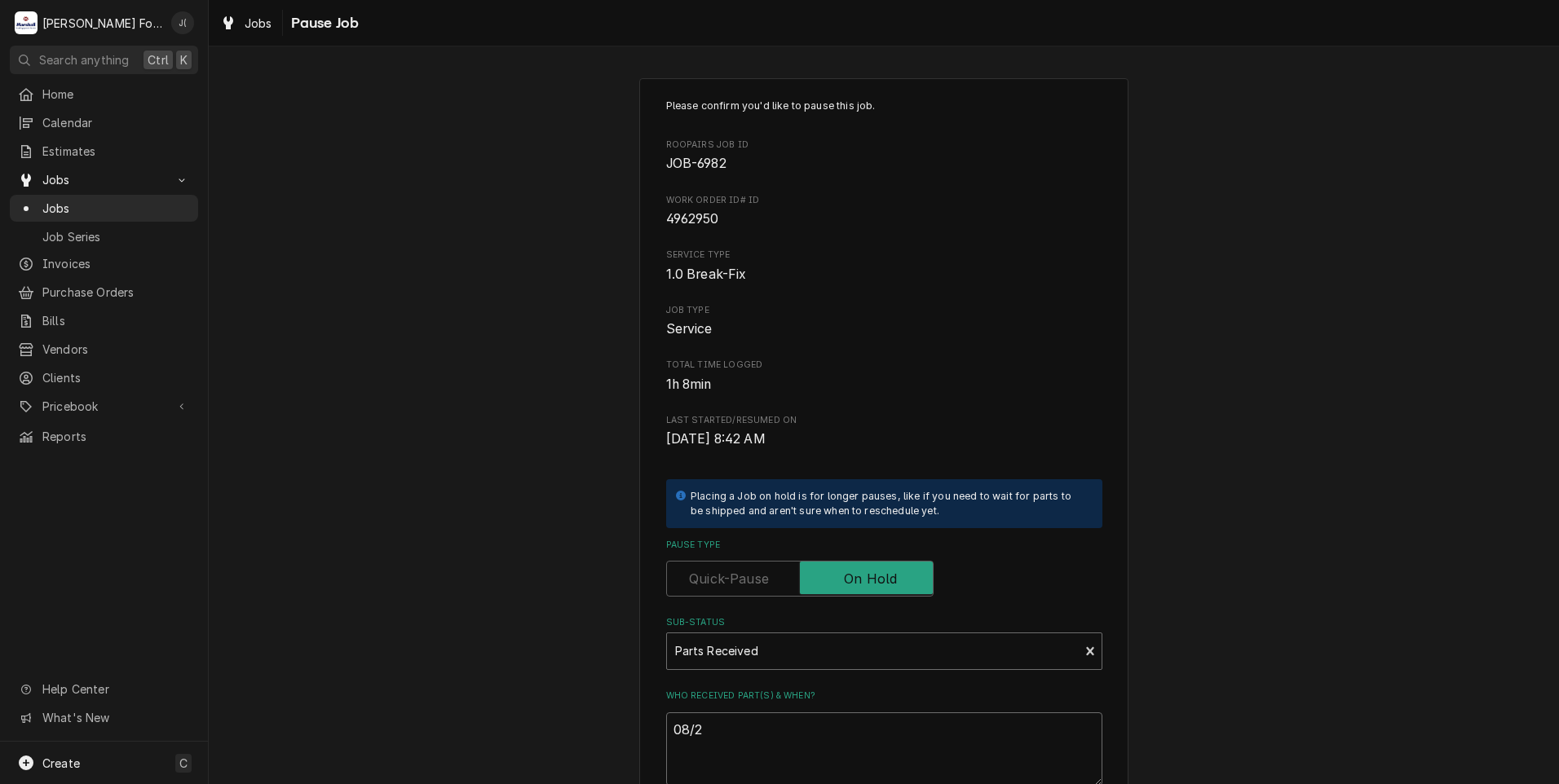
type textarea "x"
type textarea "08/29"
type textarea "x"
type textarea "08/29/"
type textarea "x"
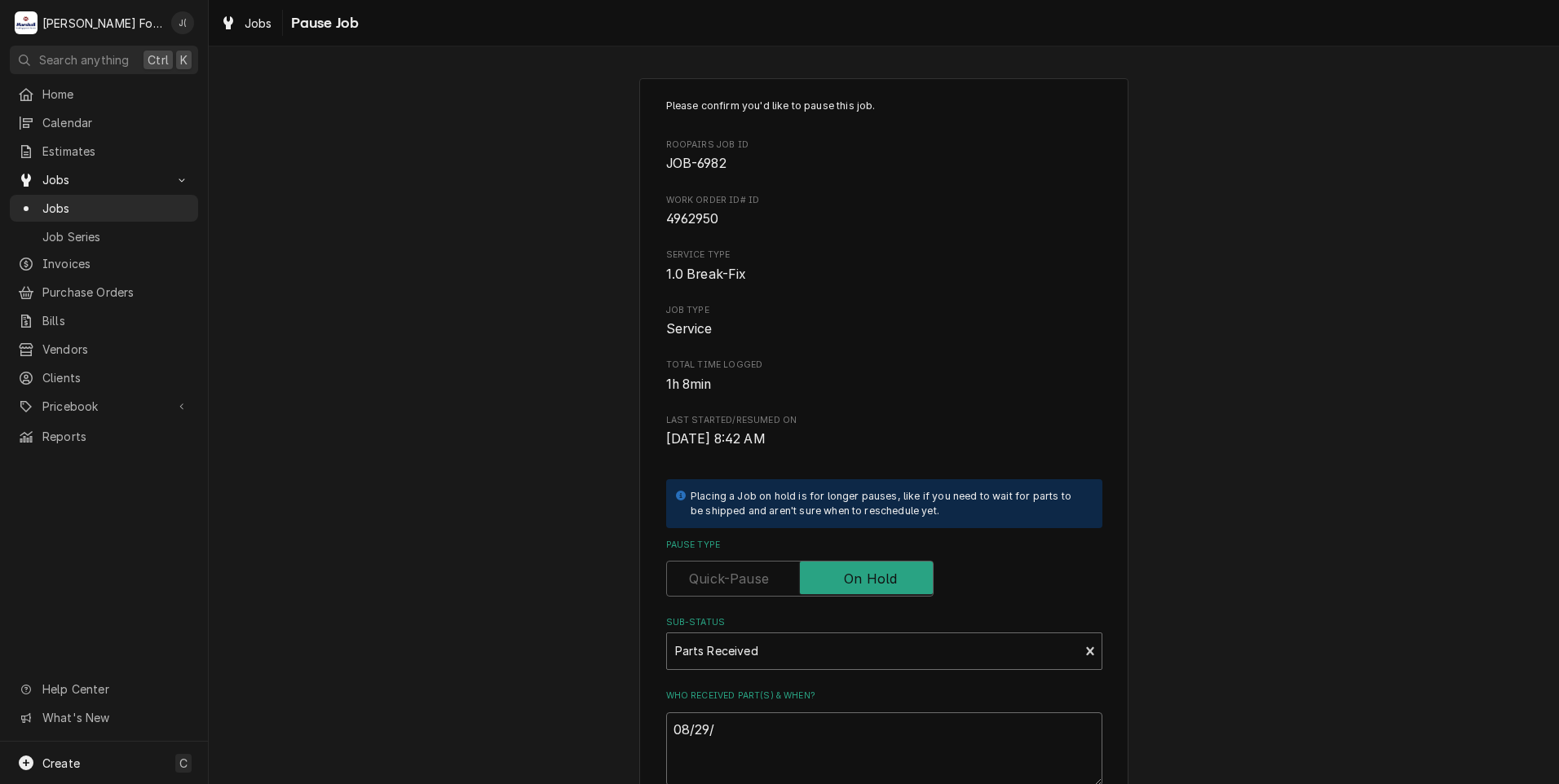
type textarea "08/29/2"
type textarea "x"
type textarea "[DATE]"
type textarea "x"
type textarea "08/29/202"
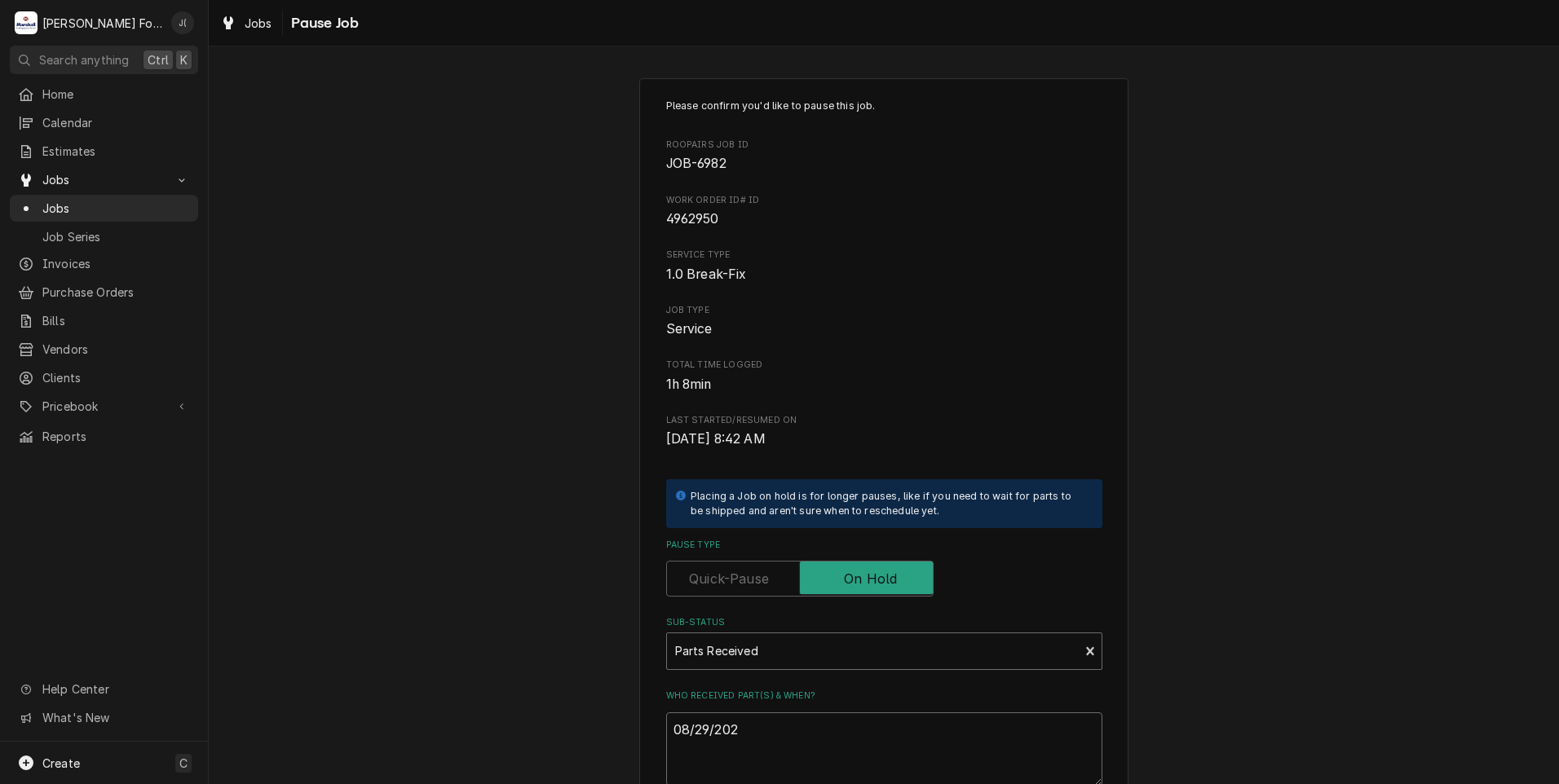
type textarea "x"
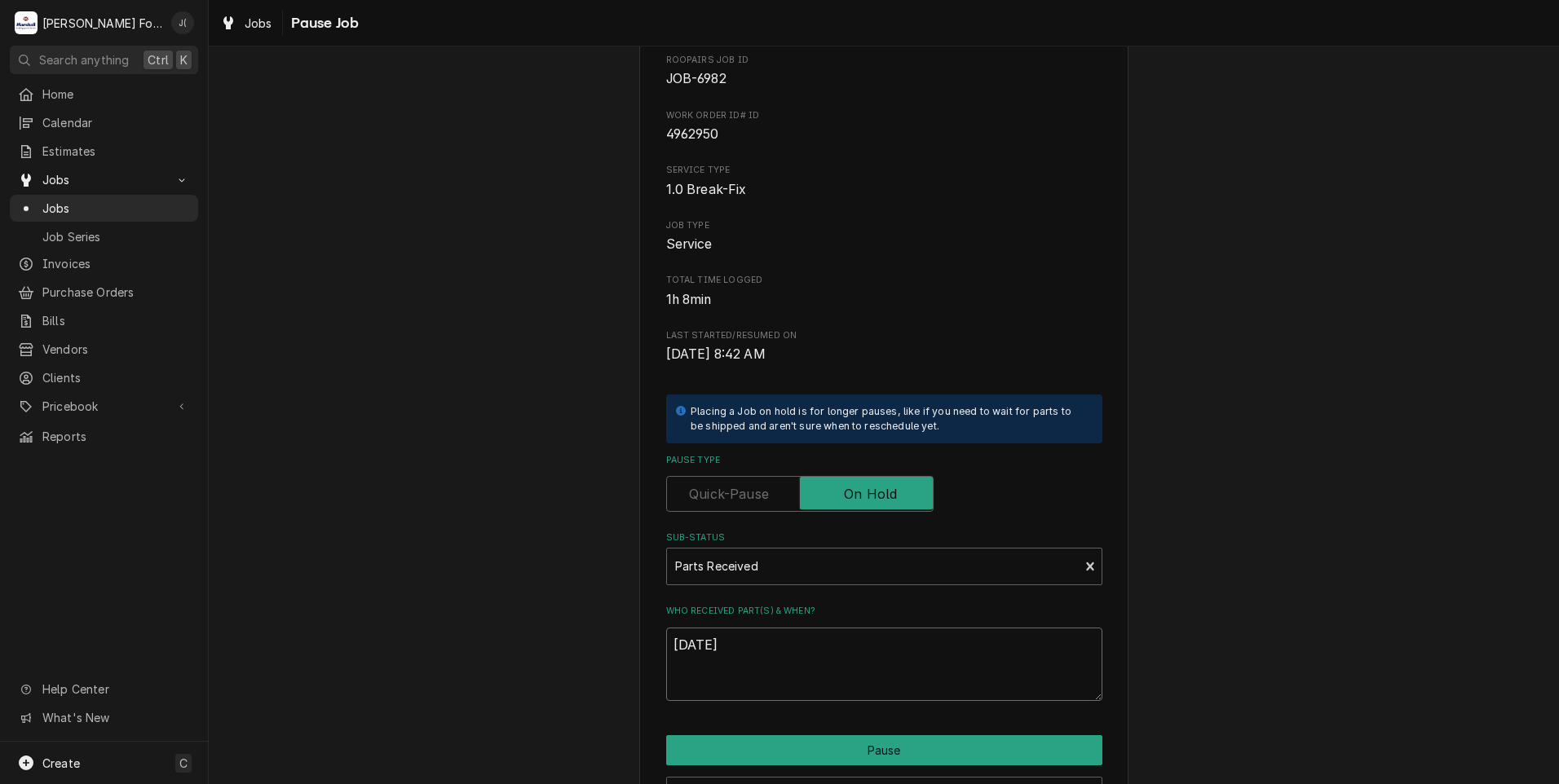
scroll to position [184, 0]
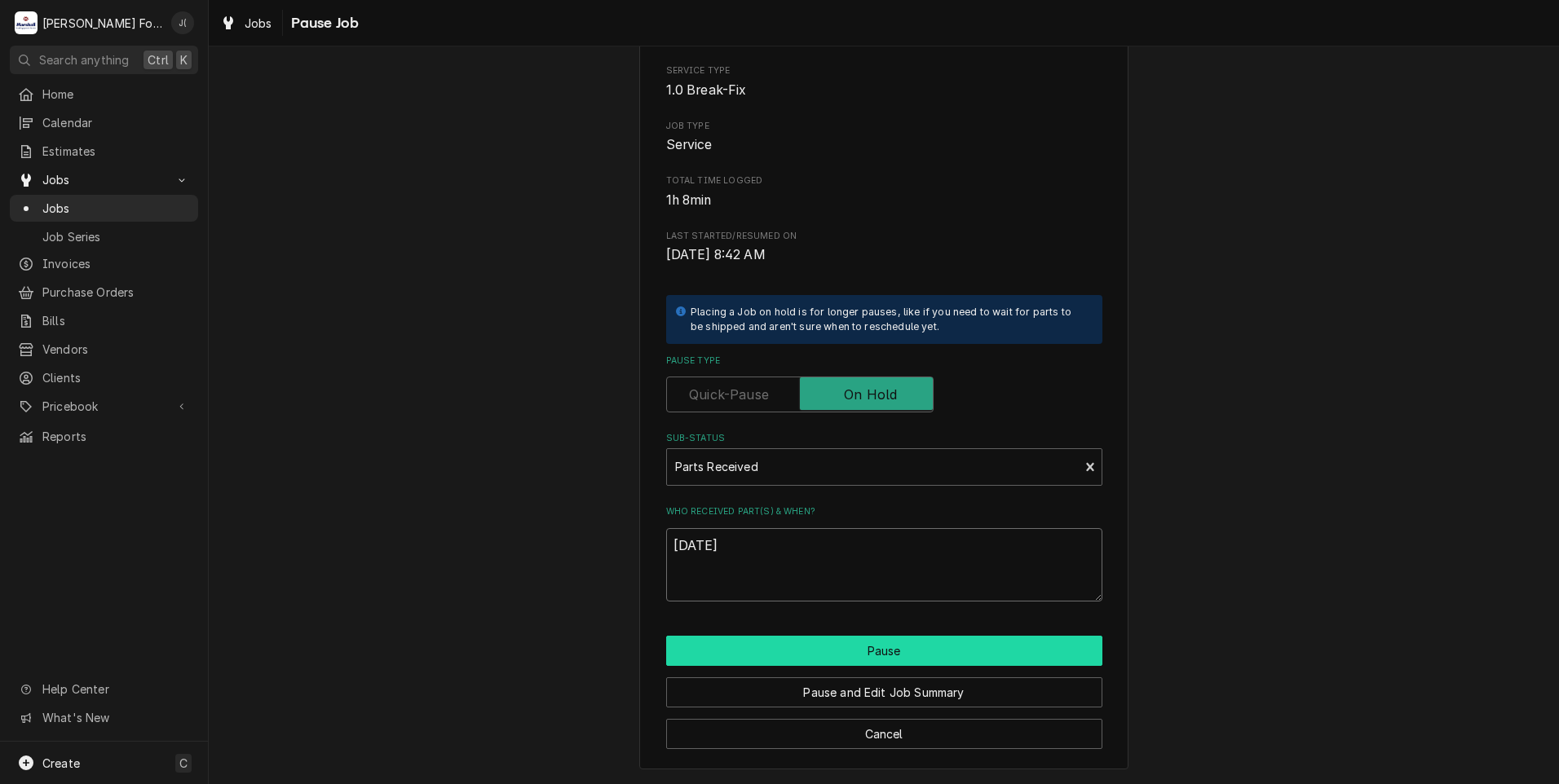
type textarea "[DATE]"
click at [811, 655] on button "Pause" at bounding box center [884, 650] width 436 height 30
type textarea "x"
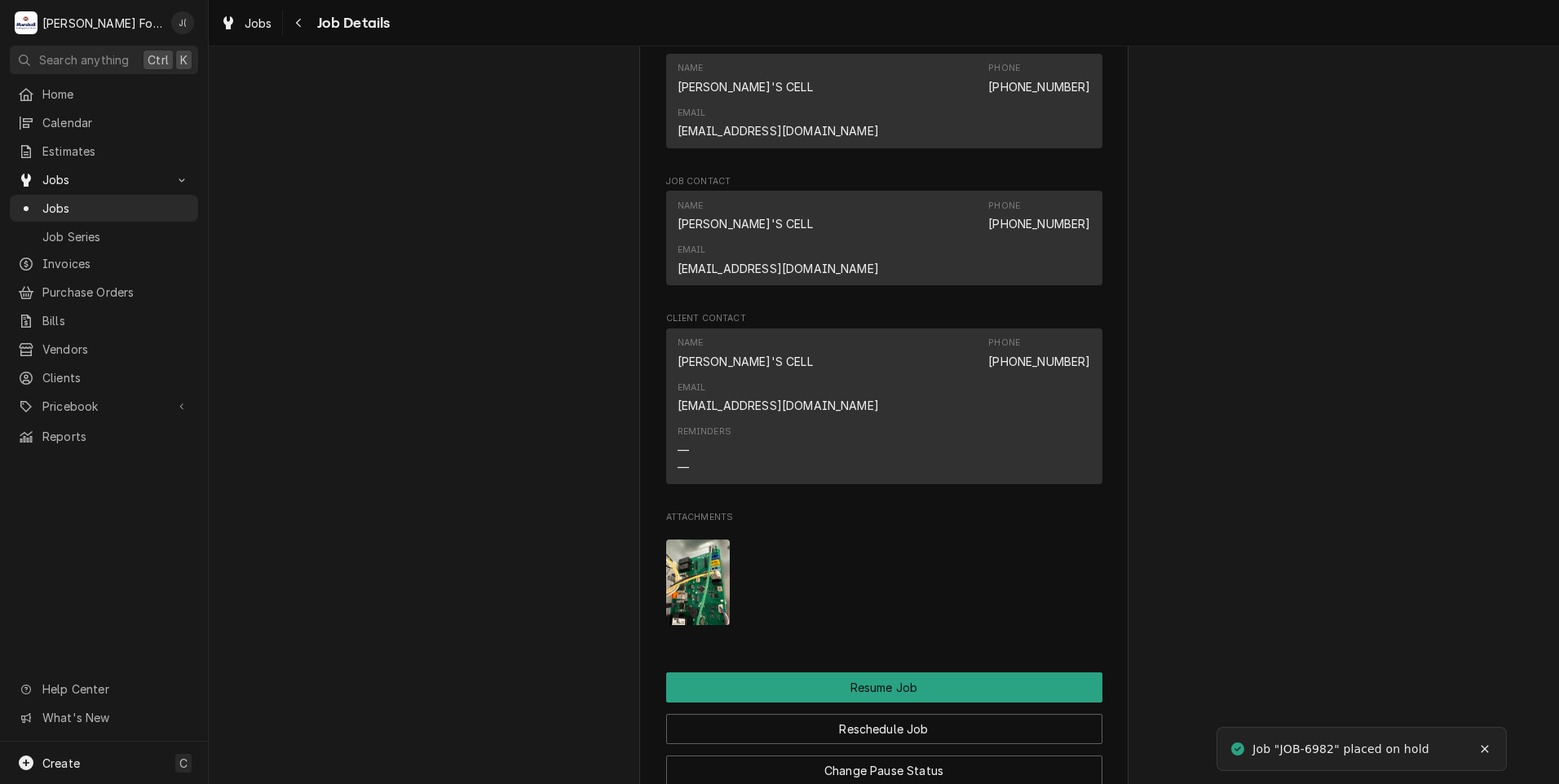
scroll to position [2200, 0]
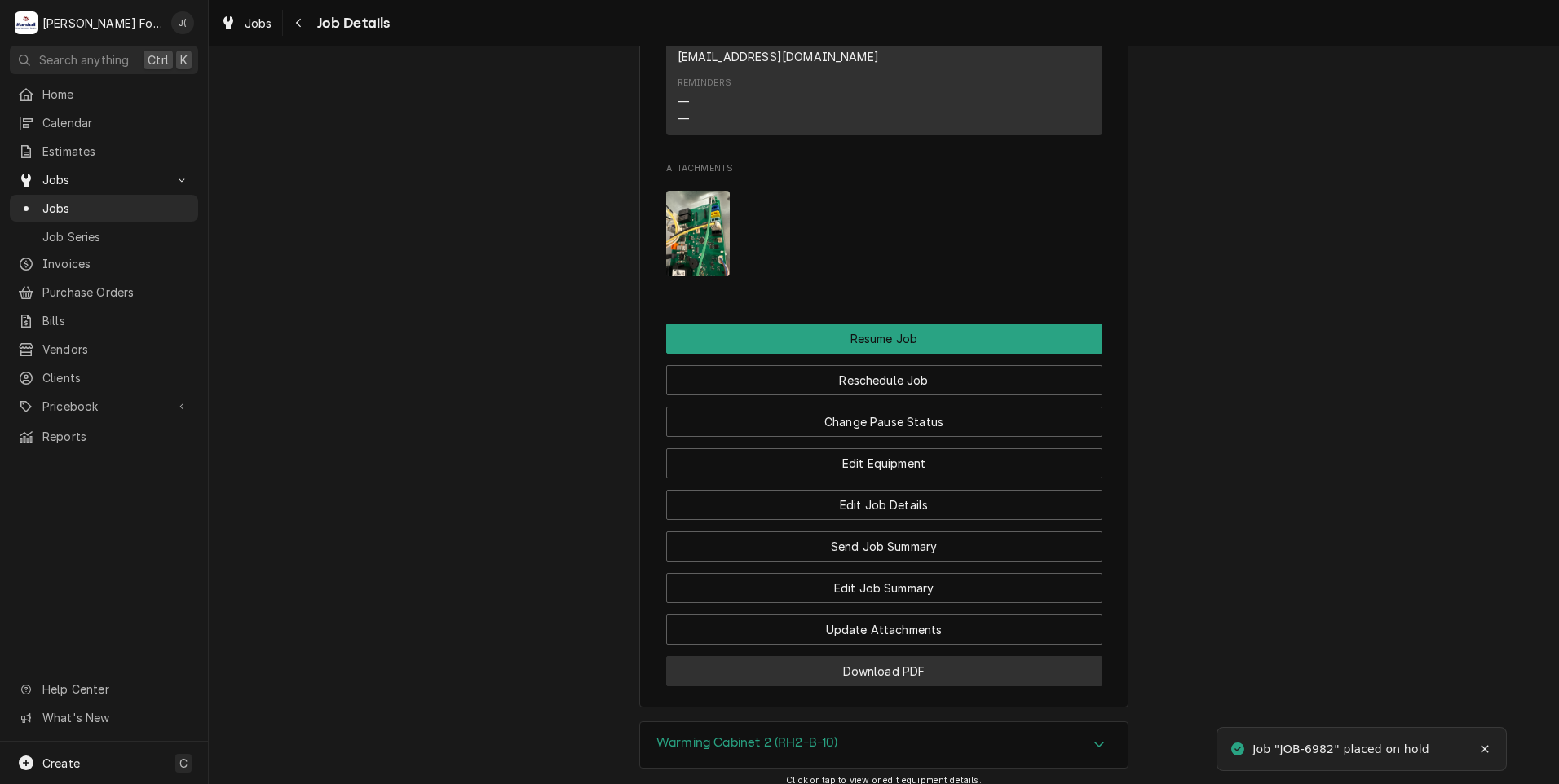
click at [835, 656] on button "Download PDF" at bounding box center [884, 670] width 436 height 30
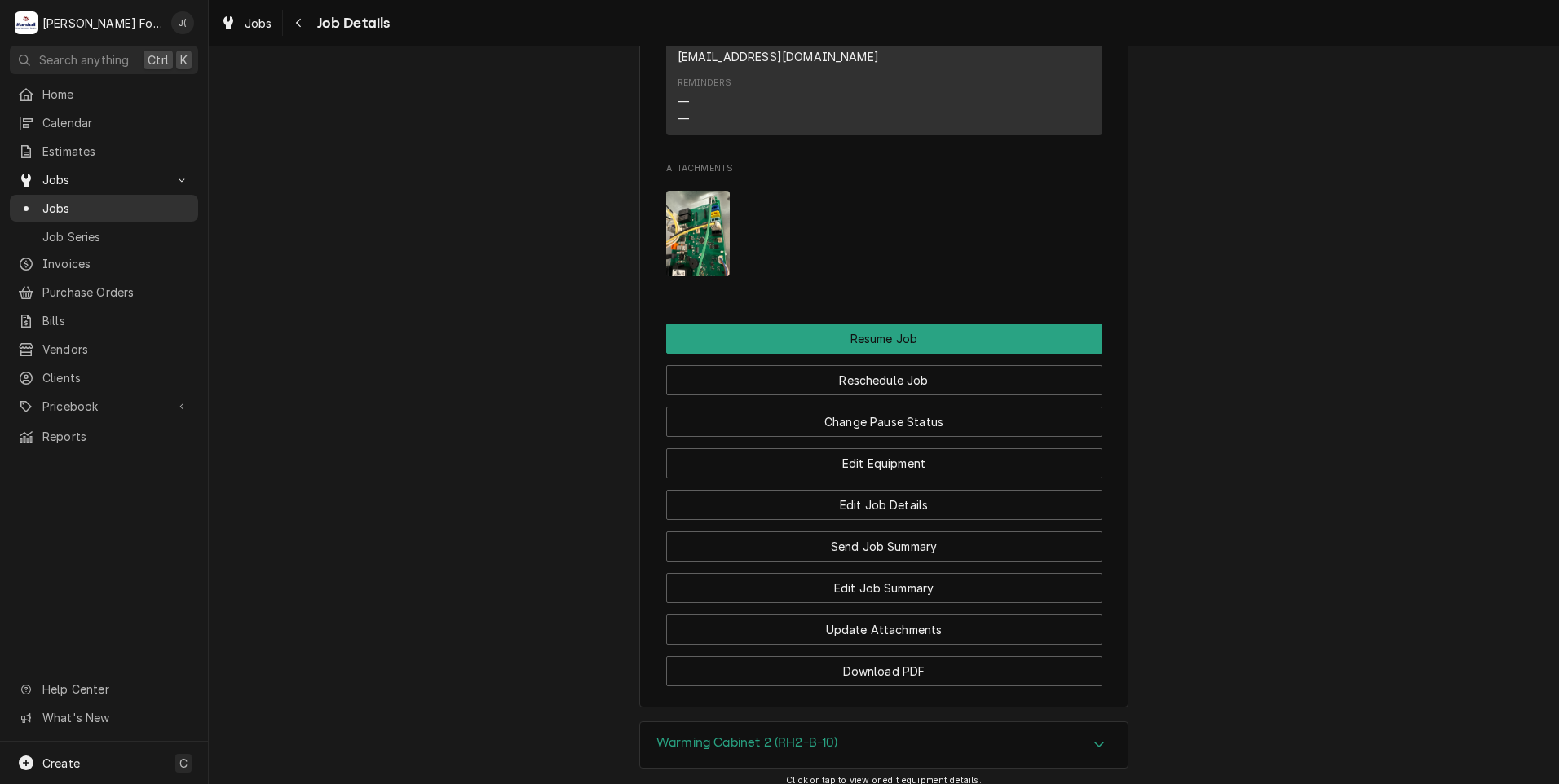
click at [73, 202] on span "Jobs" at bounding box center [115, 208] width 147 height 17
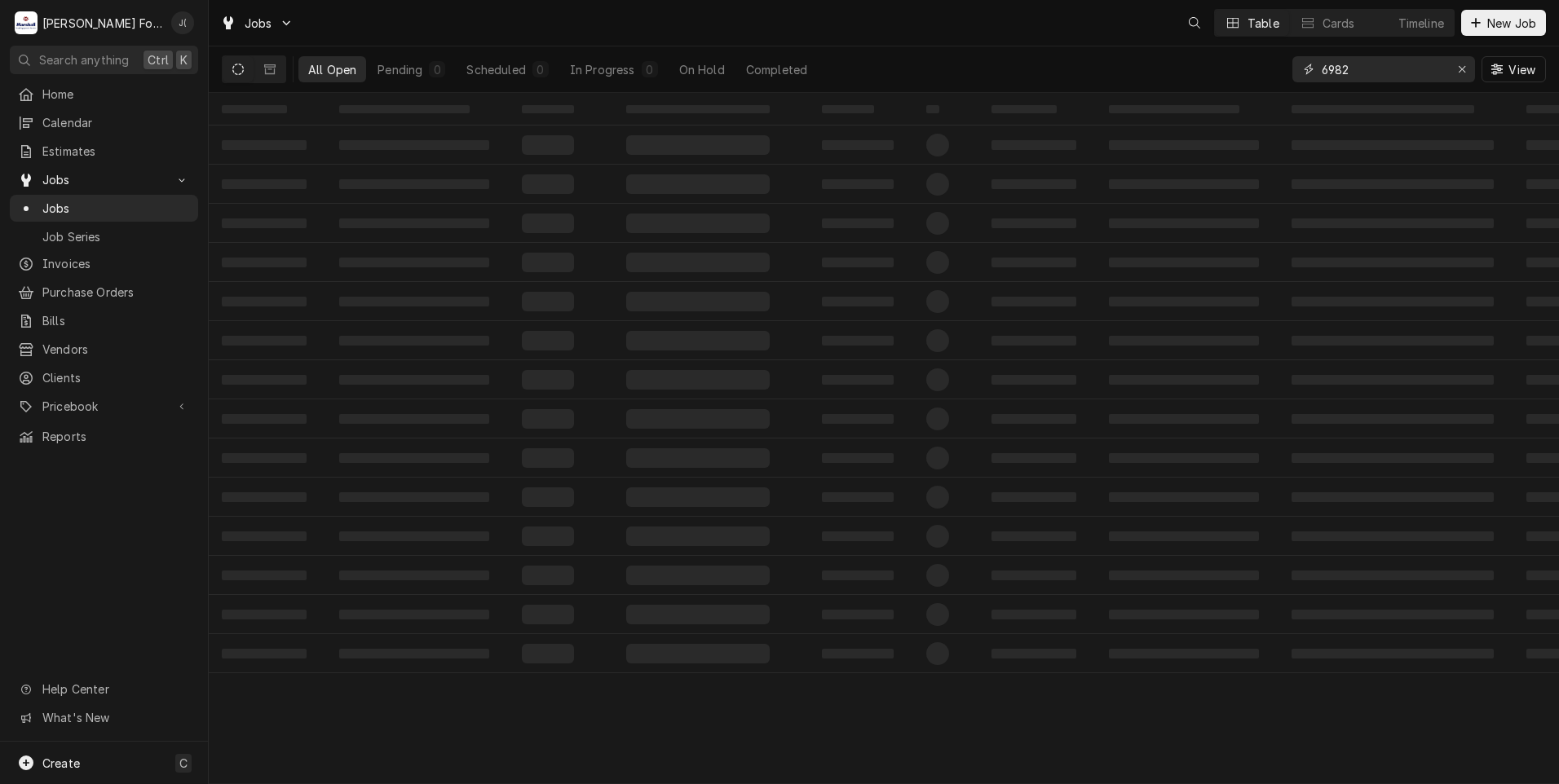
click at [1464, 71] on icon "Erase input" at bounding box center [1462, 69] width 9 height 12
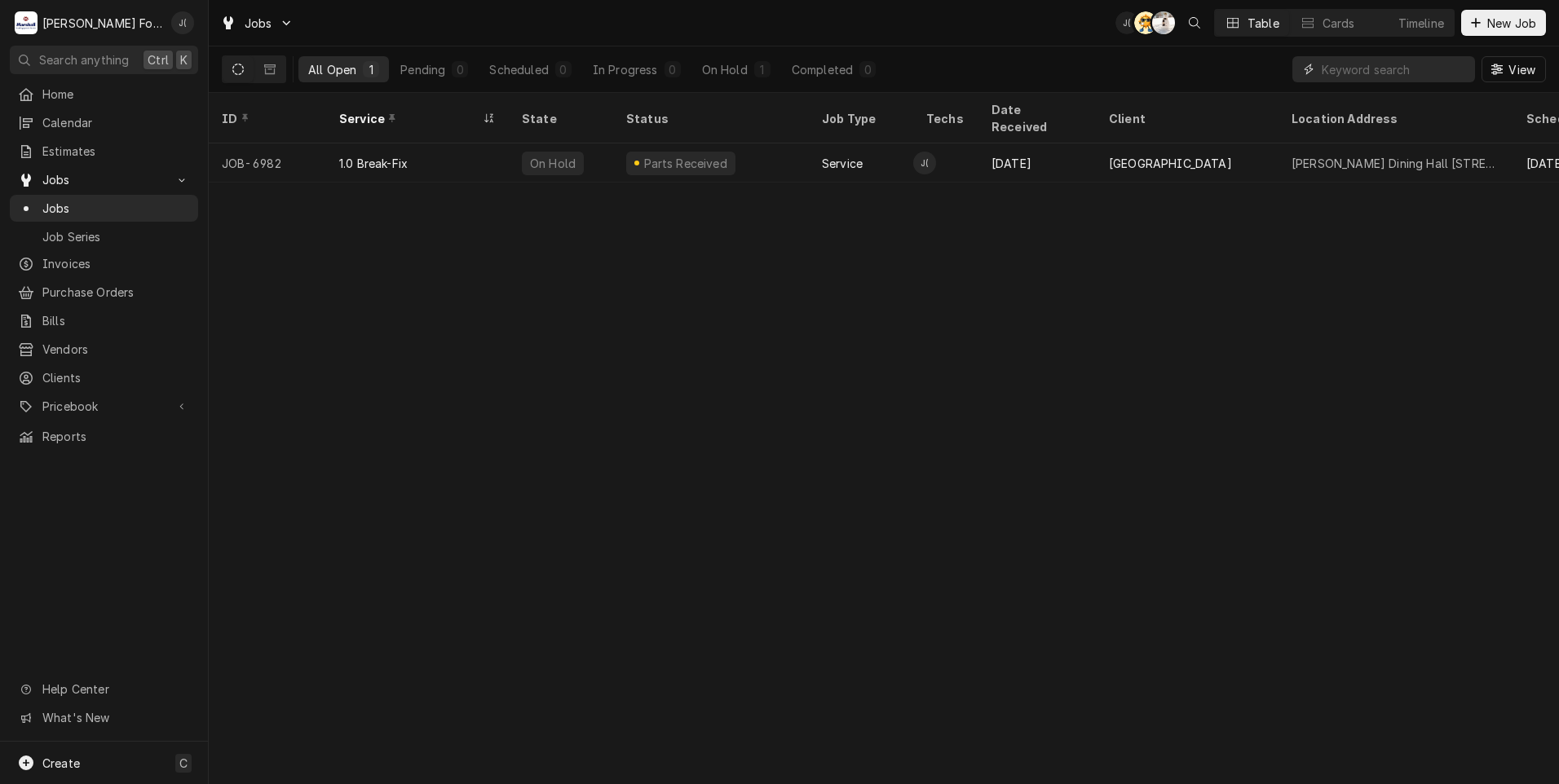
click at [1411, 63] on input "Dynamic Content Wrapper" at bounding box center [1398, 69] width 153 height 26
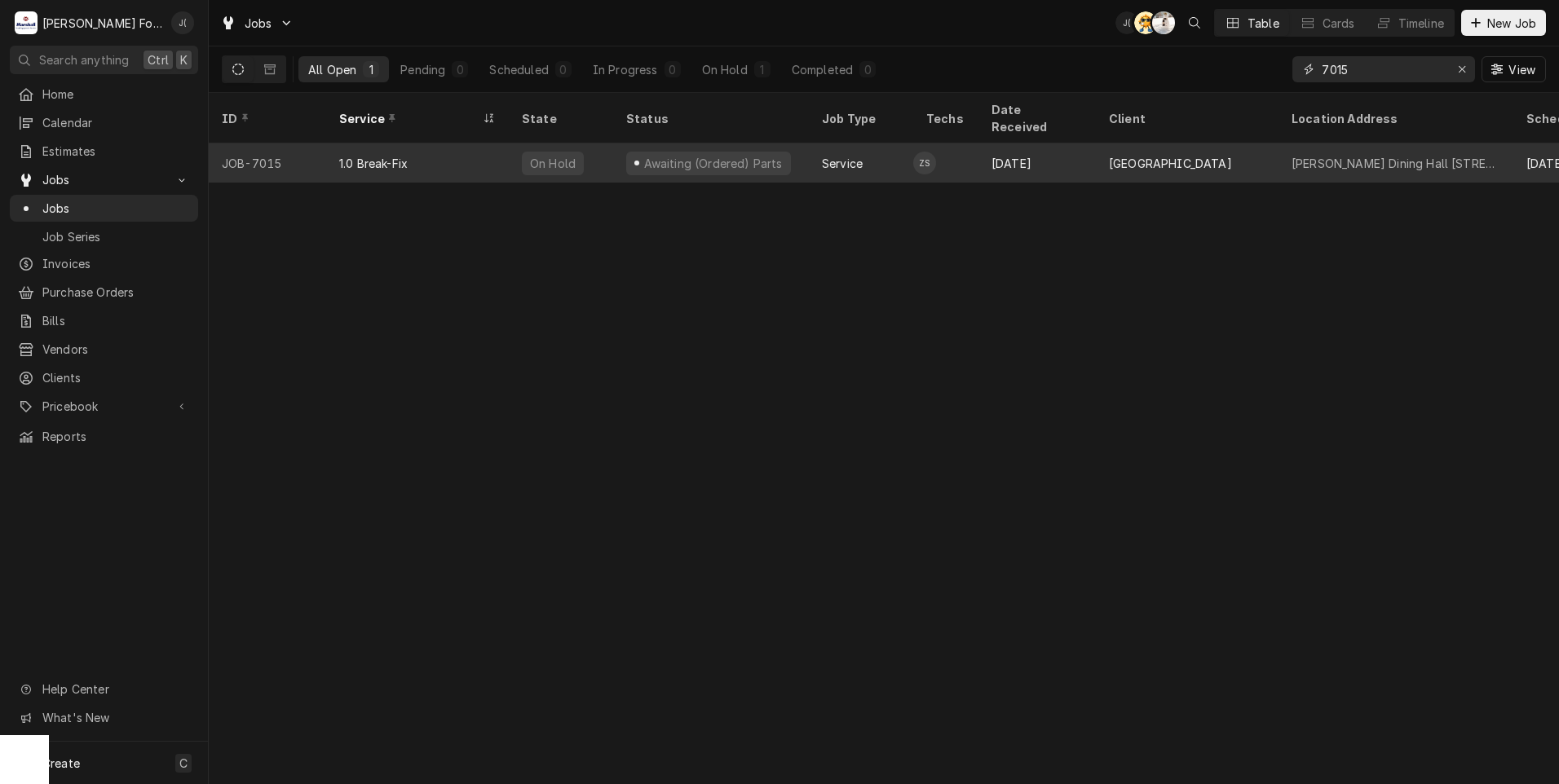
type input "7015"
click at [472, 143] on div "1.0 Break-Fix" at bounding box center [417, 163] width 183 height 39
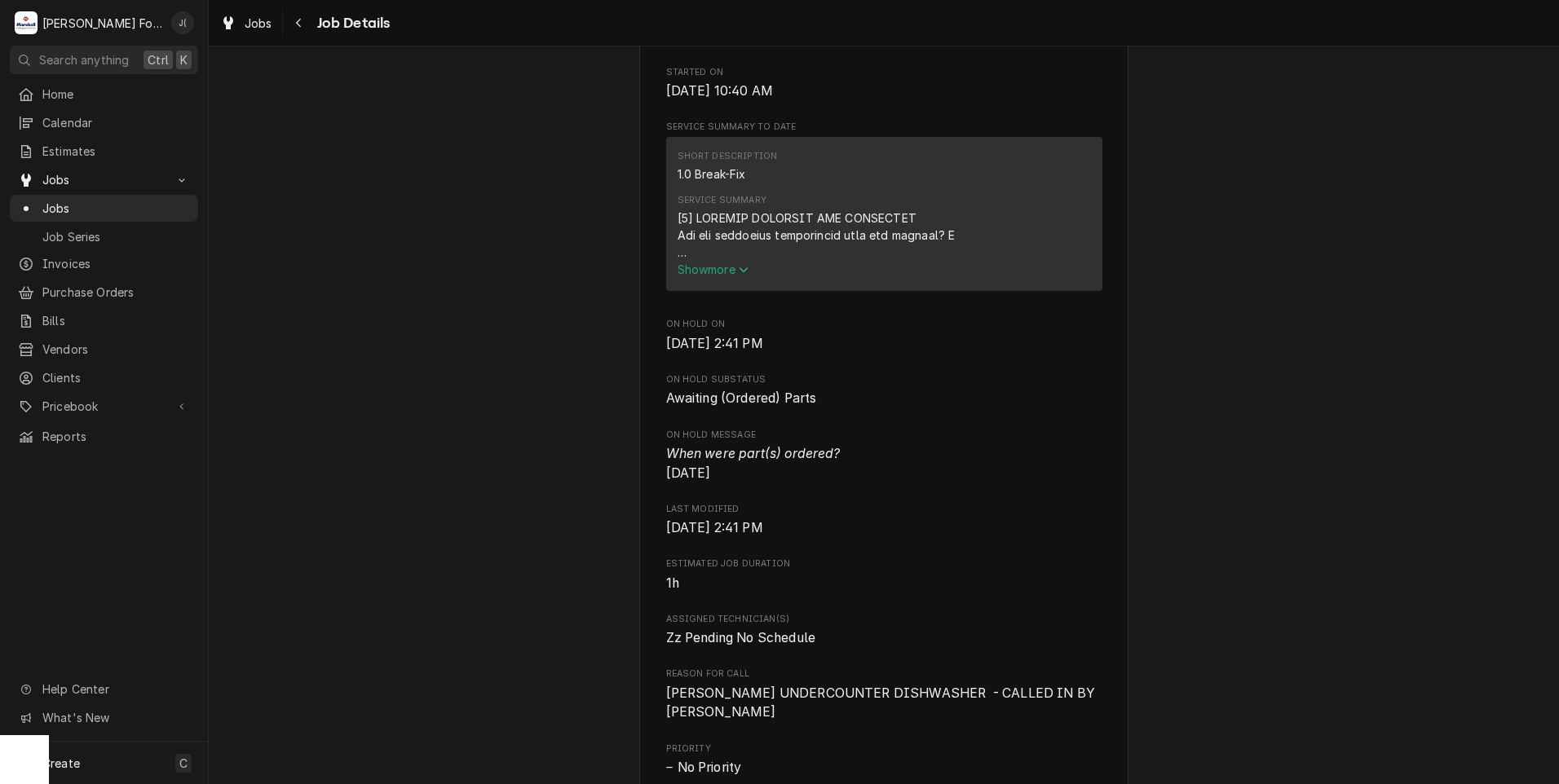
scroll to position [1467, 0]
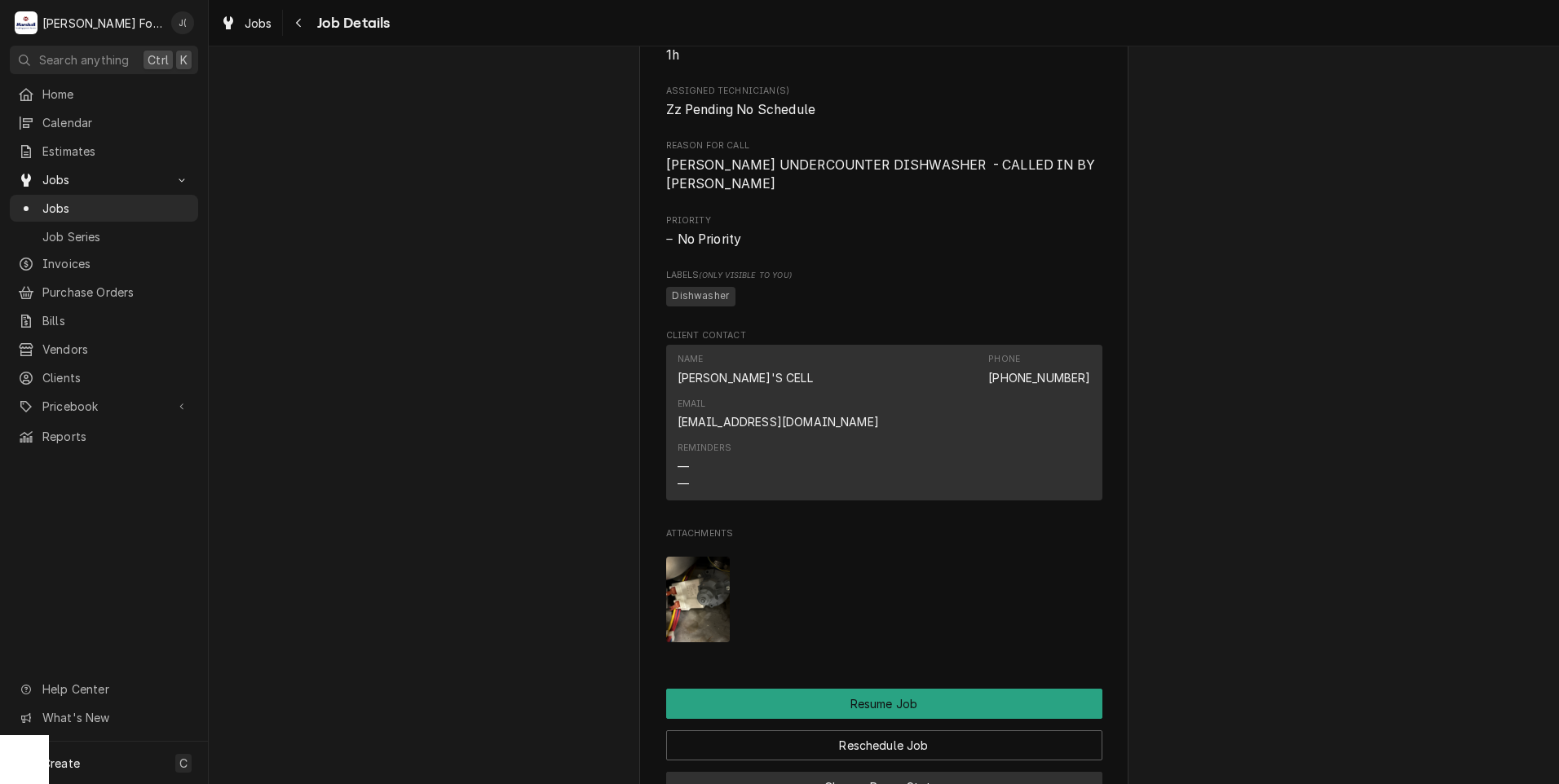
click at [922, 772] on button "Change Pause Status" at bounding box center [884, 786] width 436 height 30
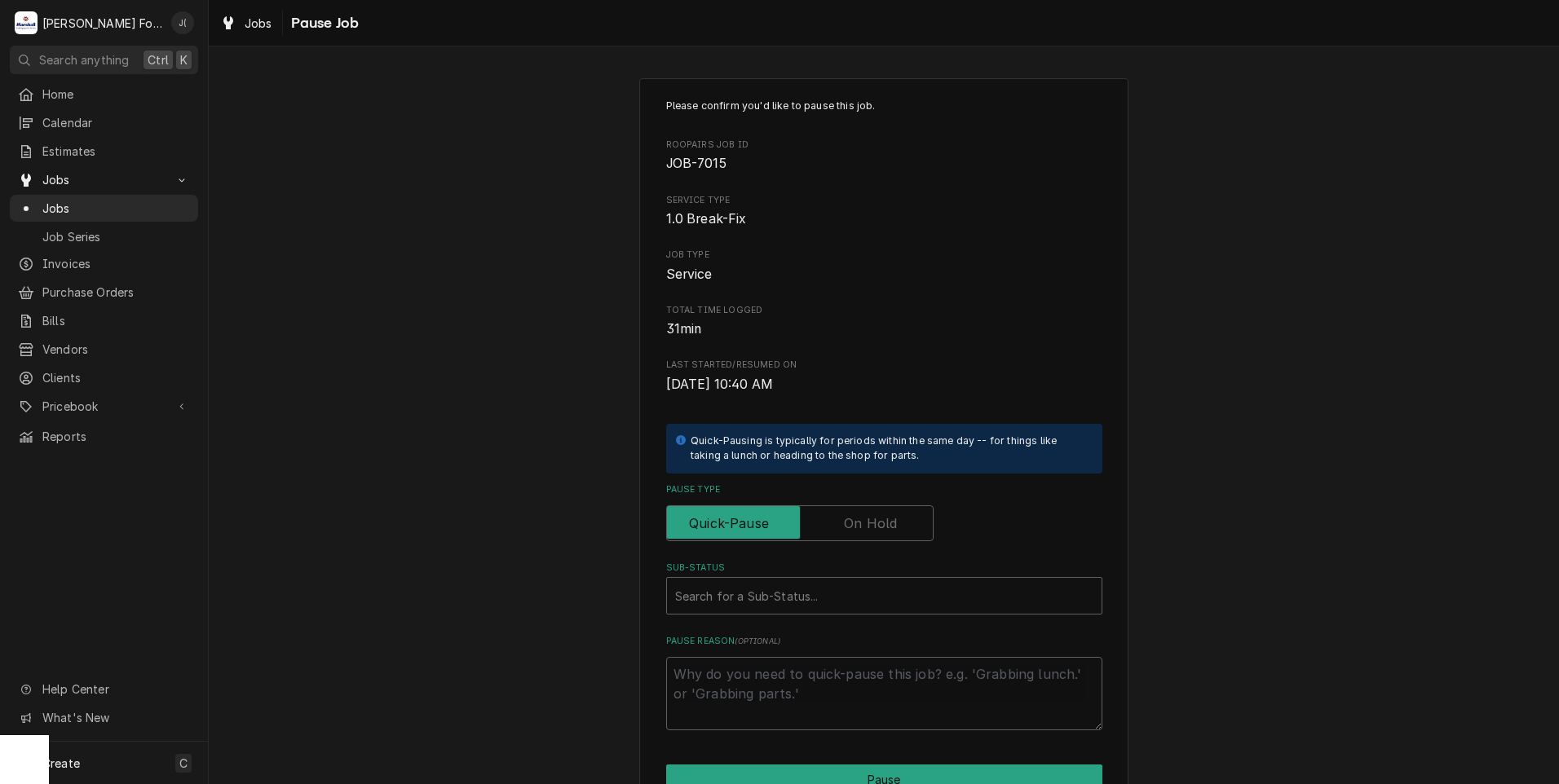
click at [873, 531] on label "Pause Type" at bounding box center [799, 523] width 268 height 36
click at [873, 531] on input "Pause Type" at bounding box center [799, 523] width 253 height 36
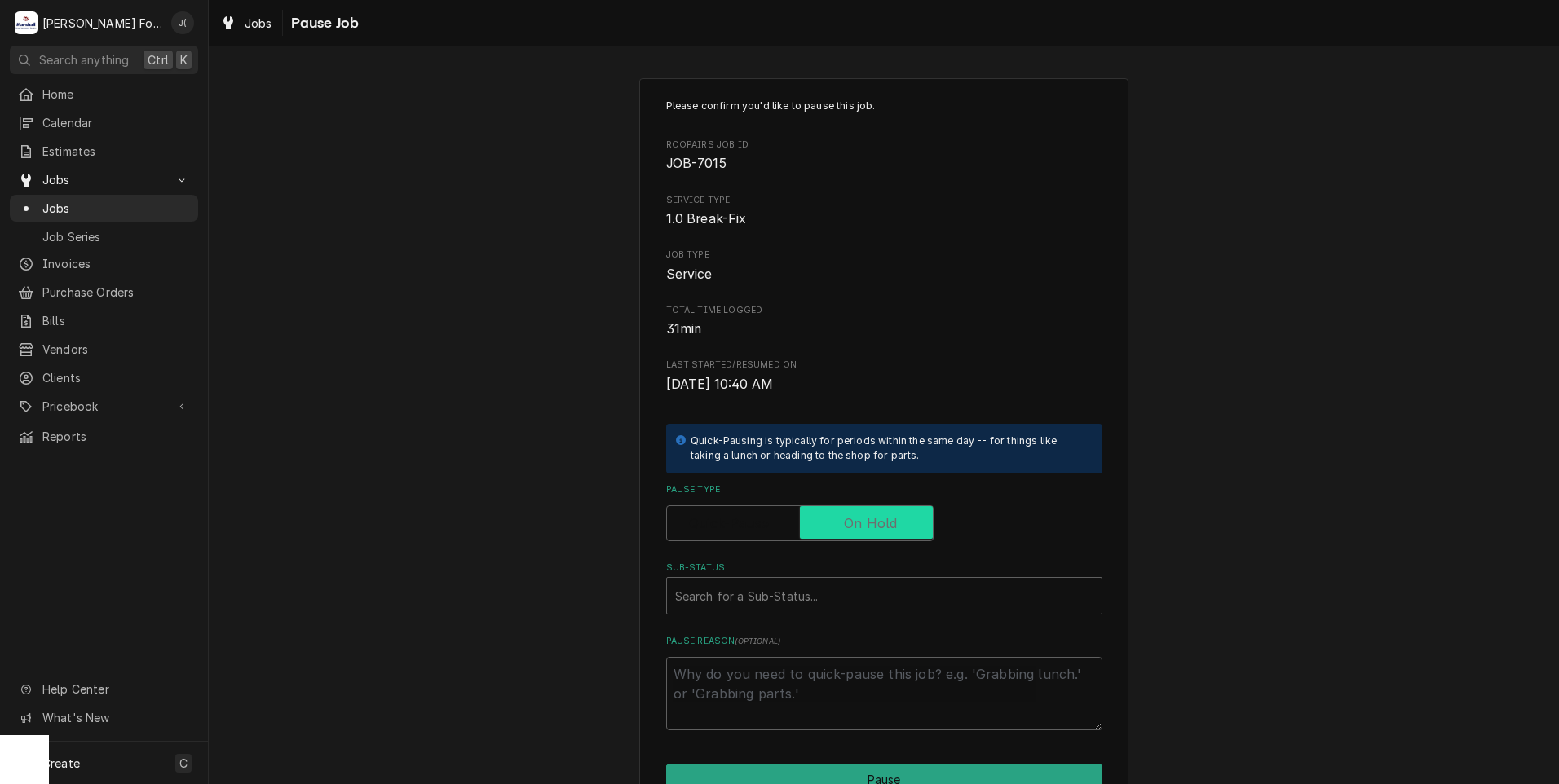
checkbox input "true"
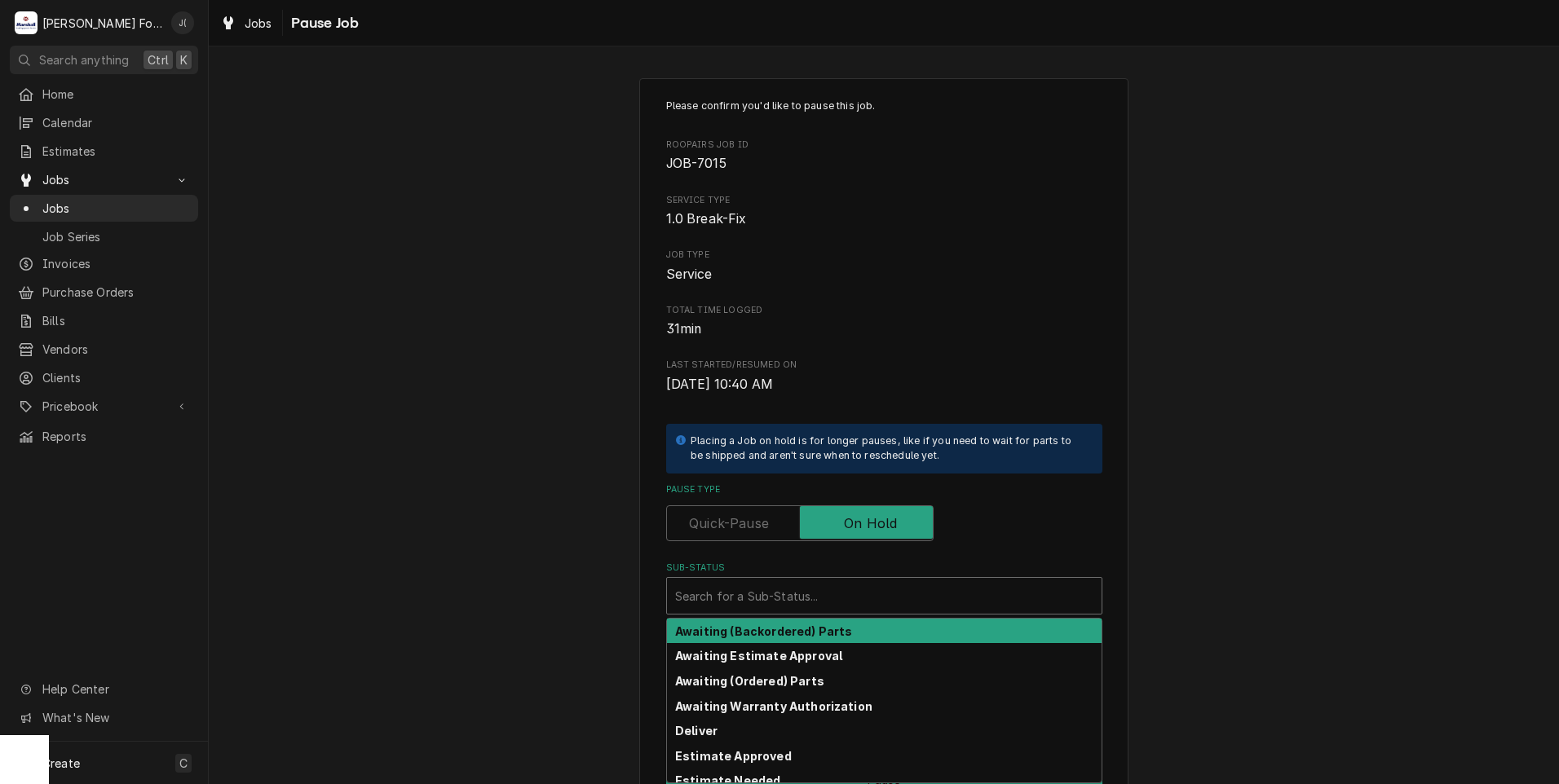
click at [846, 596] on div "Sub-Status" at bounding box center [884, 596] width 418 height 30
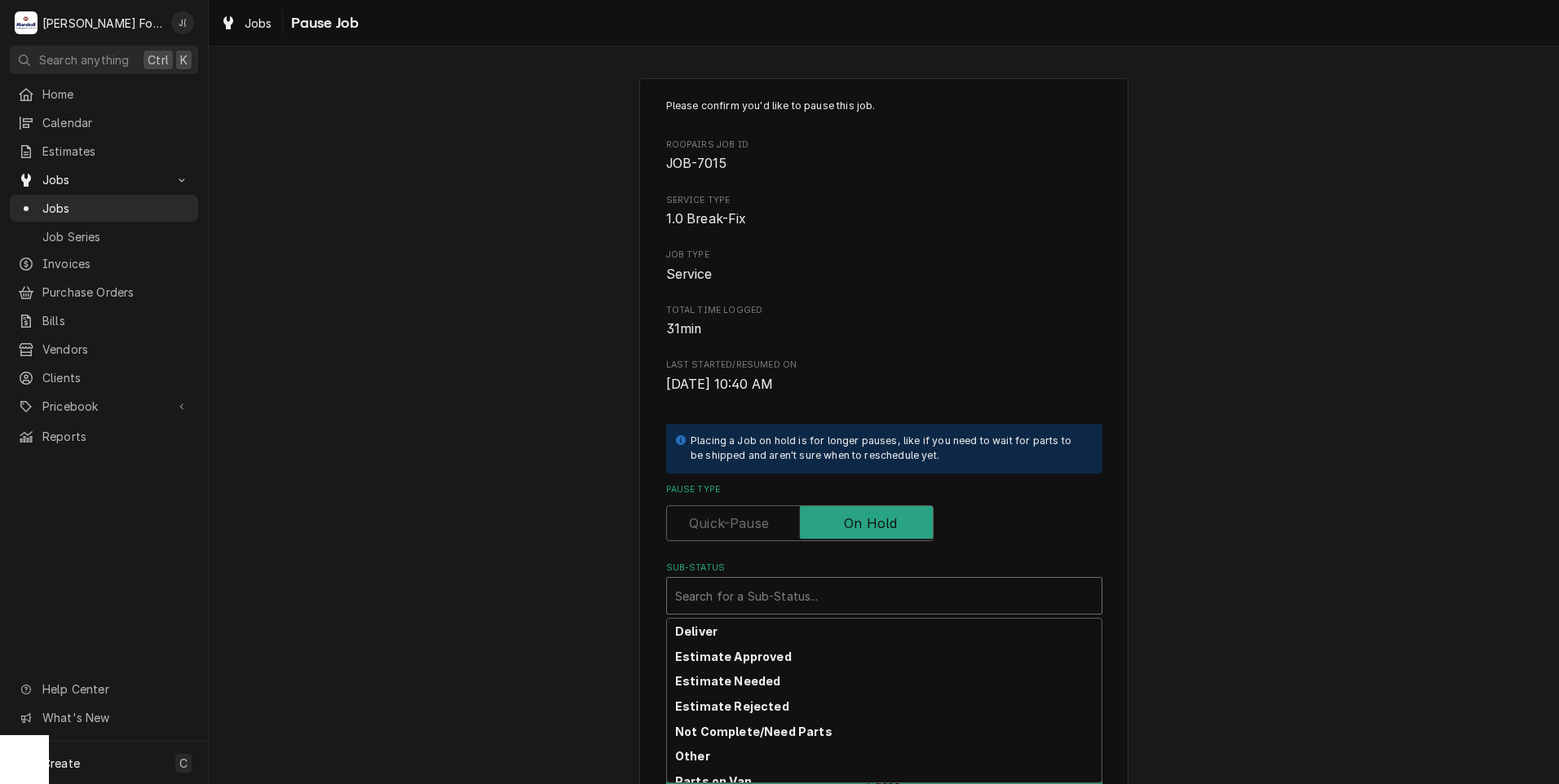
scroll to position [260, 0]
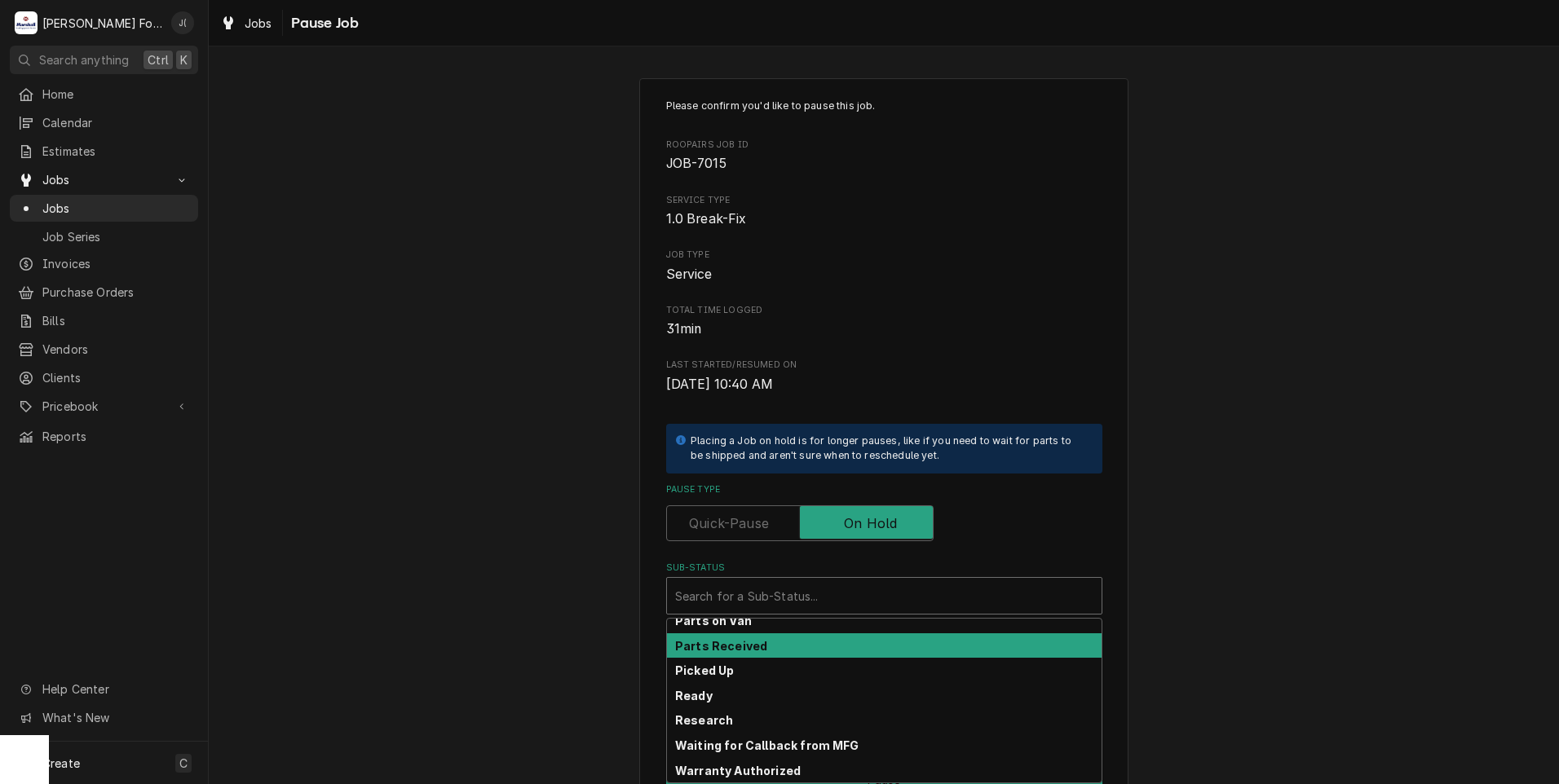
click at [847, 644] on div "Parts Received" at bounding box center [884, 646] width 435 height 26
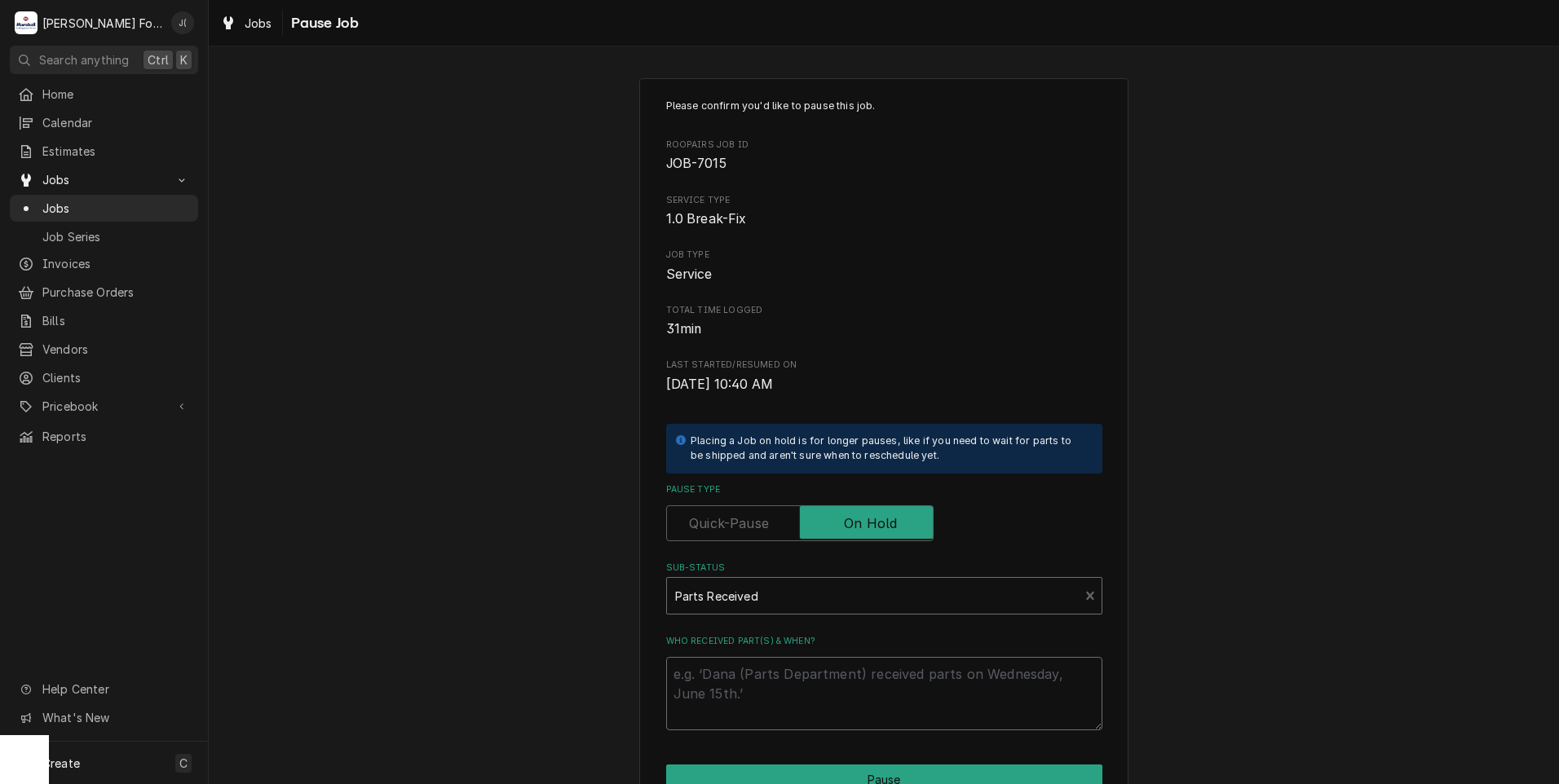
drag, startPoint x: 836, startPoint y: 684, endPoint x: 929, endPoint y: 705, distance: 95.3
click at [867, 719] on textarea "Who received part(s) & when?" at bounding box center [884, 693] width 436 height 73
type textarea "x"
type textarea "0"
type textarea "x"
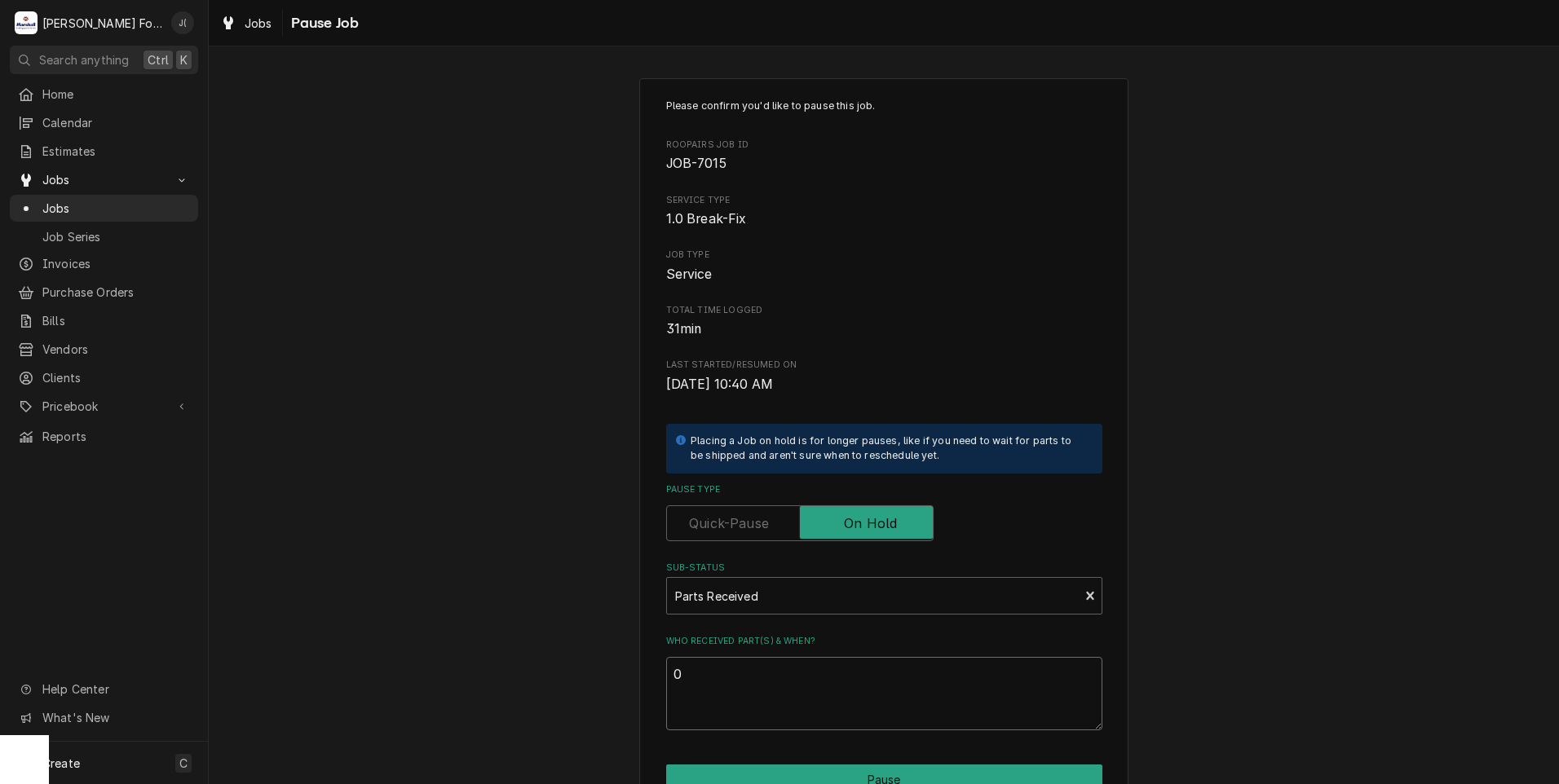
type textarea "08"
type textarea "x"
type textarea "08/"
type textarea "x"
type textarea "08/2"
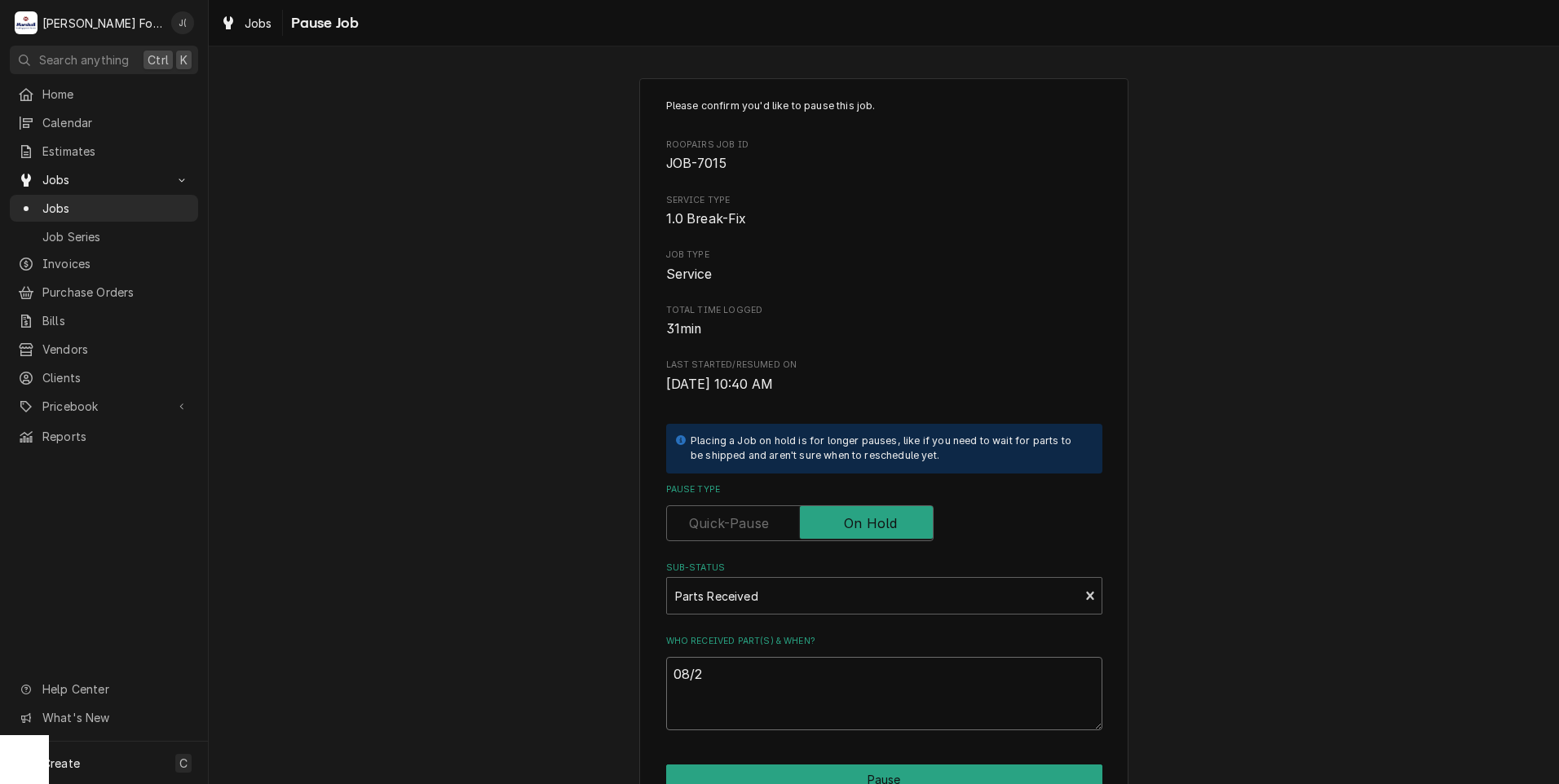
type textarea "x"
type textarea "08/29"
type textarea "x"
type textarea "08/29/"
type textarea "x"
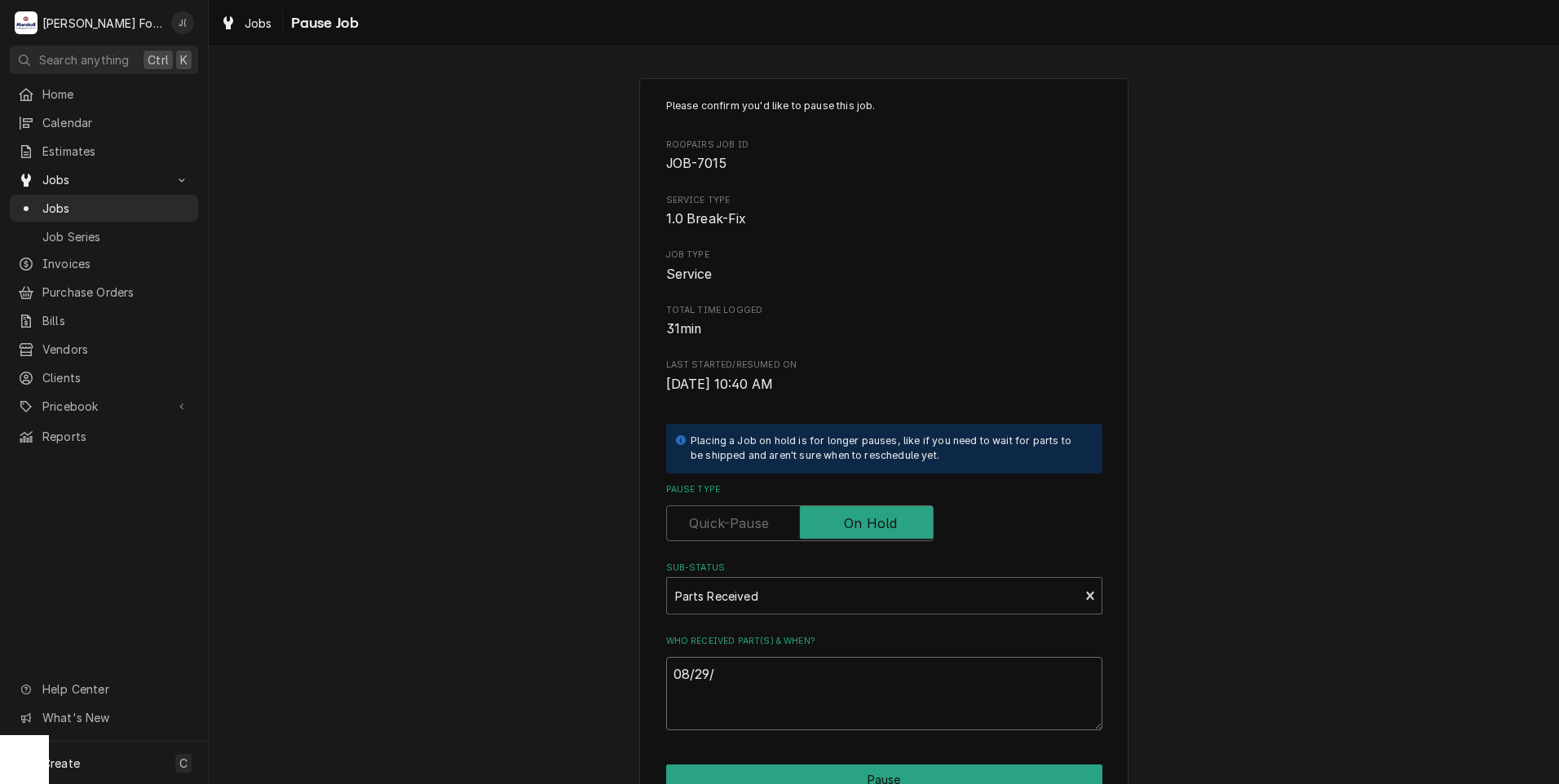
type textarea "08/29/2"
type textarea "x"
type textarea "08/29/20"
type textarea "x"
type textarea "08/29/202"
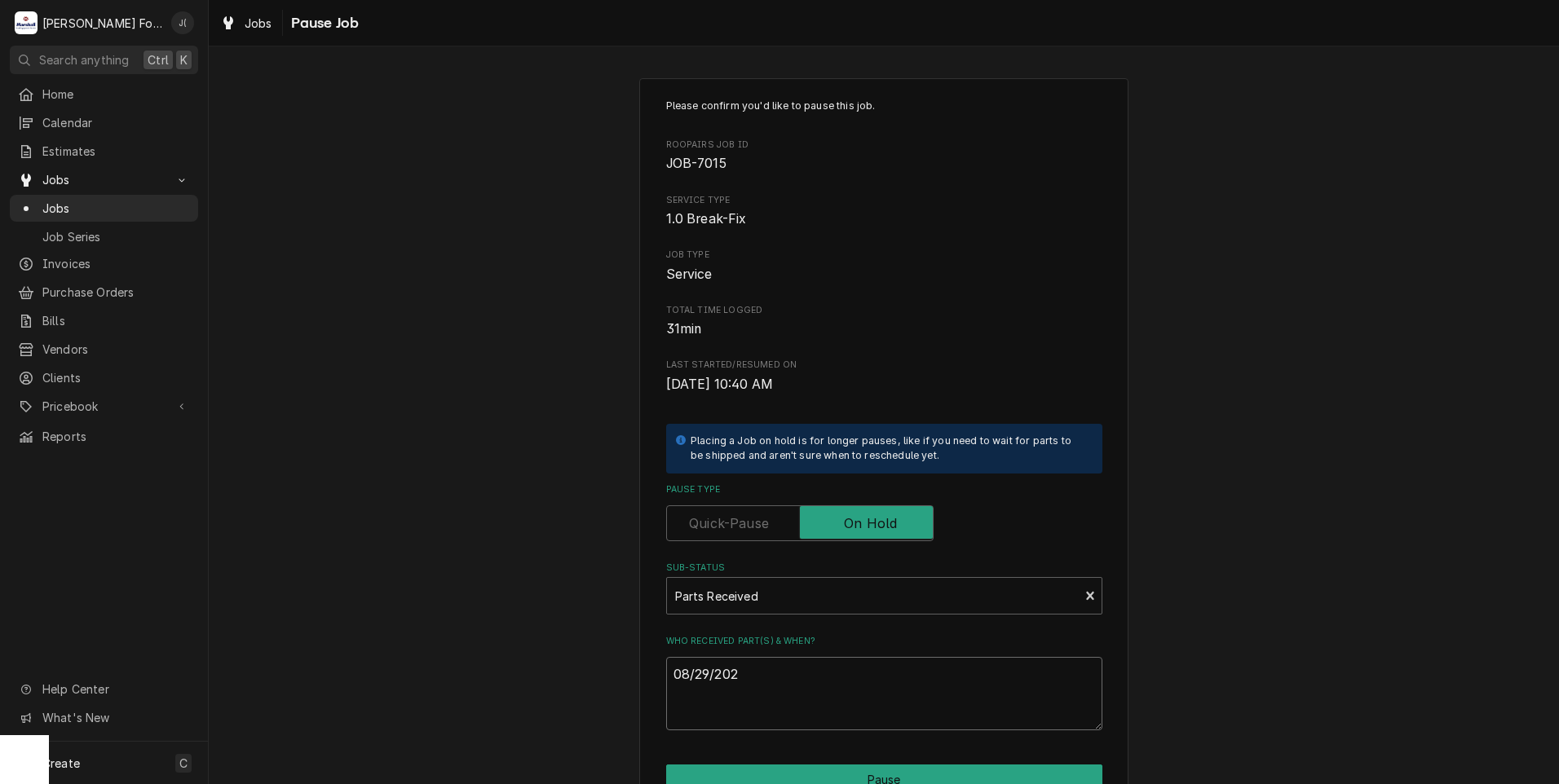
type textarea "x"
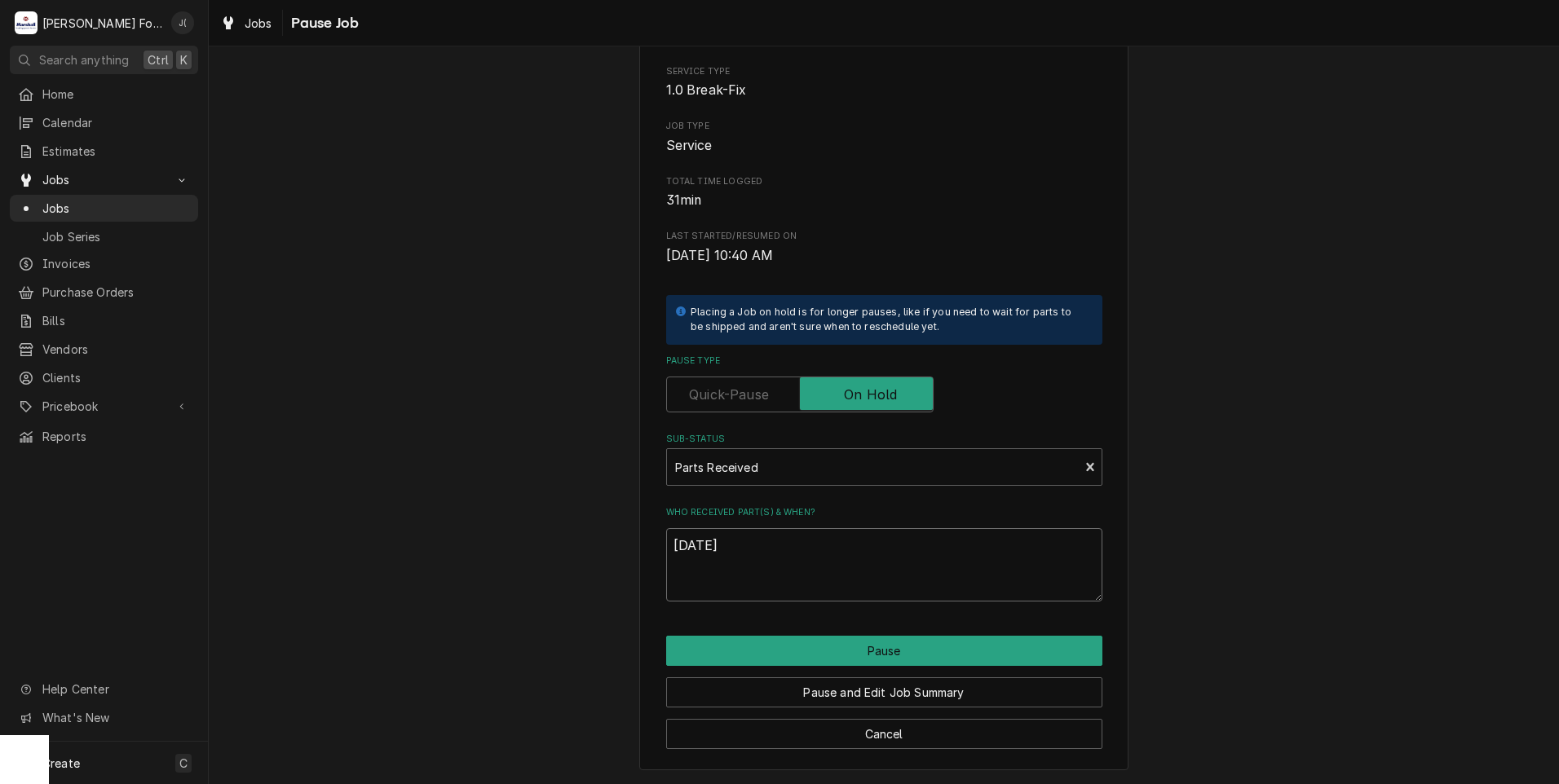
type textarea "[DATE]"
click at [959, 667] on div "Pause and Edit Job Summary" at bounding box center [884, 686] width 436 height 42
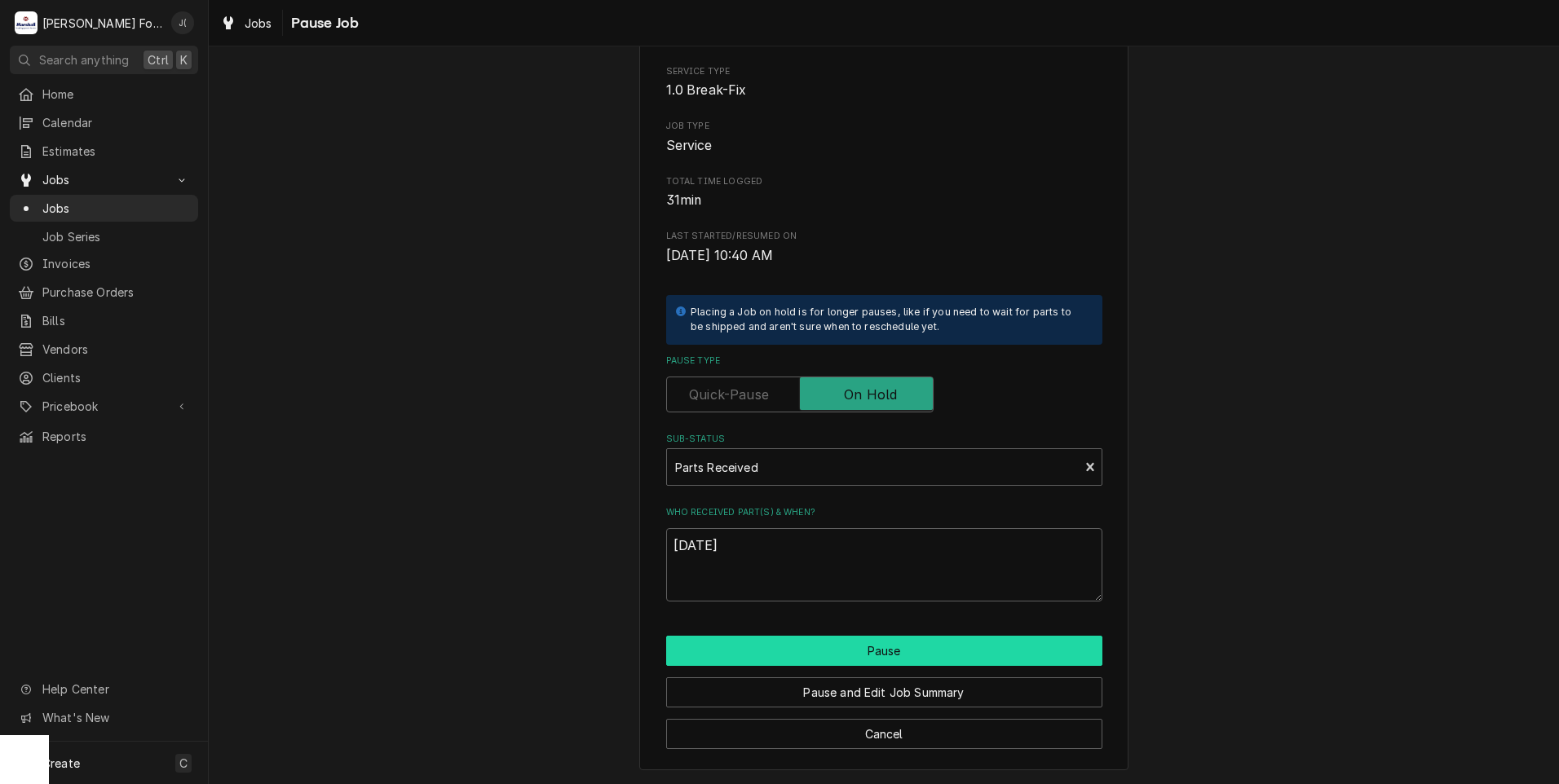
click at [962, 644] on button "Pause" at bounding box center [884, 650] width 436 height 30
type textarea "x"
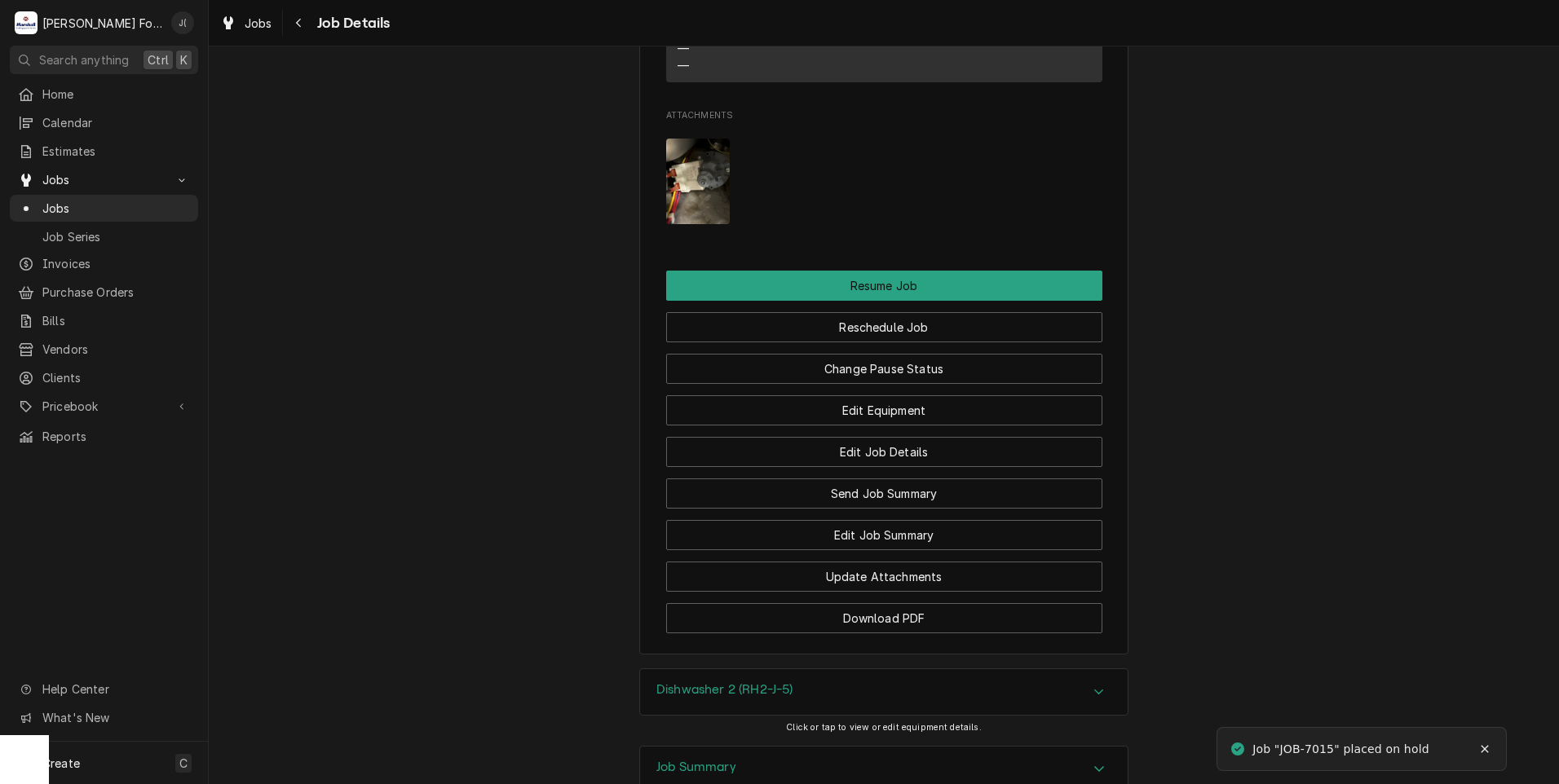
scroll to position [1998, 0]
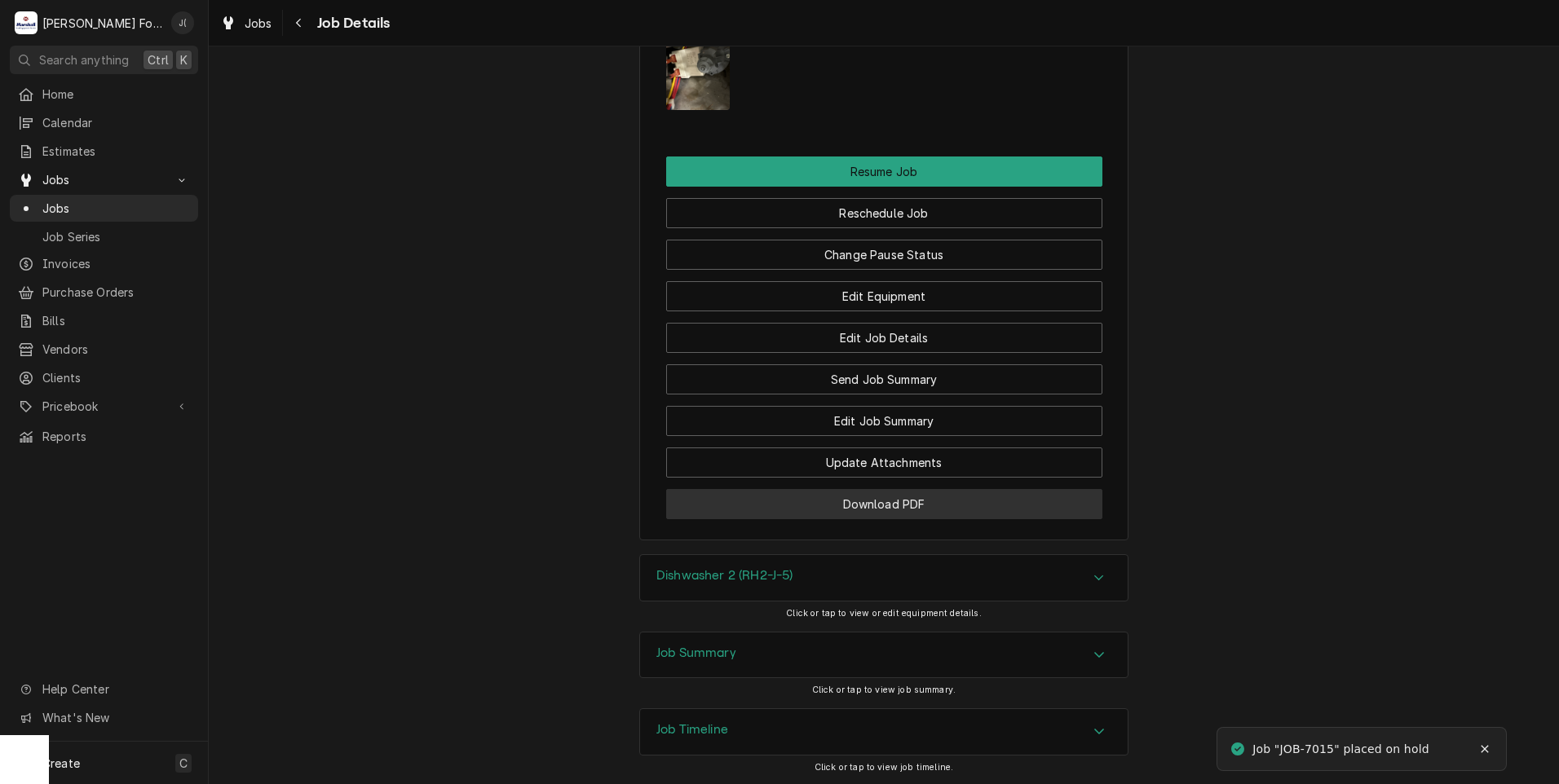
click at [936, 489] on button "Download PDF" at bounding box center [884, 503] width 436 height 30
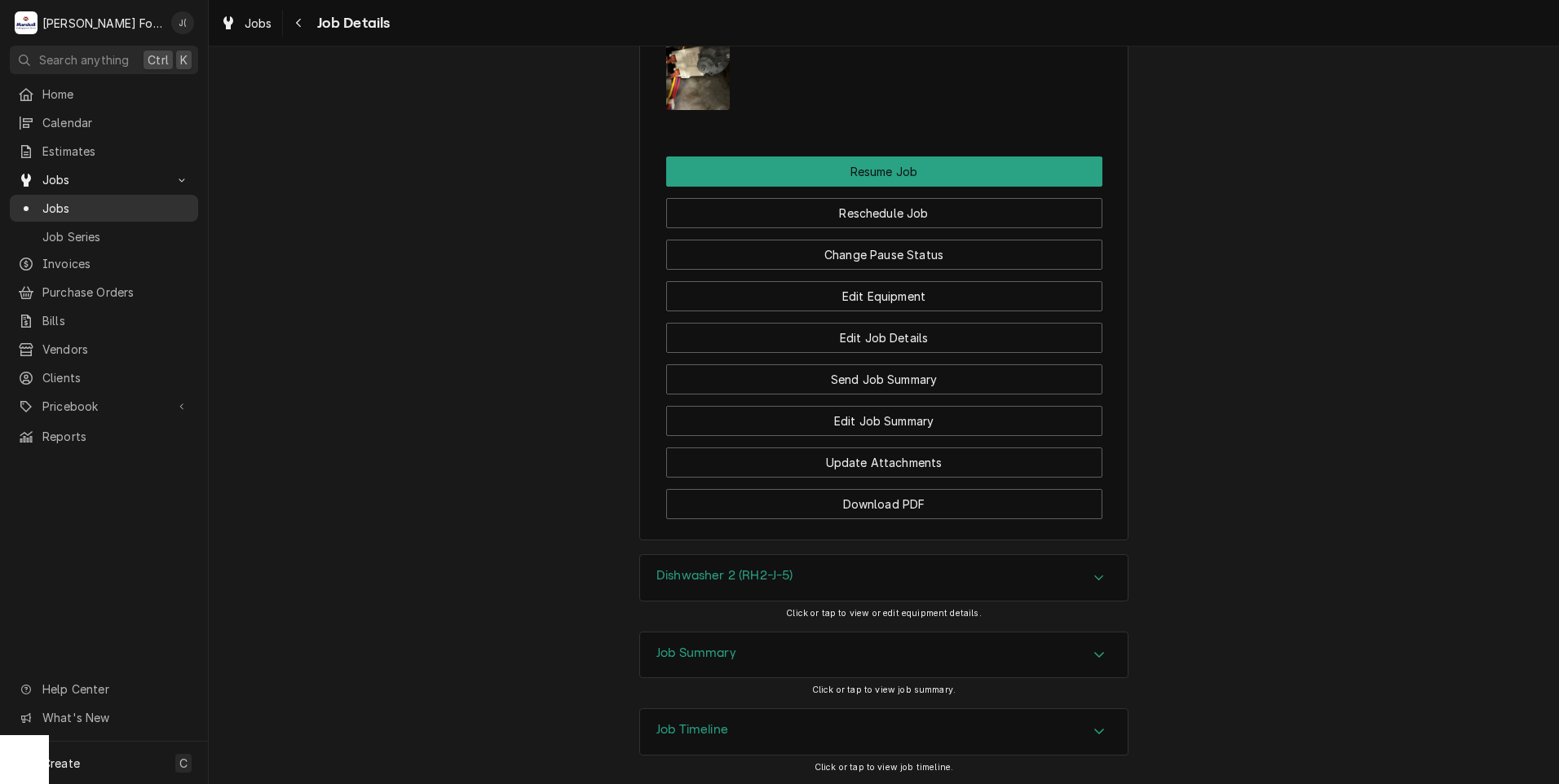
click at [77, 210] on span "Jobs" at bounding box center [115, 208] width 147 height 17
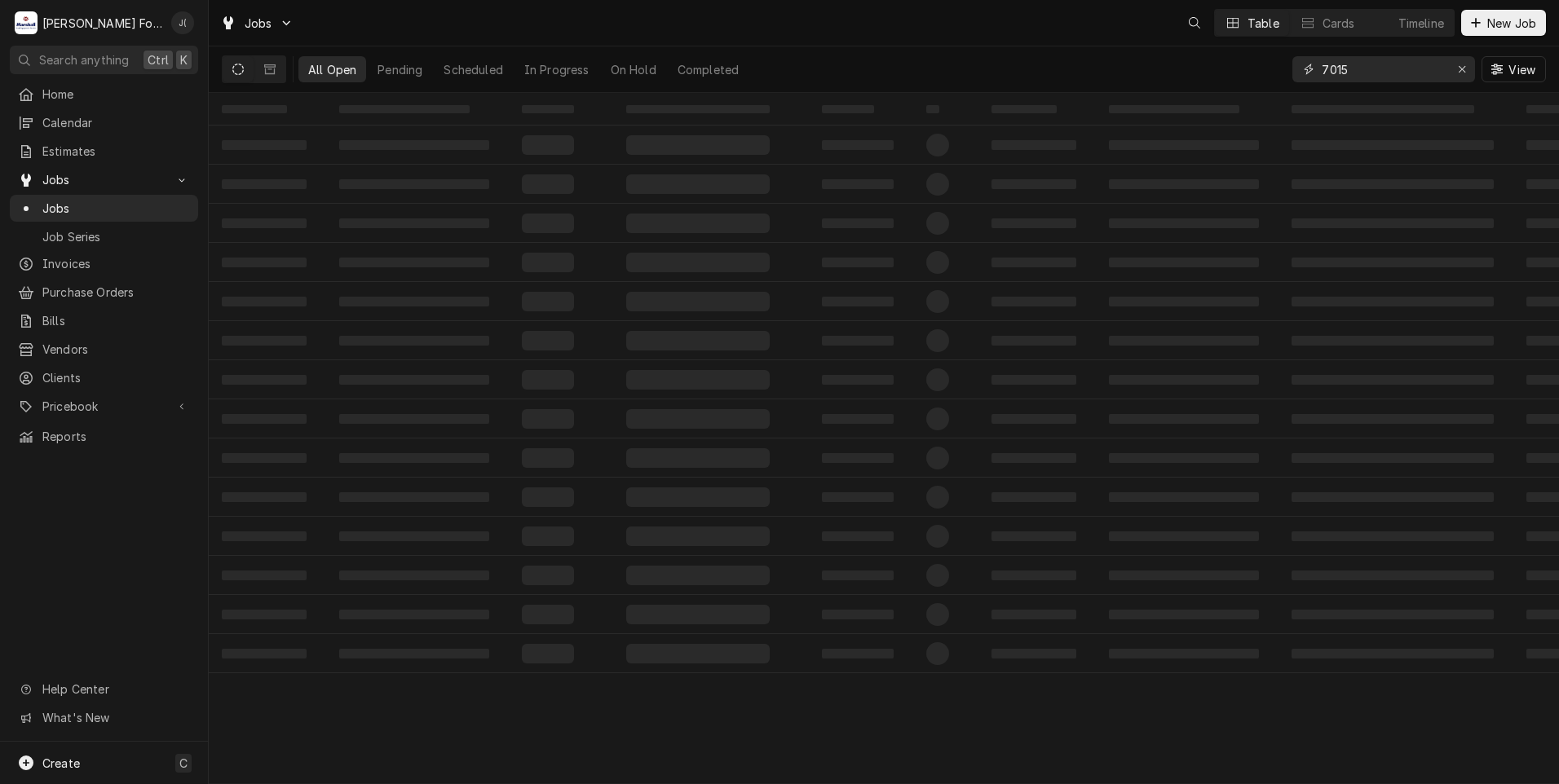
click at [1466, 71] on icon "Erase input" at bounding box center [1462, 69] width 9 height 12
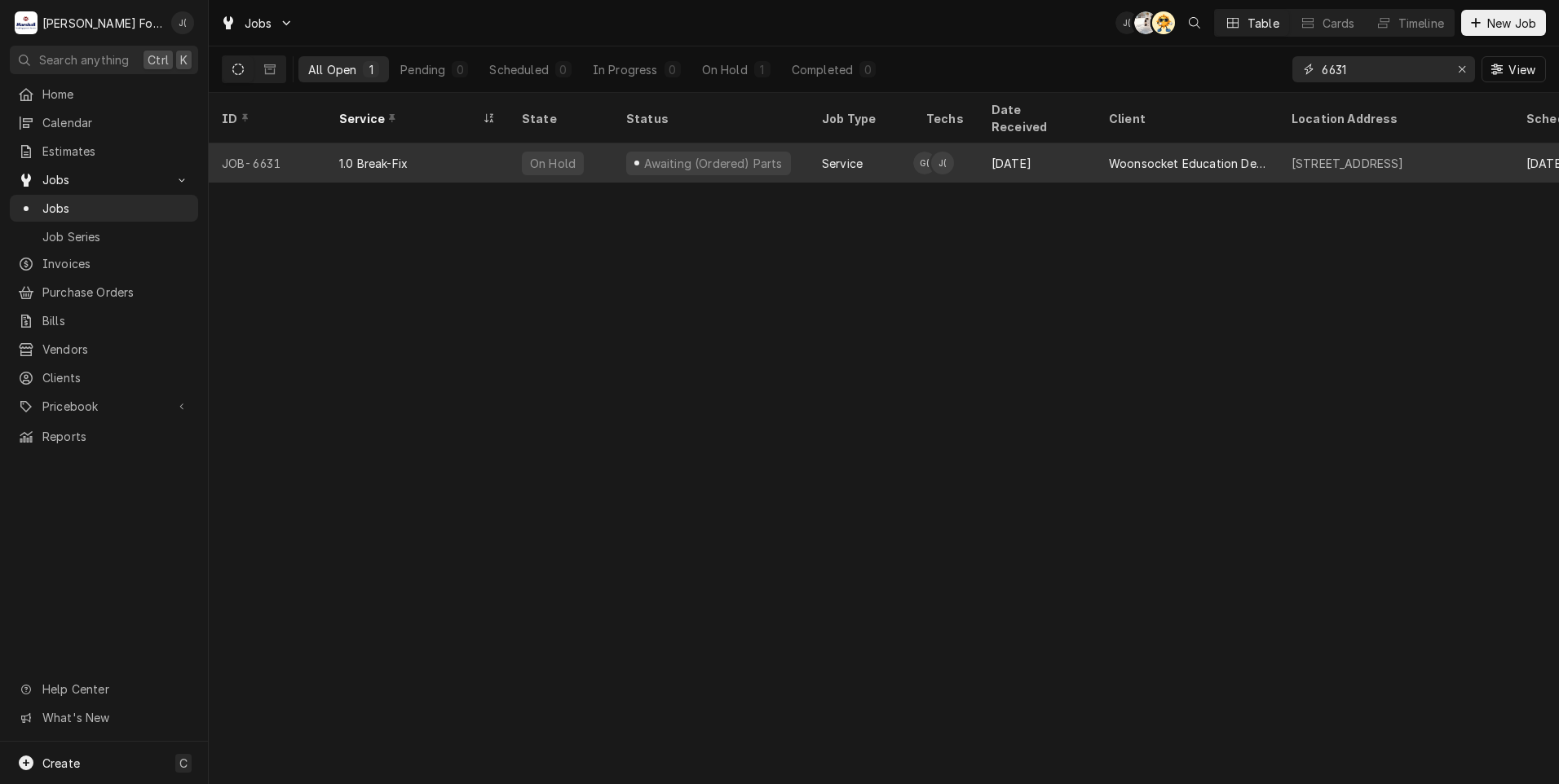
type input "6631"
click at [578, 143] on div "On Hold" at bounding box center [561, 163] width 105 height 39
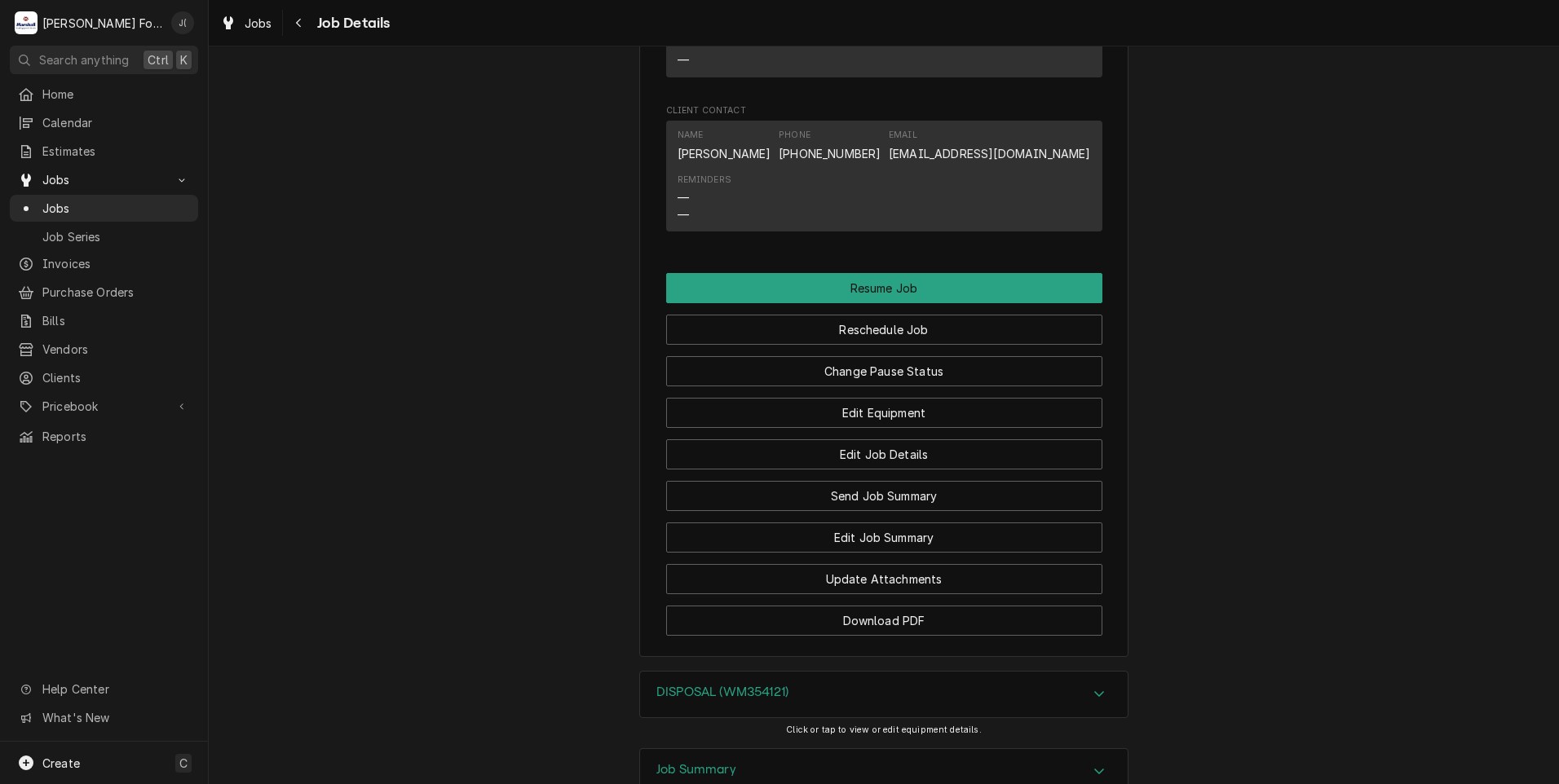
scroll to position [1623, 0]
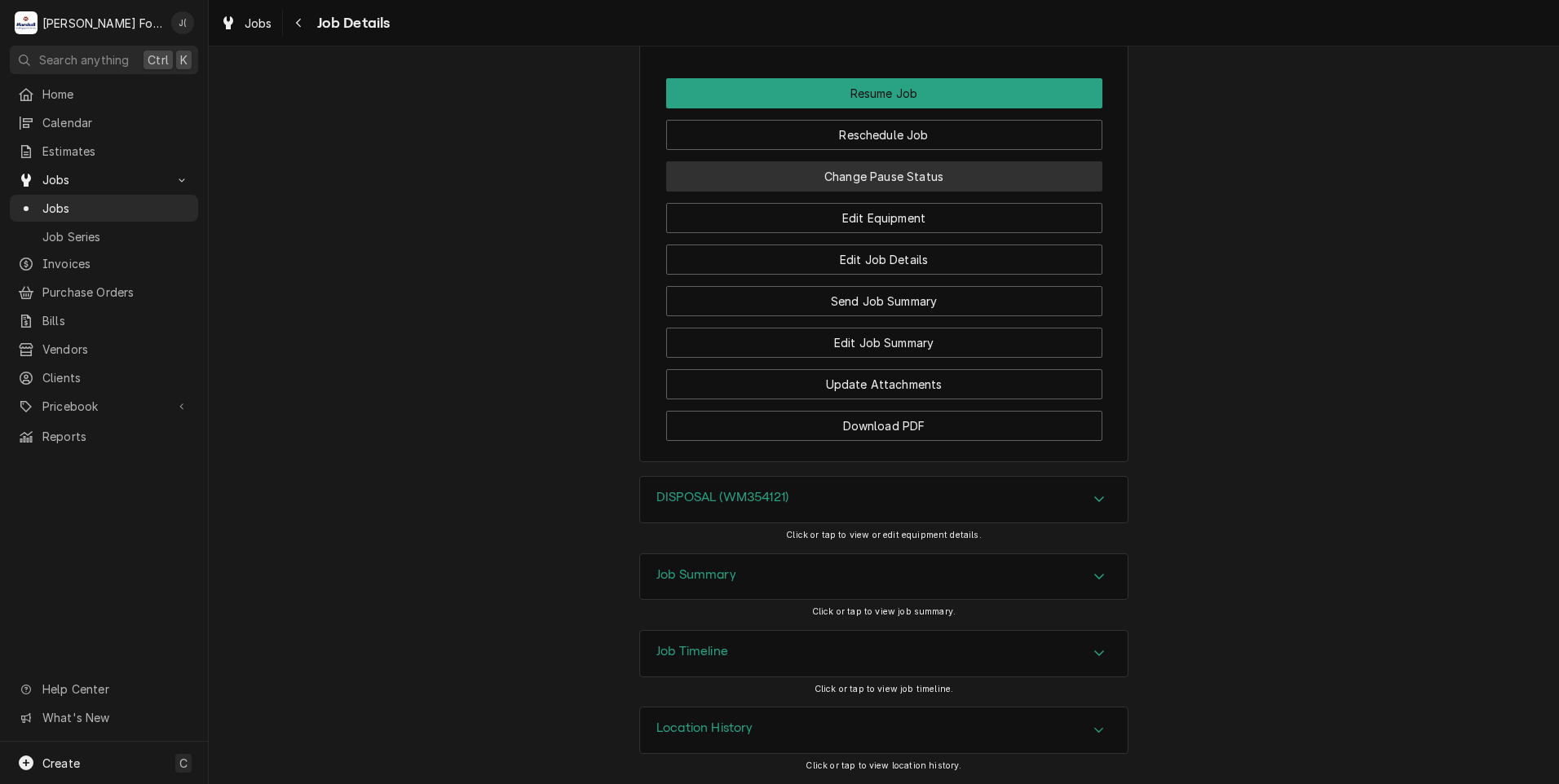
click at [1069, 183] on button "Change Pause Status" at bounding box center [884, 176] width 436 height 30
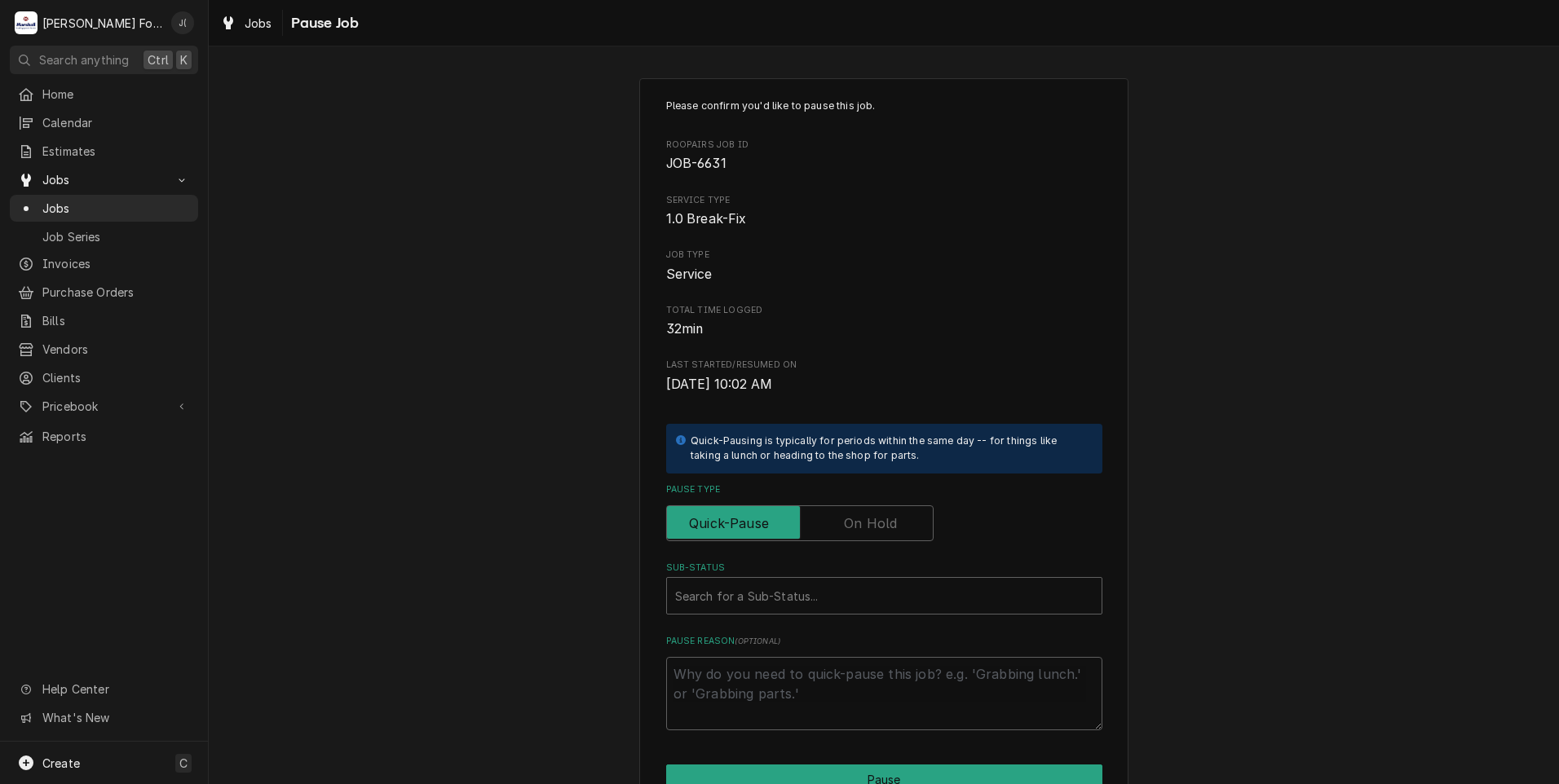
click at [879, 522] on label "Pause Type" at bounding box center [799, 523] width 268 height 36
click at [879, 522] on input "Pause Type" at bounding box center [799, 523] width 253 height 36
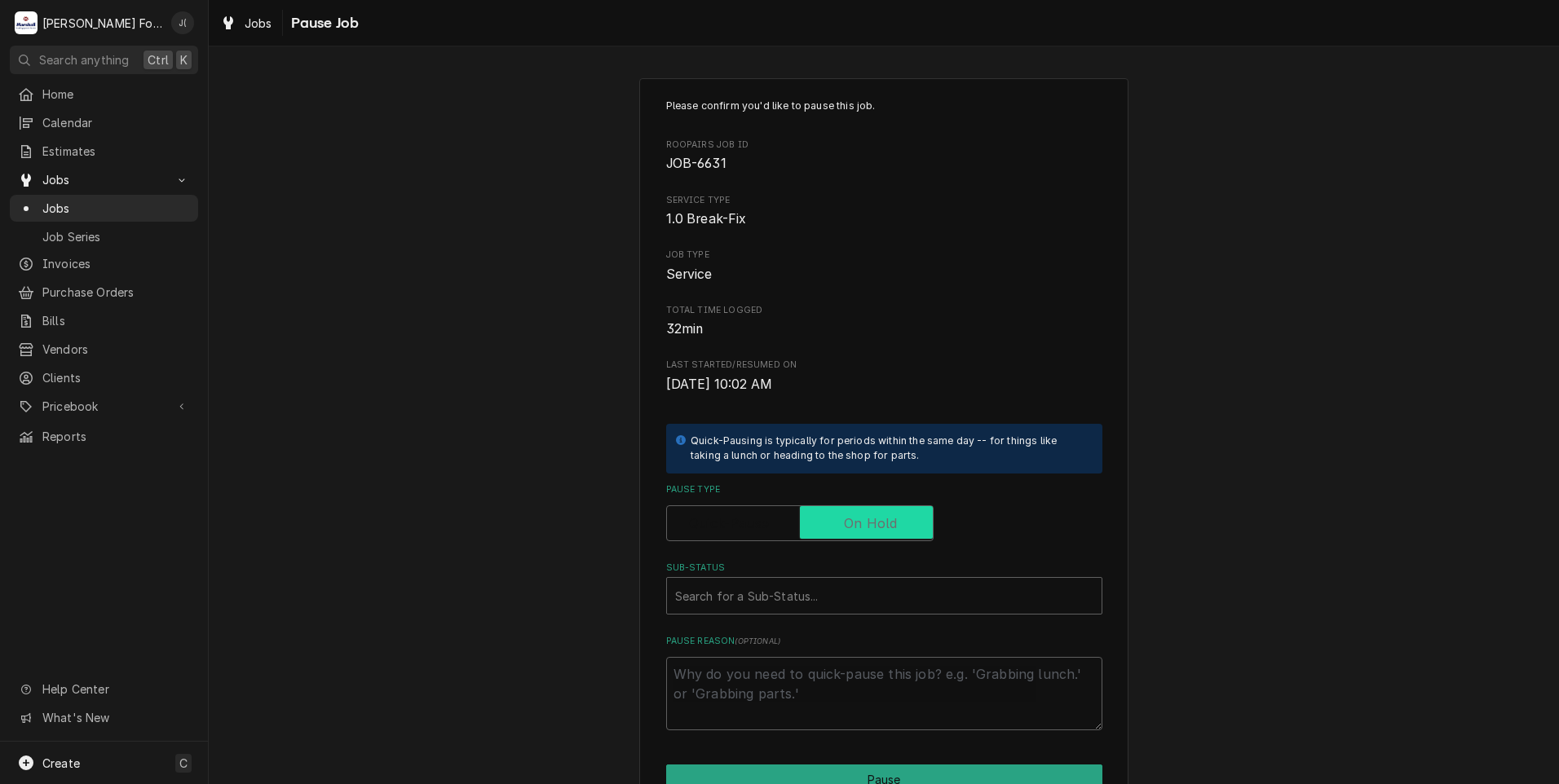
checkbox input "true"
click at [817, 597] on div "Sub-Status" at bounding box center [884, 596] width 418 height 30
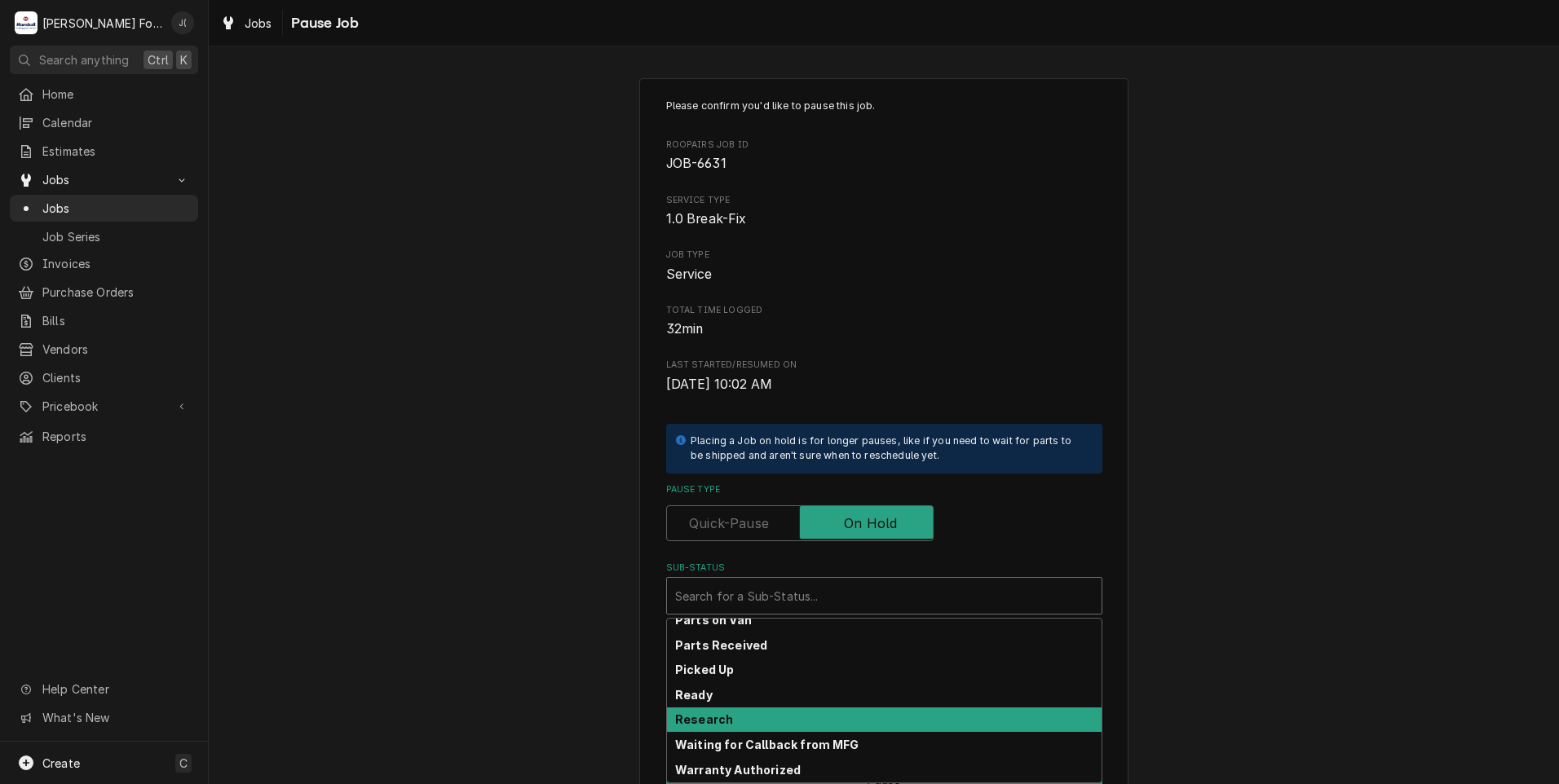
scroll to position [260, 0]
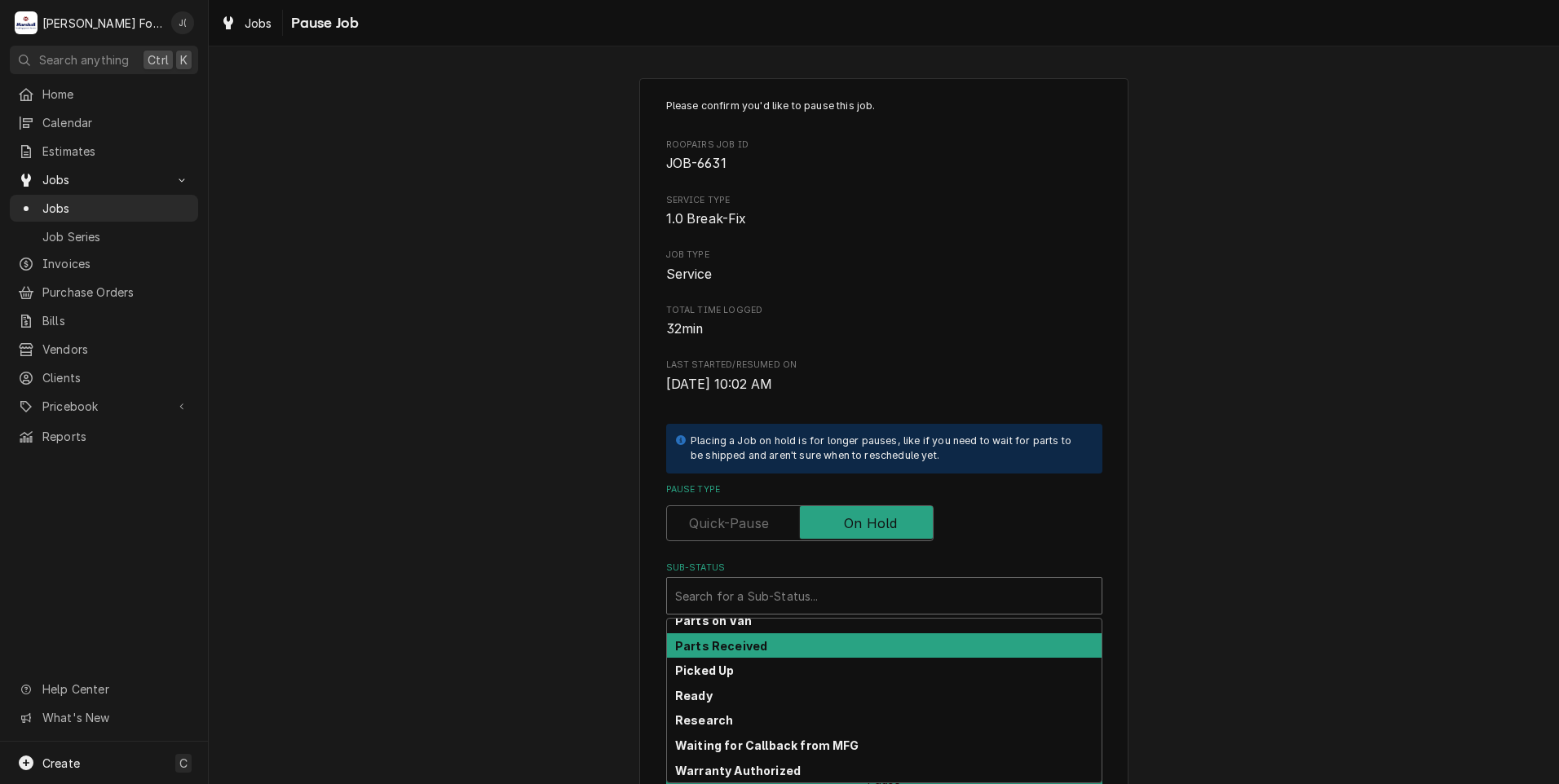
click at [769, 636] on div "Parts Received" at bounding box center [884, 646] width 435 height 26
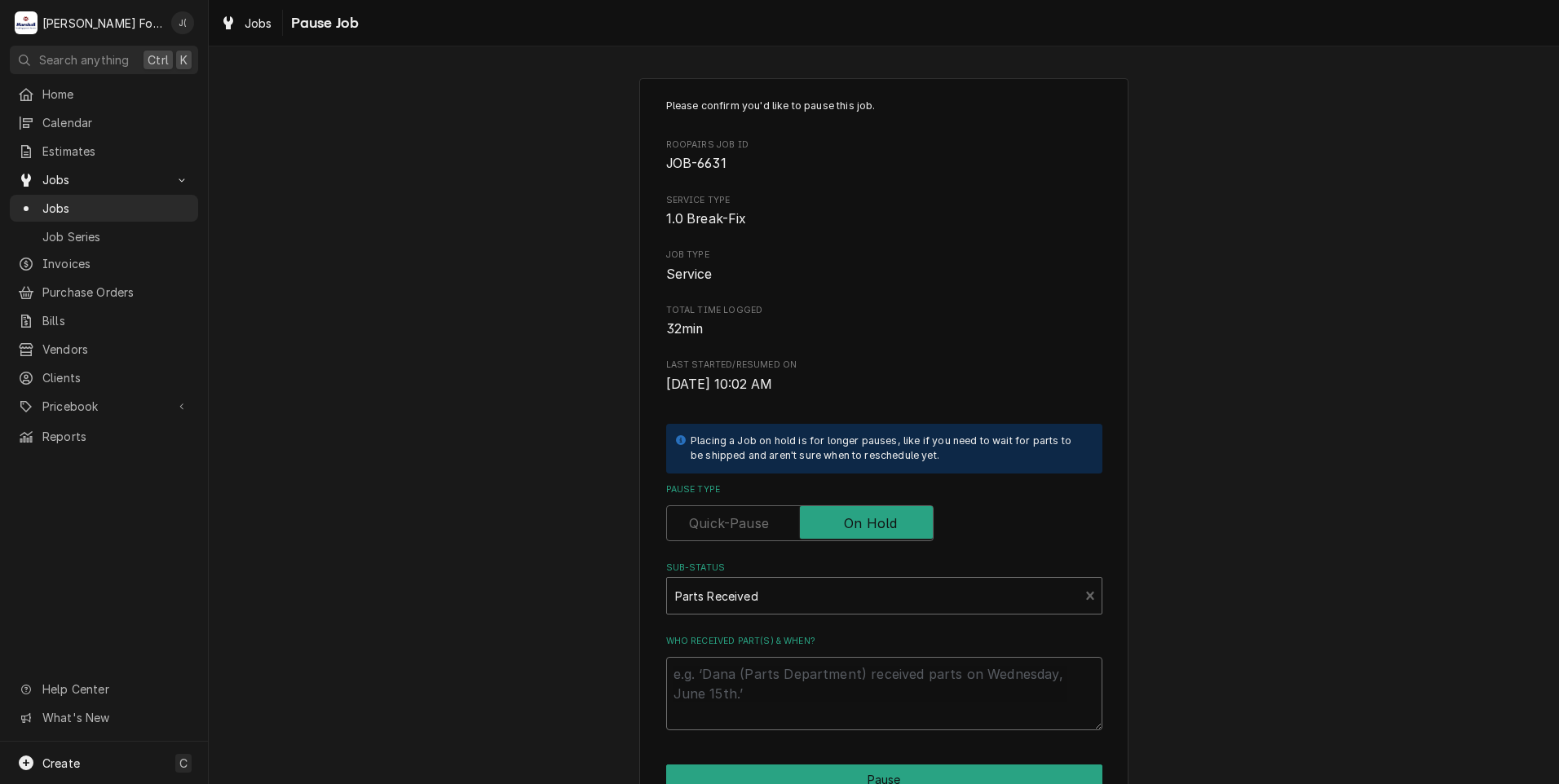
click at [773, 676] on textarea "Who received part(s) & when?" at bounding box center [884, 693] width 436 height 73
type textarea "x"
type textarea "0"
type textarea "x"
type textarea "08"
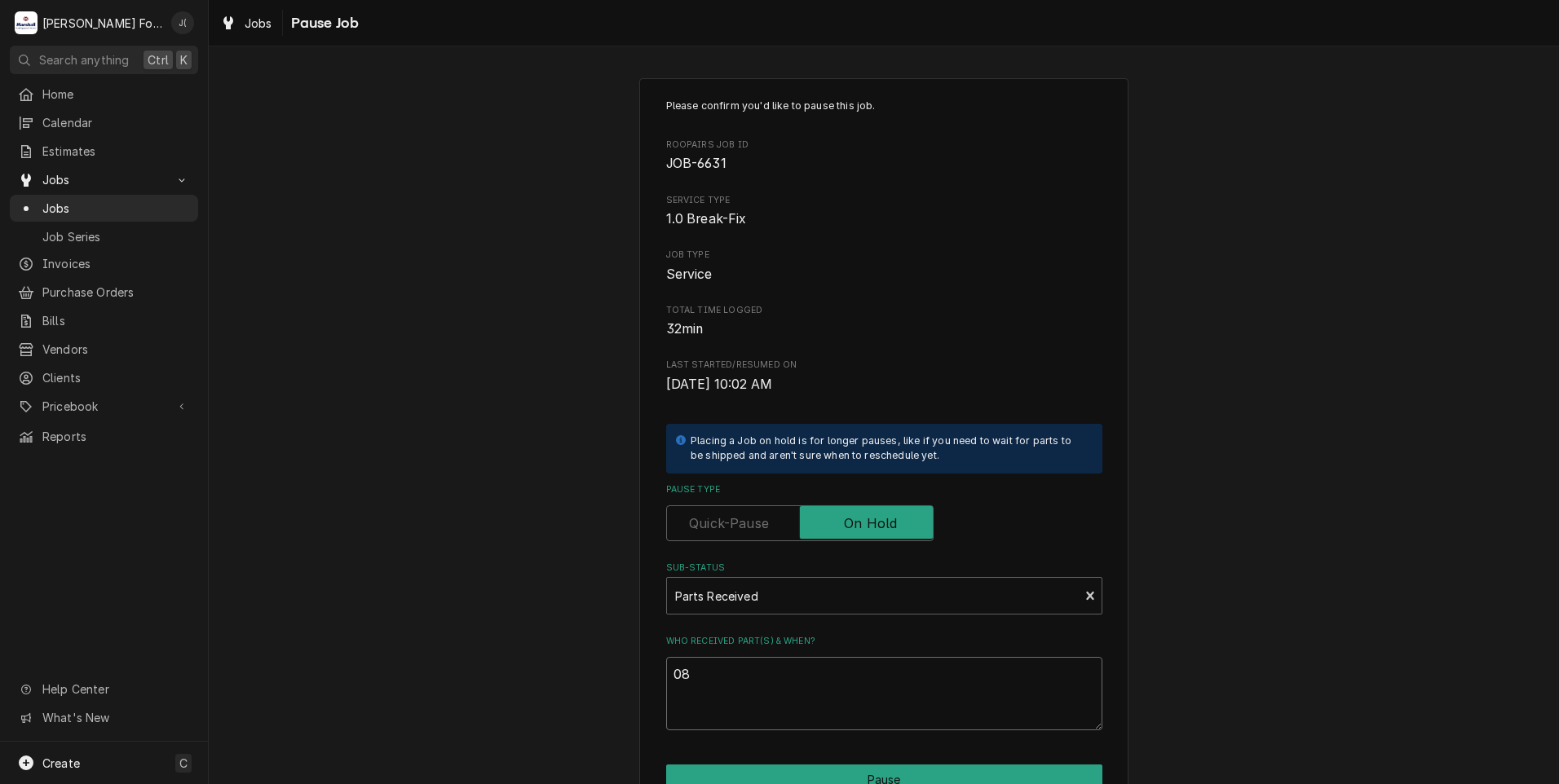
type textarea "x"
type textarea "08/"
type textarea "x"
type textarea "08/2"
type textarea "x"
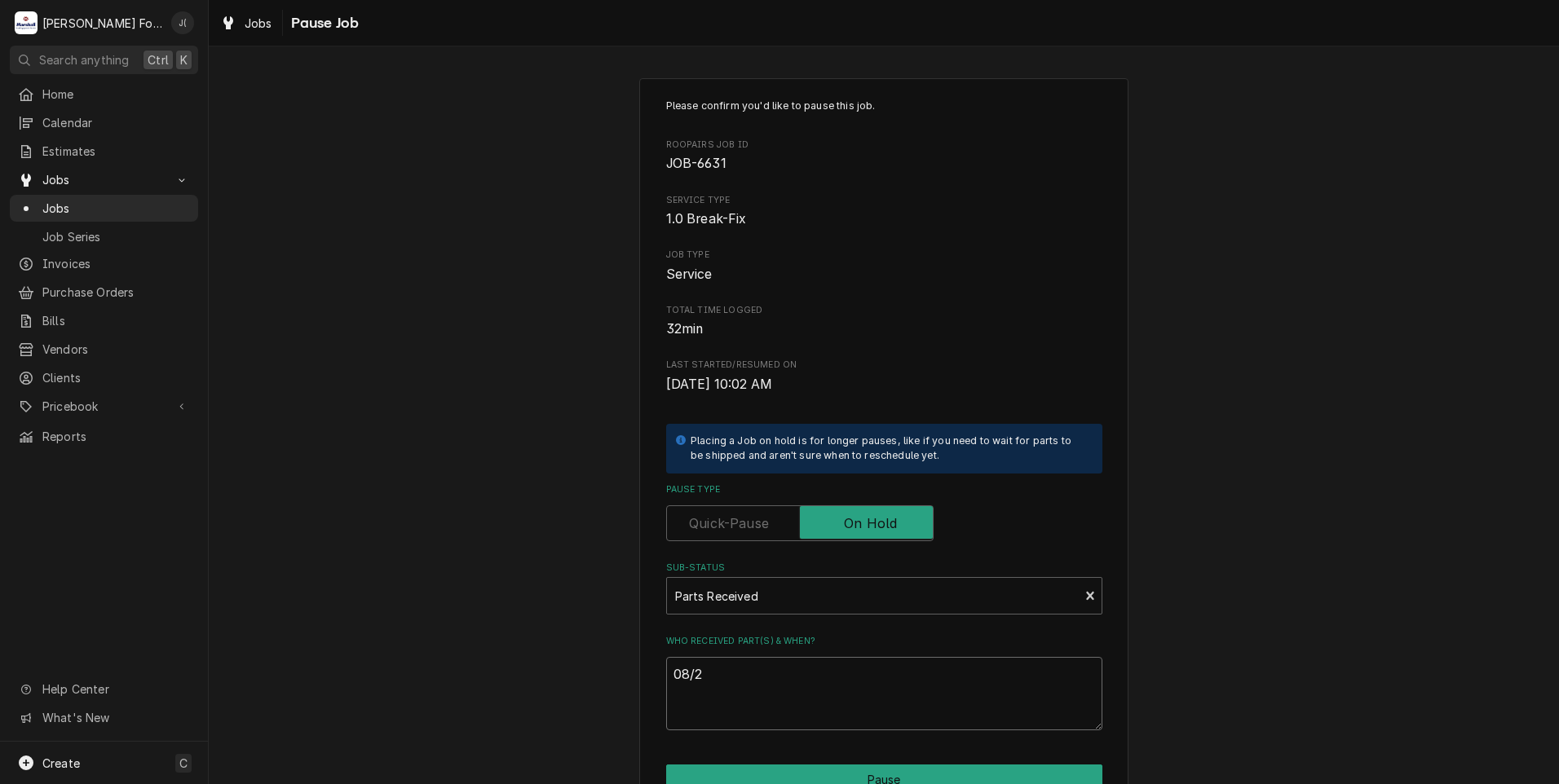
type textarea "08/29"
type textarea "x"
type textarea "08/29/"
type textarea "x"
type textarea "08/29/2"
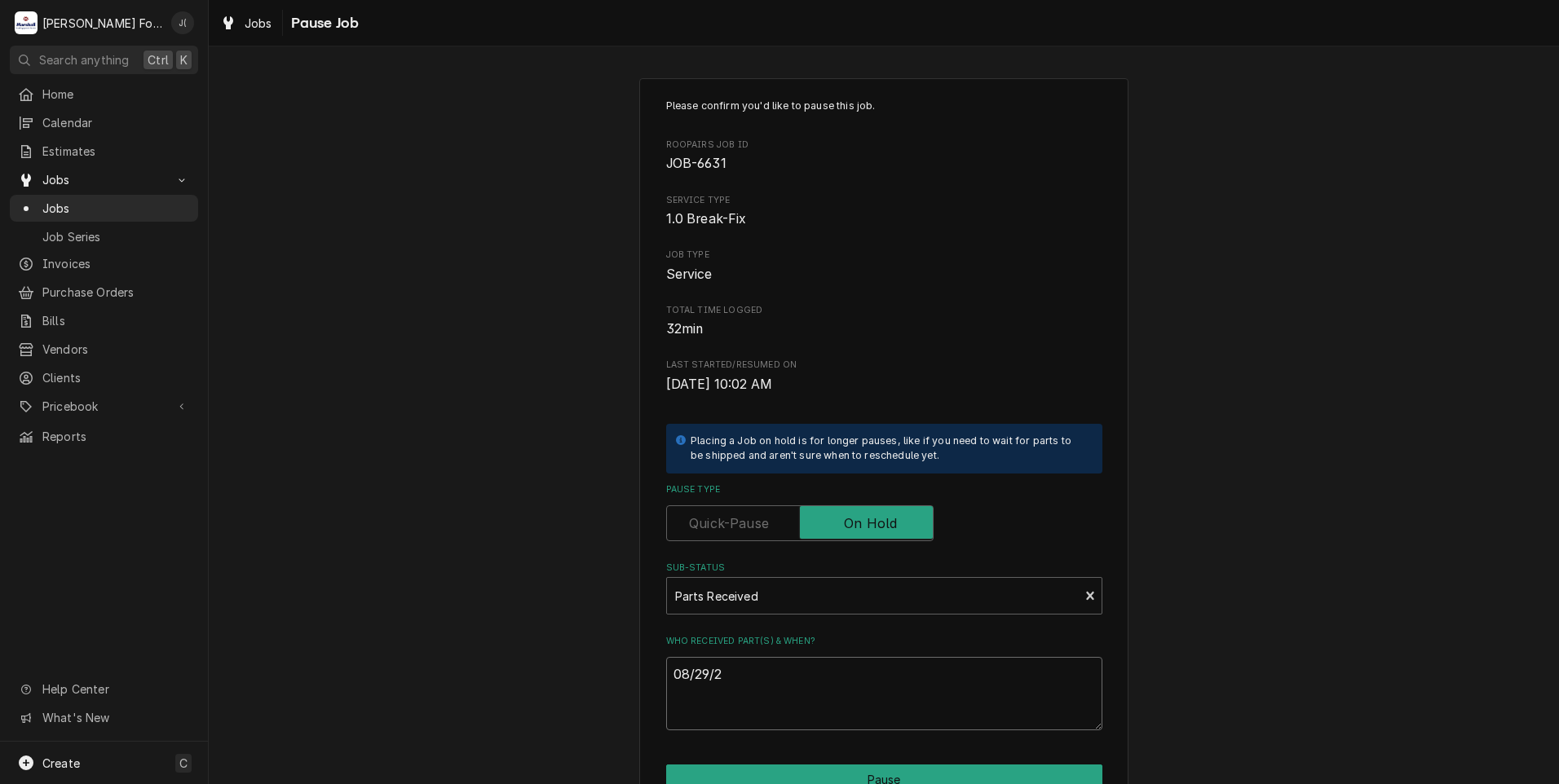
type textarea "x"
type textarea "08/29/20"
type textarea "x"
type textarea "08/29/202"
type textarea "x"
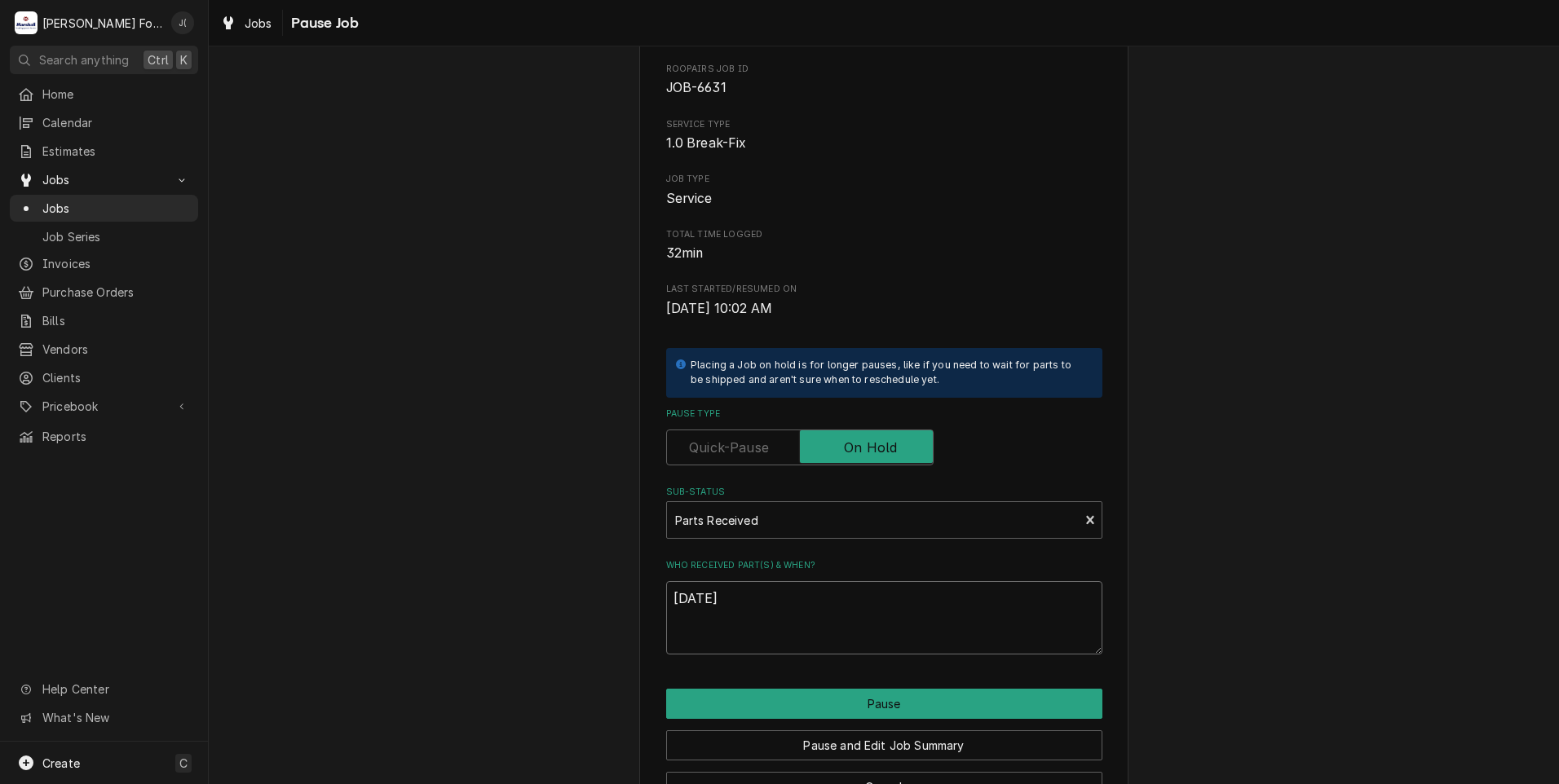
scroll to position [128, 0]
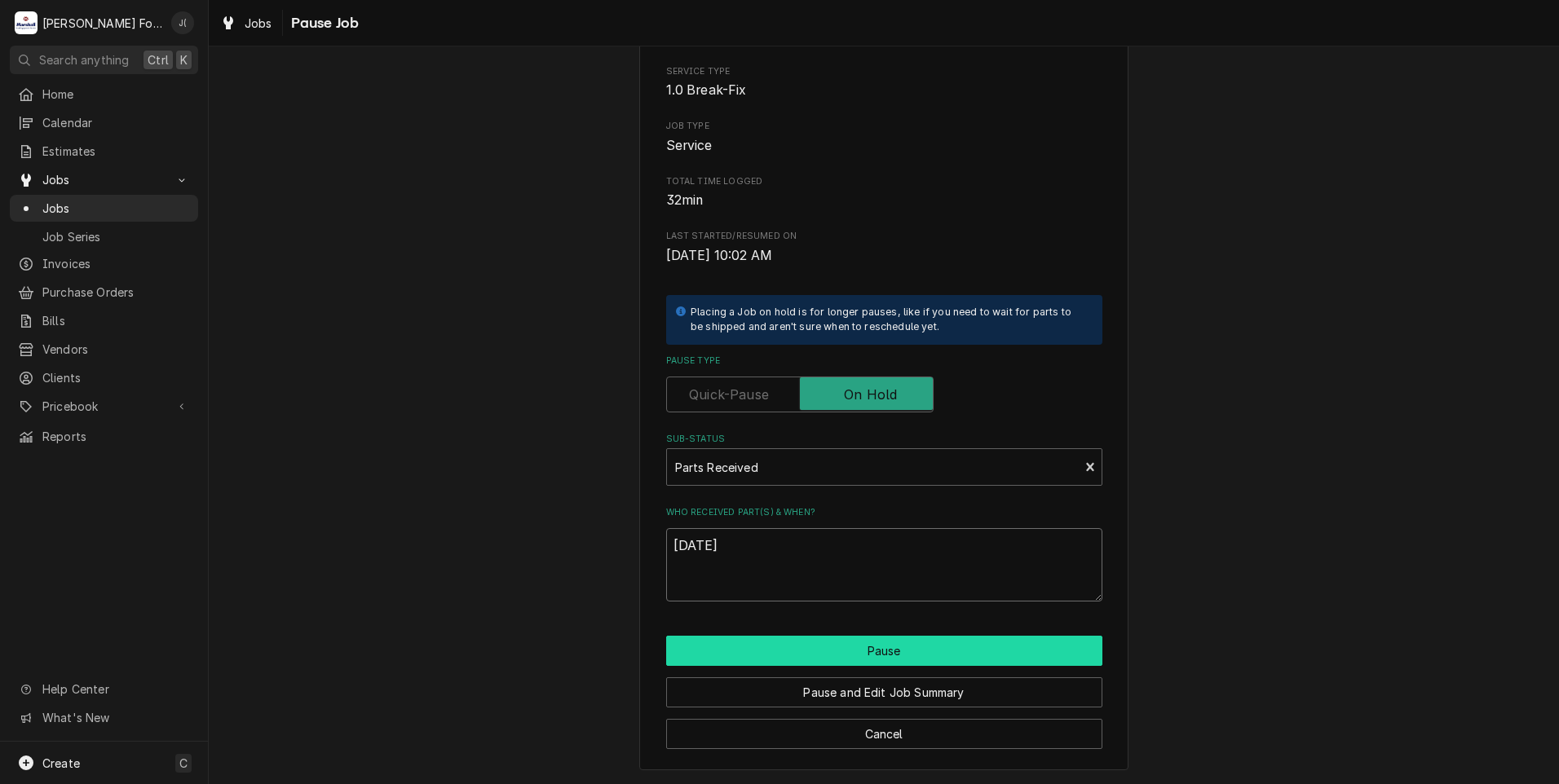
type textarea "[DATE]"
click at [863, 645] on button "Pause" at bounding box center [884, 650] width 436 height 30
type textarea "x"
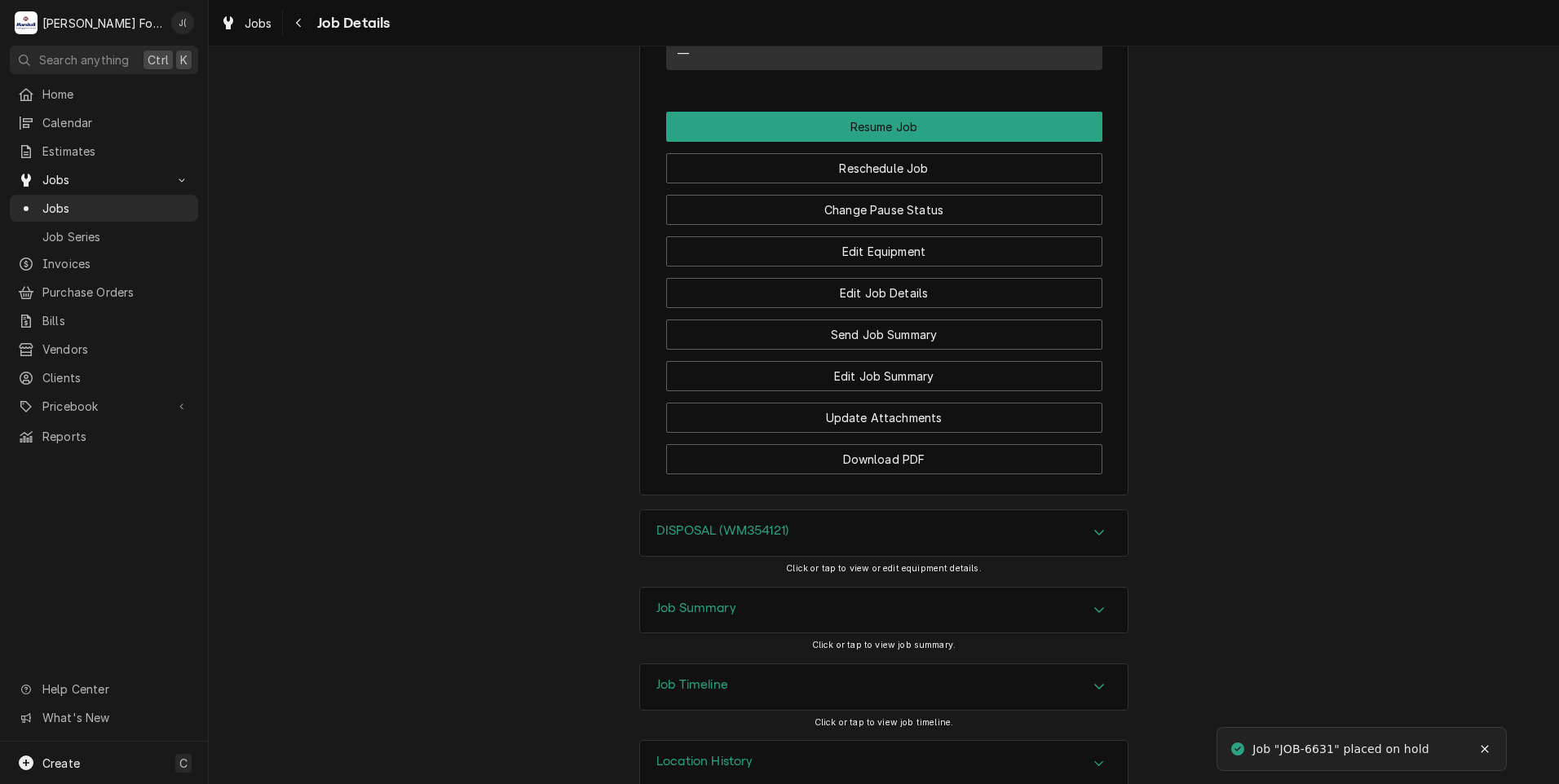
scroll to position [1623, 0]
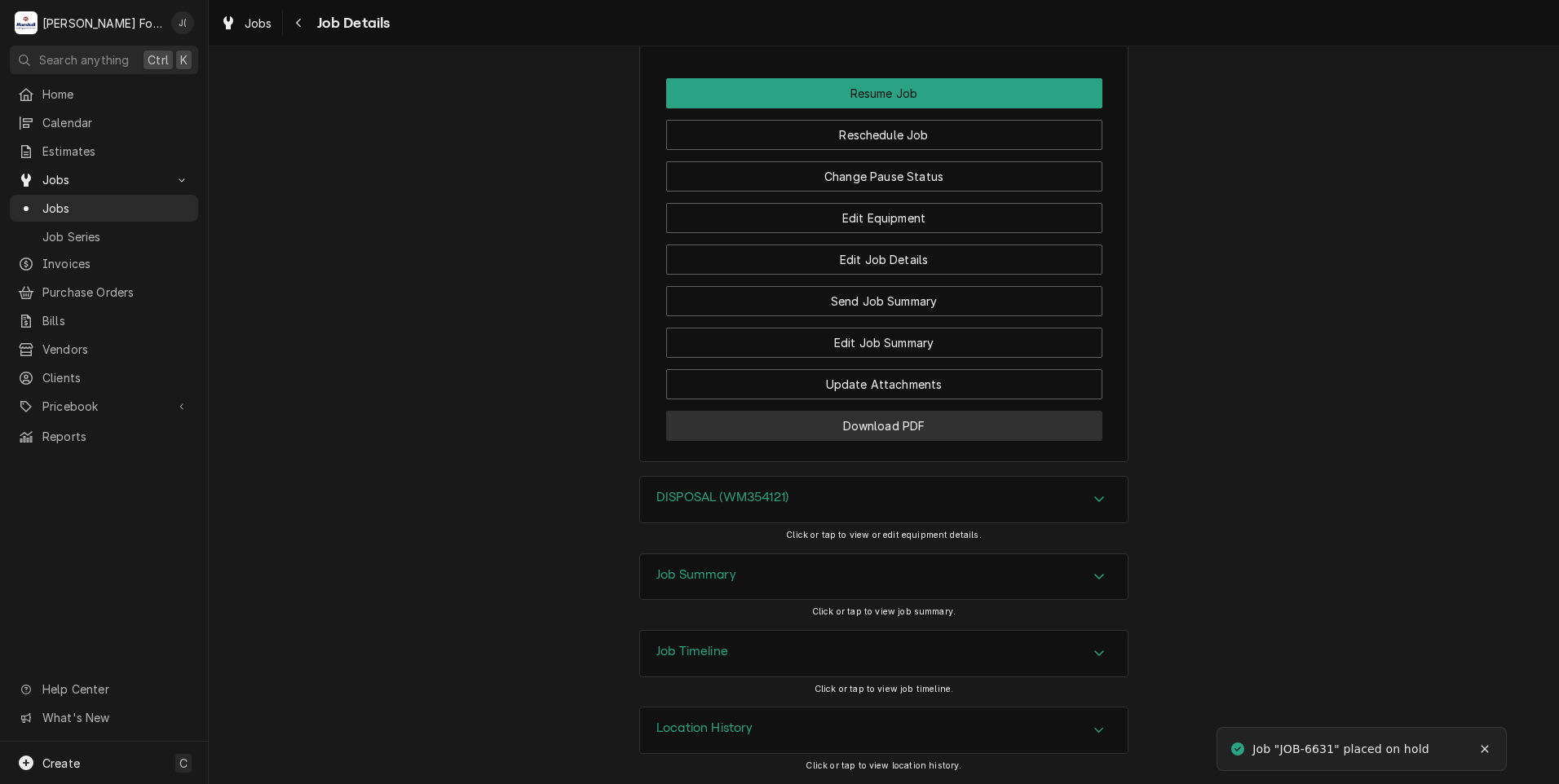
click at [908, 416] on button "Download PDF" at bounding box center [884, 425] width 436 height 30
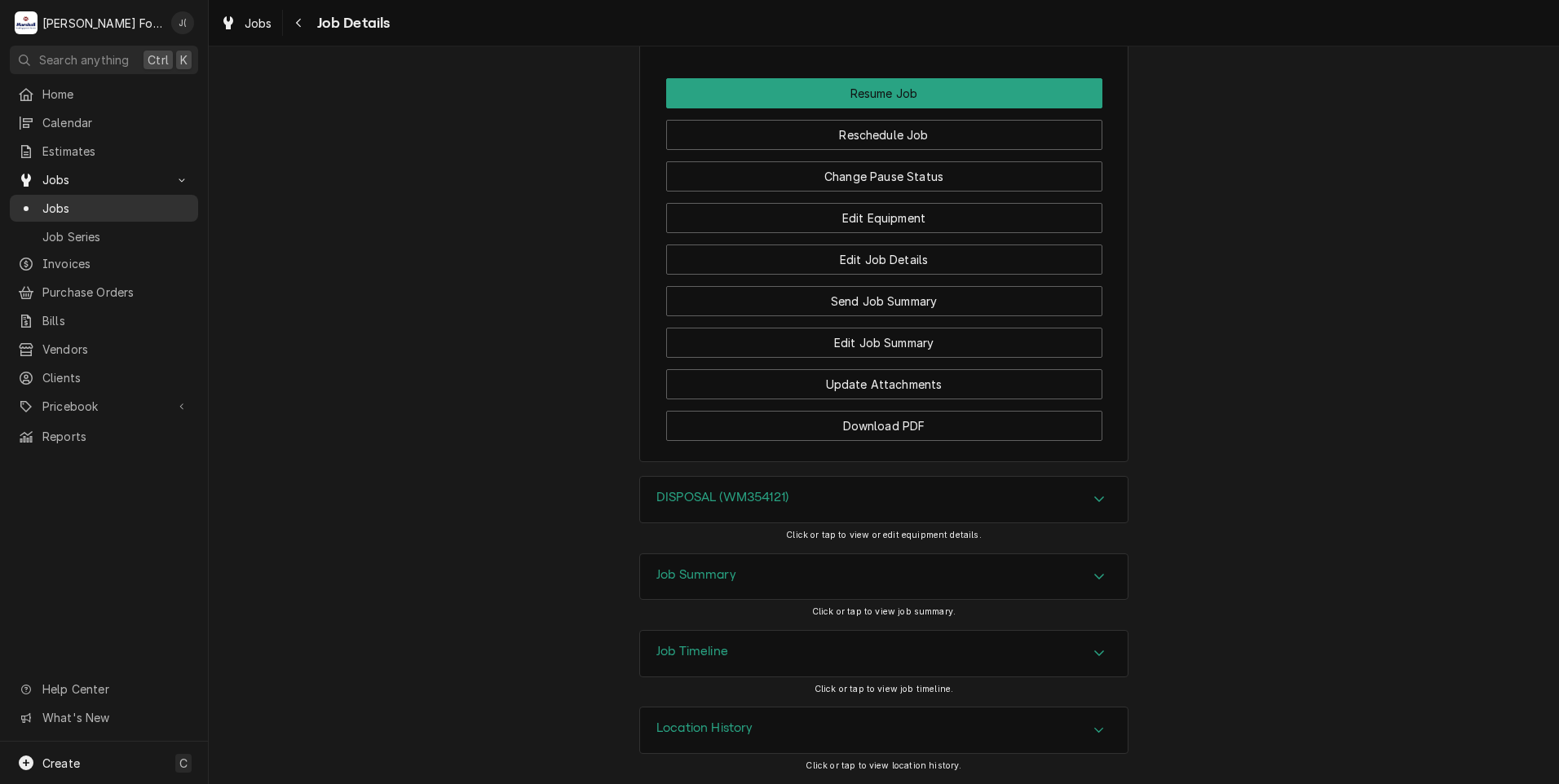
click at [80, 206] on span "Jobs" at bounding box center [115, 208] width 147 height 17
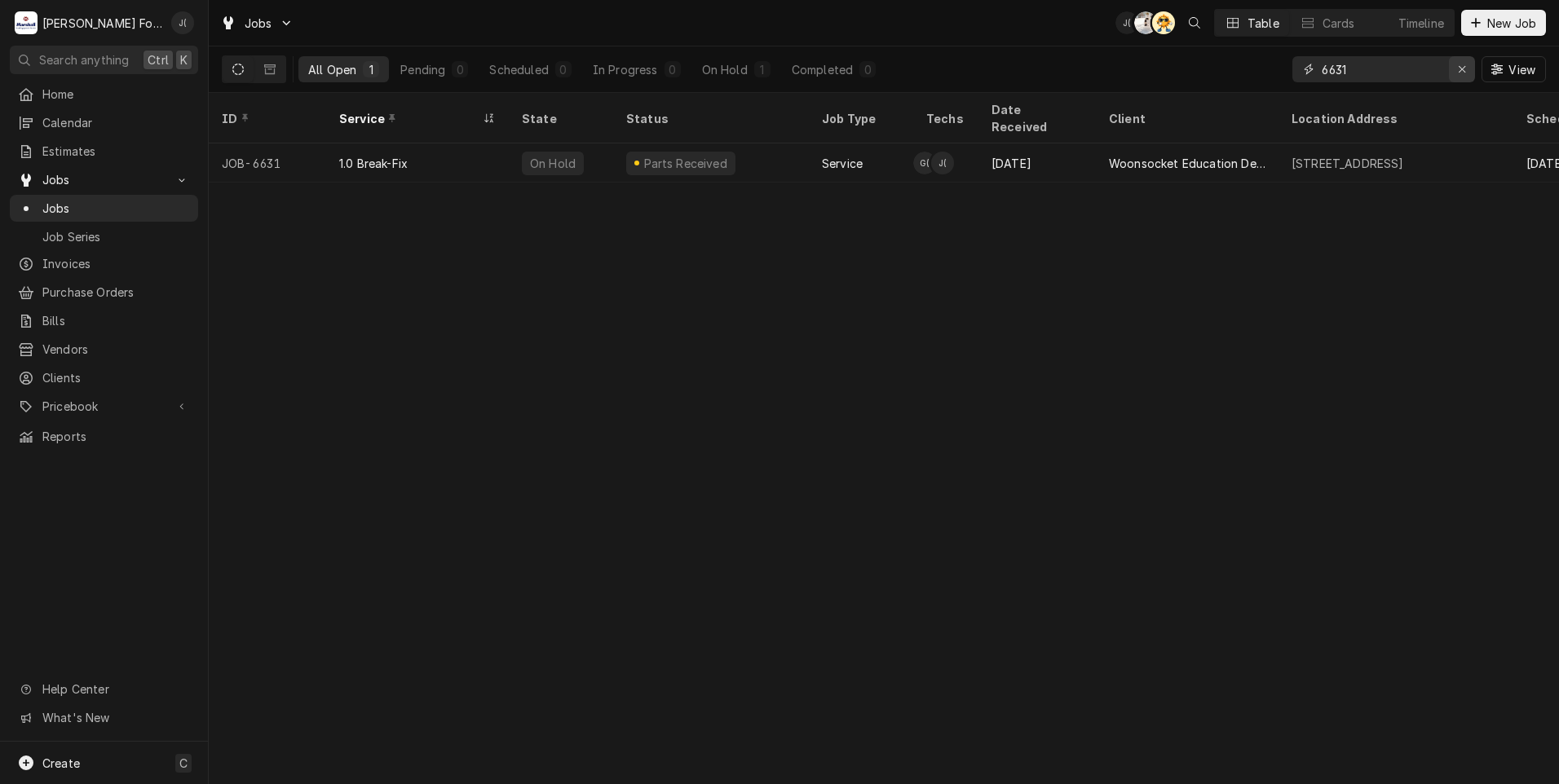
click at [1464, 68] on icon "Erase input" at bounding box center [1462, 69] width 9 height 12
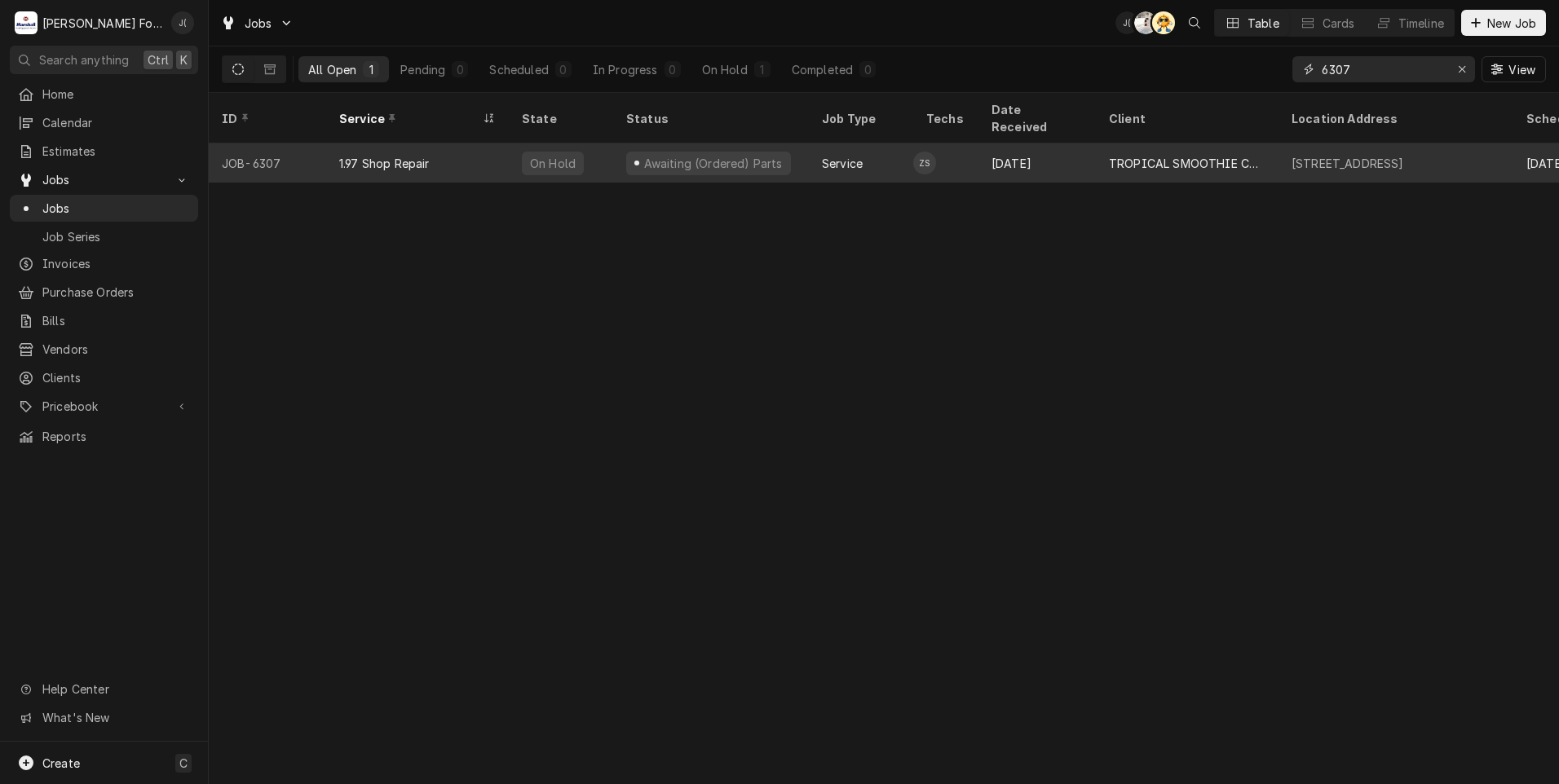
type input "6307"
click at [440, 152] on div "1.97 Shop Repair" at bounding box center [417, 163] width 183 height 39
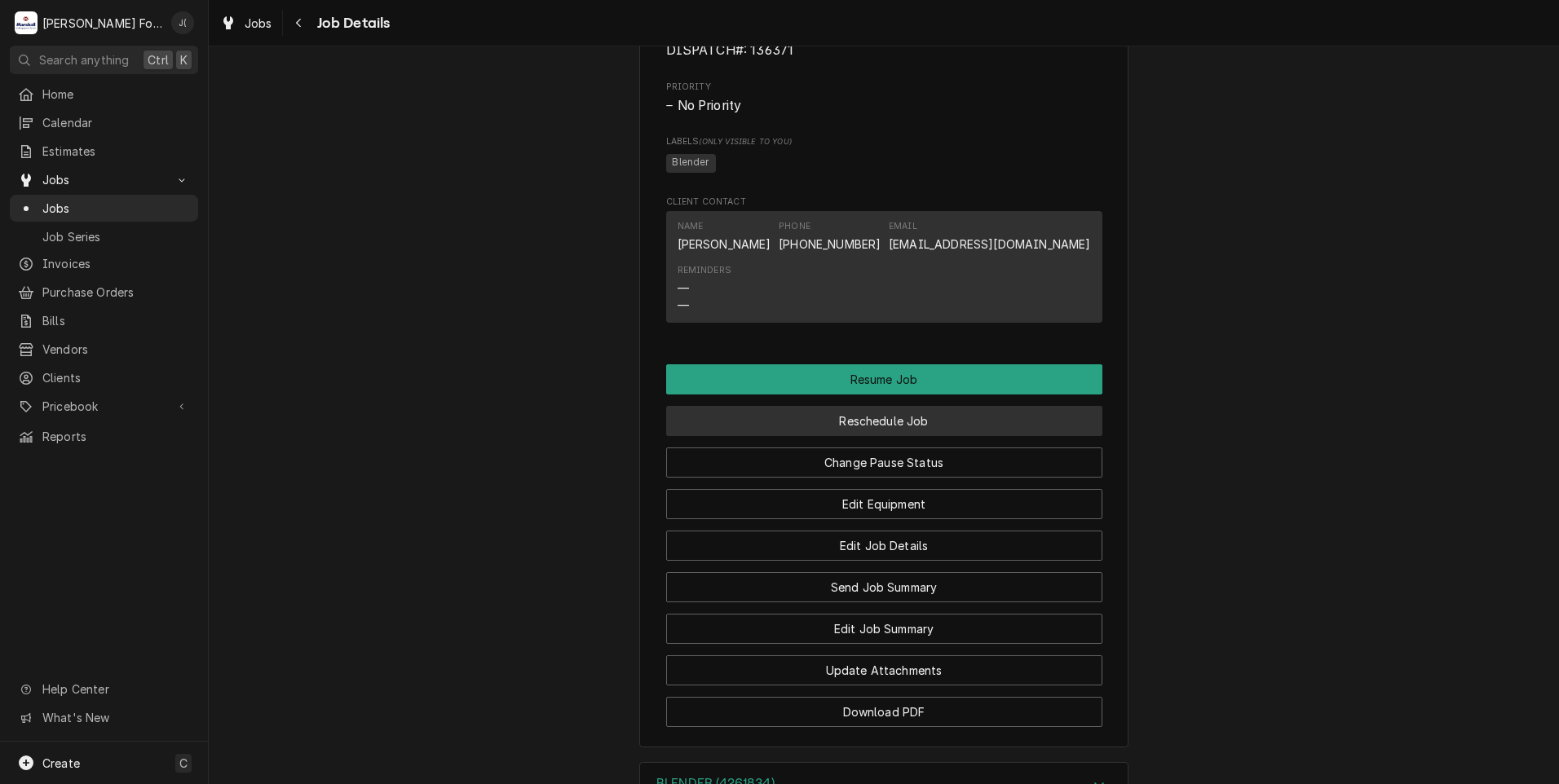
scroll to position [1527, 0]
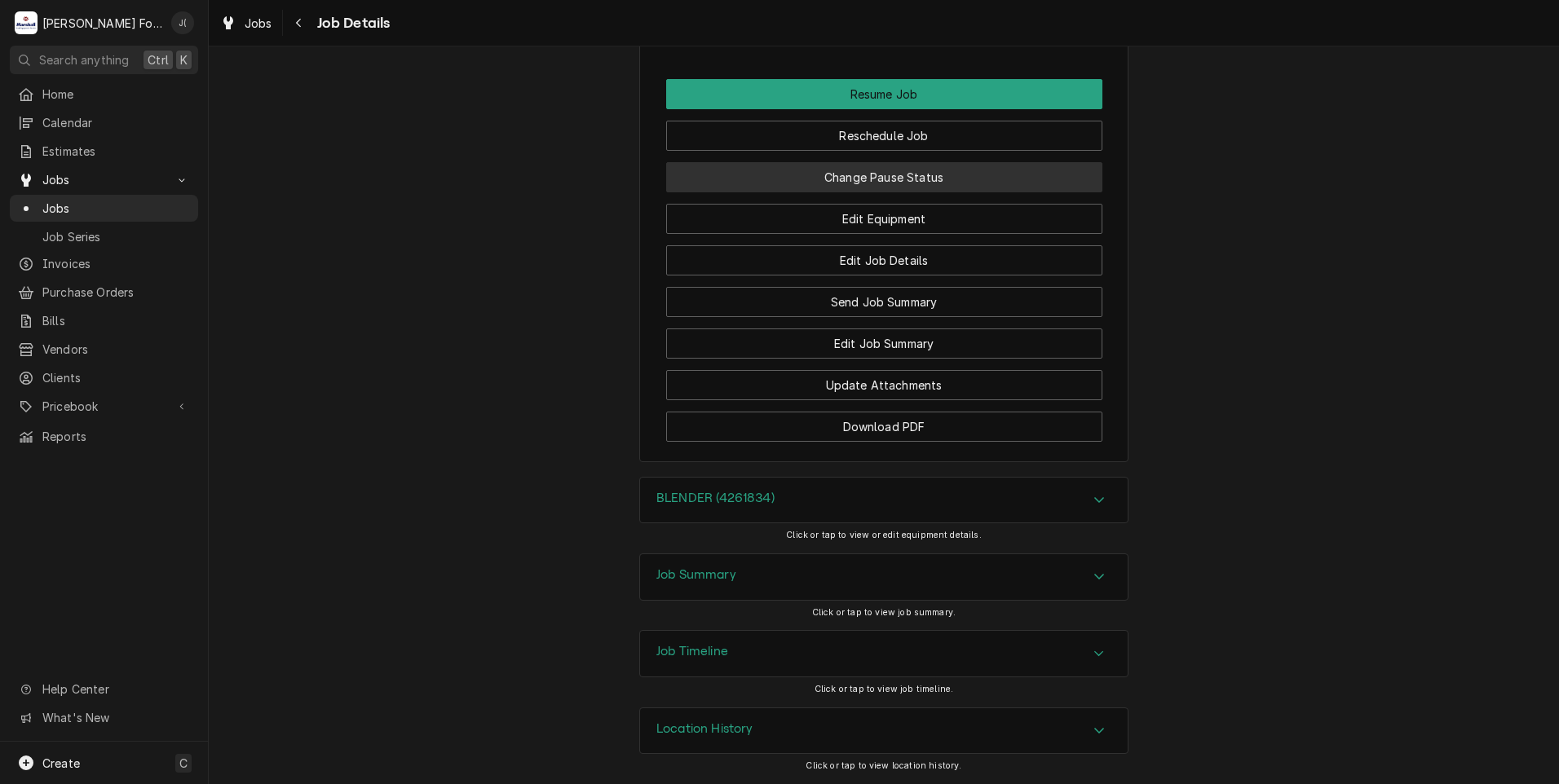
click at [962, 181] on button "Change Pause Status" at bounding box center [884, 177] width 436 height 30
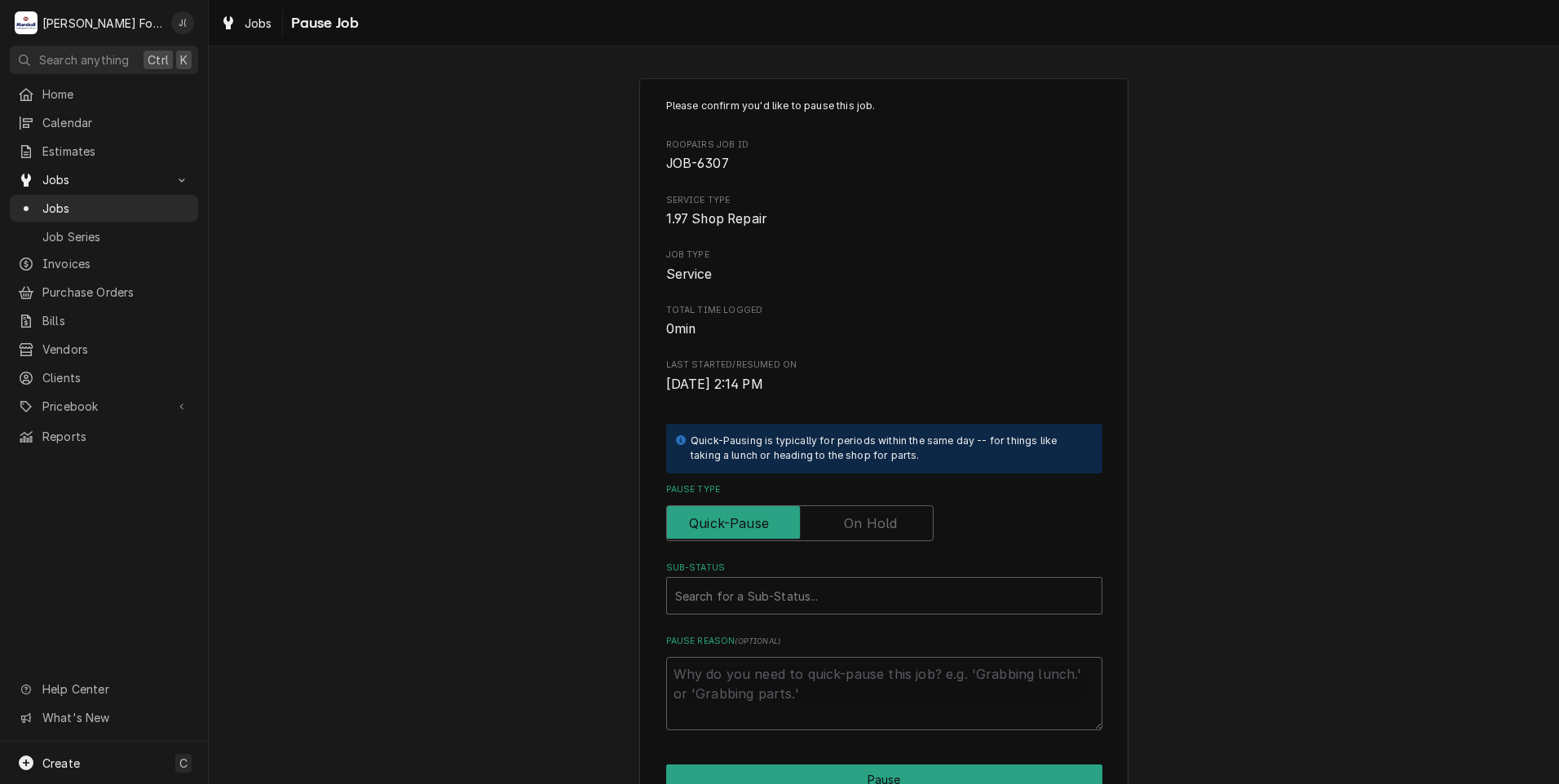
click at [843, 519] on label "Pause Type" at bounding box center [799, 523] width 268 height 36
click at [843, 519] on input "Pause Type" at bounding box center [799, 523] width 253 height 36
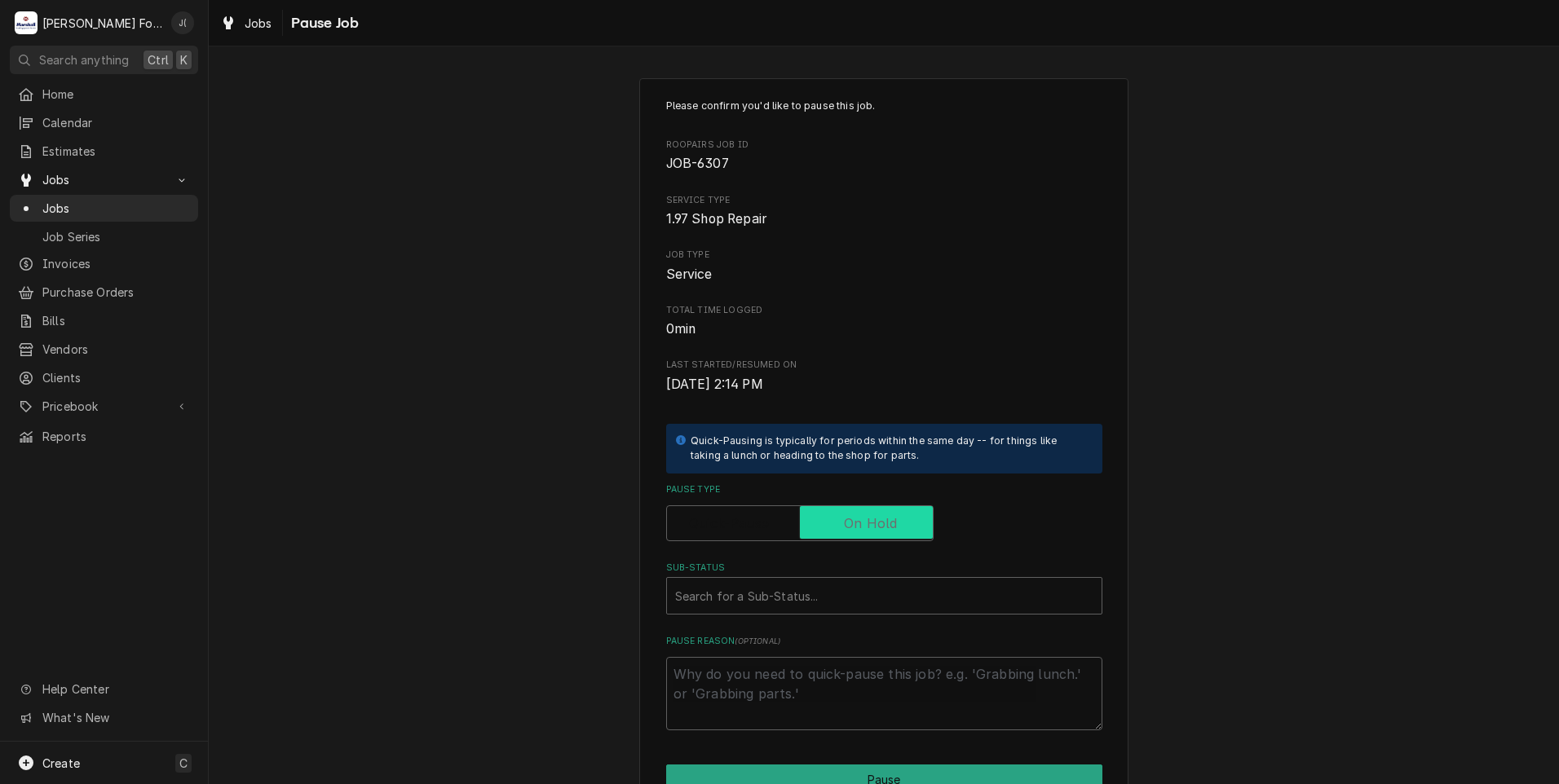
checkbox input "true"
click at [816, 596] on div "Sub-Status" at bounding box center [884, 596] width 418 height 30
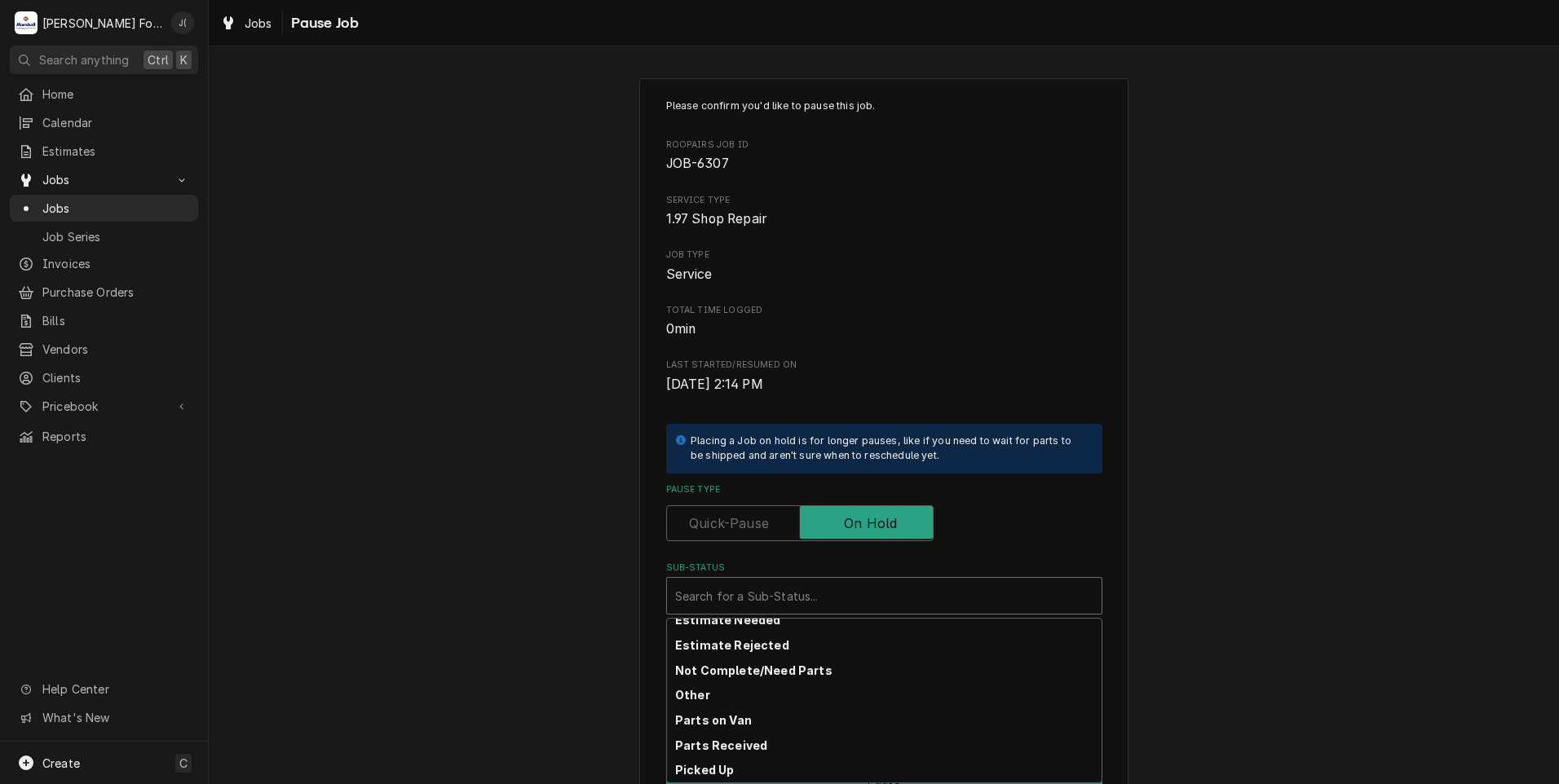
scroll to position [261, 0]
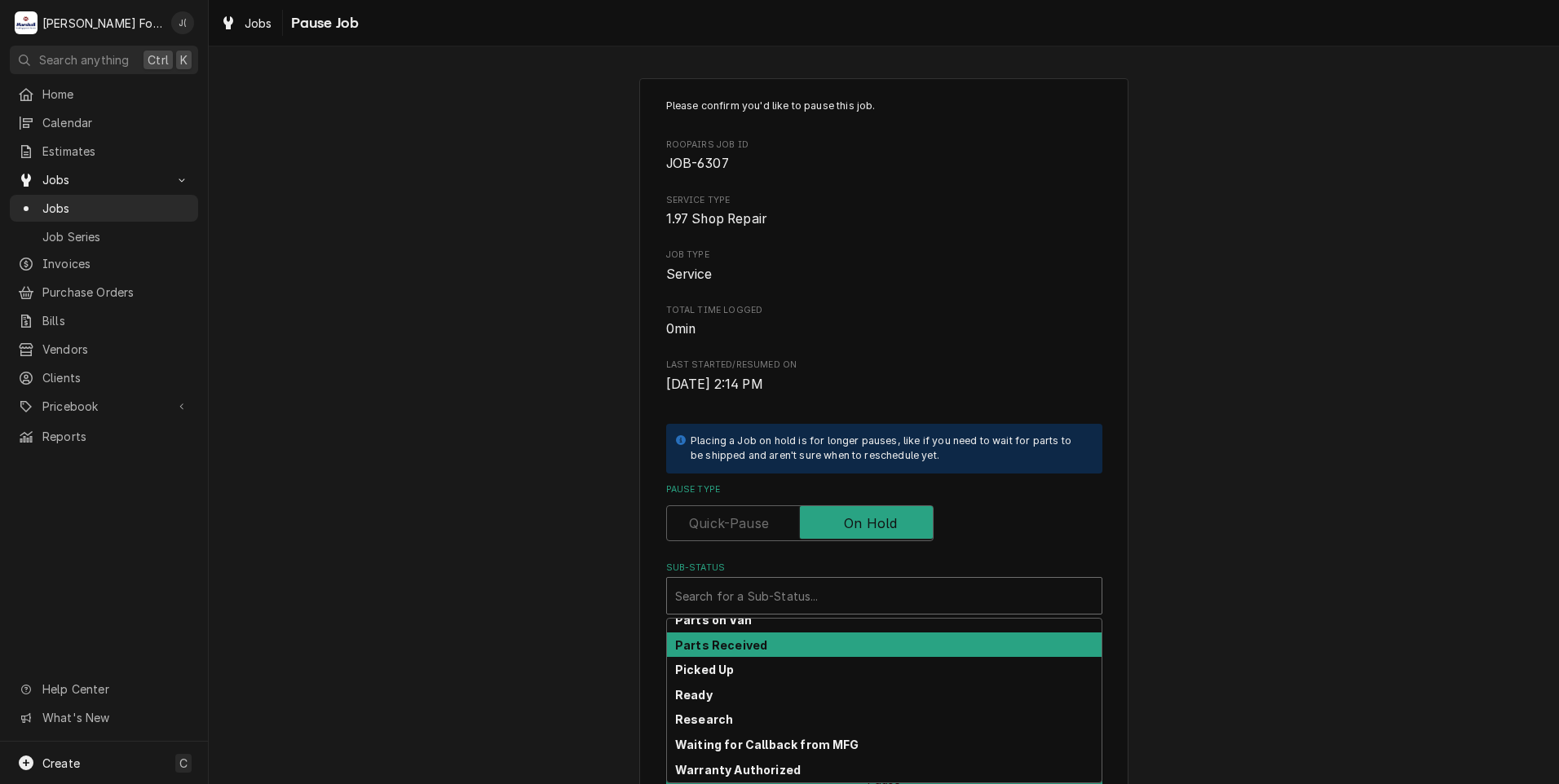
click at [818, 649] on div "Parts Received" at bounding box center [884, 645] width 435 height 26
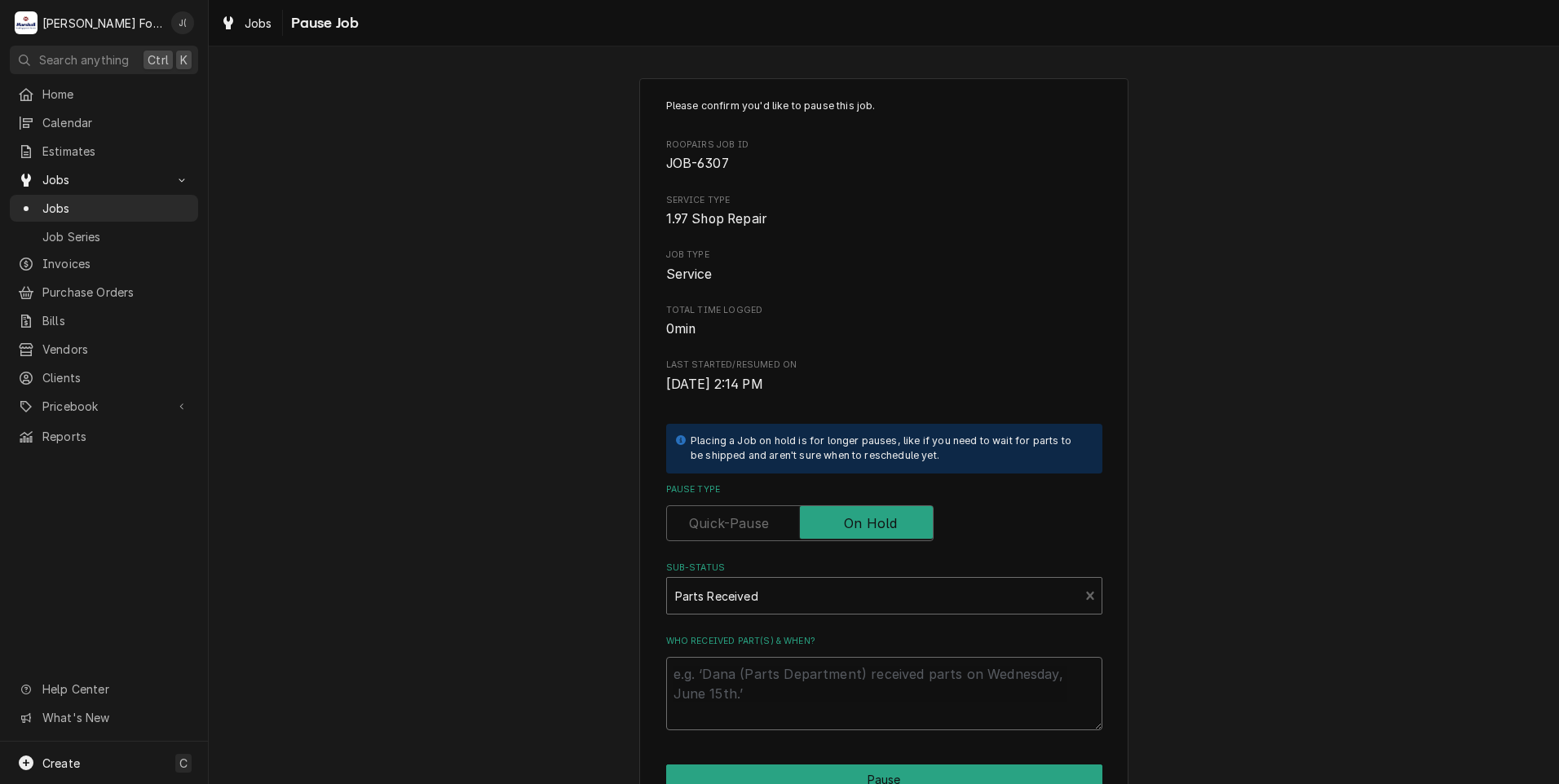
click at [802, 694] on textarea "Who received part(s) & when?" at bounding box center [884, 693] width 436 height 73
type textarea "x"
type textarea "0"
type textarea "x"
type textarea "08"
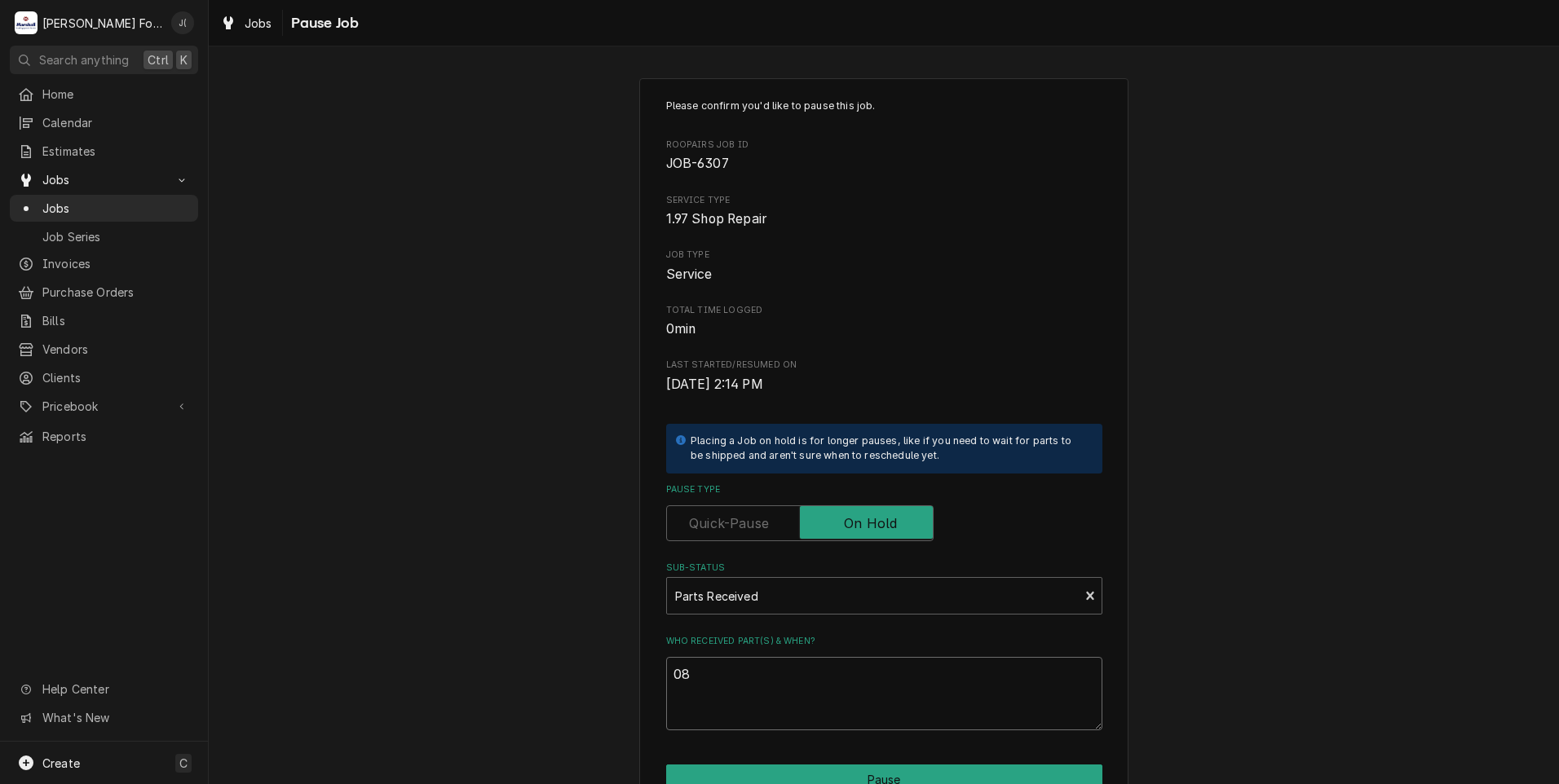
type textarea "x"
type textarea "08/"
type textarea "x"
type textarea "08/2"
type textarea "x"
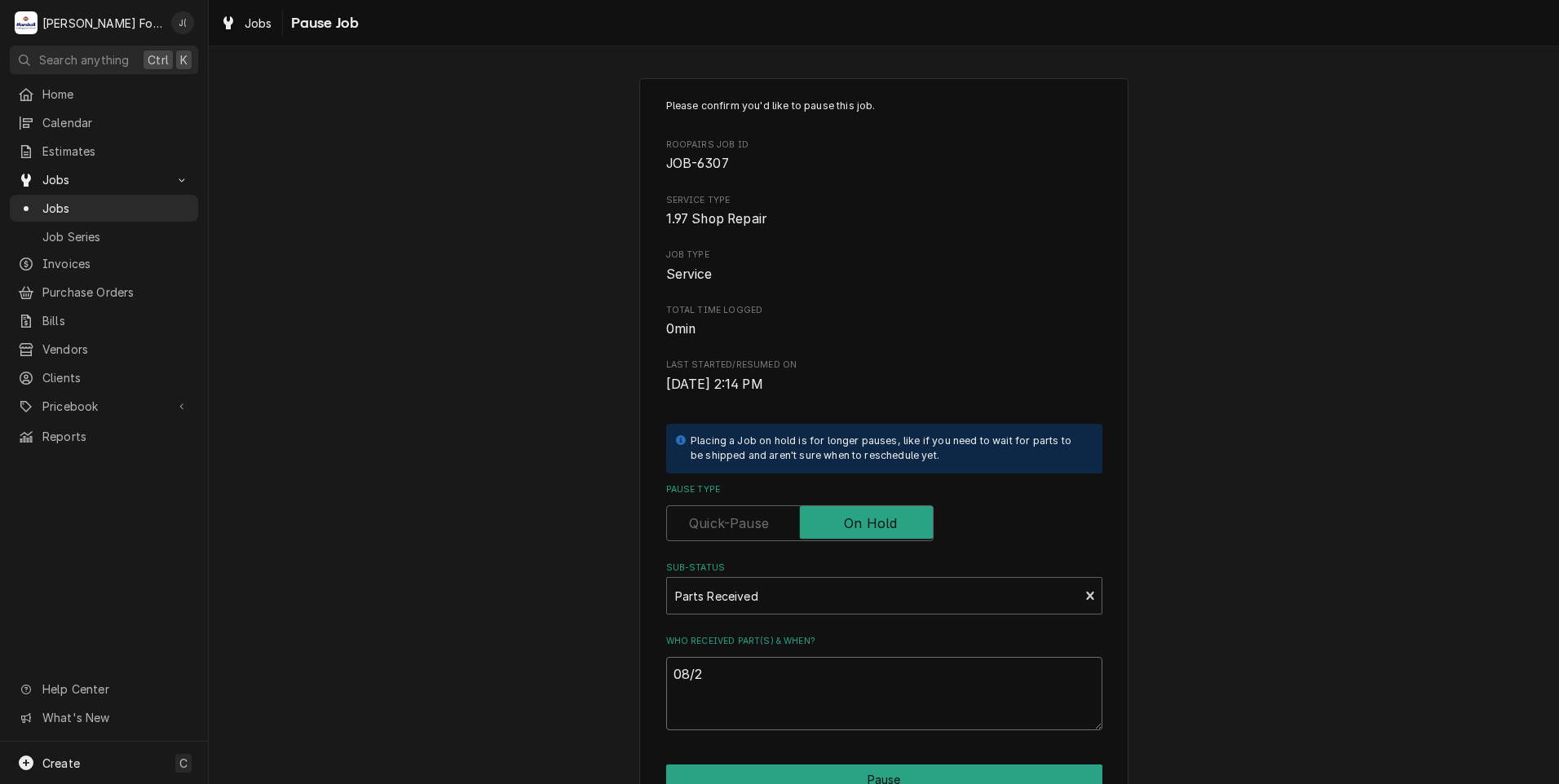
type textarea "08/29"
type textarea "x"
type textarea "08/29/"
type textarea "x"
type textarea "08/29/2"
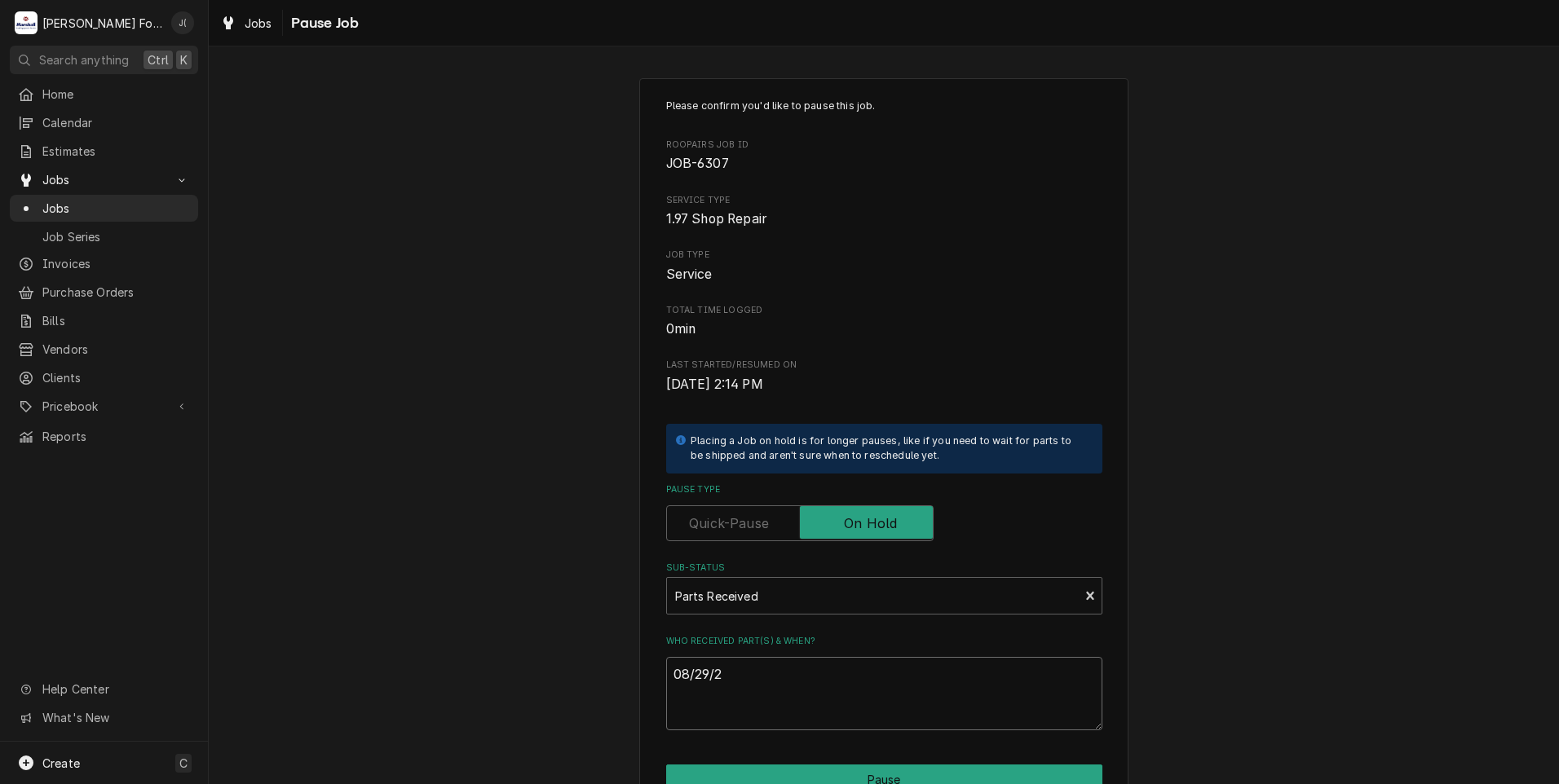
type textarea "x"
type textarea "08/29/20"
type textarea "x"
type textarea "08/29/202"
type textarea "x"
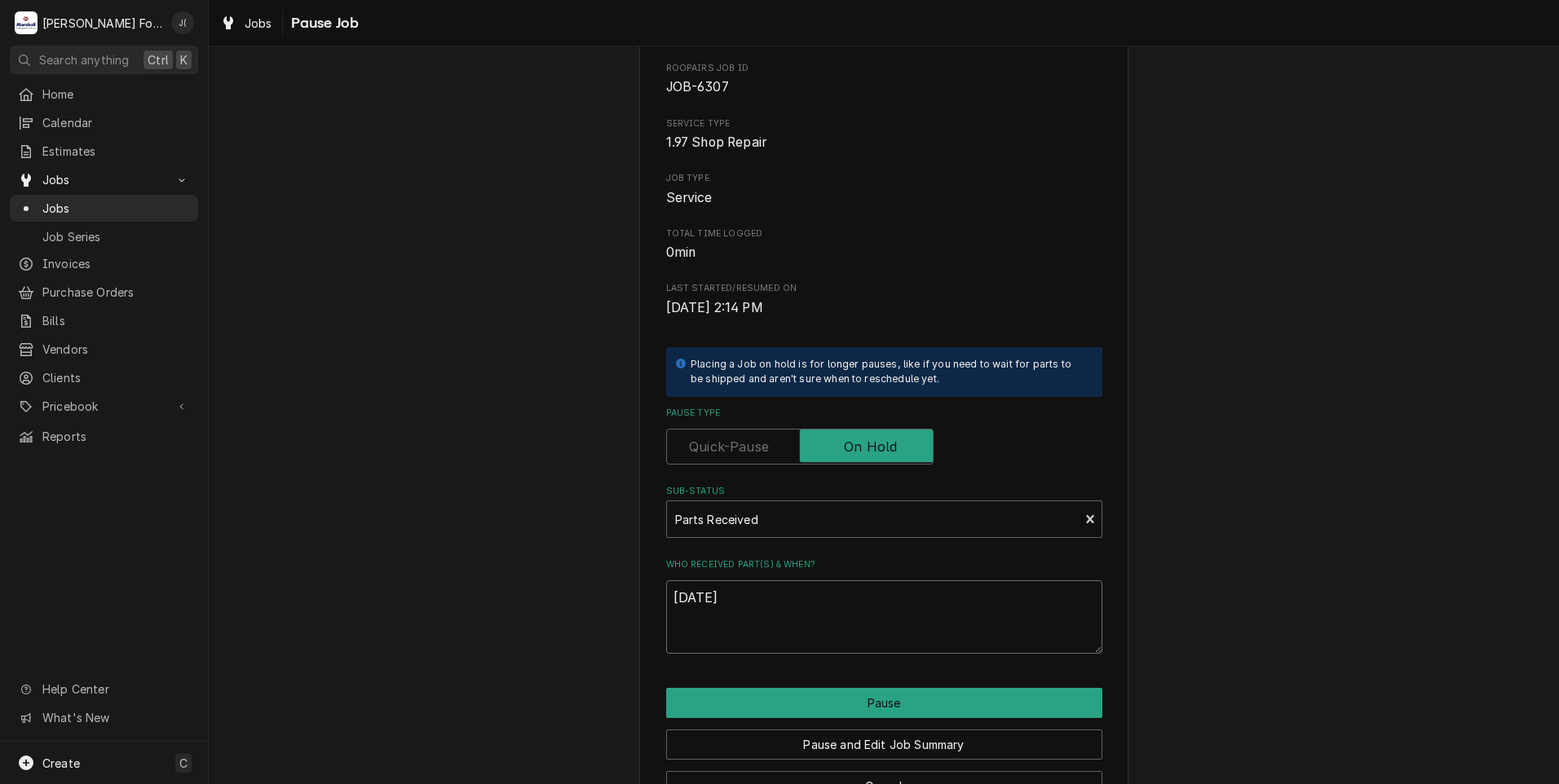
scroll to position [128, 0]
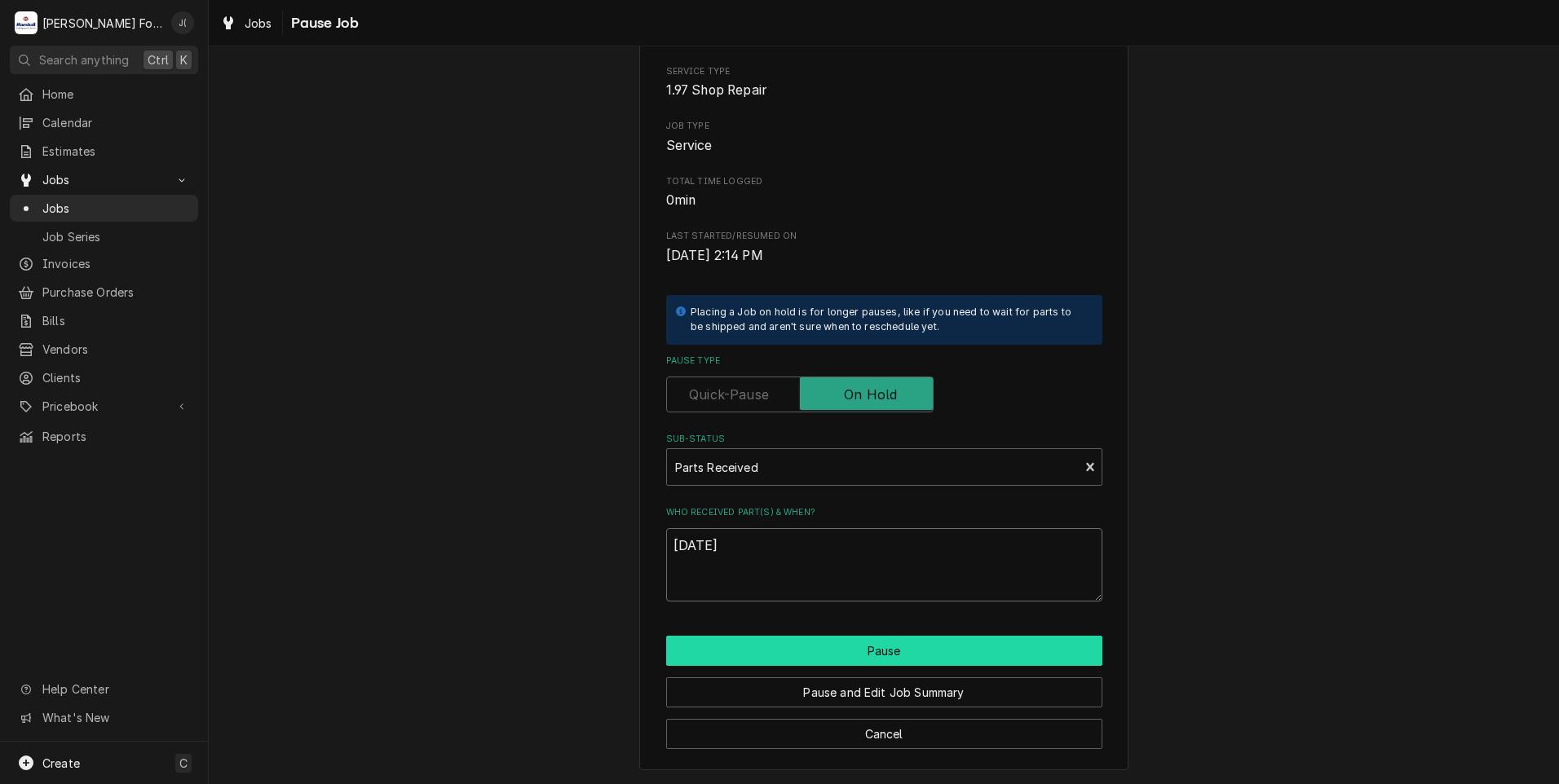
type textarea "[DATE]"
click at [884, 655] on button "Pause" at bounding box center [884, 650] width 436 height 30
type textarea "x"
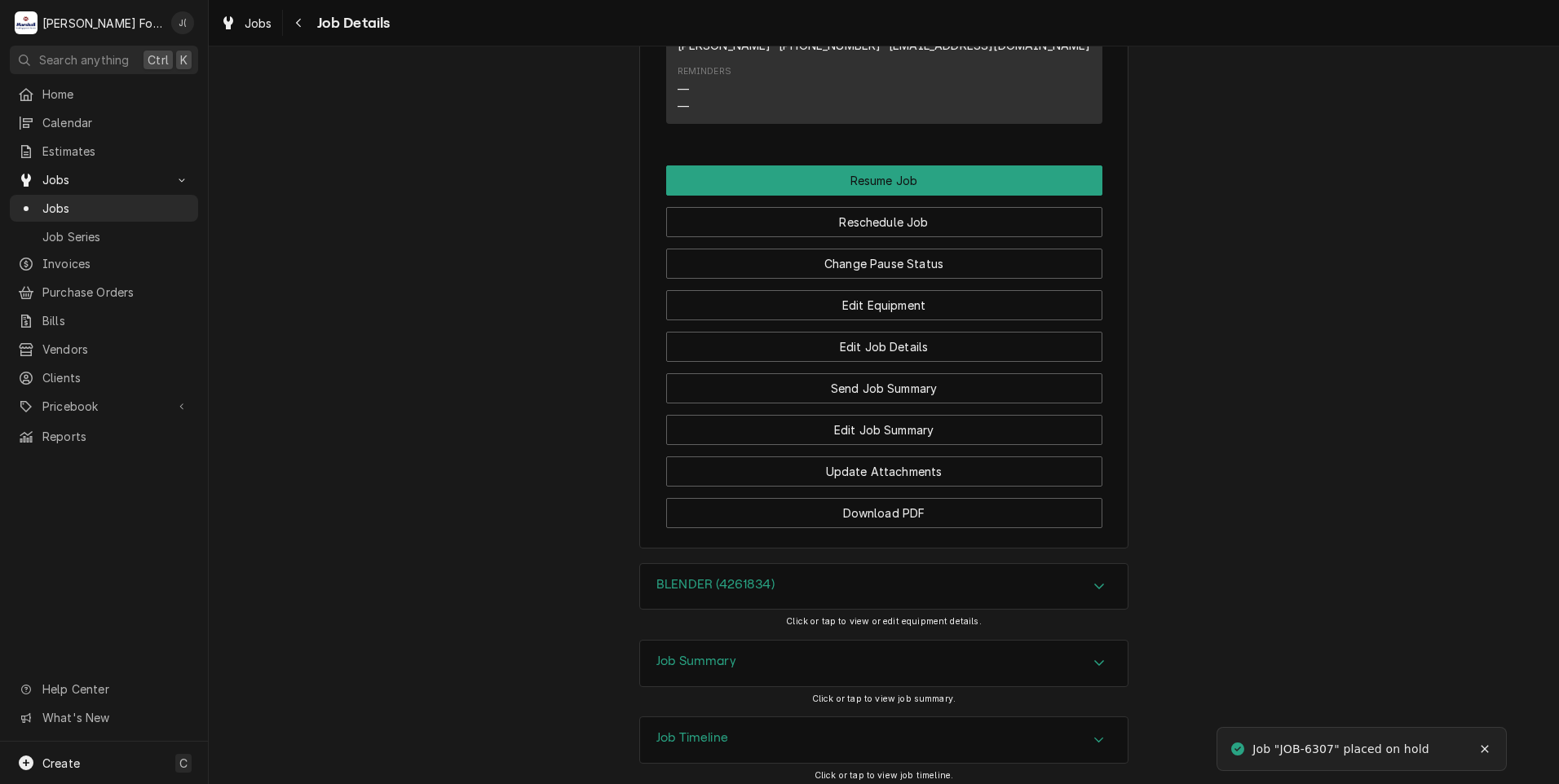
scroll to position [1527, 0]
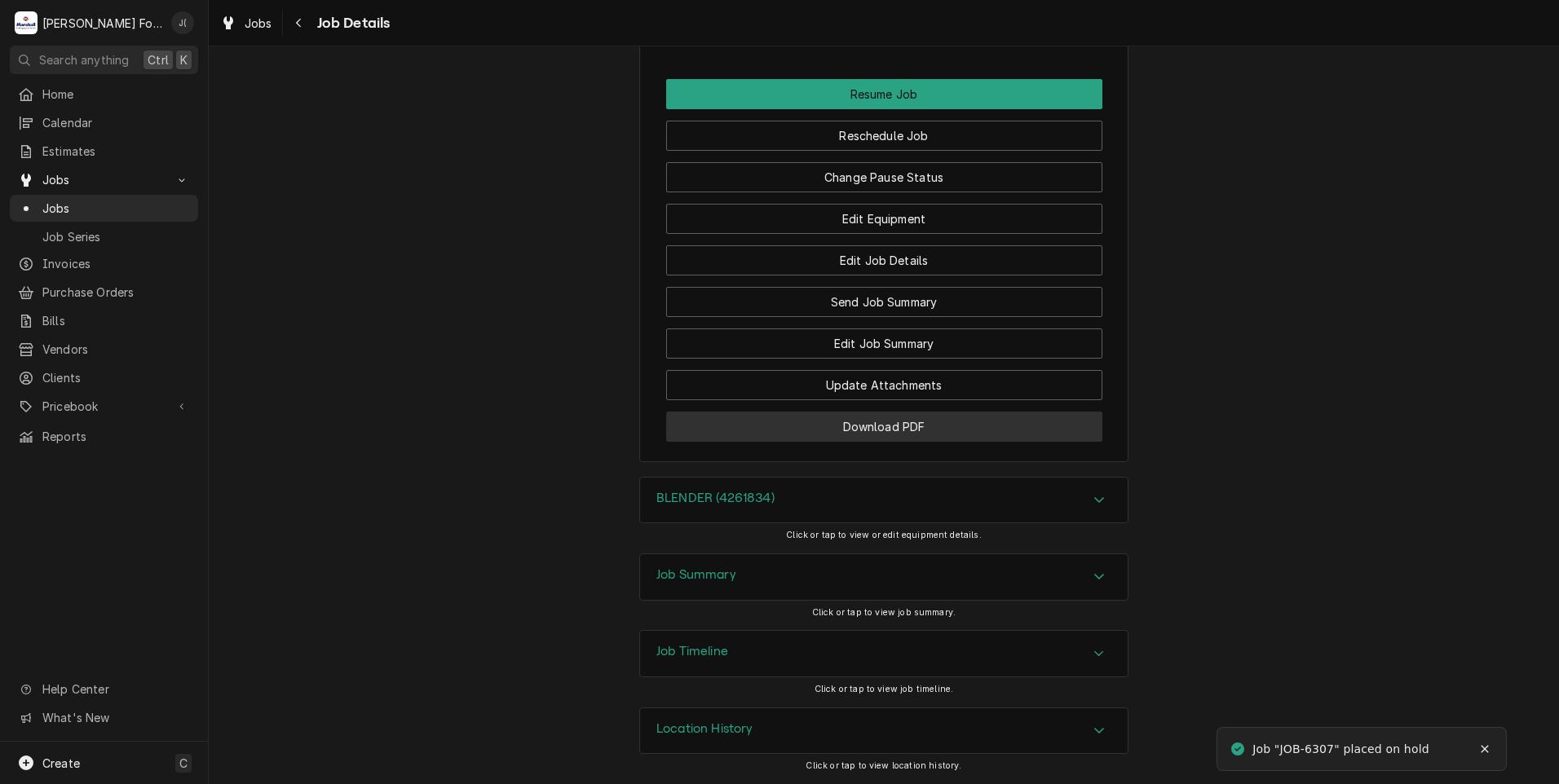
click at [859, 428] on button "Download PDF" at bounding box center [884, 426] width 436 height 30
